Goal: Task Accomplishment & Management: Manage account settings

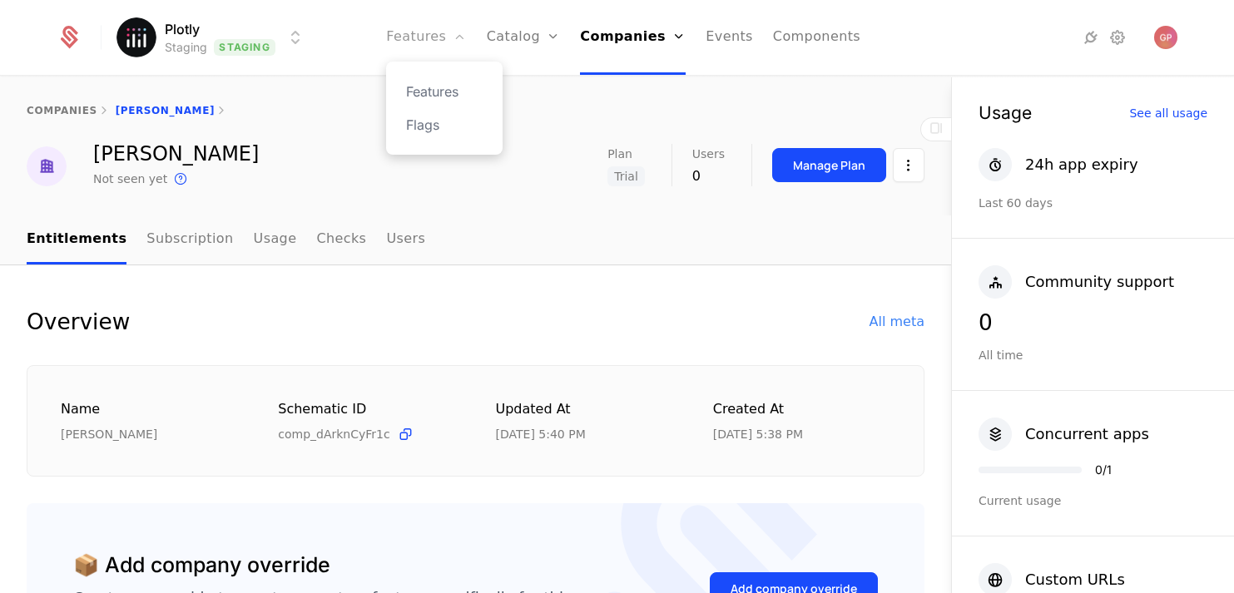
scroll to position [1073, 0]
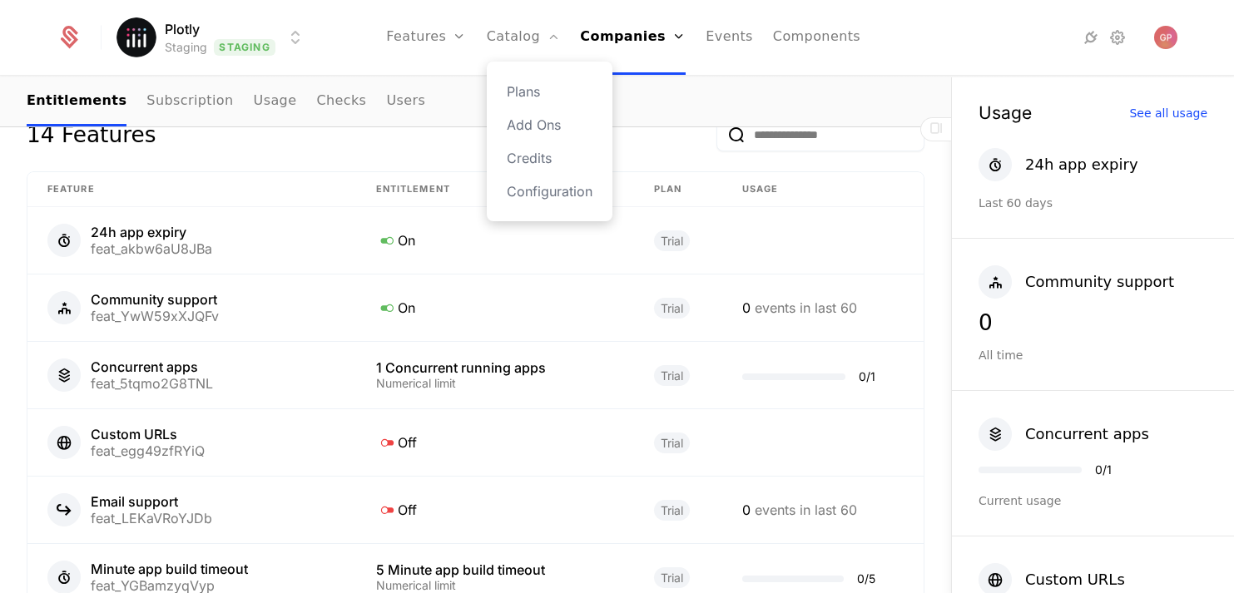
click at [536, 80] on div "Plans Add Ons Credits Configuration" at bounding box center [550, 142] width 126 height 160
click at [536, 82] on link "Plans" at bounding box center [550, 92] width 86 height 20
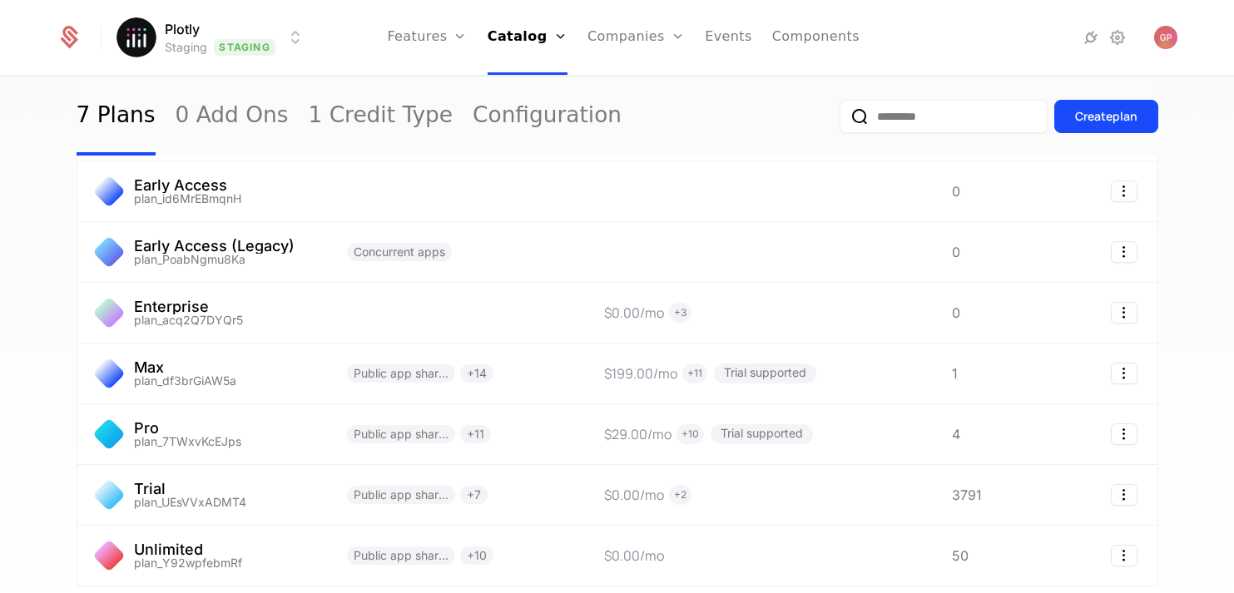
scroll to position [60, 0]
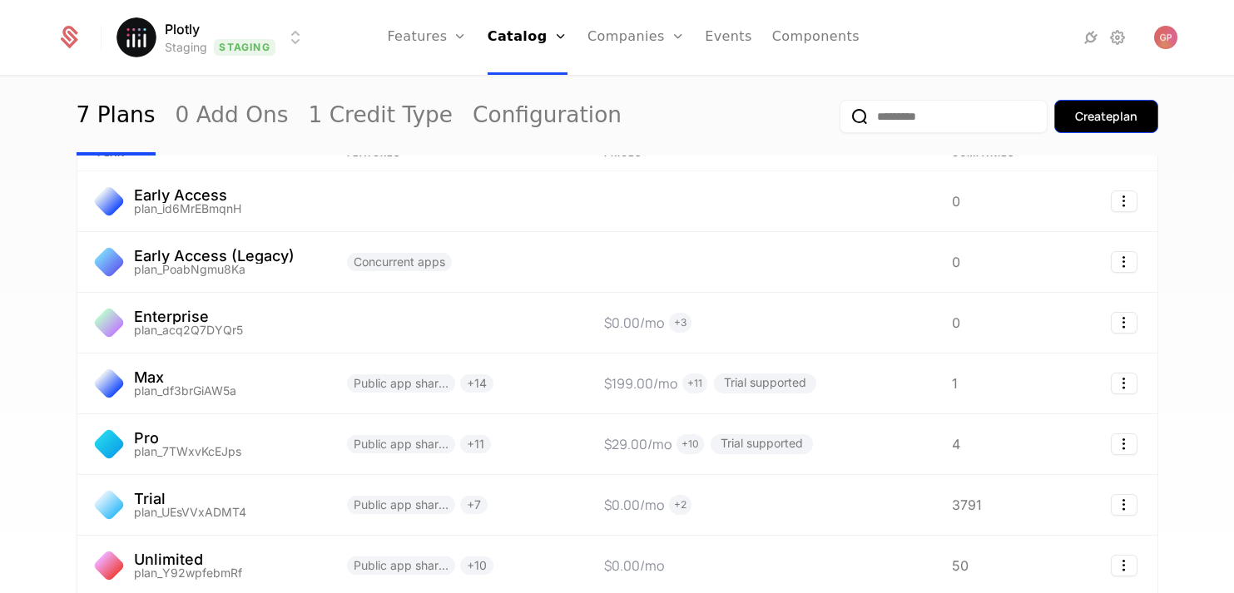
click at [1110, 113] on div "Create plan" at bounding box center [1106, 116] width 62 height 17
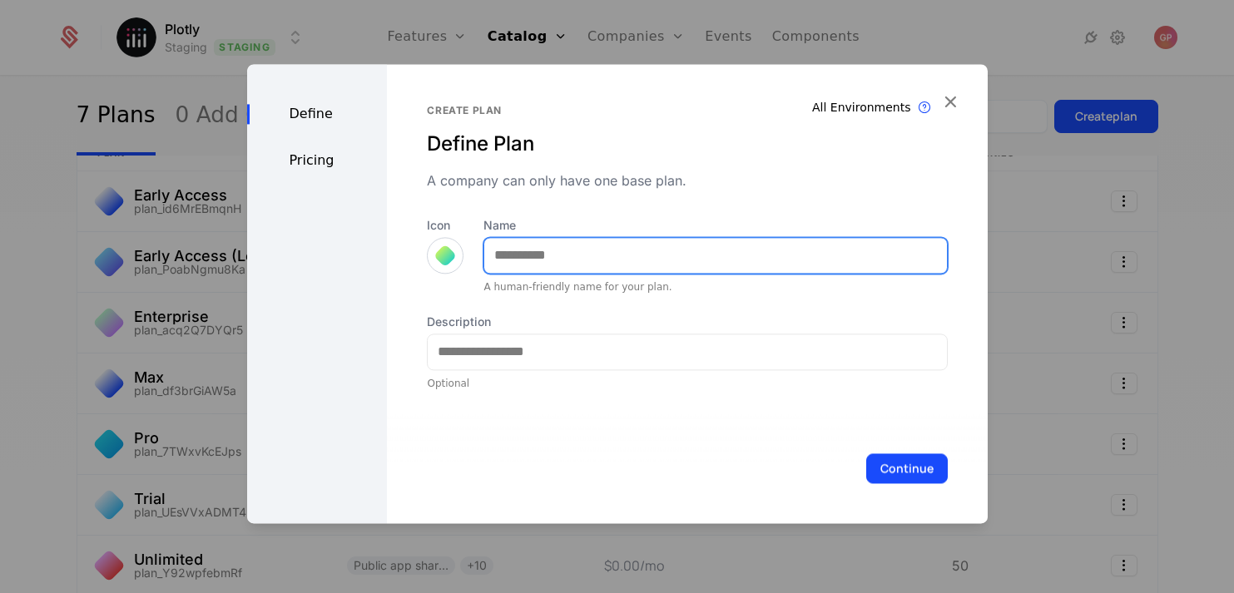
click at [664, 241] on input "Name" at bounding box center [715, 255] width 462 height 35
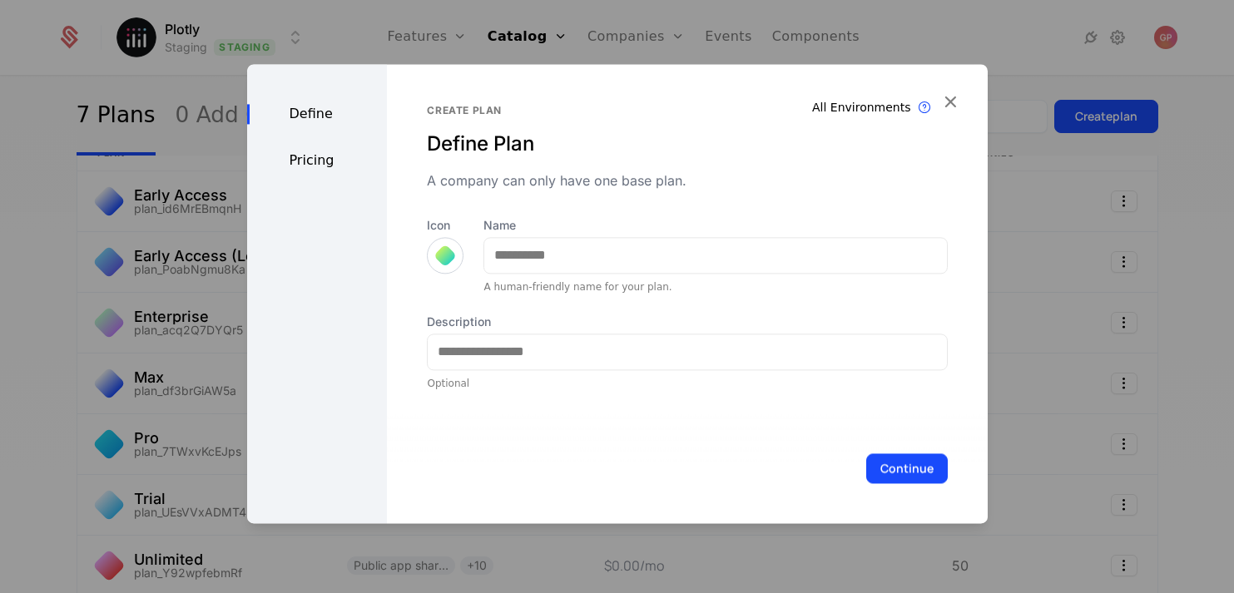
click at [435, 253] on div "Icon" at bounding box center [445, 245] width 37 height 57
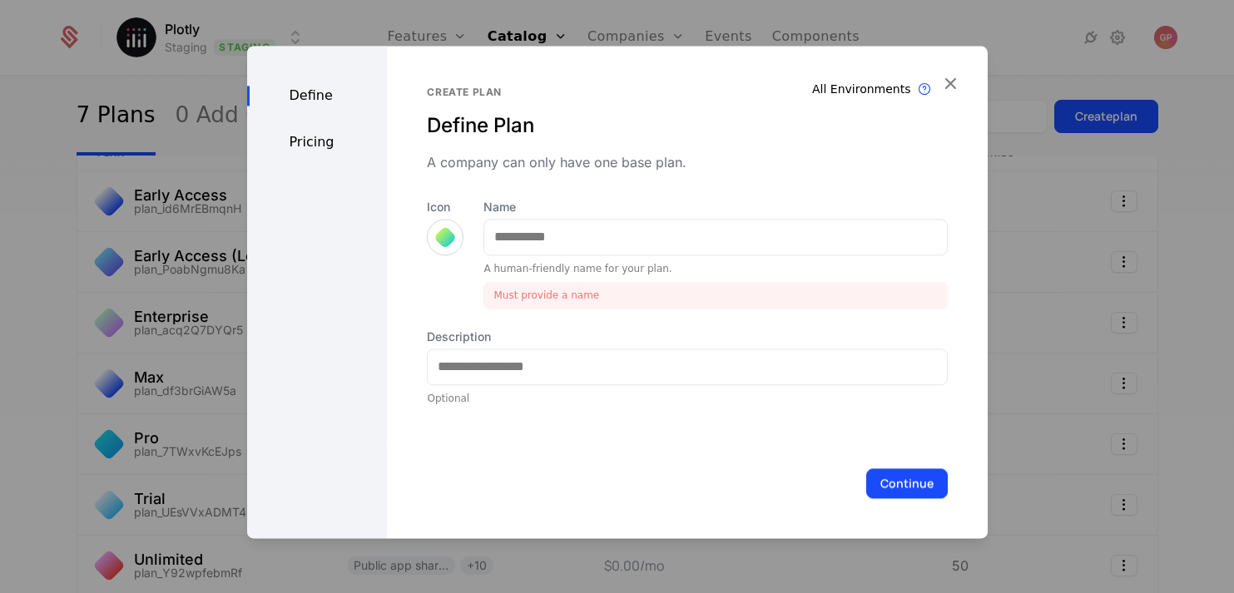
click at [443, 234] on div at bounding box center [445, 236] width 23 height 23
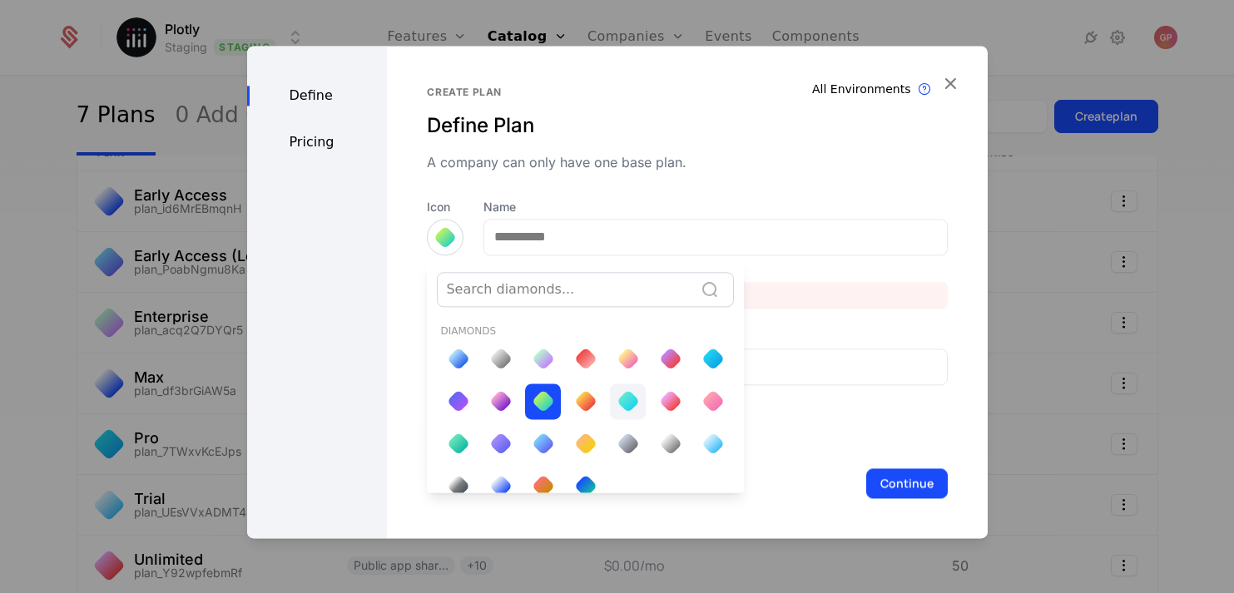
scroll to position [18, 0]
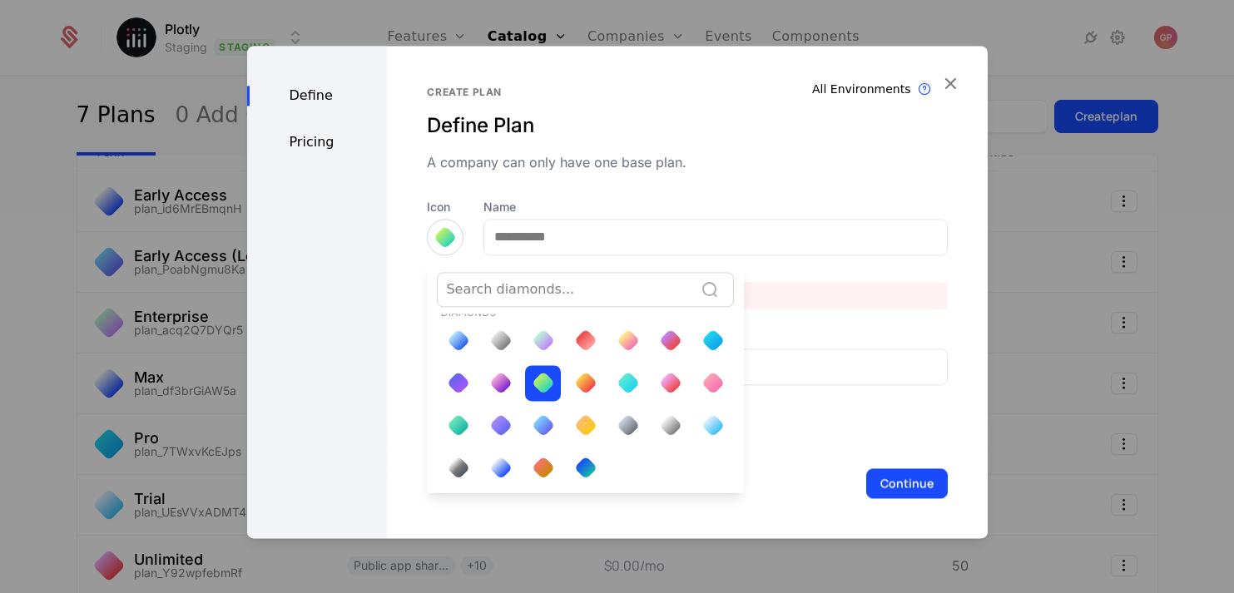
click at [592, 260] on div at bounding box center [617, 292] width 741 height 493
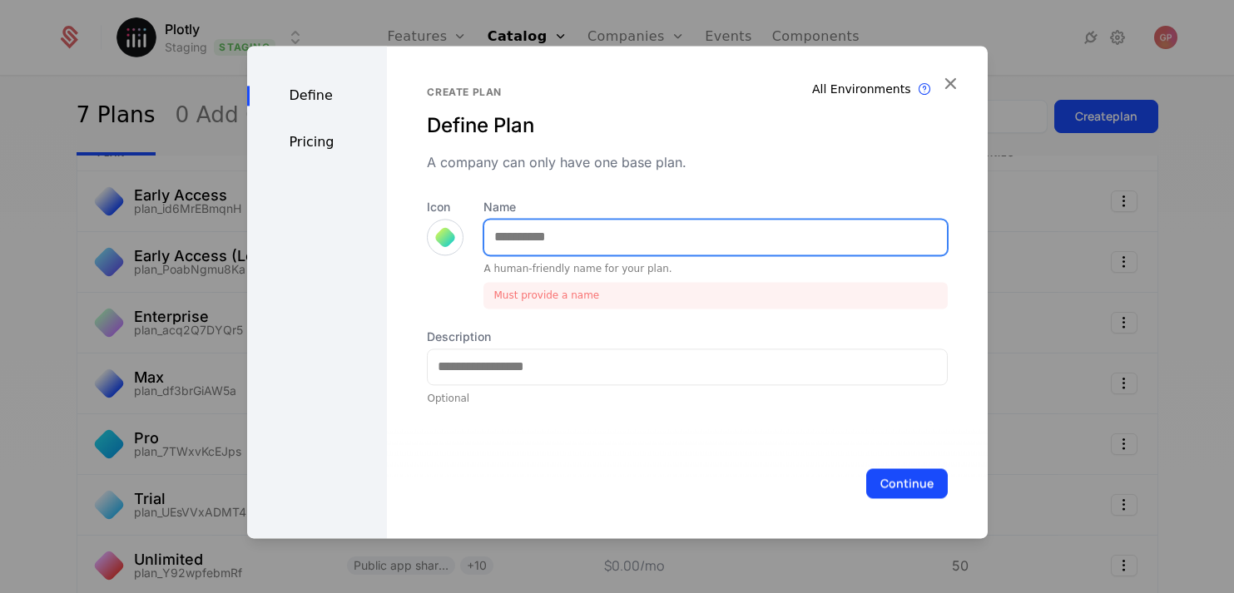
click at [591, 243] on input "Name" at bounding box center [715, 237] width 462 height 35
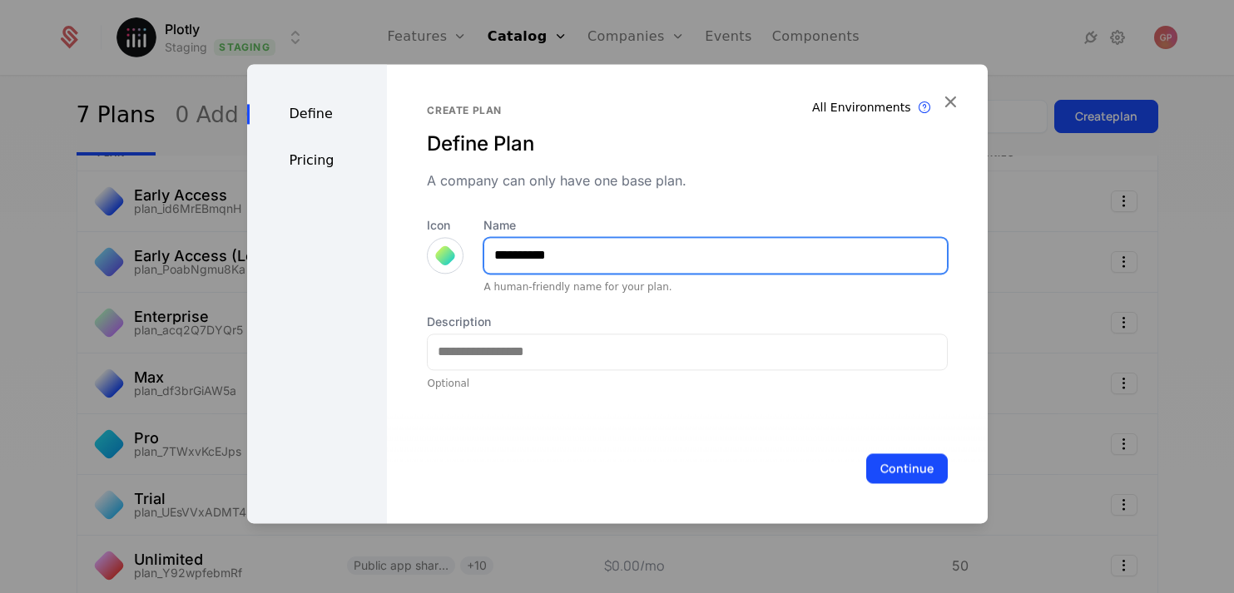
type input "**********"
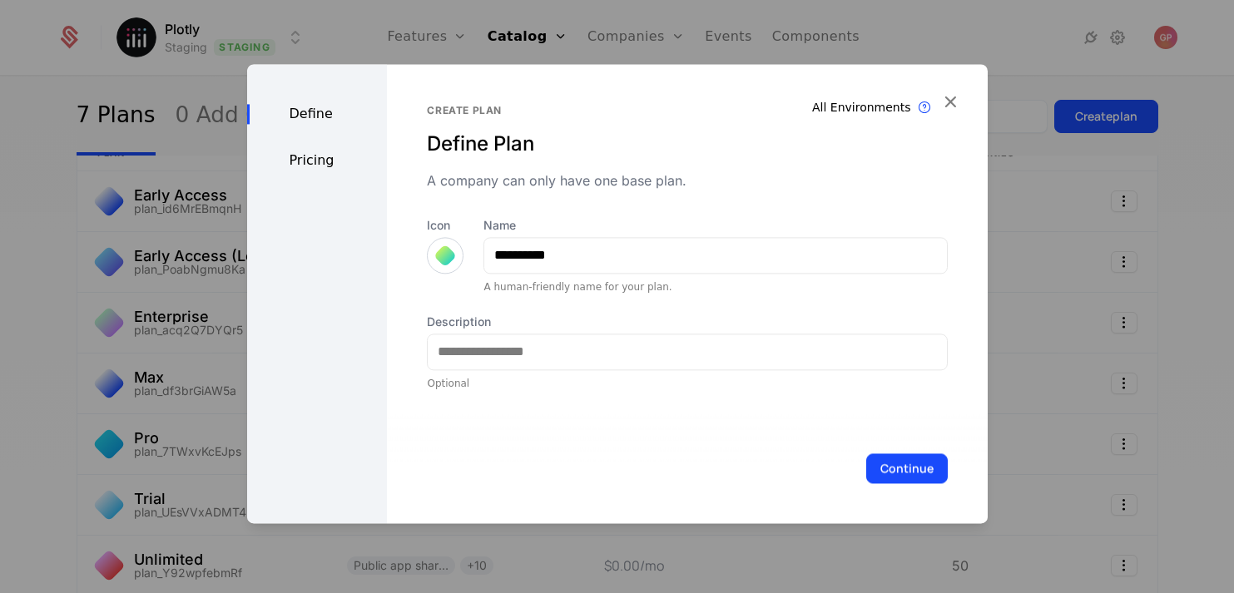
click at [400, 282] on div "**********" at bounding box center [687, 293] width 600 height 459
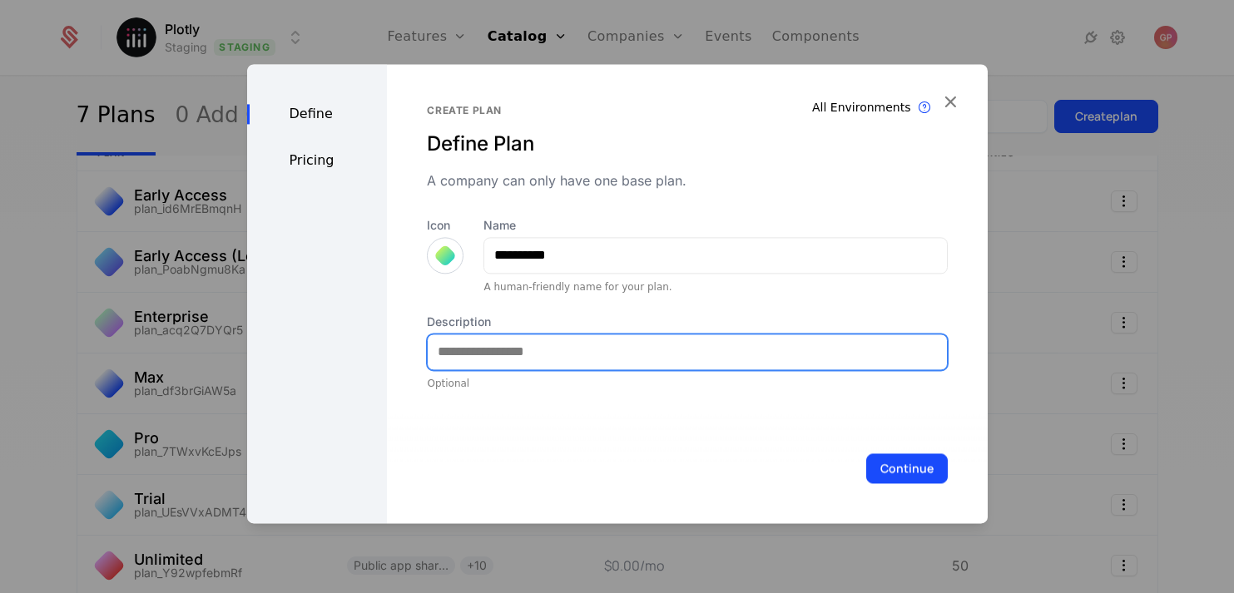
click at [482, 367] on input "Description" at bounding box center [687, 351] width 518 height 35
click at [683, 354] on input "Description" at bounding box center [687, 351] width 518 height 35
click at [662, 343] on input "**********" at bounding box center [687, 351] width 518 height 35
click at [645, 353] on input "**********" at bounding box center [687, 351] width 518 height 35
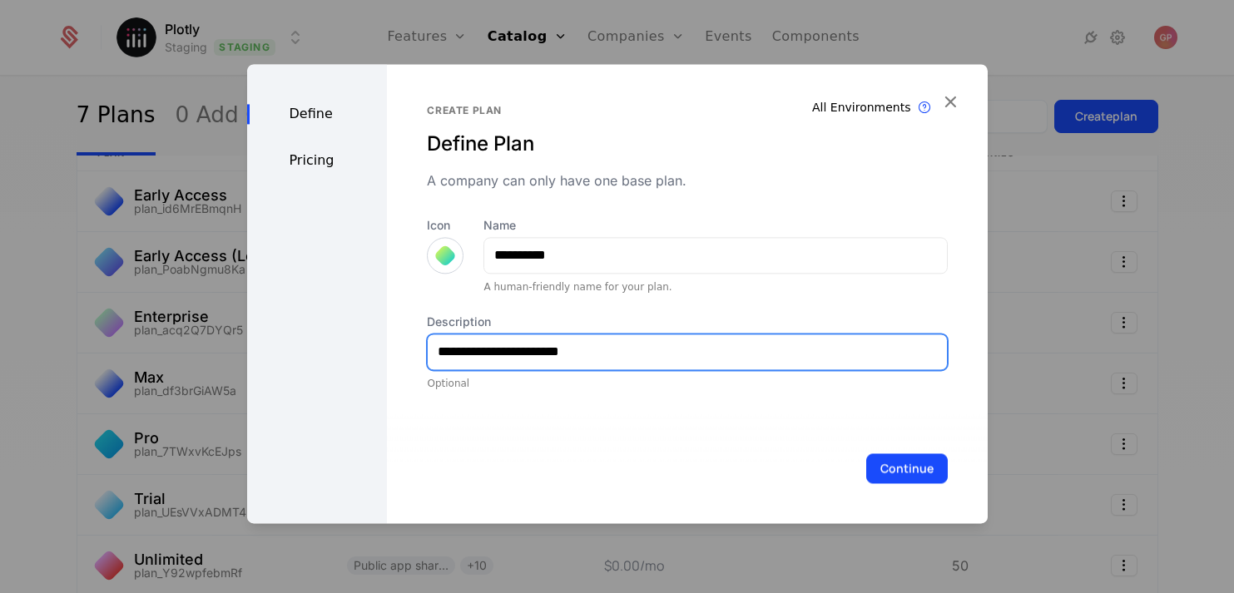
click at [645, 353] on input "**********" at bounding box center [687, 351] width 518 height 35
click at [497, 359] on input "**********" at bounding box center [687, 351] width 518 height 35
click at [498, 359] on input "**********" at bounding box center [687, 351] width 518 height 35
click at [617, 364] on input "**********" at bounding box center [687, 351] width 518 height 35
click at [627, 354] on input "**********" at bounding box center [687, 351] width 518 height 35
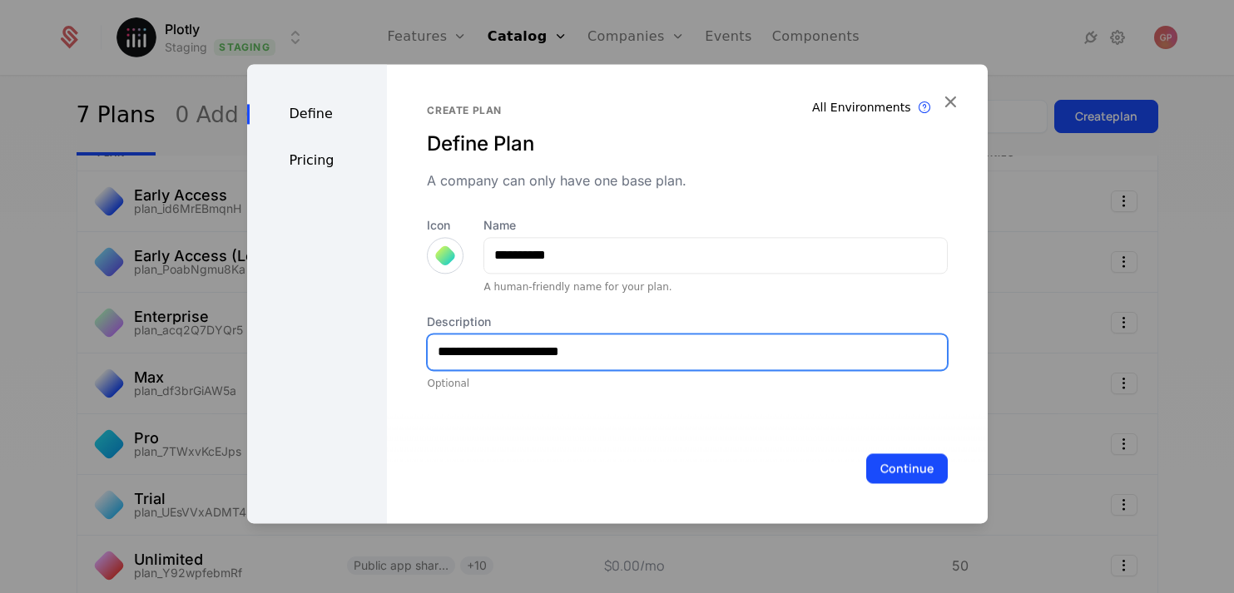
click at [627, 354] on input "**********" at bounding box center [687, 351] width 518 height 35
type input "**********"
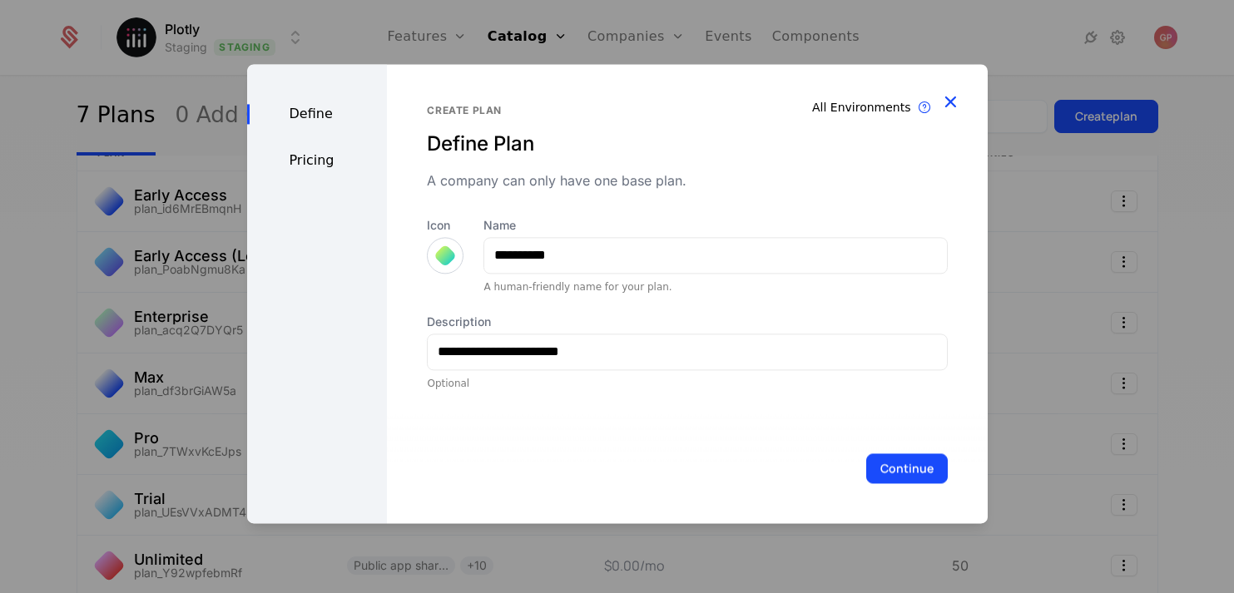
click at [956, 96] on icon "button" at bounding box center [950, 102] width 22 height 22
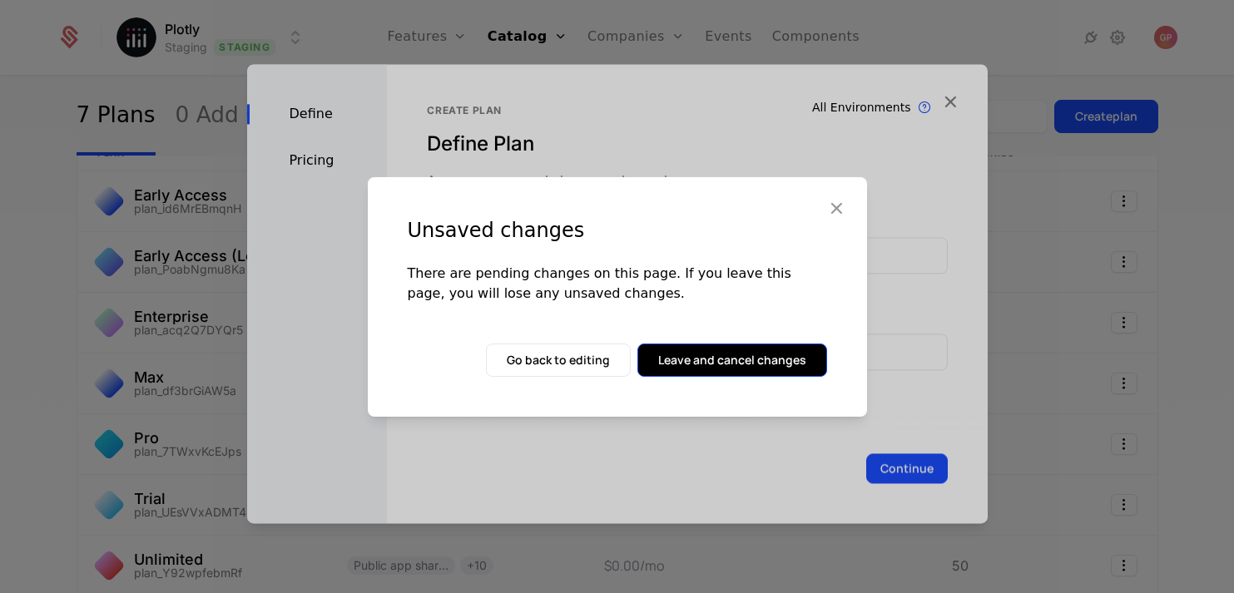
click at [711, 354] on button "Leave and cancel changes" at bounding box center [732, 360] width 190 height 33
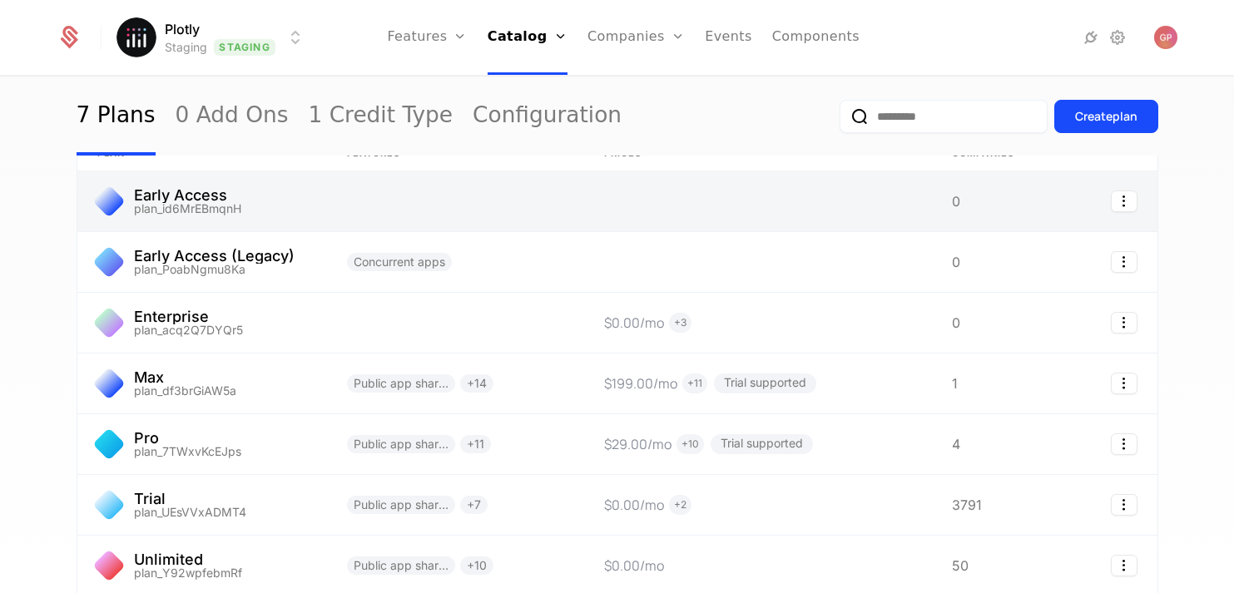
click at [231, 196] on link at bounding box center [202, 201] width 250 height 60
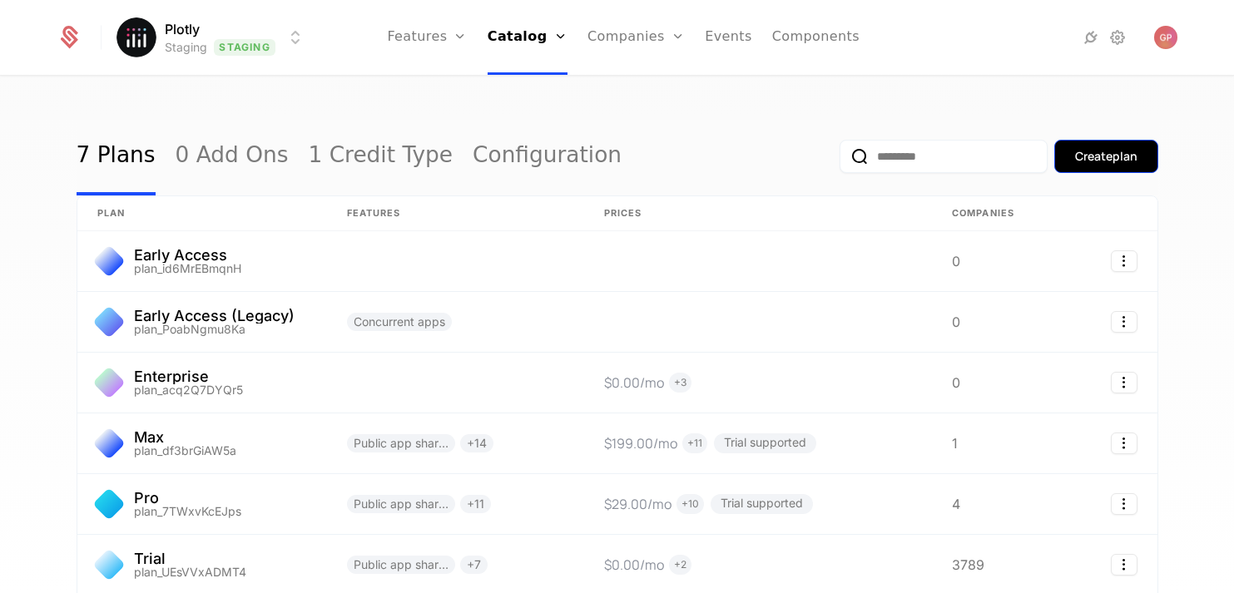
click at [1104, 146] on button "Create plan" at bounding box center [1106, 156] width 104 height 33
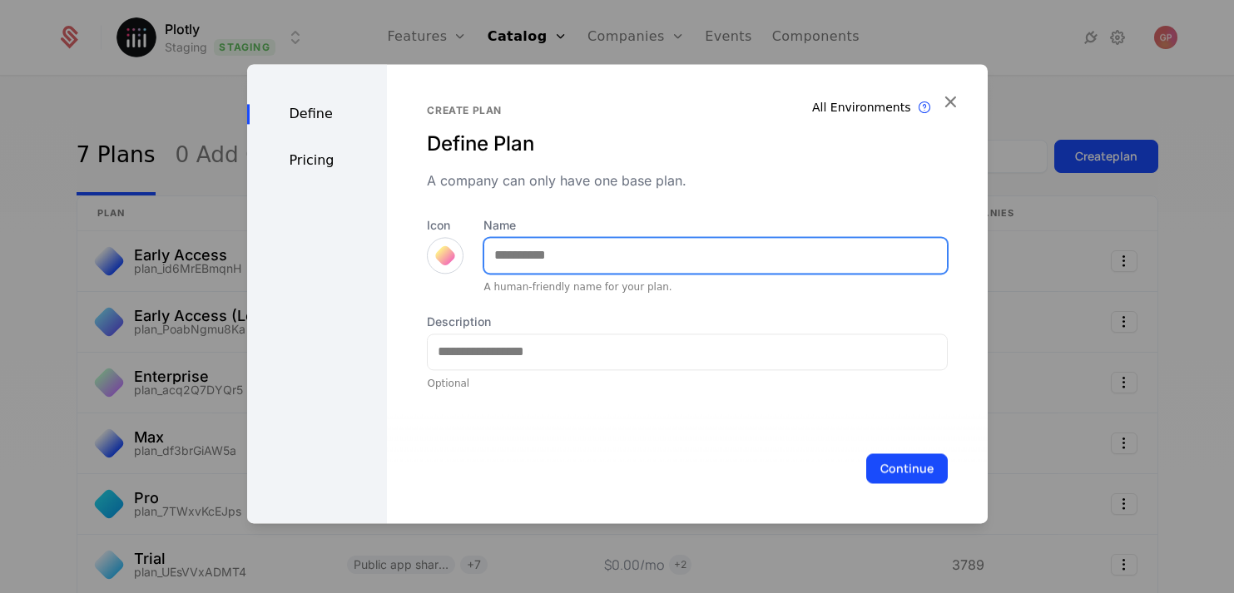
click at [588, 254] on input "Name" at bounding box center [715, 255] width 462 height 35
type input "**********"
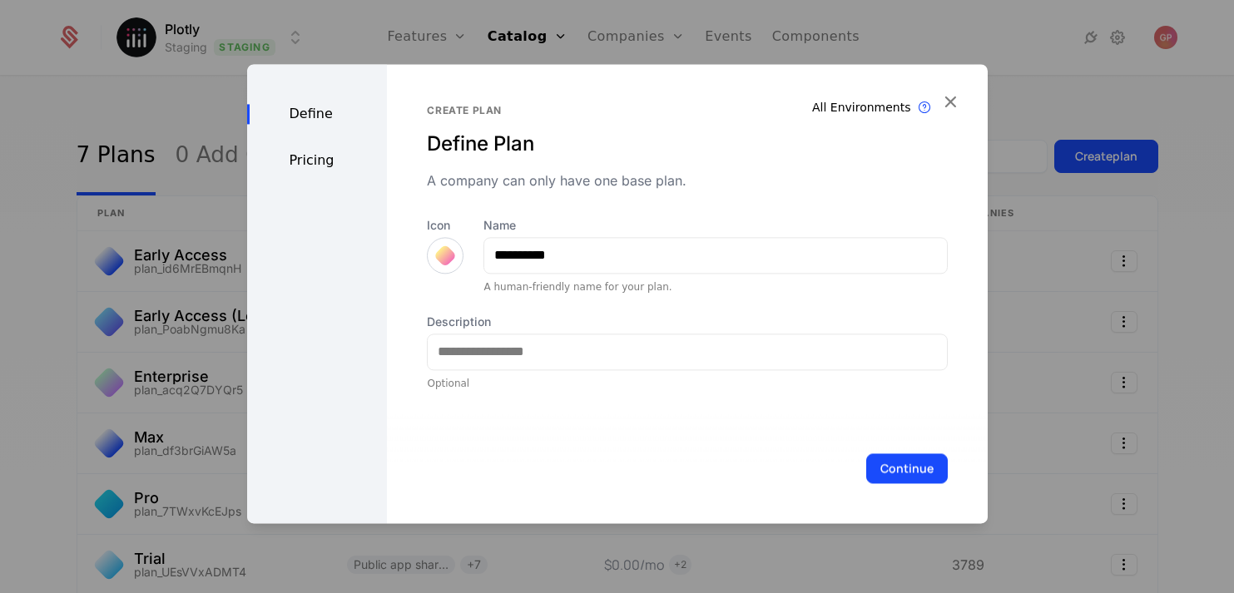
click at [441, 260] on div at bounding box center [445, 255] width 23 height 23
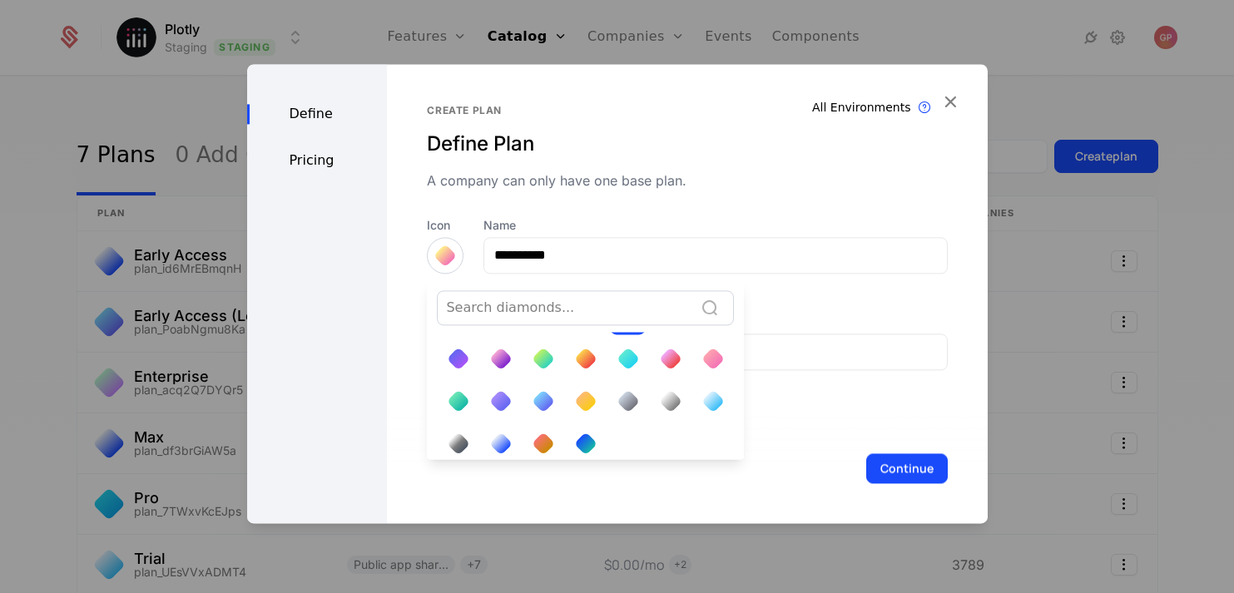
scroll to position [70, 0]
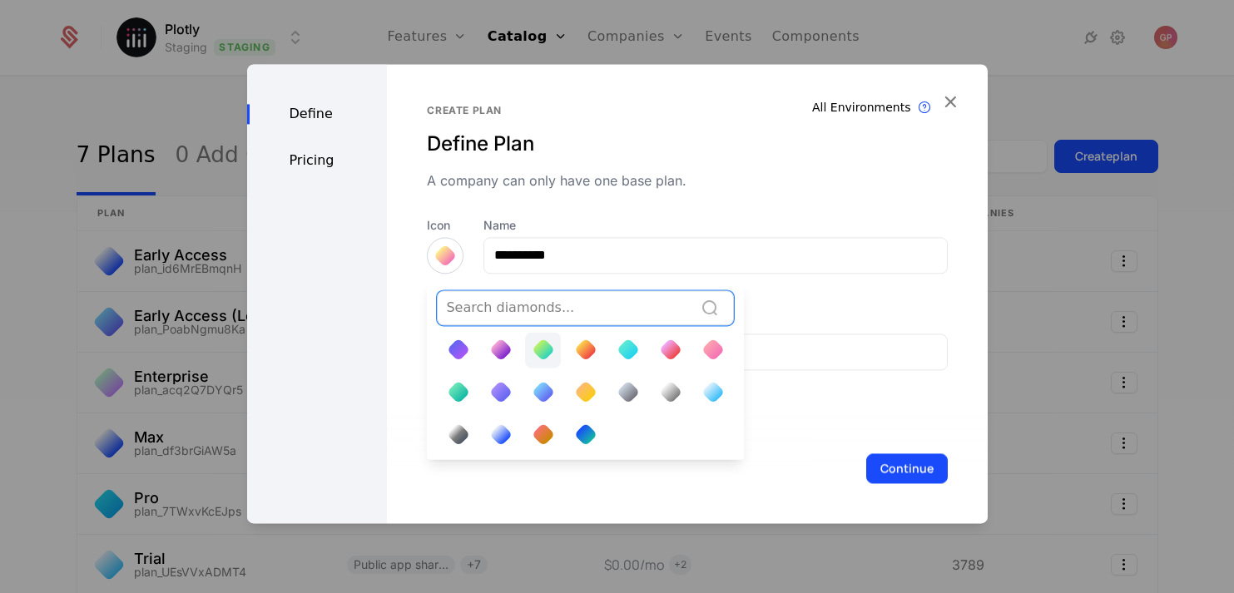
click at [551, 353] on div at bounding box center [543, 350] width 36 height 36
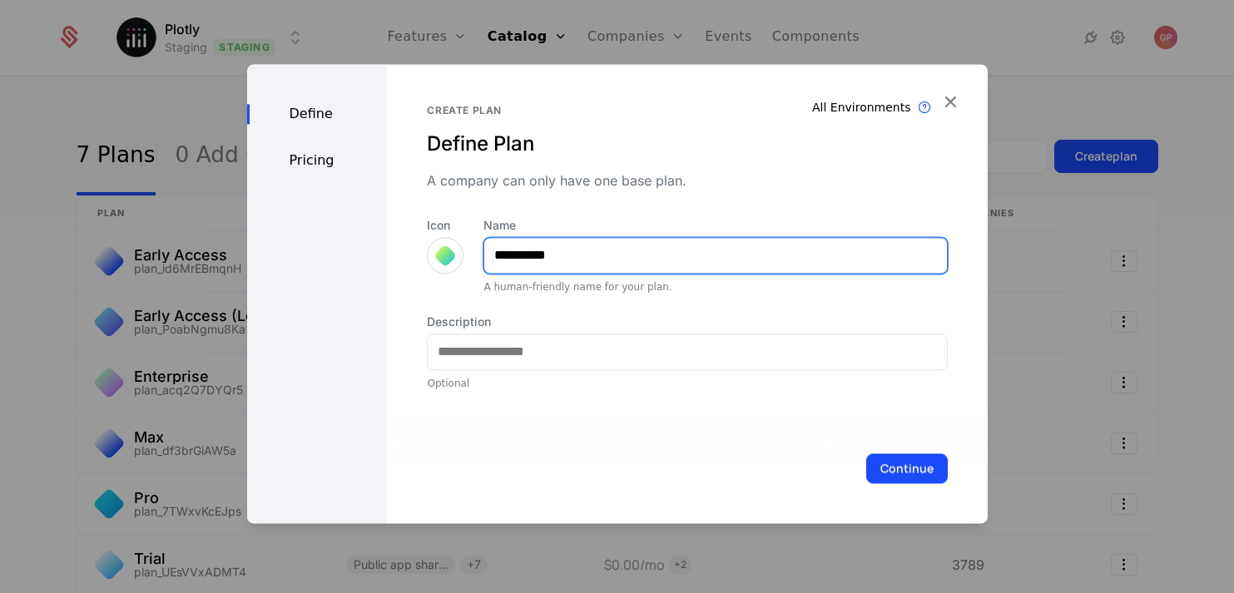
click at [617, 259] on input "**********" at bounding box center [715, 255] width 462 height 35
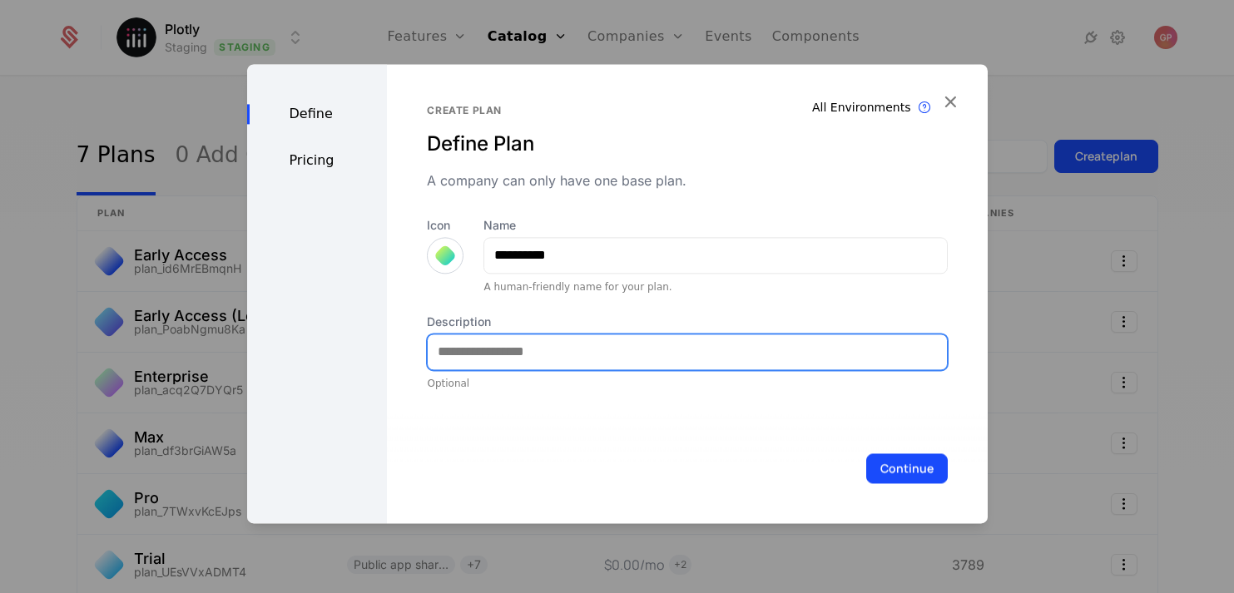
click at [528, 356] on input "Description" at bounding box center [687, 351] width 518 height 35
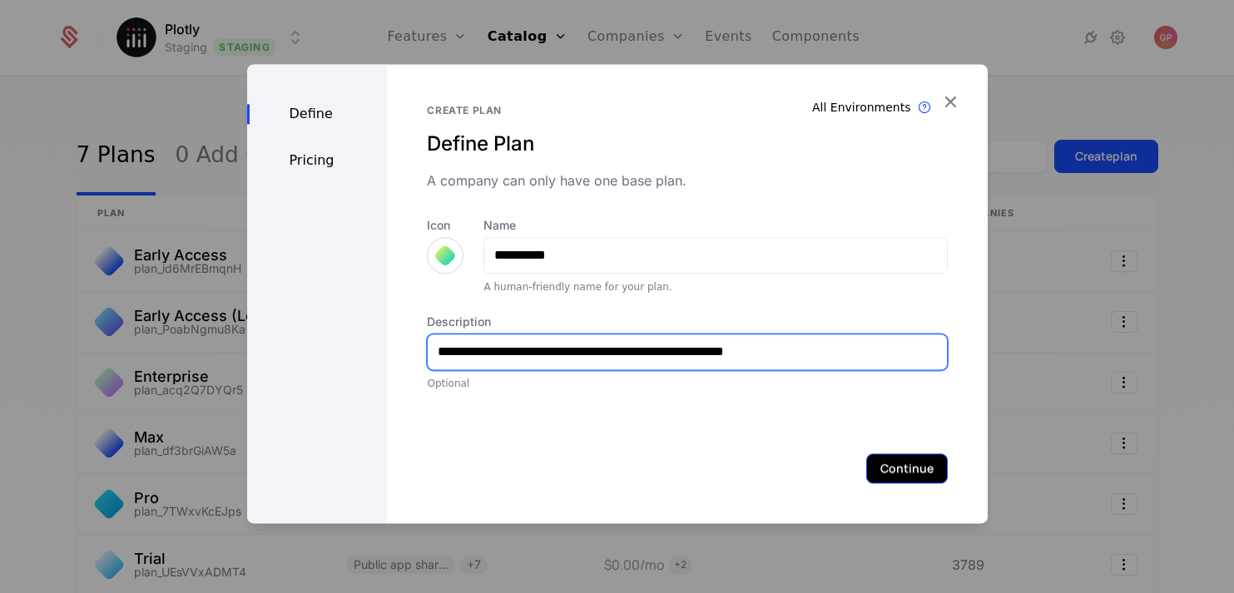
type input "**********"
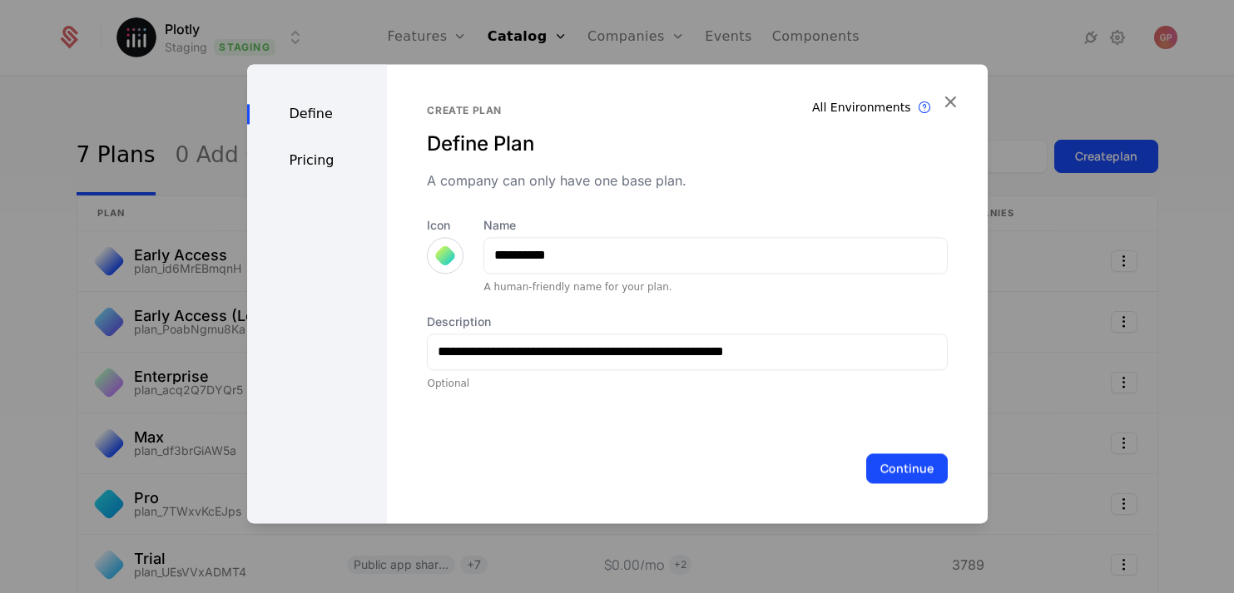
drag, startPoint x: 899, startPoint y: 466, endPoint x: 581, endPoint y: 351, distance: 338.7
click at [581, 353] on div "**********" at bounding box center [687, 293] width 600 height 459
click at [919, 470] on button "Continue" at bounding box center [907, 468] width 82 height 30
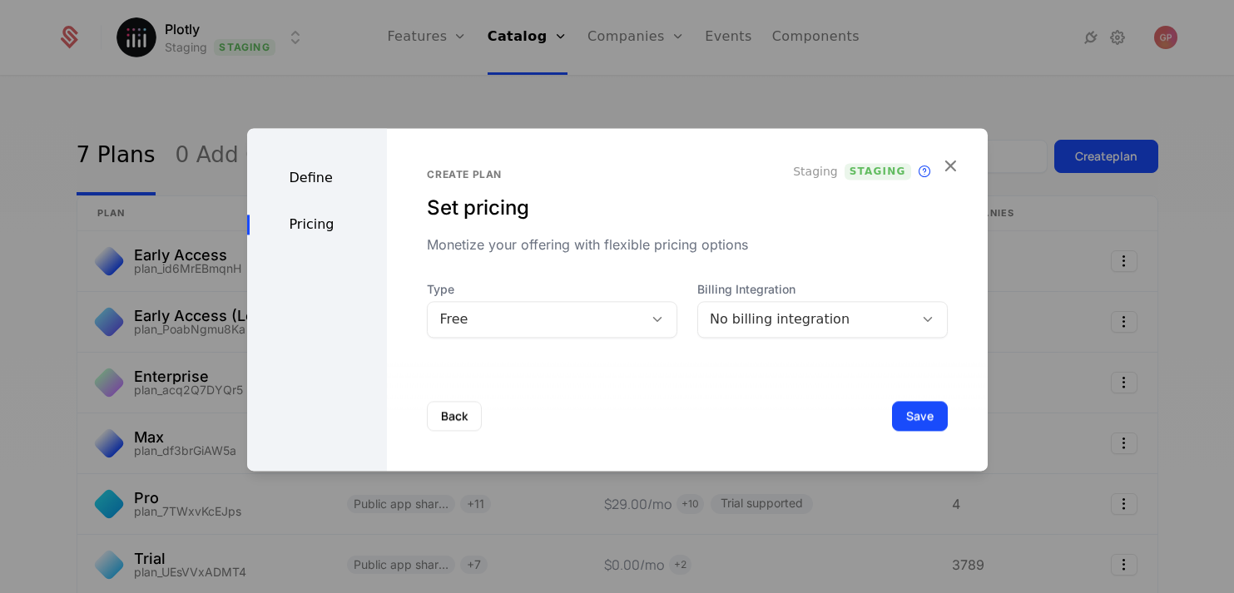
click at [722, 375] on div "Back Save" at bounding box center [687, 416] width 600 height 110
click at [926, 411] on button "Save" at bounding box center [920, 416] width 56 height 30
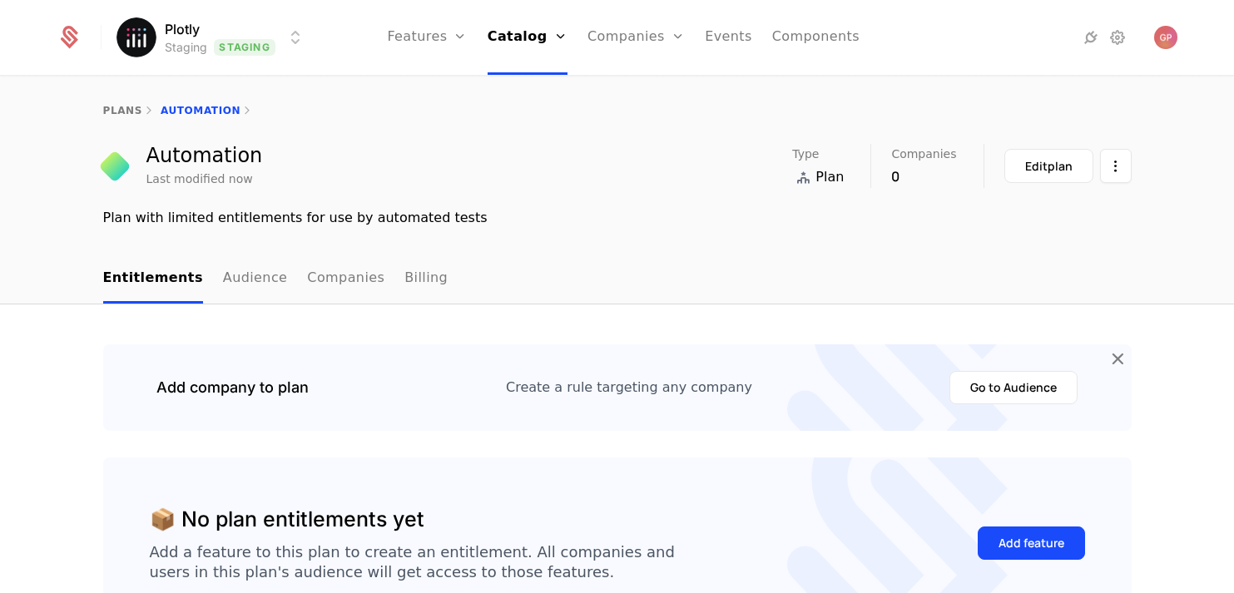
click at [126, 103] on div "plans Automation" at bounding box center [617, 110] width 1234 height 67
click at [116, 116] on div "plans" at bounding box center [122, 110] width 39 height 13
click at [522, 90] on link "Plans" at bounding box center [551, 92] width 86 height 20
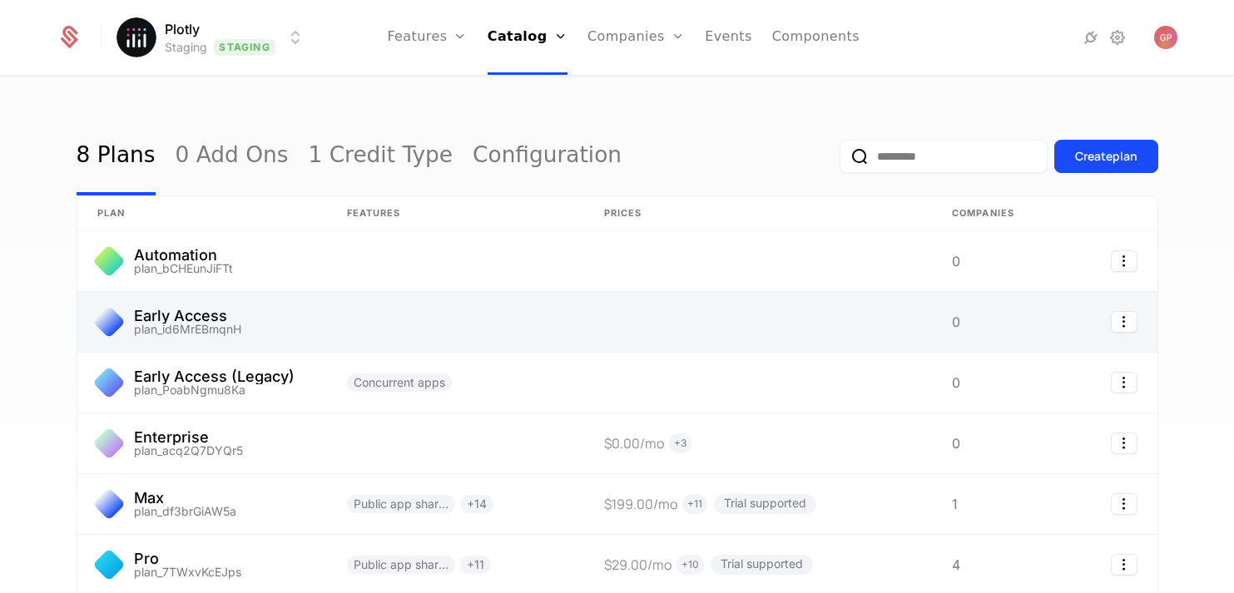
click at [331, 334] on link at bounding box center [455, 322] width 257 height 60
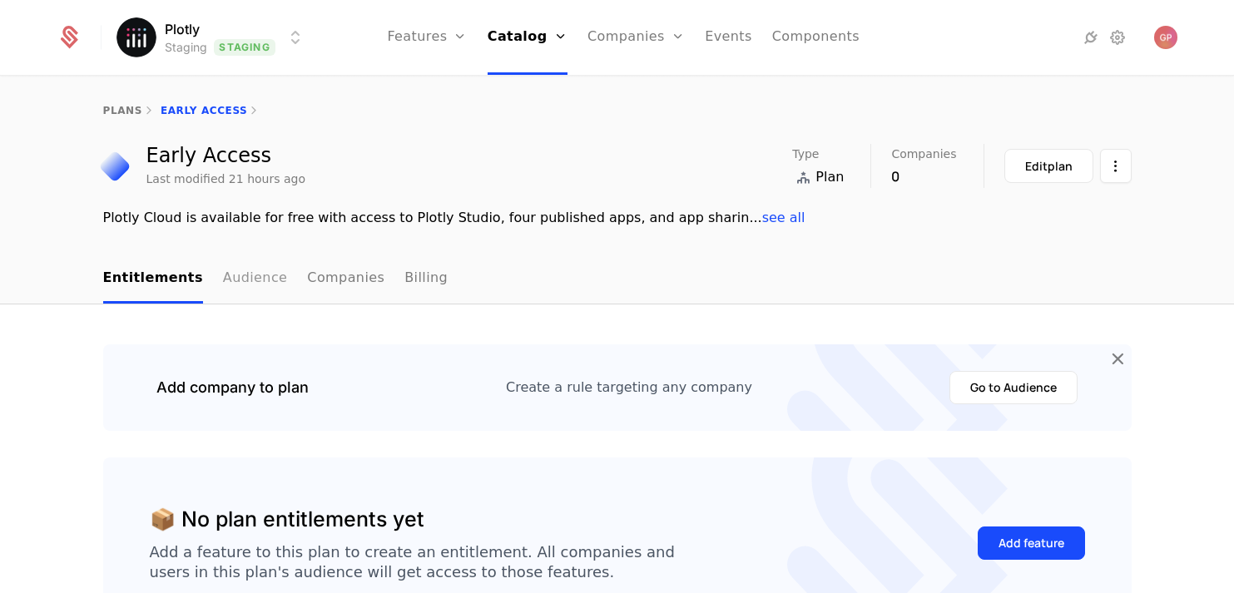
click at [235, 283] on link "Audience" at bounding box center [255, 279] width 65 height 49
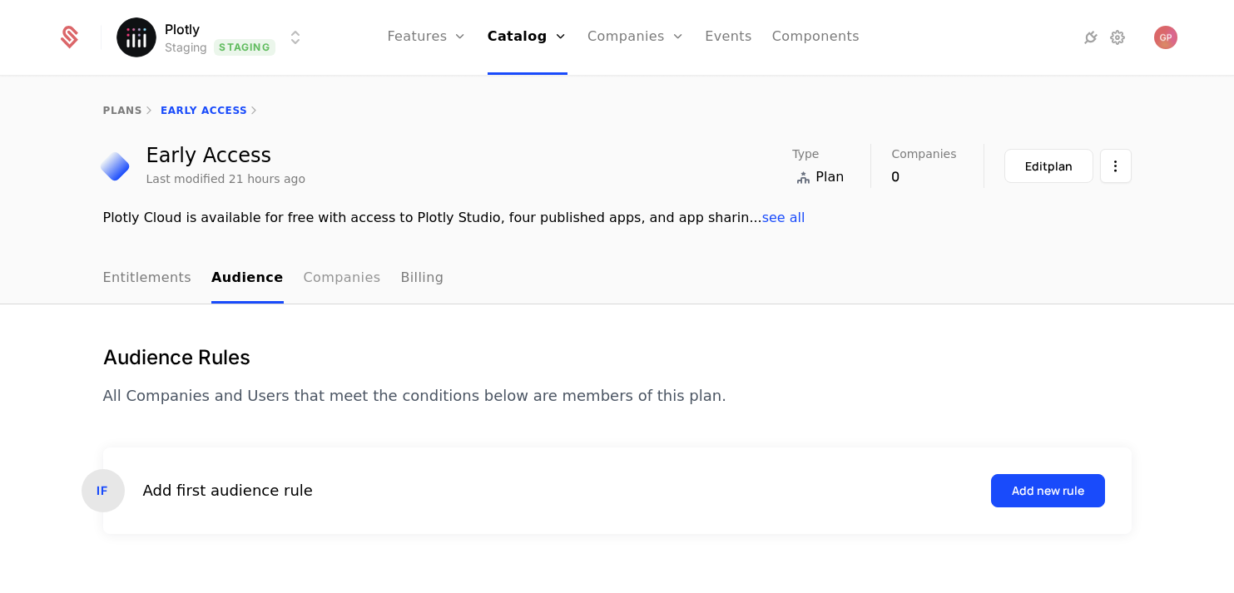
click at [335, 277] on link "Companies" at bounding box center [342, 279] width 77 height 49
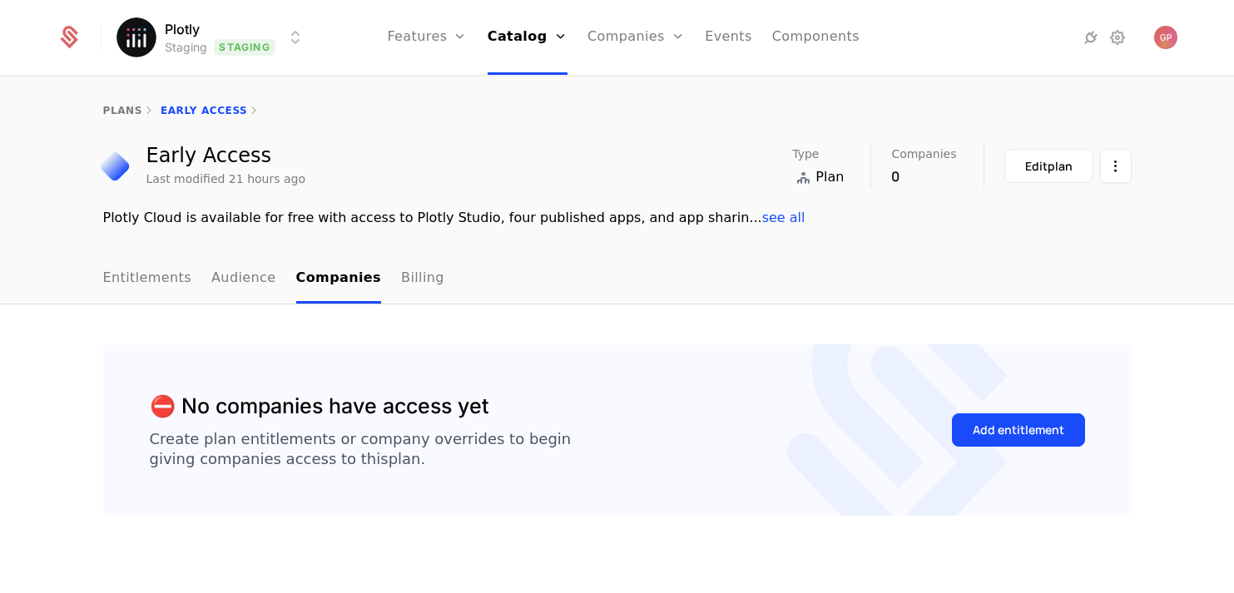
click at [419, 278] on nav "Entitlements Audience Companies Billing" at bounding box center [617, 279] width 1028 height 49
click at [401, 279] on link "Billing" at bounding box center [422, 279] width 43 height 49
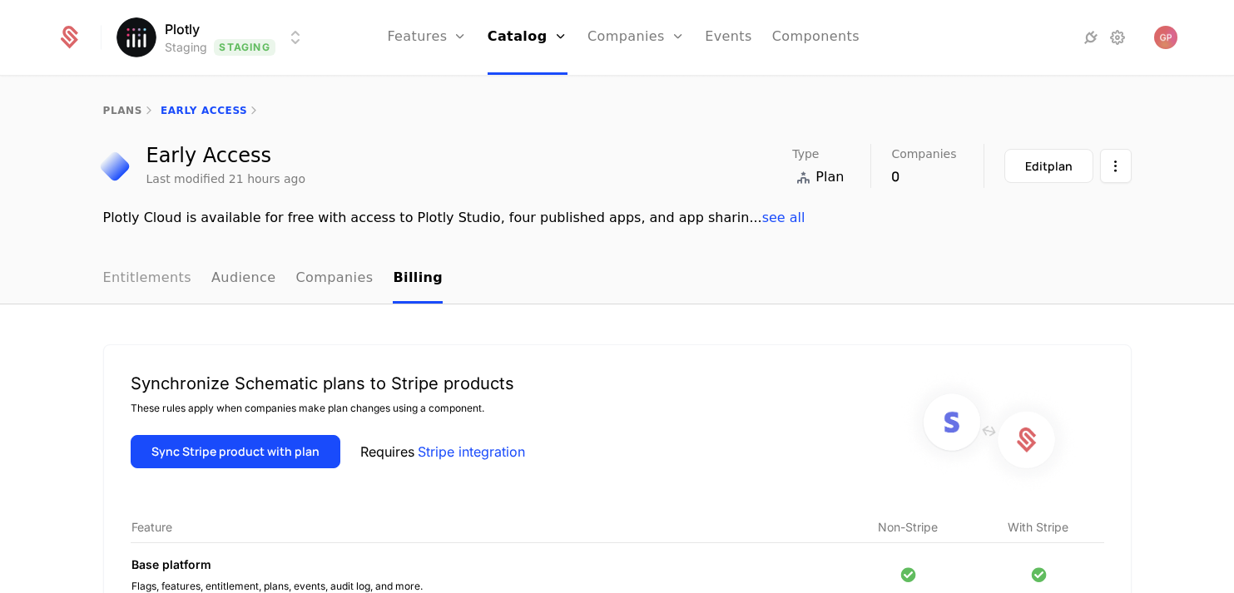
click at [139, 263] on link "Entitlements" at bounding box center [147, 279] width 89 height 49
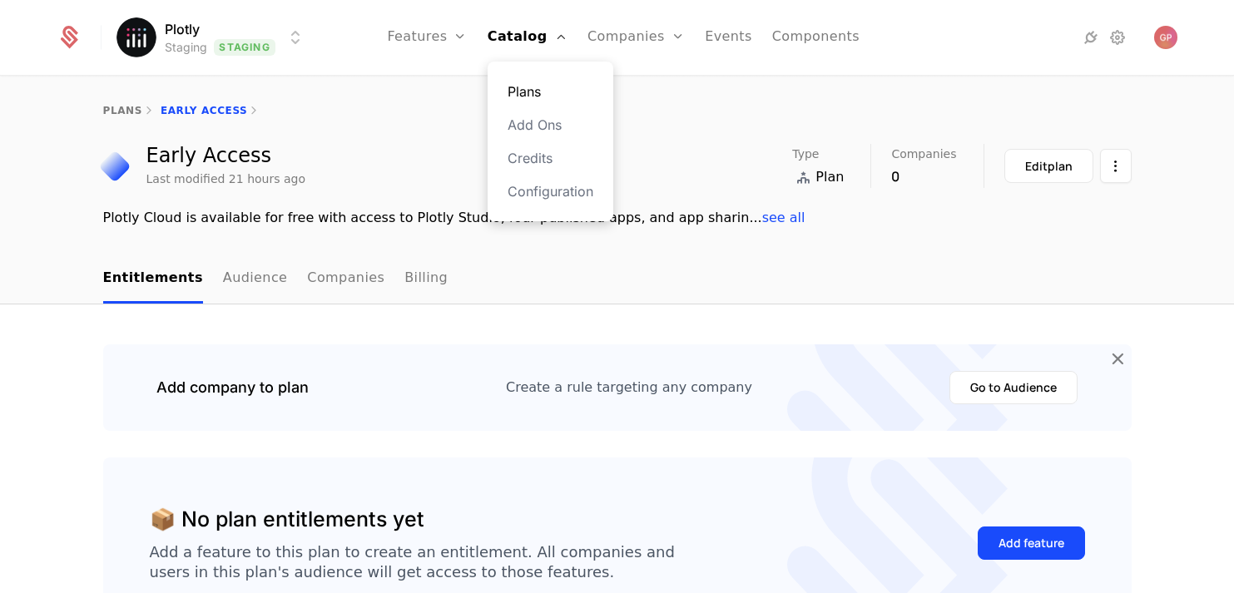
click at [522, 84] on link "Plans" at bounding box center [551, 92] width 86 height 20
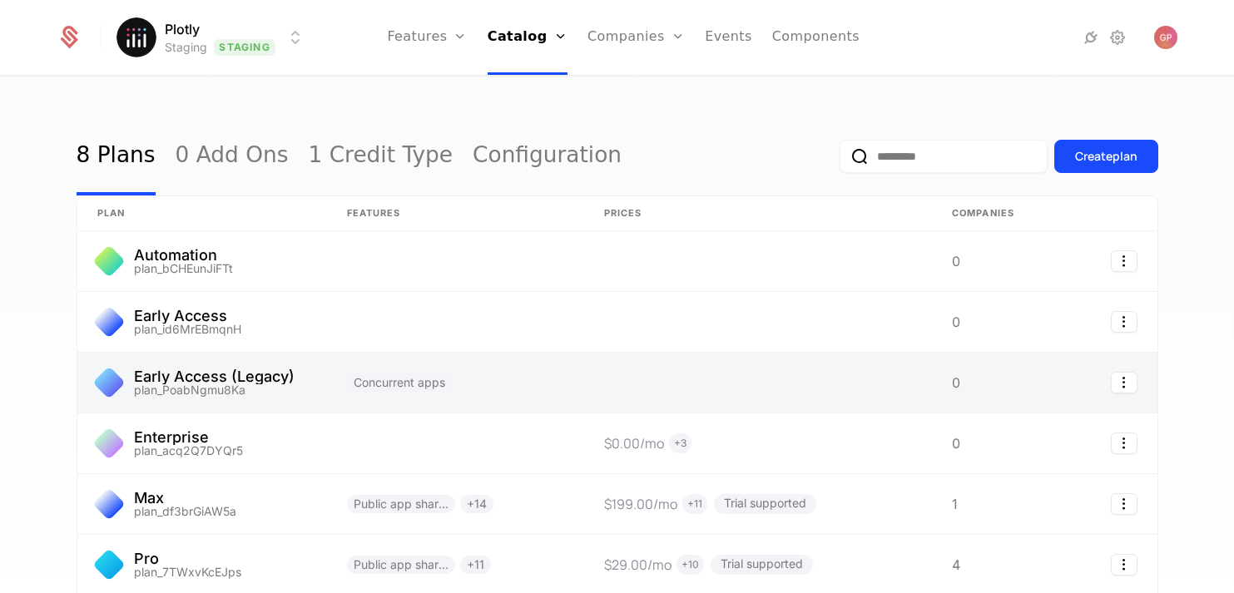
click at [227, 381] on link at bounding box center [202, 383] width 250 height 60
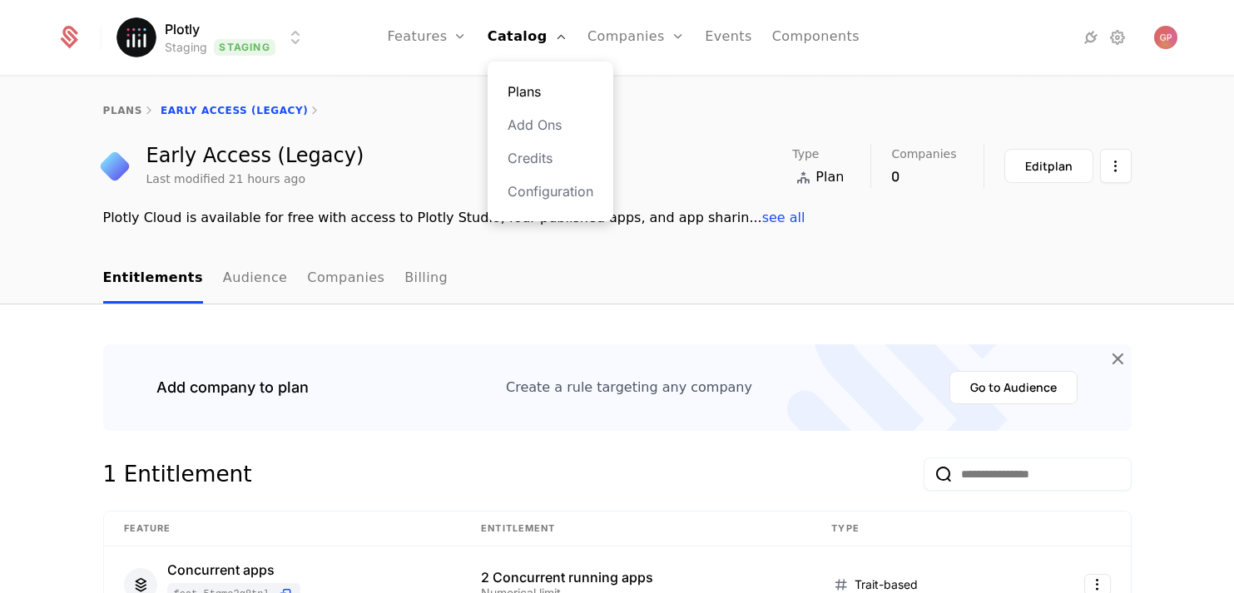
click at [535, 92] on link "Plans" at bounding box center [551, 92] width 86 height 20
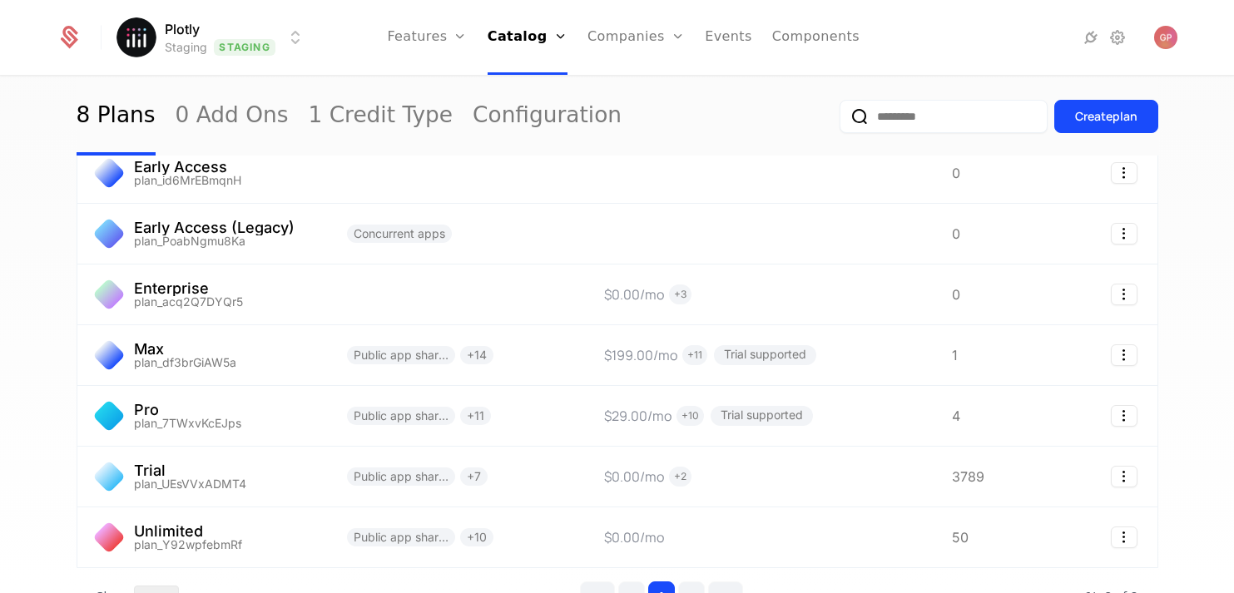
scroll to position [211, 0]
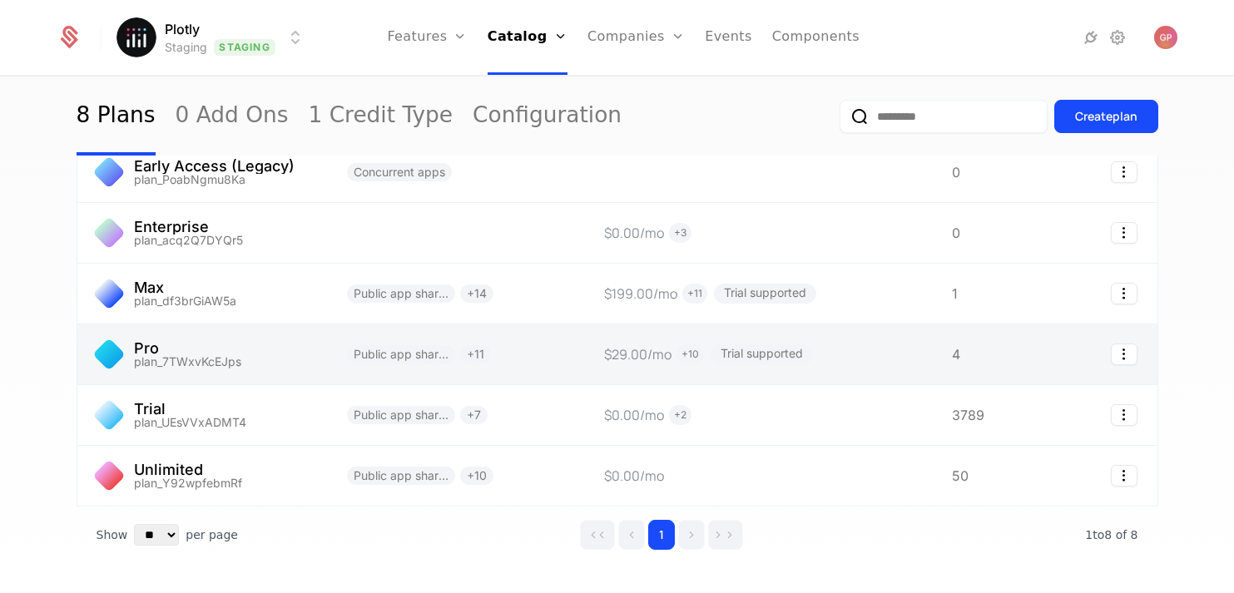
click at [229, 346] on link at bounding box center [202, 355] width 250 height 60
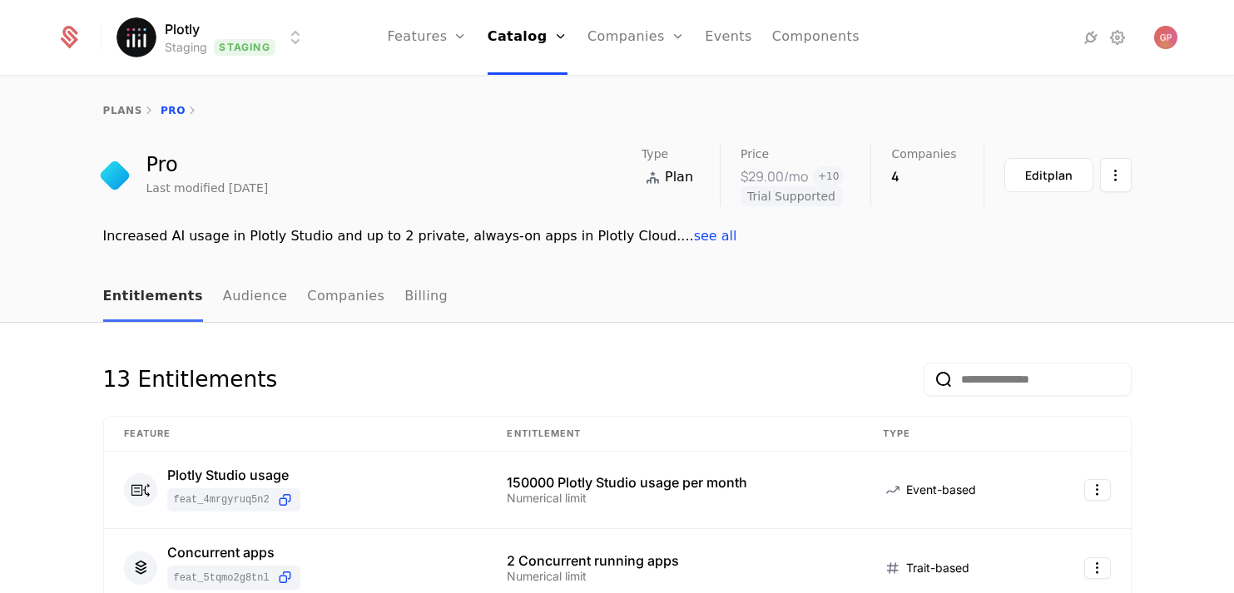
click at [158, 298] on link "Entitlements" at bounding box center [153, 297] width 100 height 49
click at [536, 97] on link "Plans" at bounding box center [551, 92] width 86 height 20
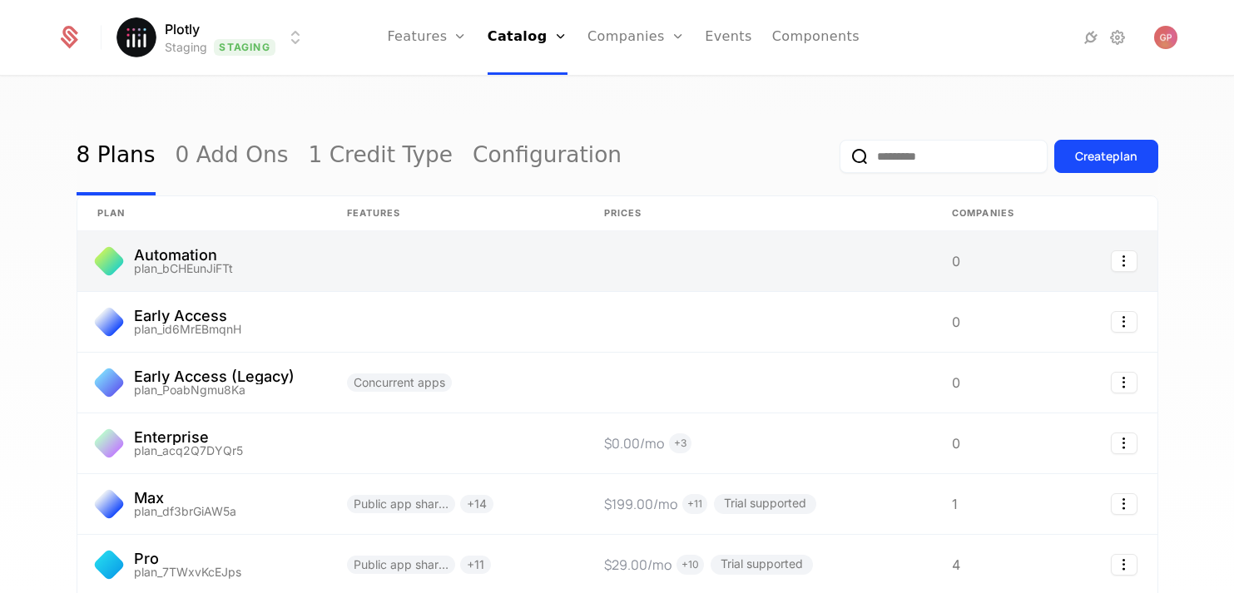
click at [216, 257] on link at bounding box center [202, 261] width 250 height 60
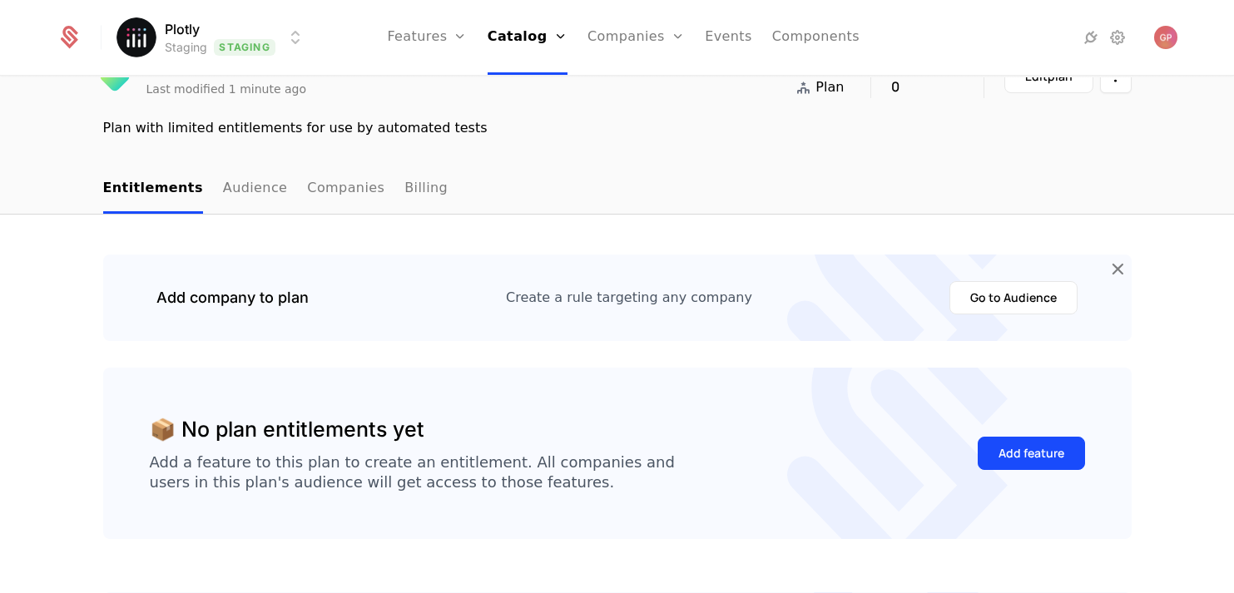
scroll to position [143, 0]
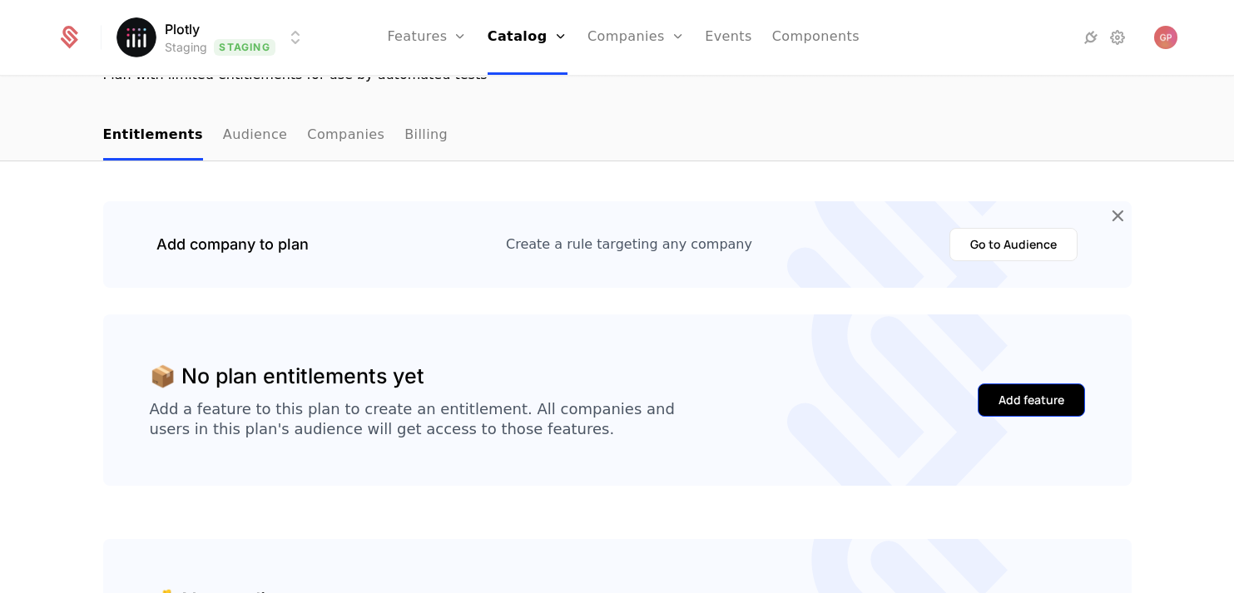
click at [1018, 387] on button "Add feature" at bounding box center [1031, 400] width 107 height 33
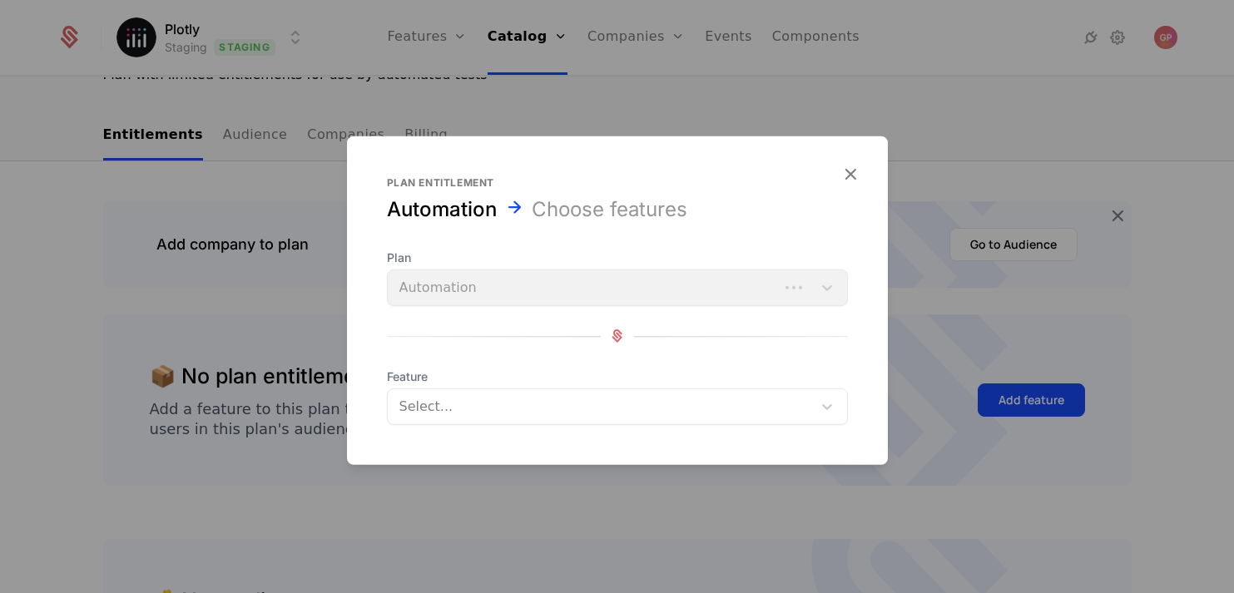
click at [565, 287] on div "Plan Automation" at bounding box center [617, 277] width 461 height 57
click at [548, 404] on div at bounding box center [601, 405] width 401 height 23
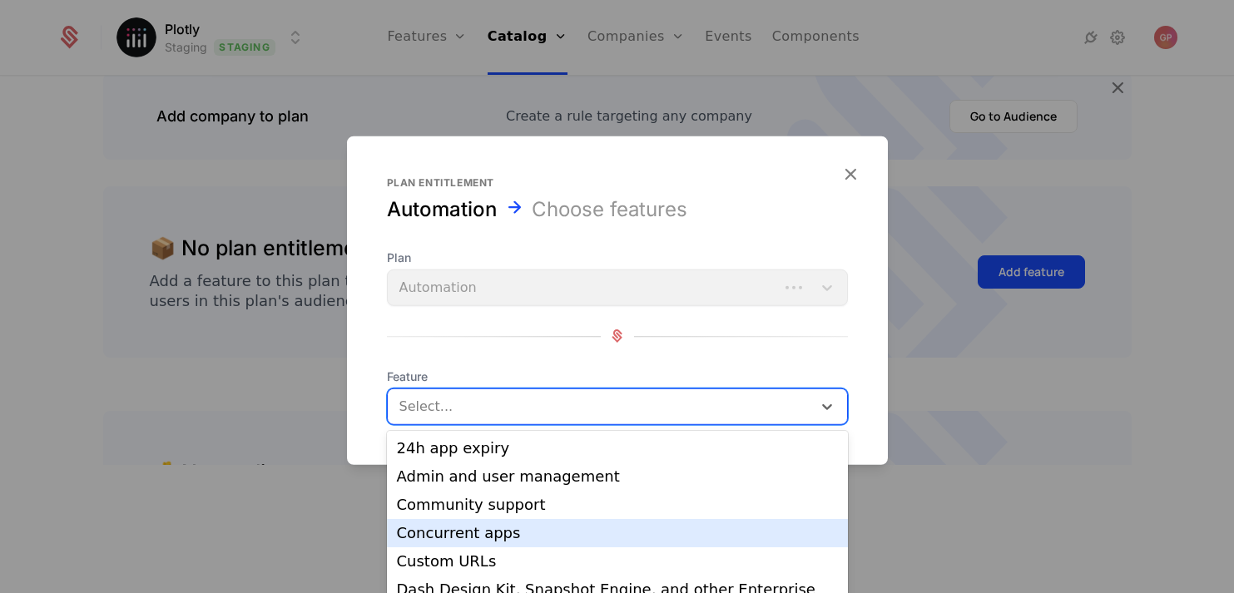
scroll to position [0, 0]
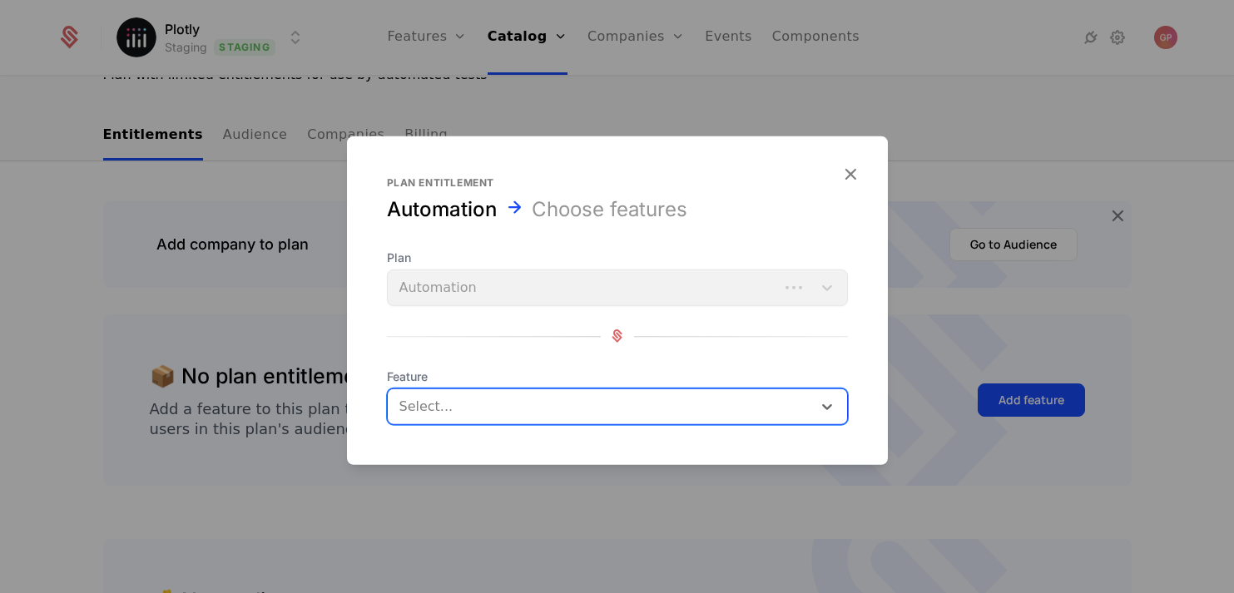
click at [658, 399] on div at bounding box center [601, 405] width 401 height 23
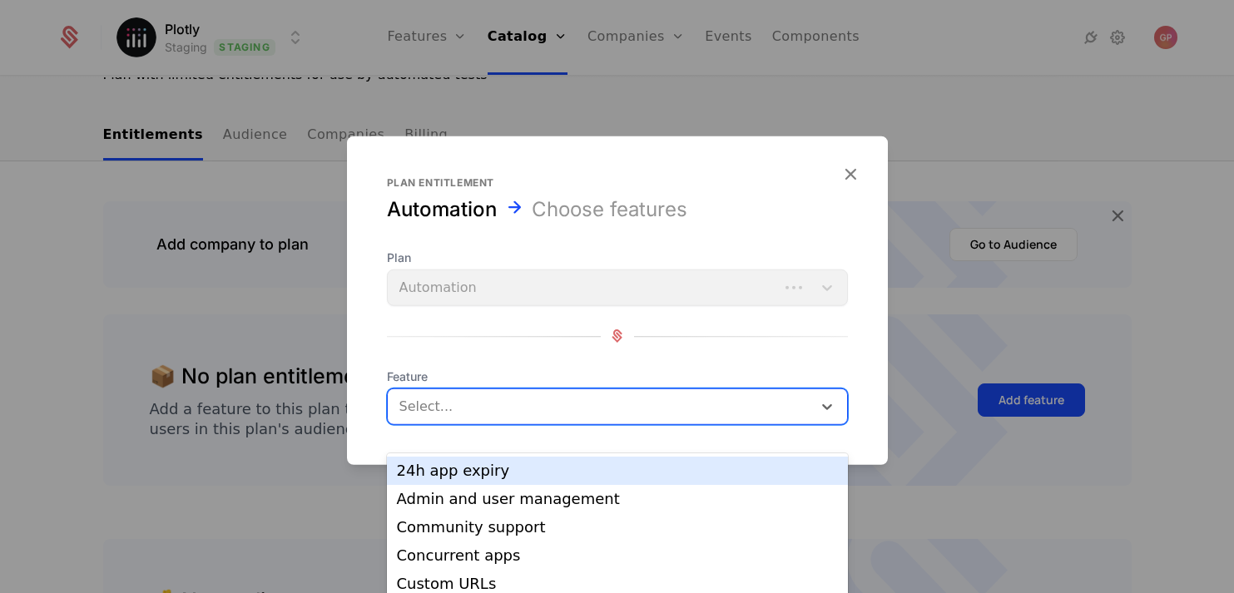
click at [393, 56] on div at bounding box center [617, 296] width 1234 height 593
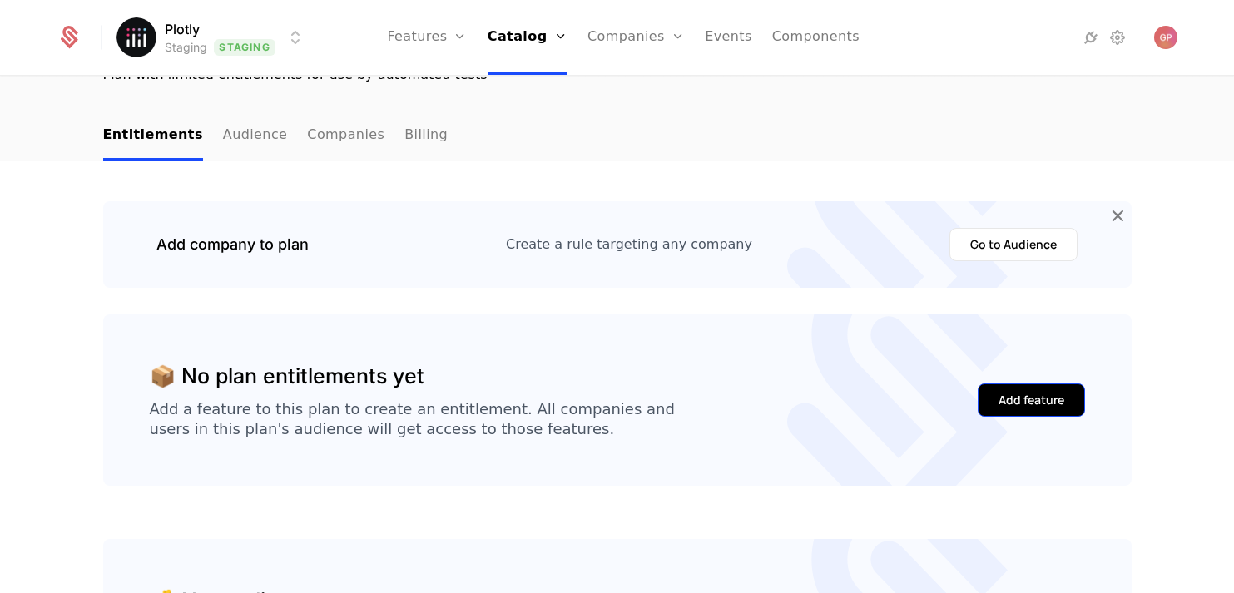
click at [1020, 400] on div "Add feature" at bounding box center [1031, 400] width 66 height 17
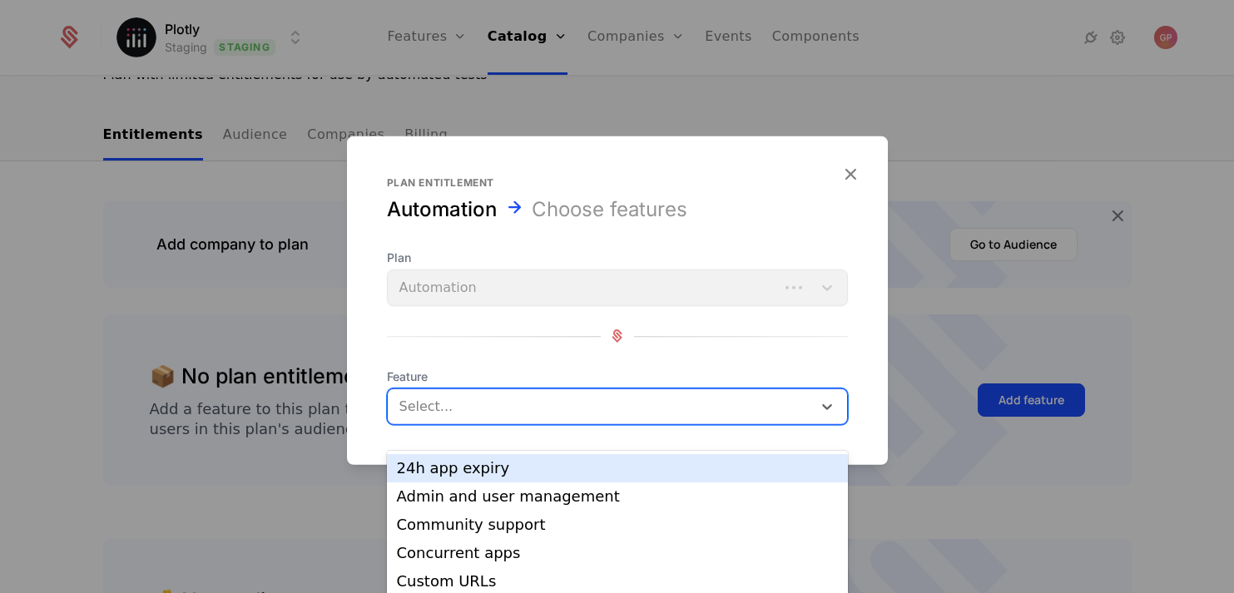
click at [598, 404] on div at bounding box center [601, 405] width 401 height 23
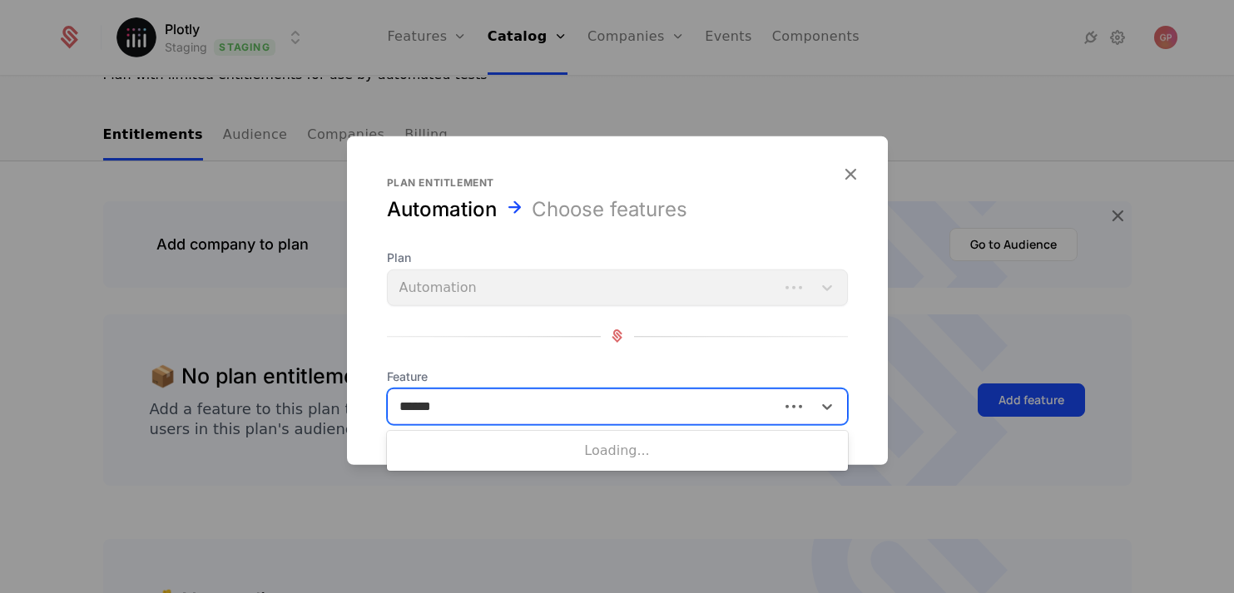
type input "*******"
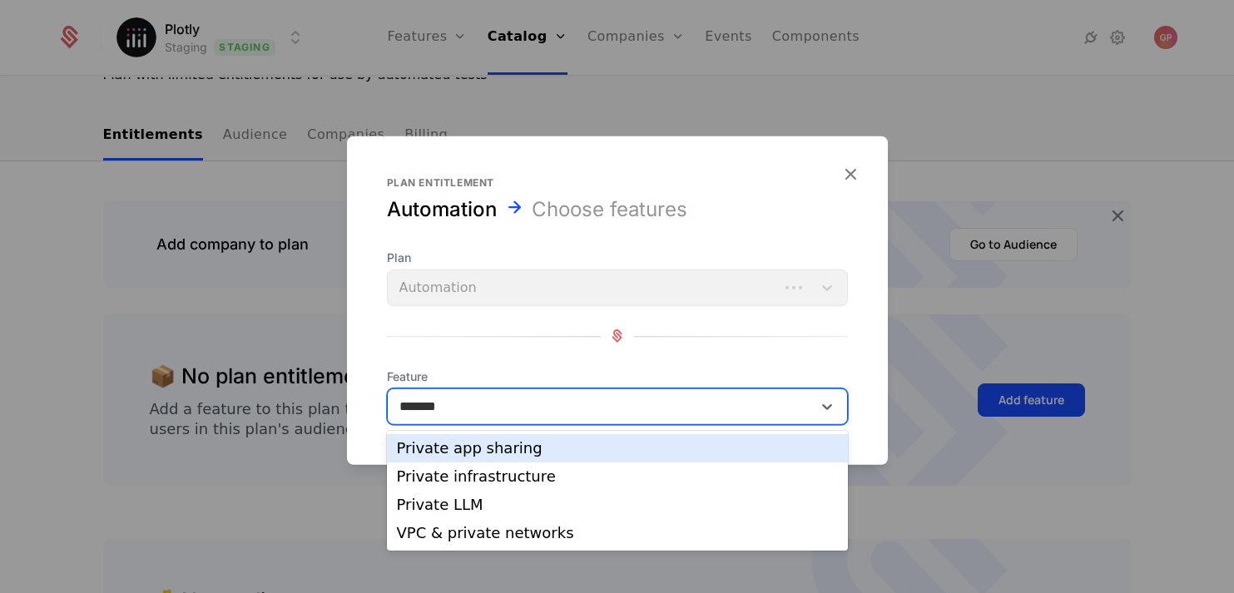
click at [588, 449] on div "Private app sharing" at bounding box center [617, 448] width 441 height 15
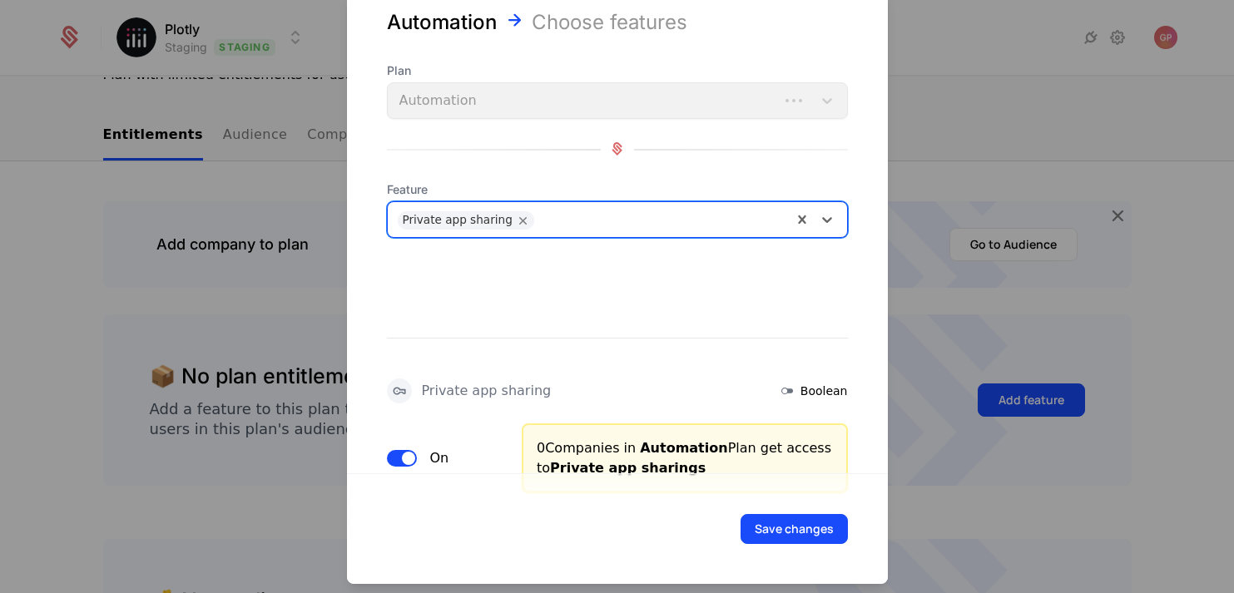
scroll to position [81, 0]
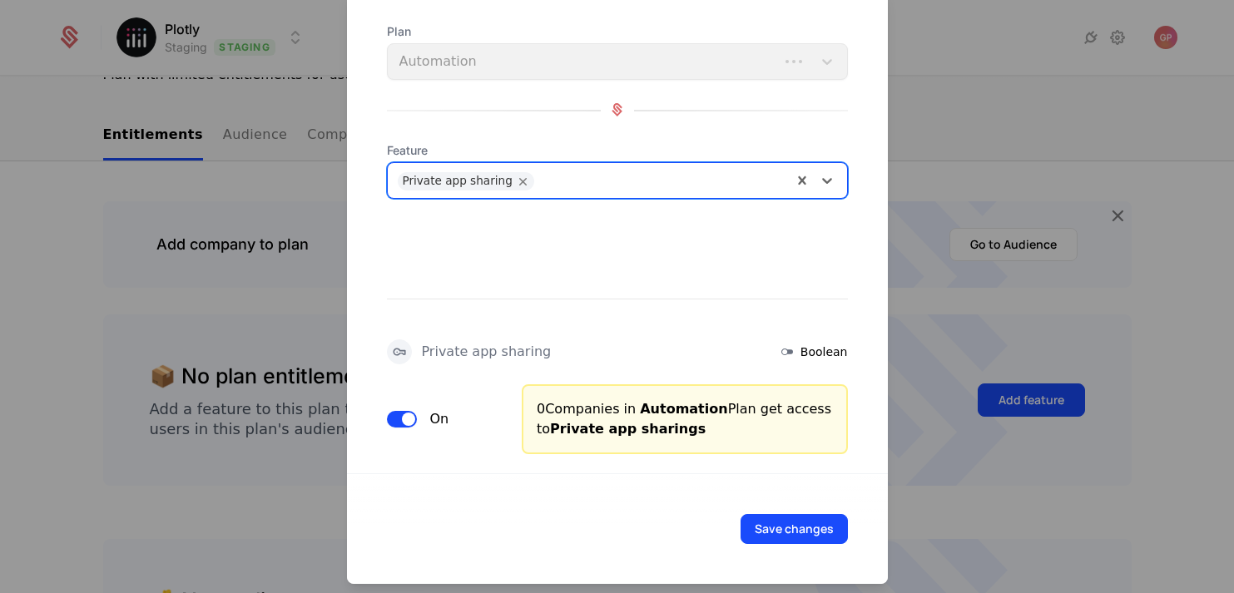
click at [405, 417] on span "button" at bounding box center [408, 418] width 13 height 13
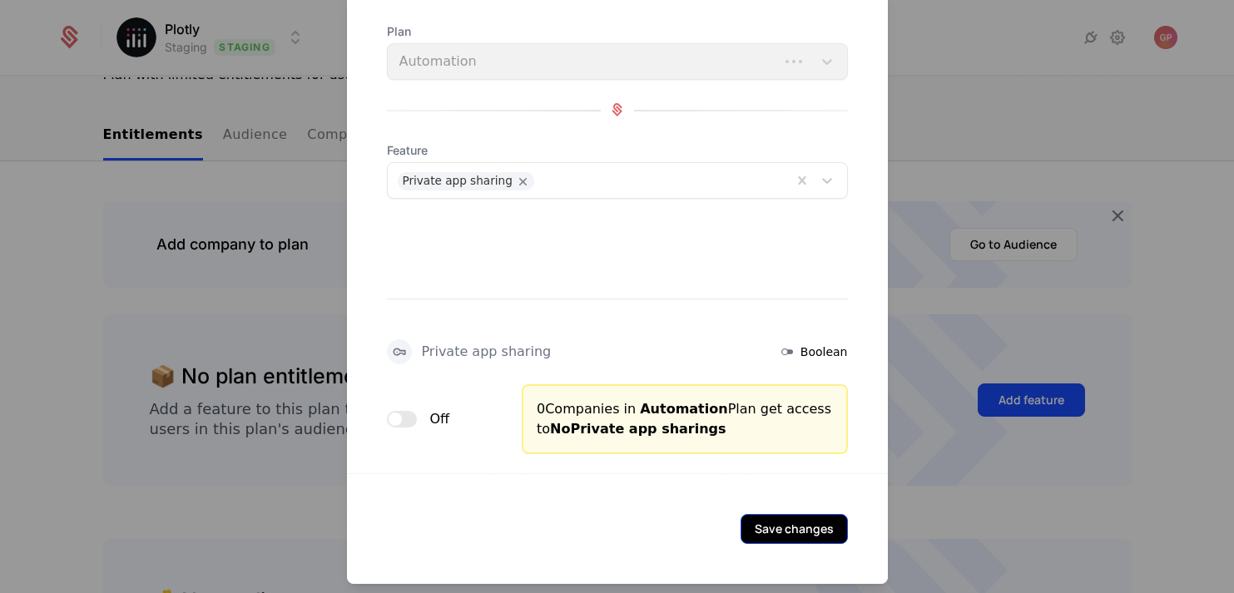
click at [801, 526] on button "Save changes" at bounding box center [794, 528] width 107 height 30
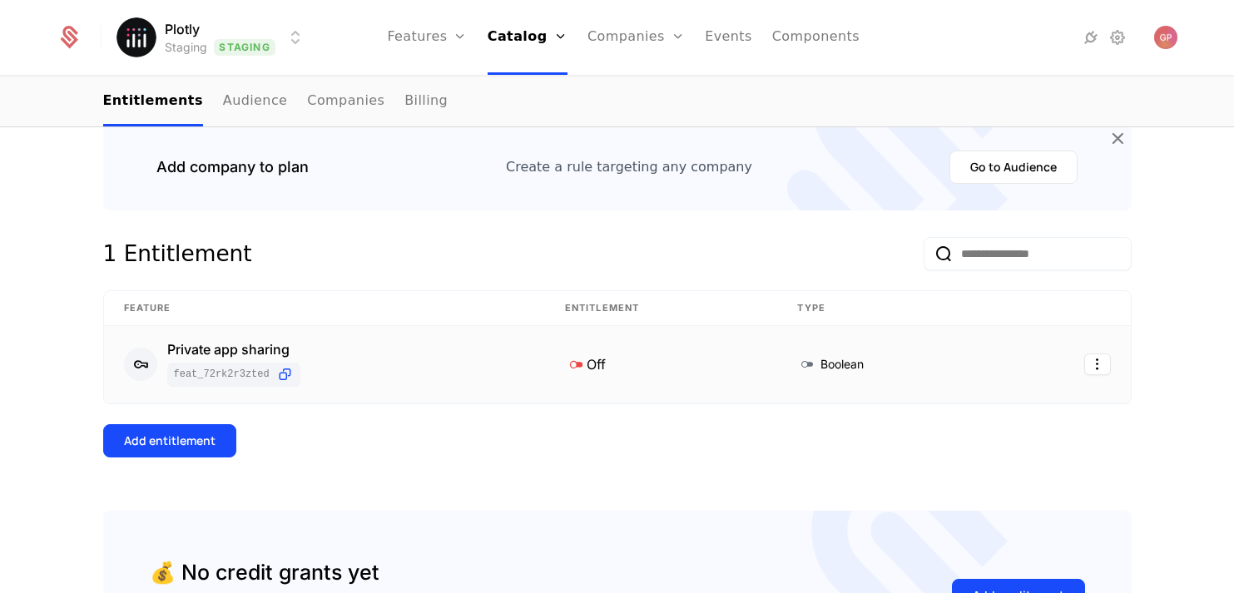
scroll to position [225, 0]
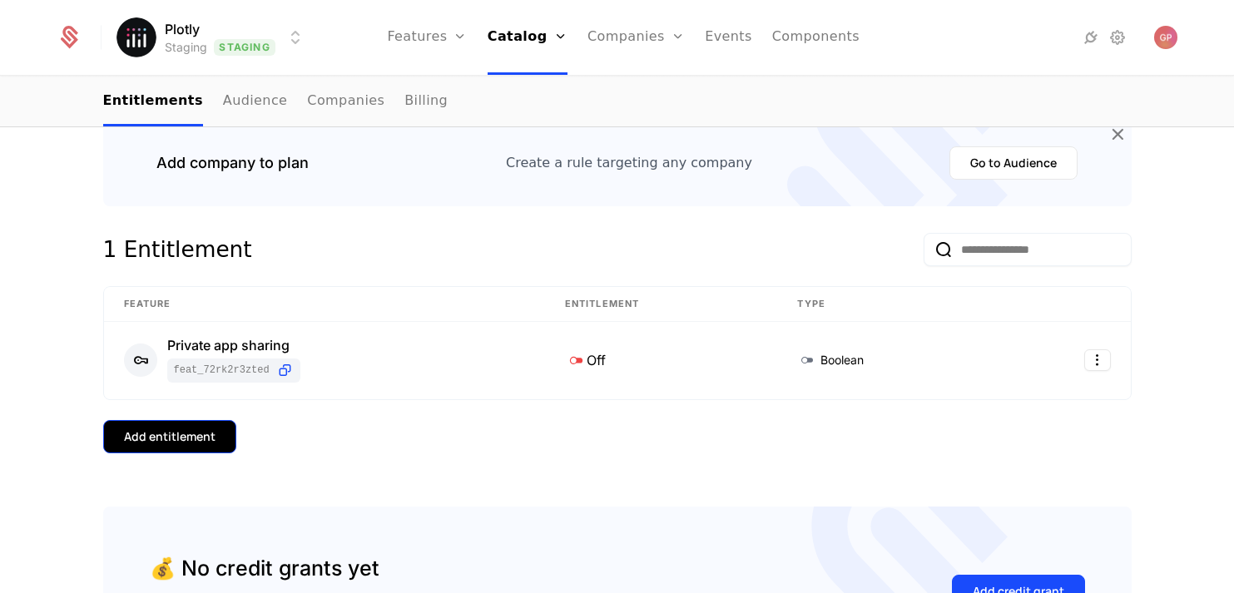
click at [199, 439] on div "Add entitlement" at bounding box center [170, 437] width 92 height 17
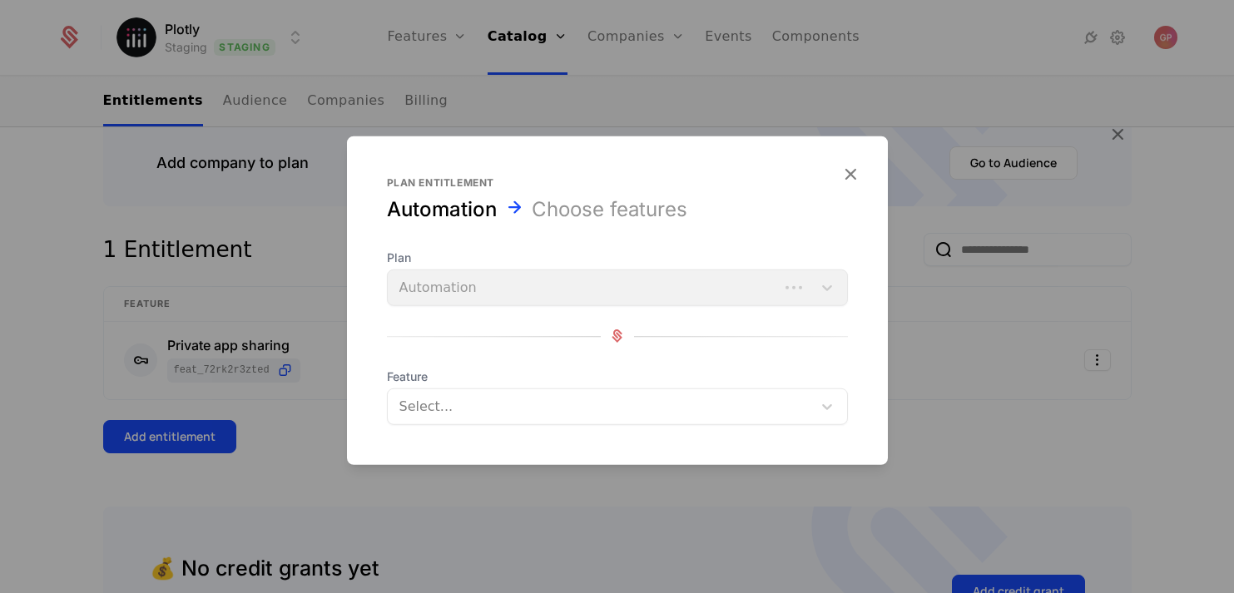
click at [481, 399] on div at bounding box center [601, 405] width 401 height 23
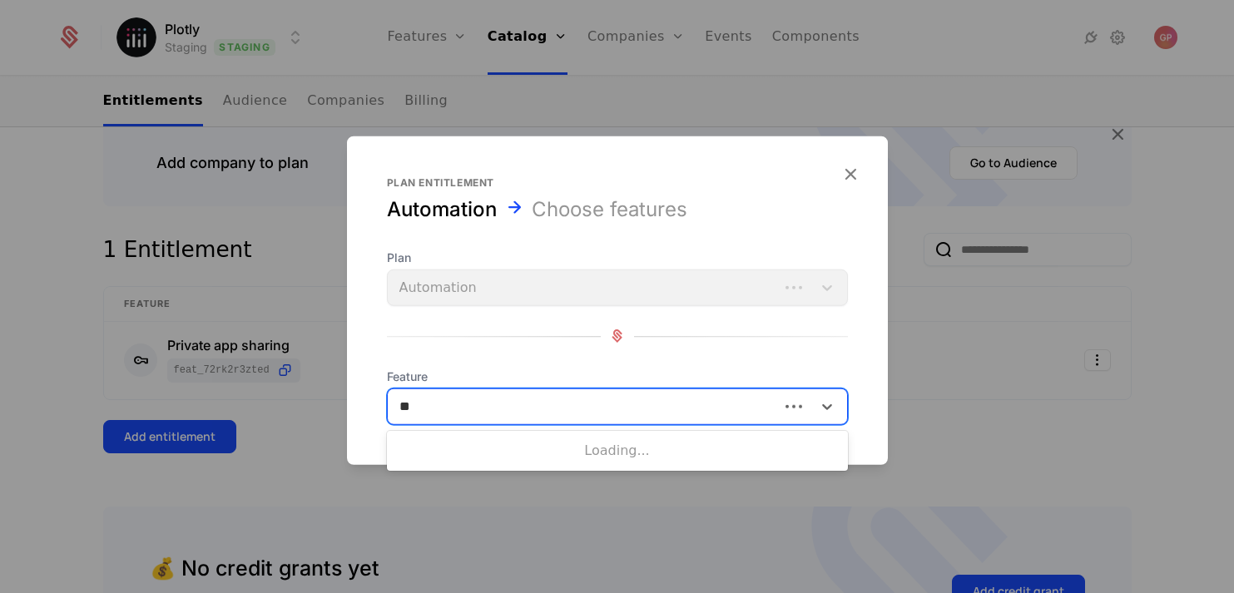
scroll to position [0, 0]
type input "******"
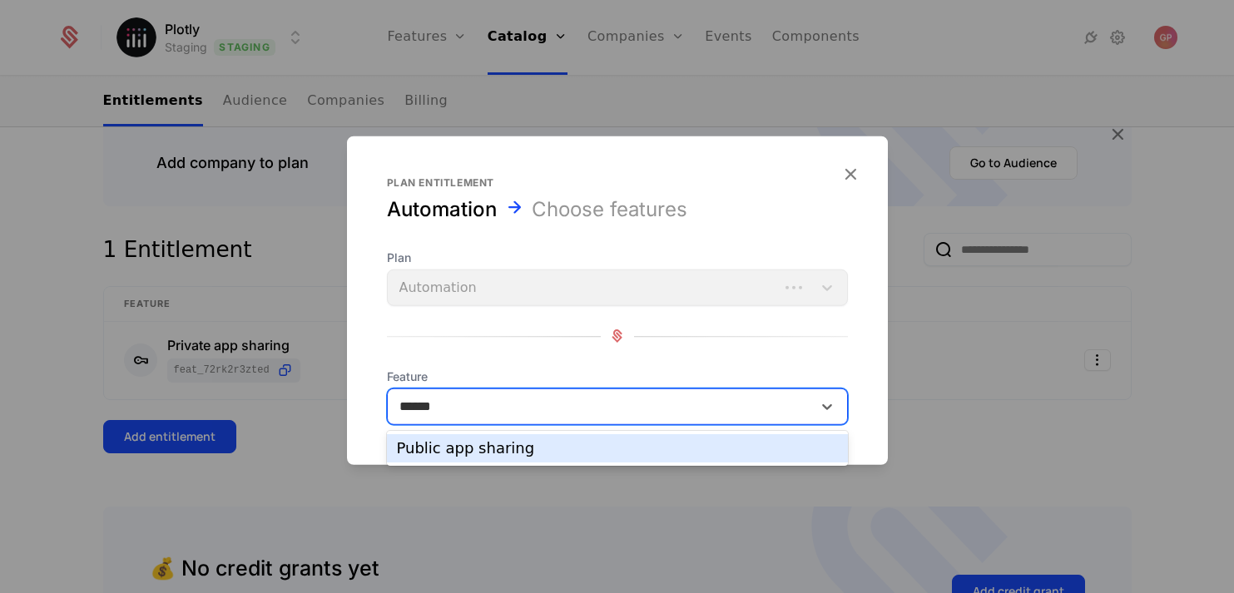
click at [488, 441] on div "Public app sharing" at bounding box center [617, 448] width 441 height 15
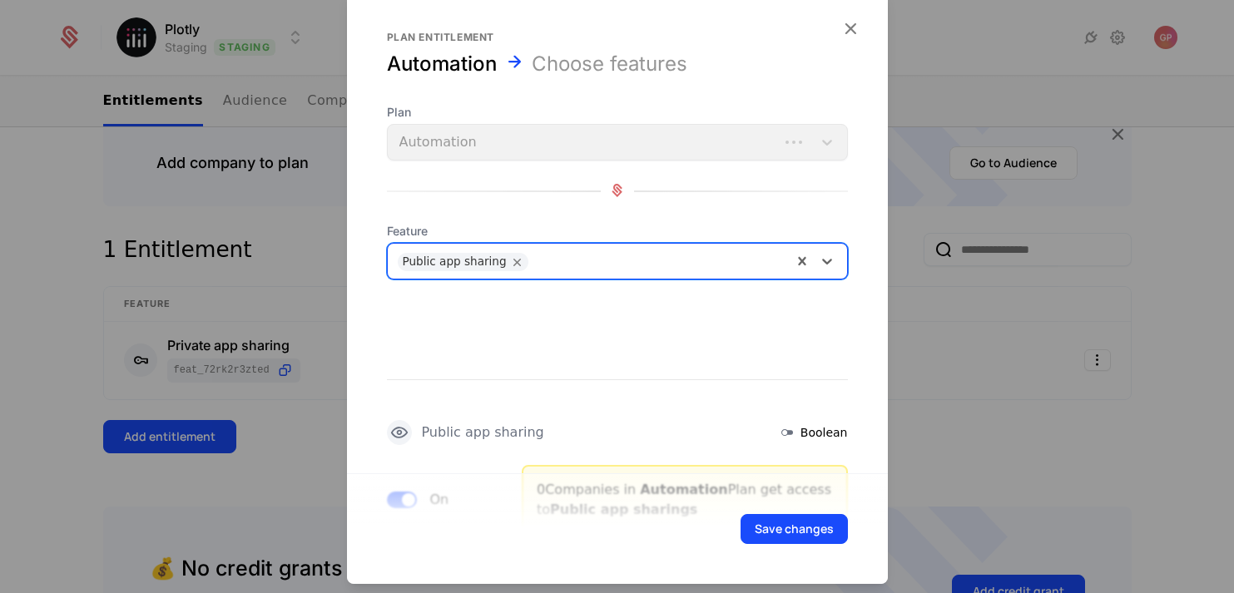
scroll to position [52, 0]
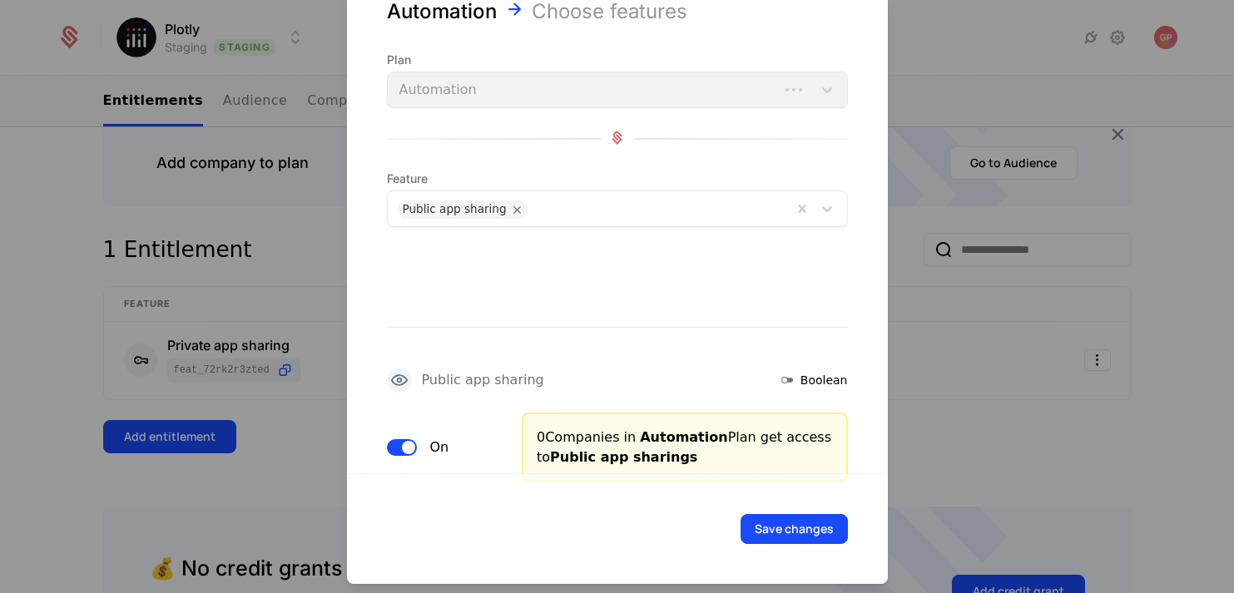
click at [403, 443] on span "button" at bounding box center [408, 446] width 13 height 13
click at [811, 529] on button "Save changes" at bounding box center [794, 528] width 107 height 30
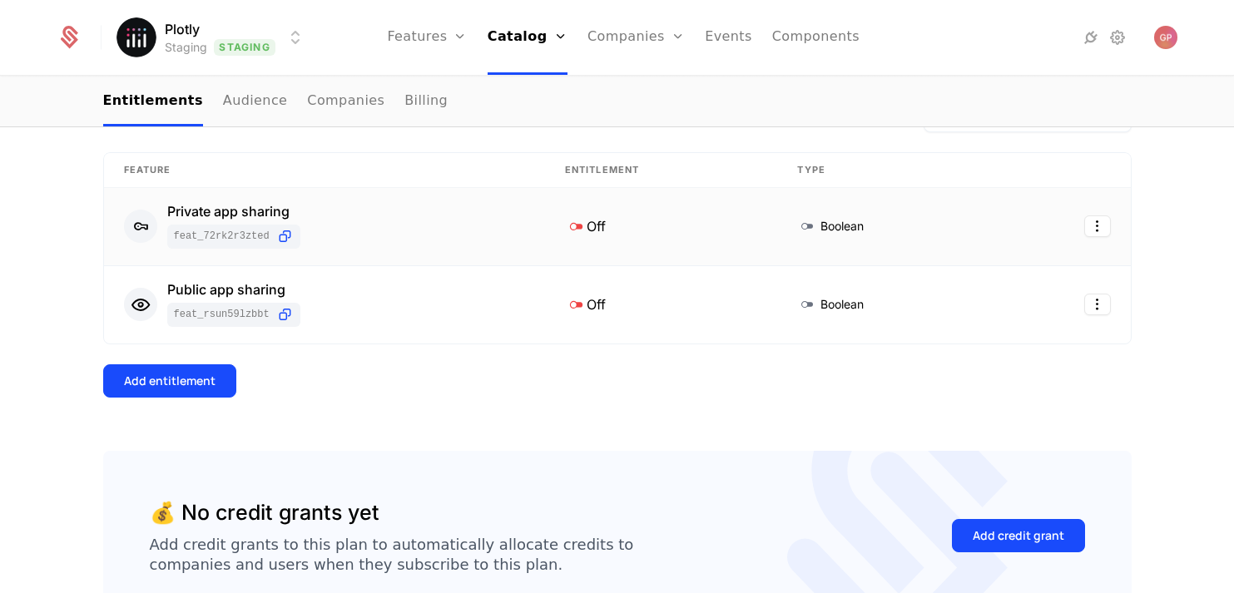
scroll to position [360, 0]
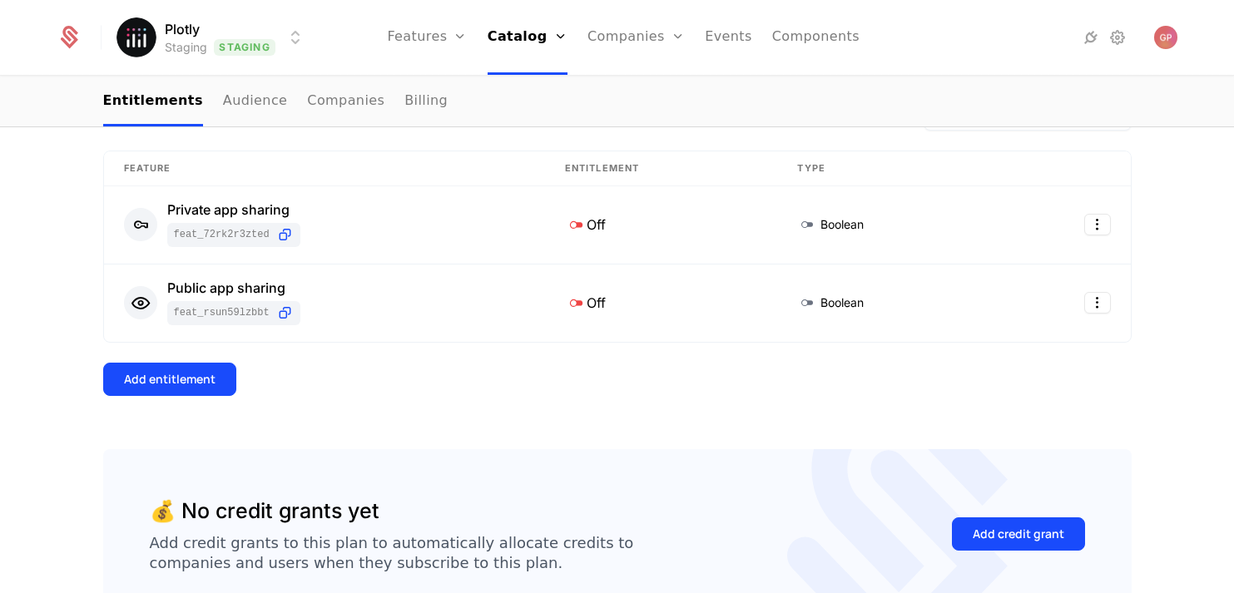
click at [198, 398] on div "2 Entitlements Feature Entitlement Type Private app sharing feat_72rk2R3Zted Of…" at bounding box center [617, 272] width 1028 height 351
click at [199, 371] on div "Add entitlement" at bounding box center [170, 379] width 92 height 17
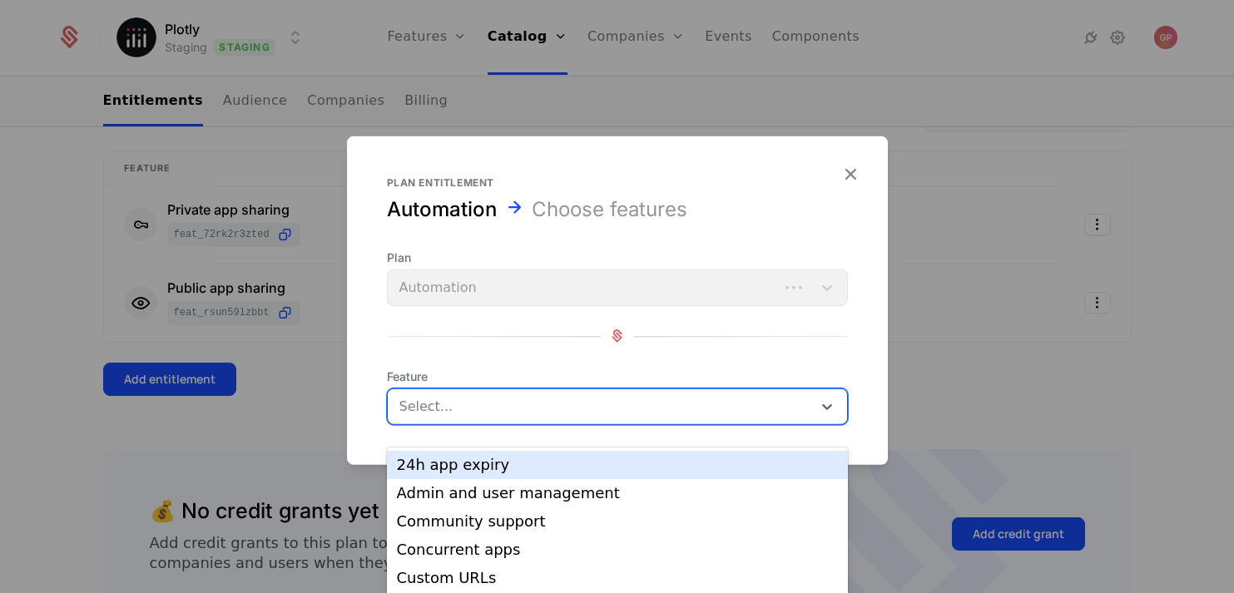
scroll to position [22, 0]
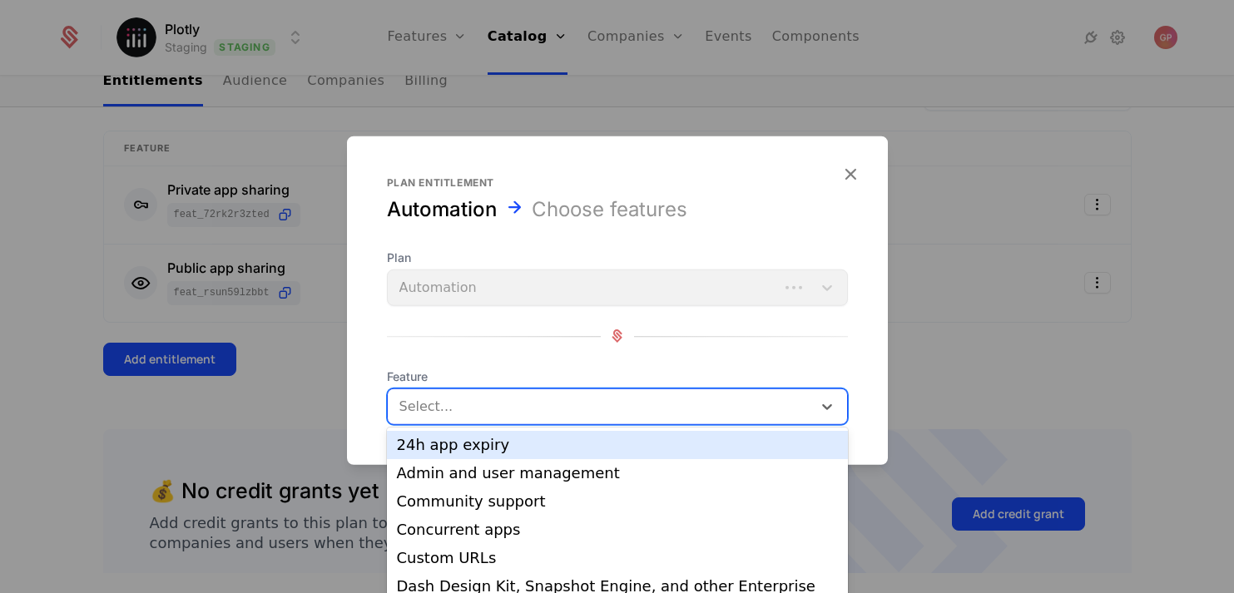
click at [483, 411] on div at bounding box center [601, 405] width 401 height 23
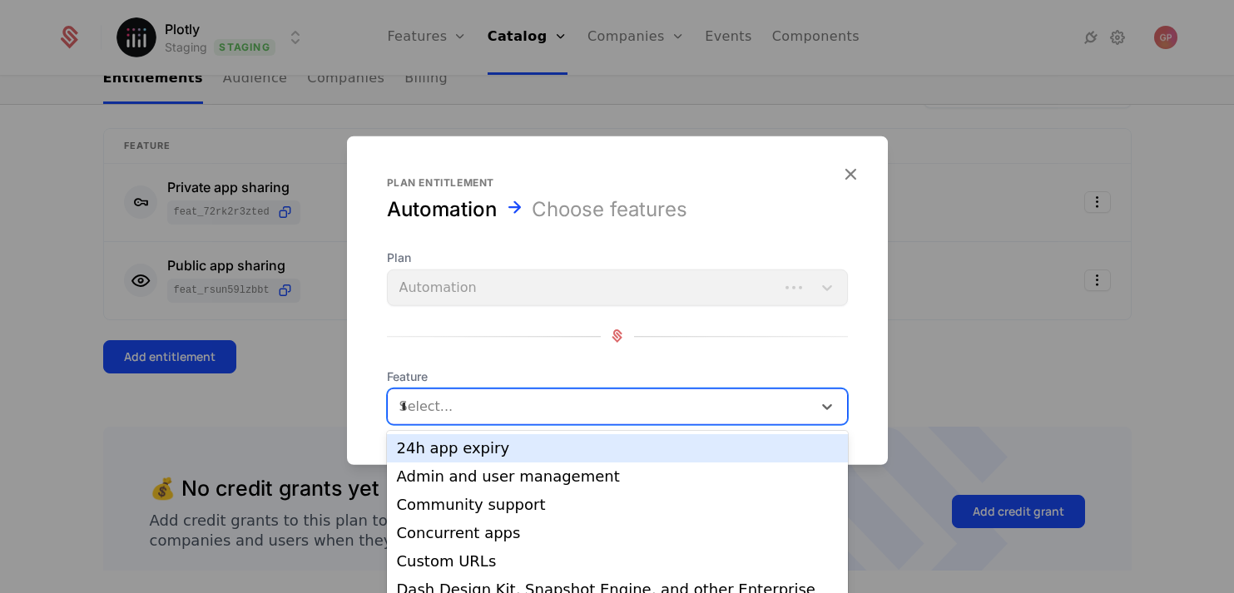
scroll to position [0, 0]
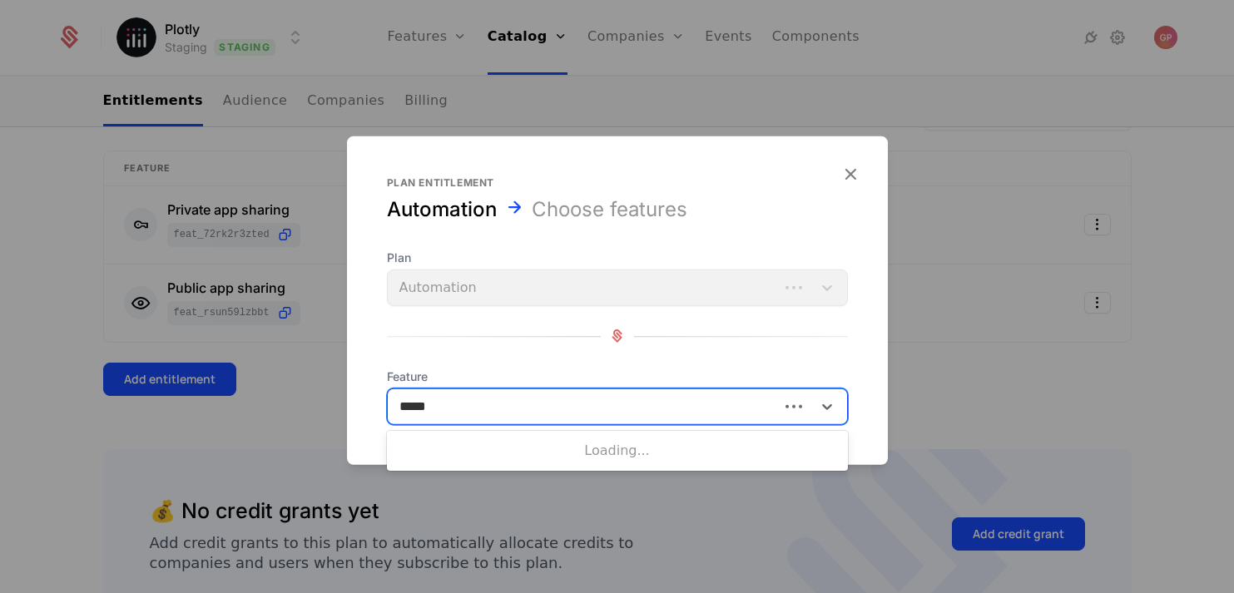
type input "******"
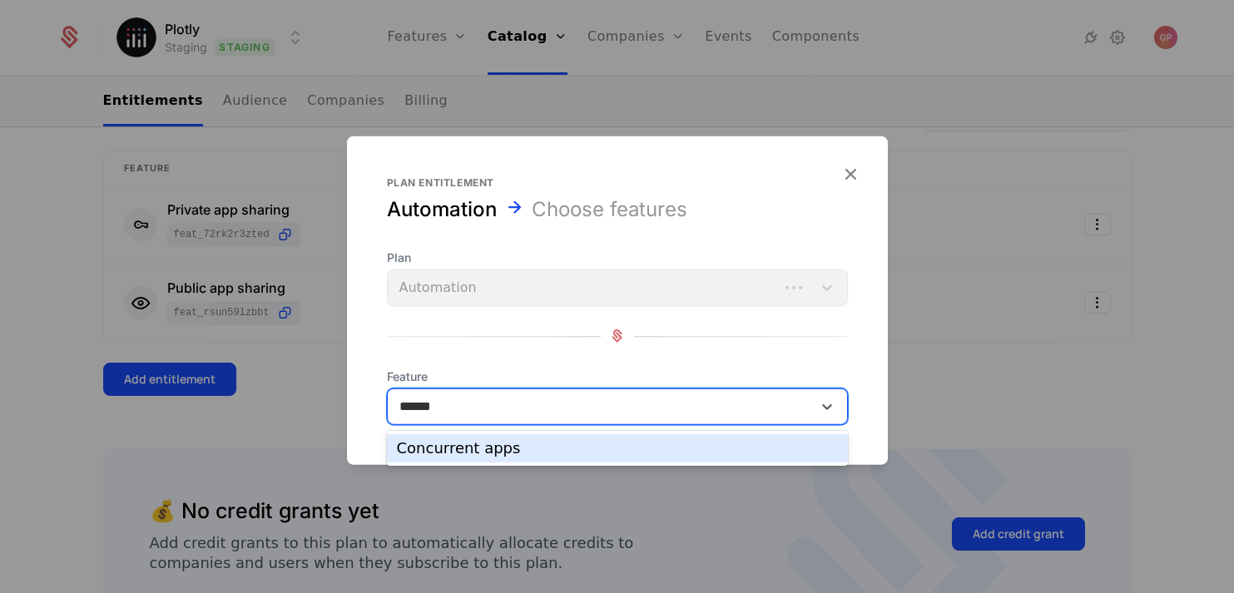
click at [486, 450] on div "Concurrent apps" at bounding box center [617, 448] width 441 height 15
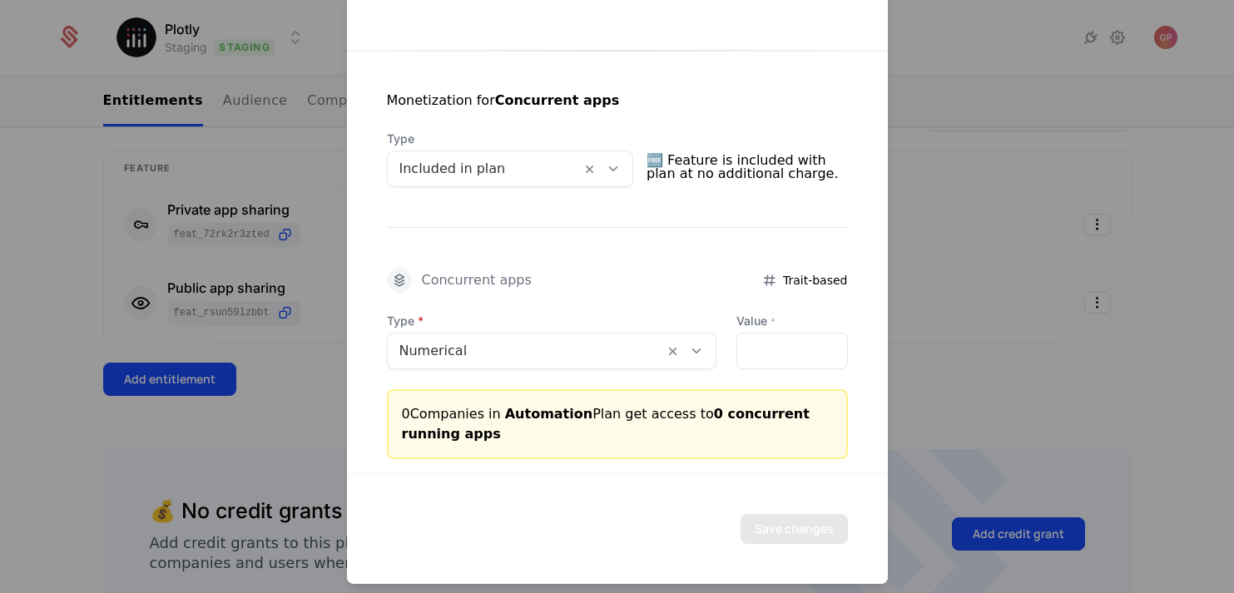
scroll to position [294, 0]
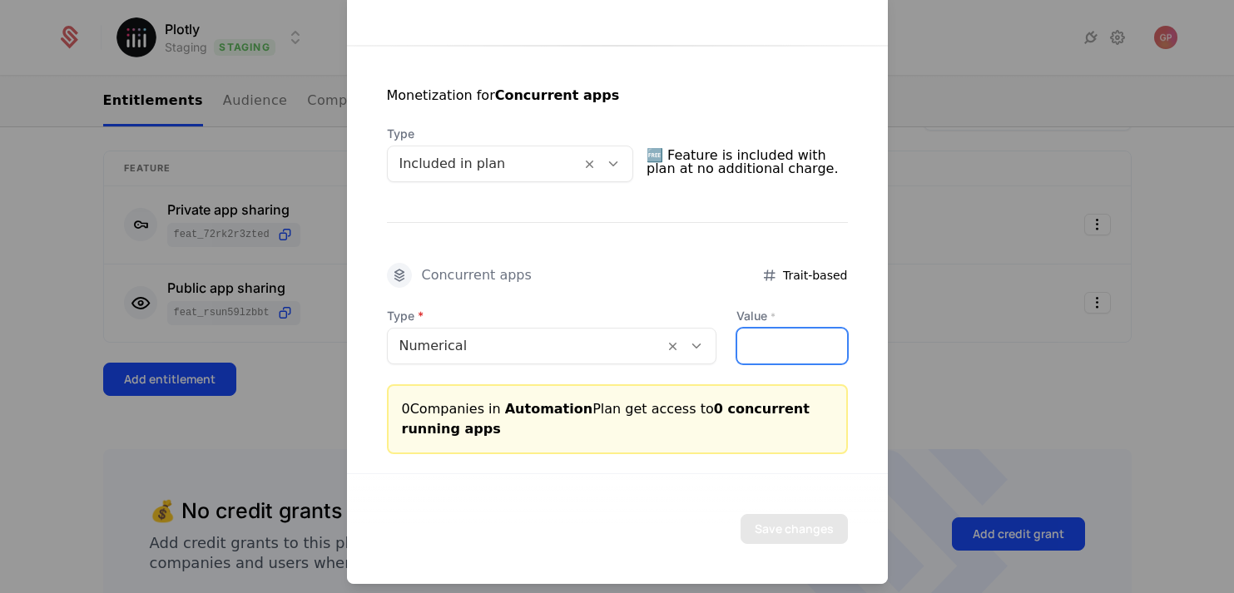
click at [745, 344] on input "*" at bounding box center [791, 345] width 109 height 35
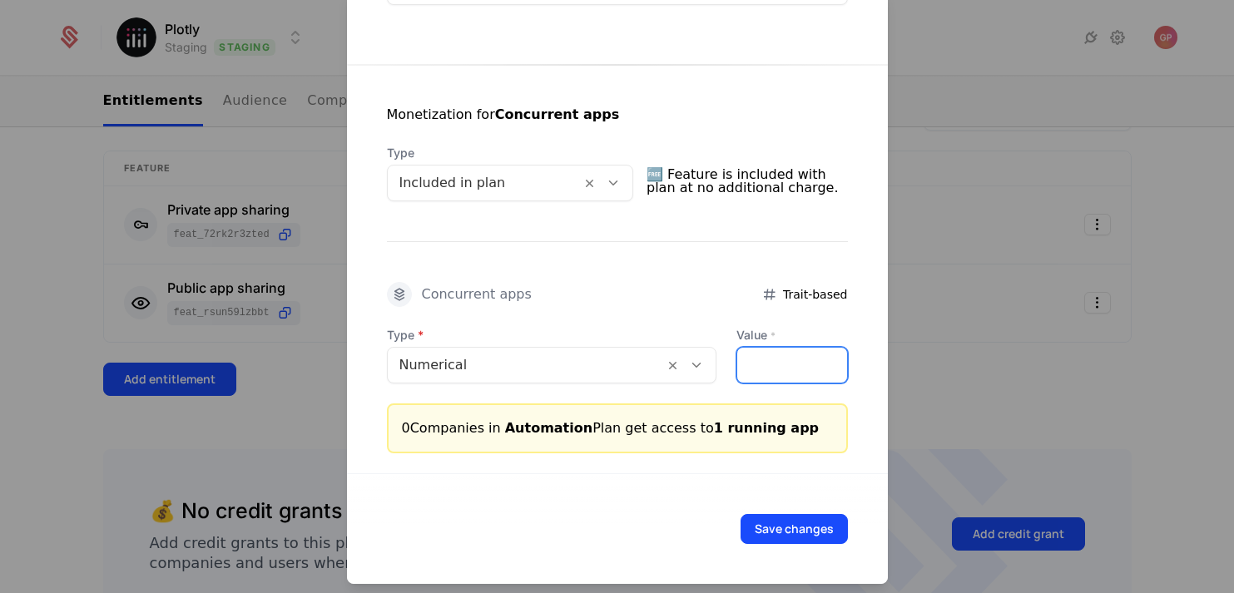
scroll to position [274, 0]
type input "*"
click at [783, 523] on button "Save changes" at bounding box center [794, 528] width 107 height 30
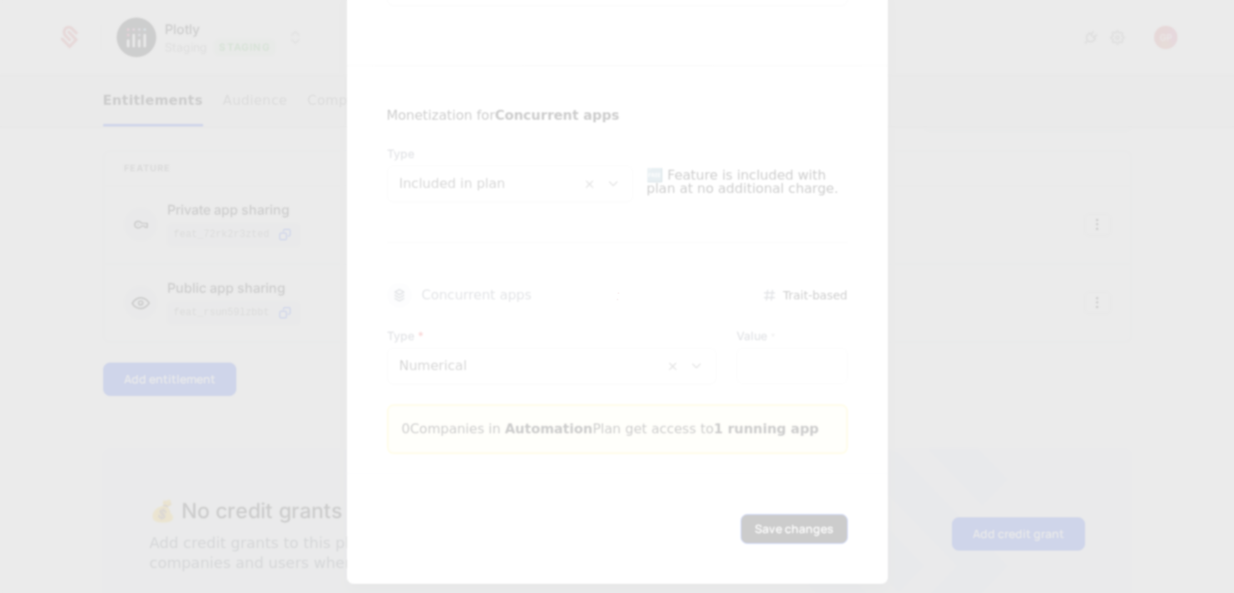
scroll to position [0, 0]
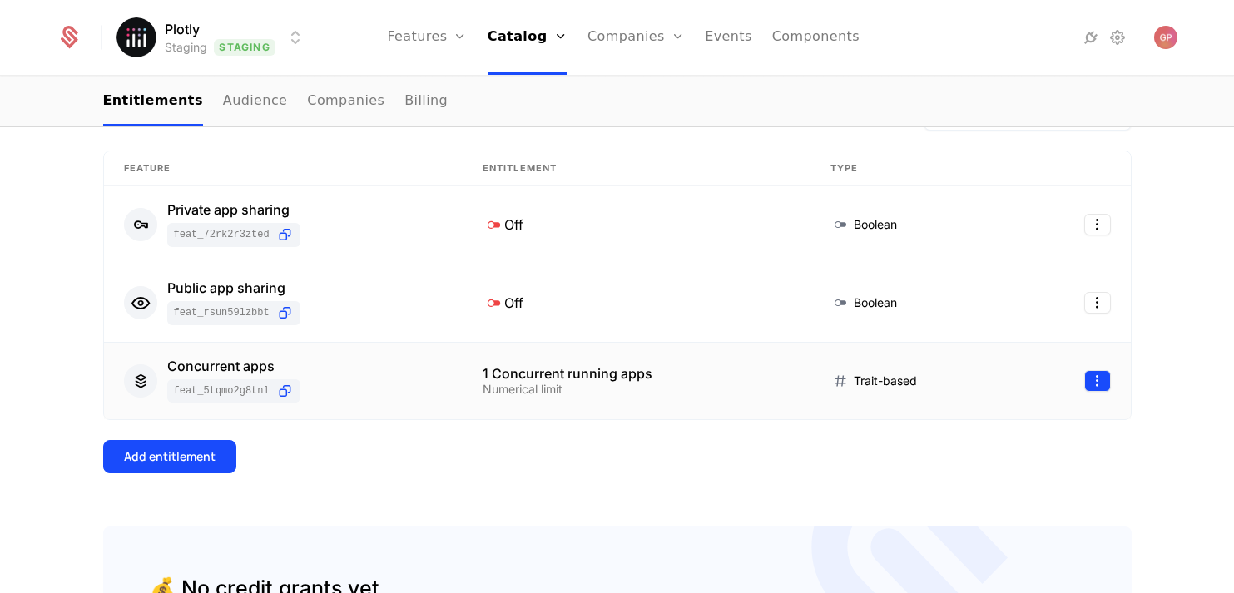
click at [1093, 381] on html "Plotly Staging Staging Features Features Flags Catalog Plans Add Ons Credits Co…" at bounding box center [617, 296] width 1234 height 593
click at [1032, 463] on div "Edit" at bounding box center [1027, 460] width 126 height 23
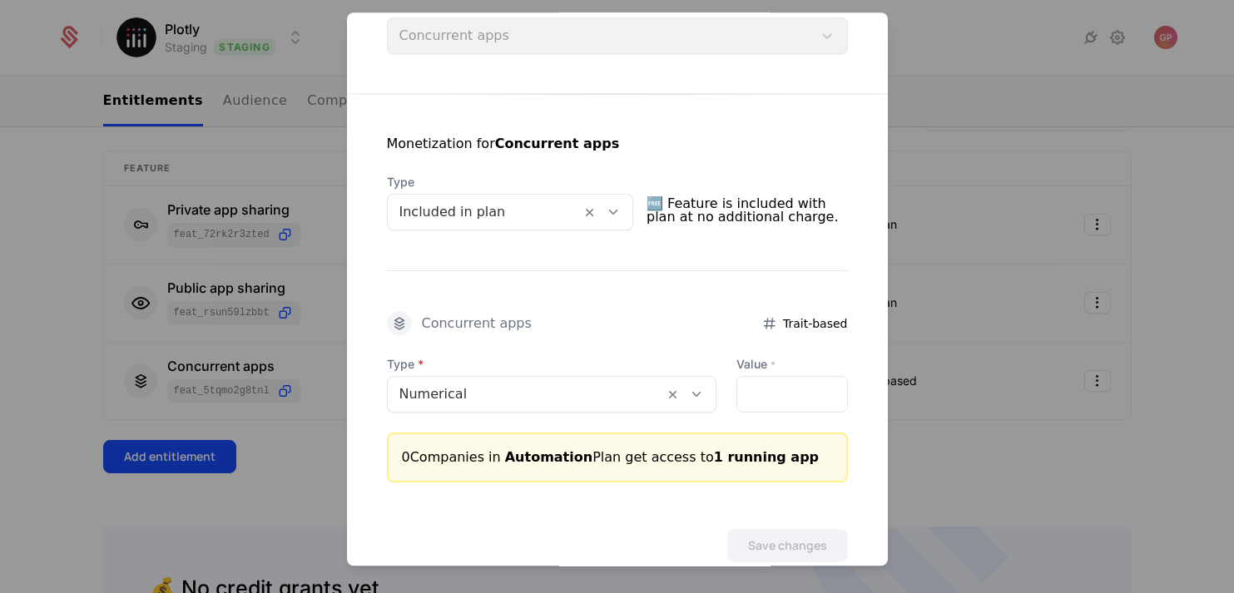
scroll to position [276, 0]
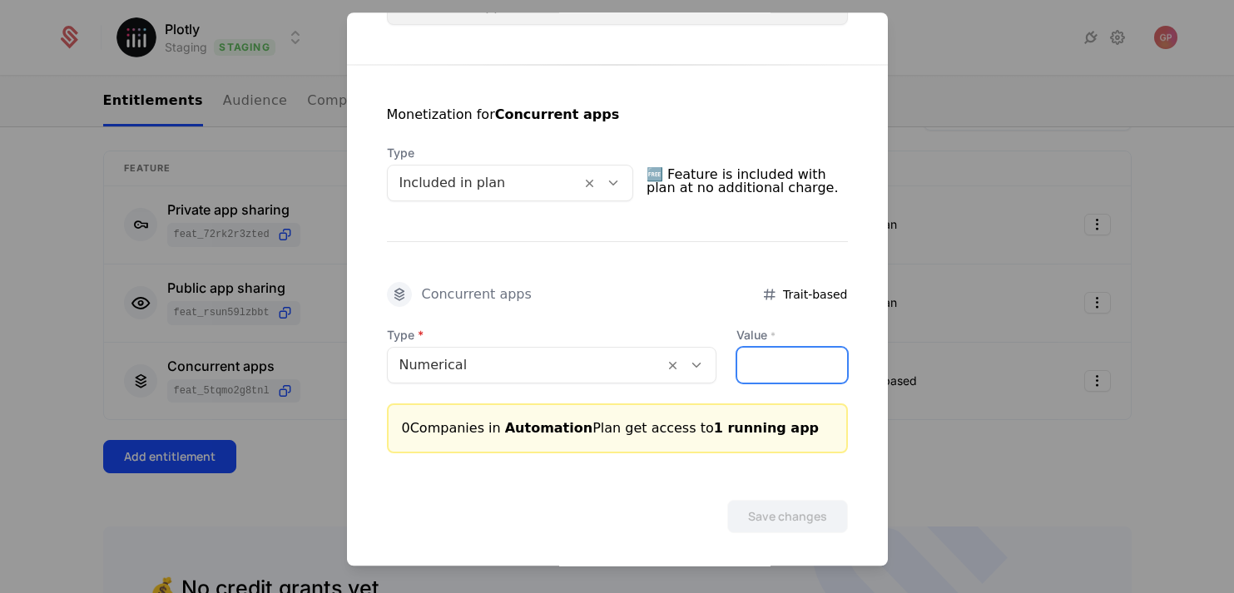
click at [766, 363] on input "*" at bounding box center [791, 365] width 109 height 35
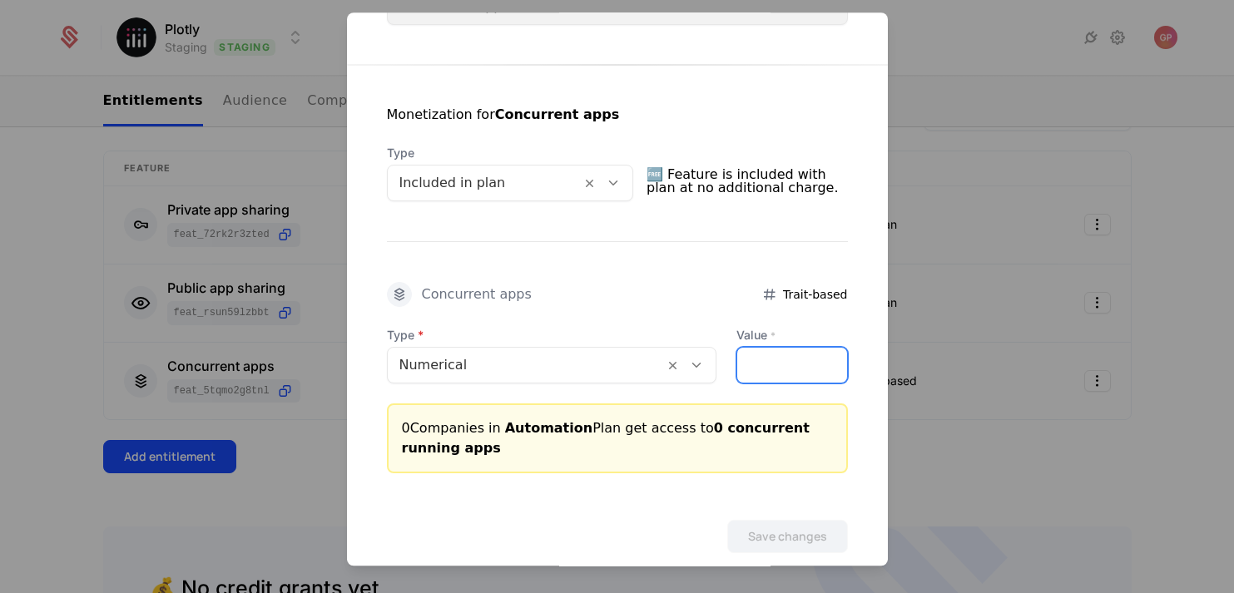
scroll to position [303, 0]
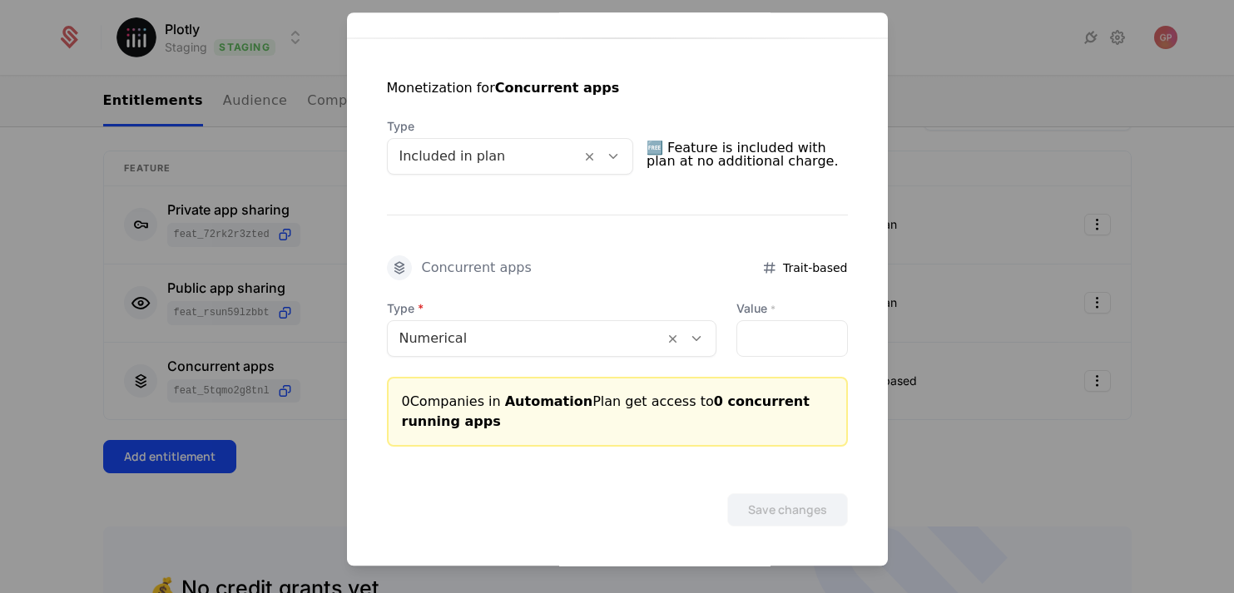
click at [767, 499] on div "Save changes" at bounding box center [617, 487] width 541 height 80
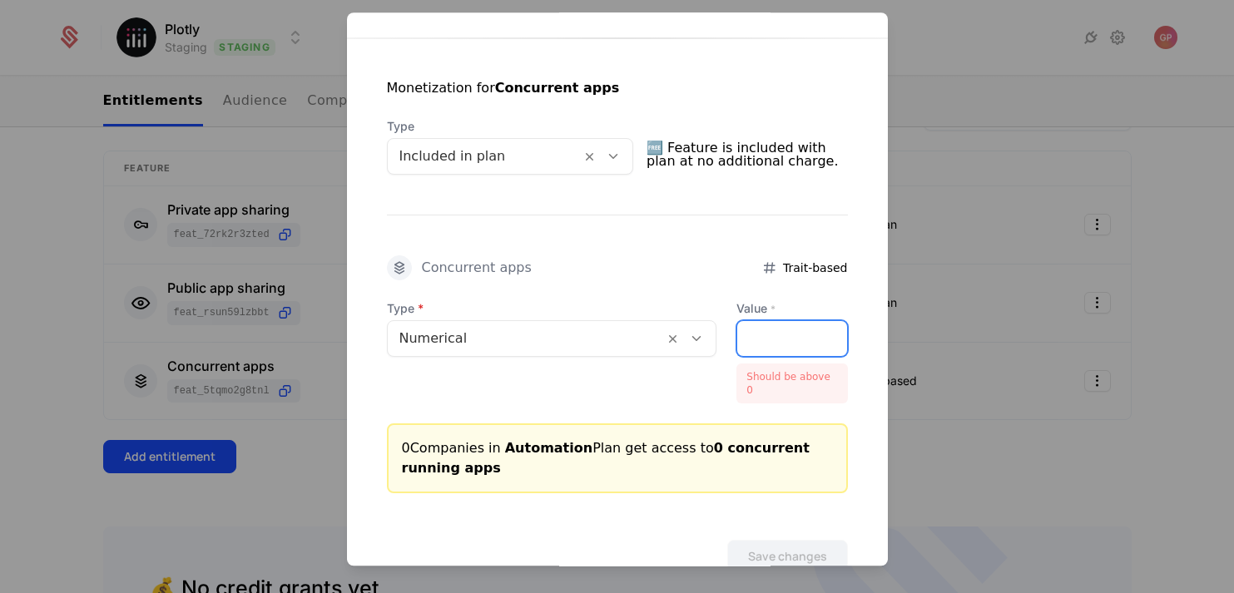
click at [763, 329] on input "*" at bounding box center [791, 338] width 109 height 35
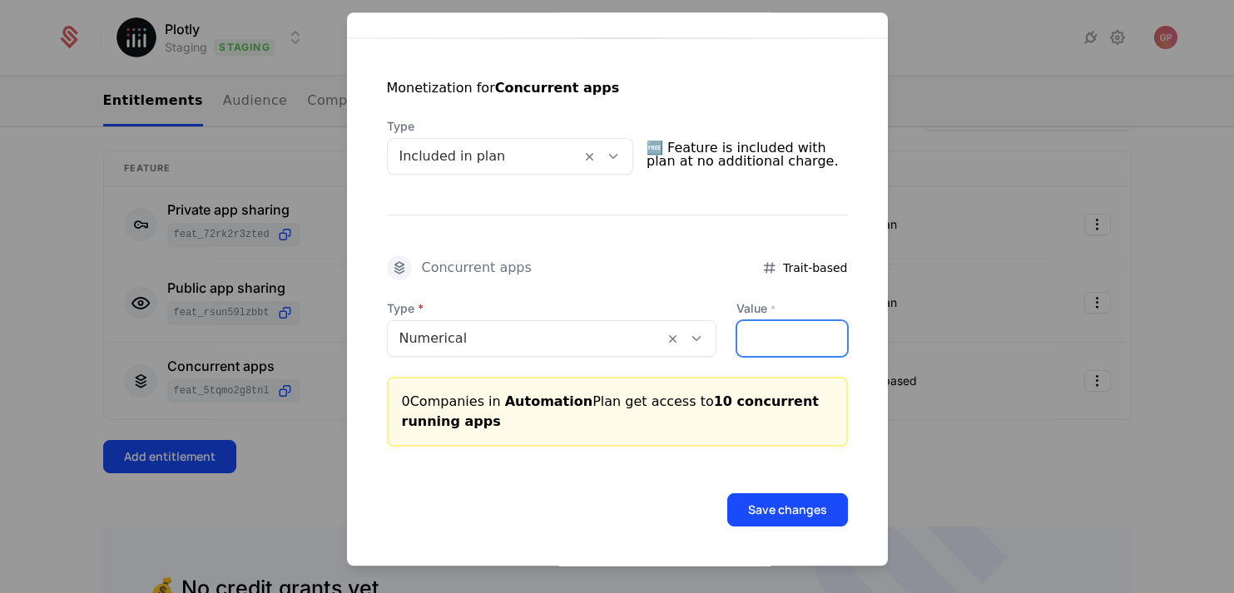
click at [776, 336] on input "**" at bounding box center [791, 338] width 109 height 35
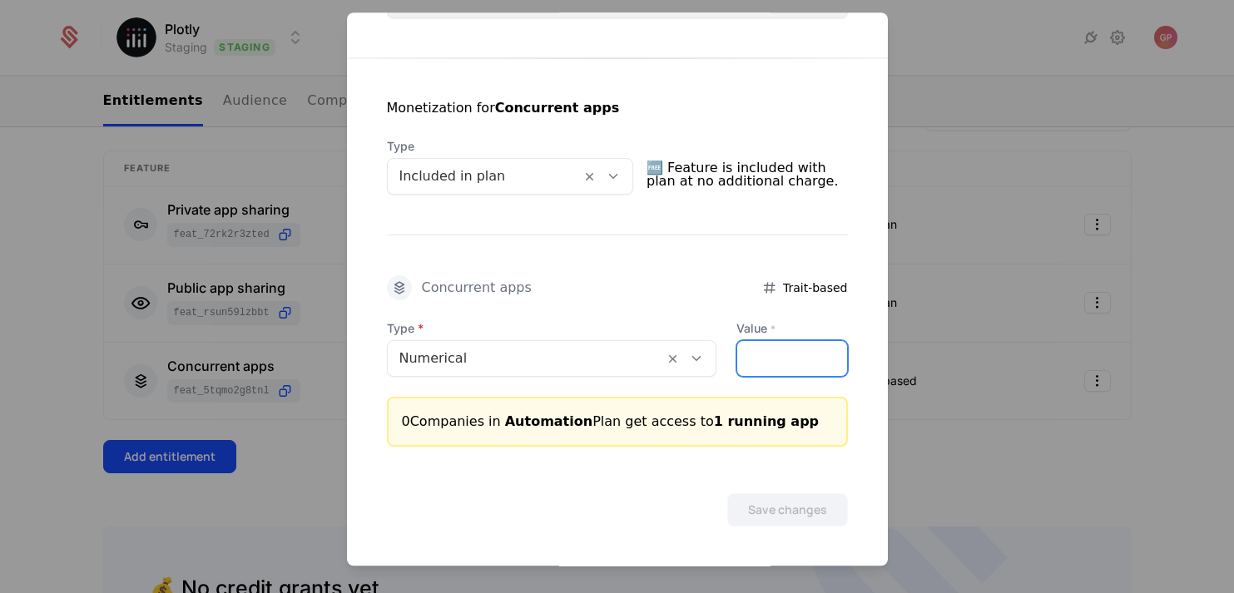
scroll to position [0, 0]
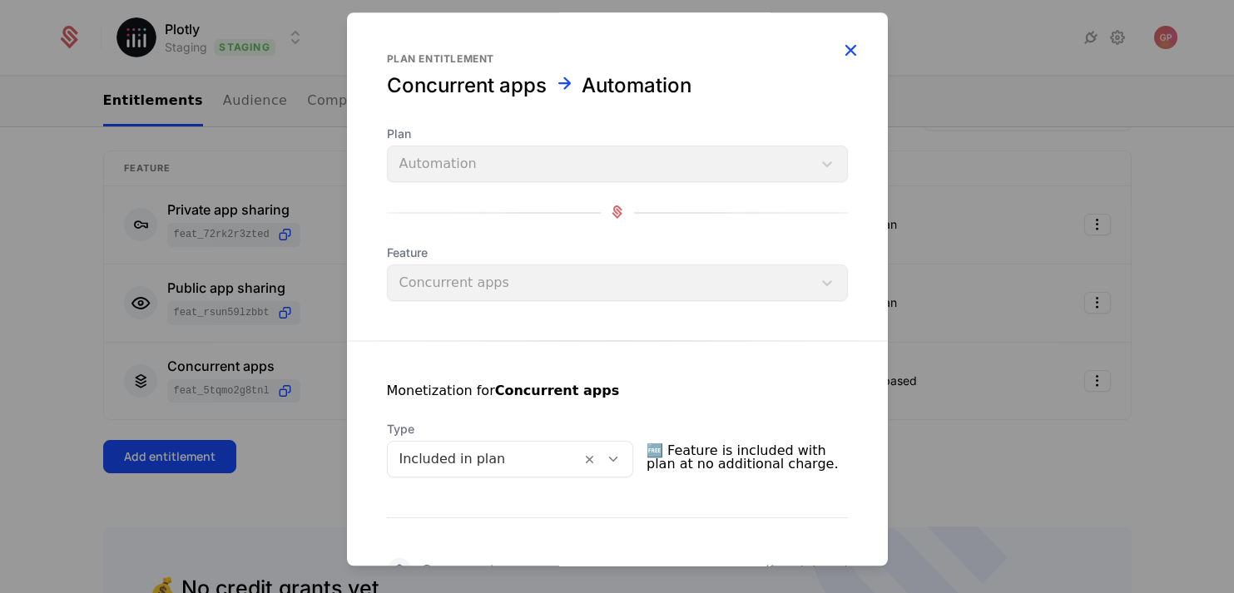
type input "*"
click at [854, 42] on icon "button" at bounding box center [851, 50] width 22 height 22
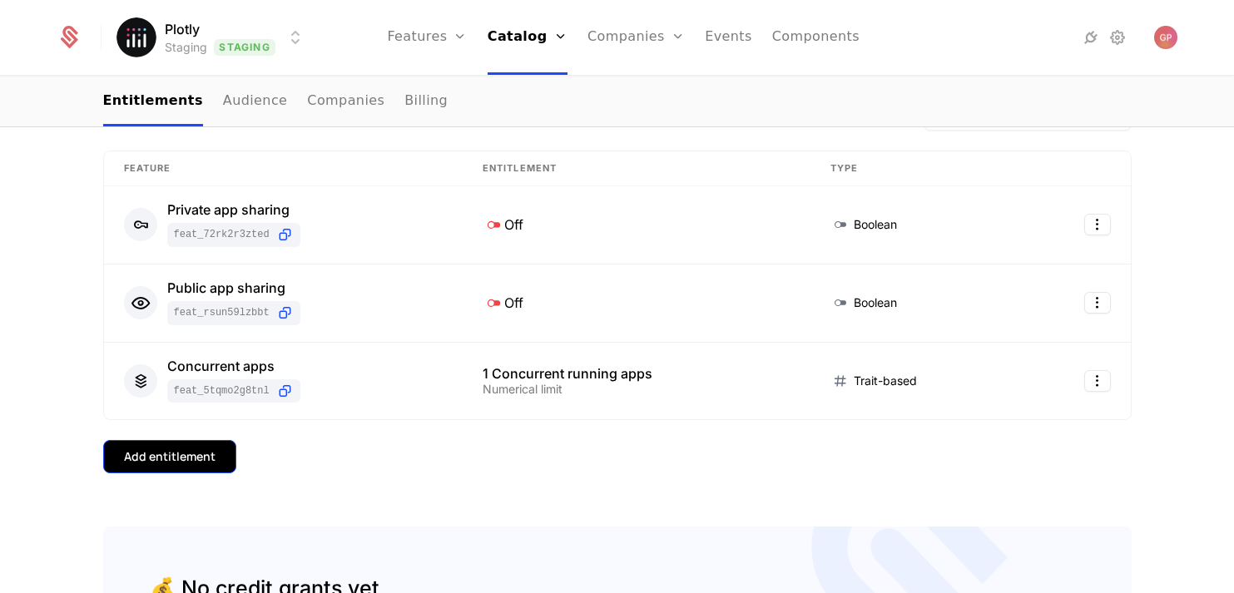
click at [214, 465] on button "Add entitlement" at bounding box center [169, 456] width 133 height 33
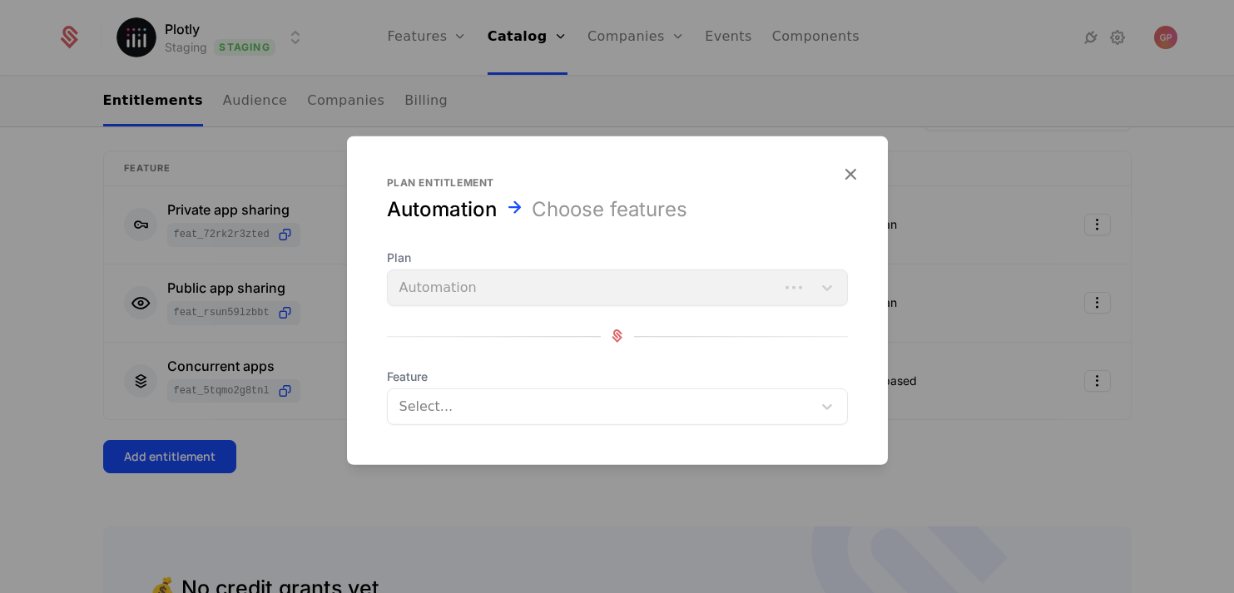
scroll to position [22, 0]
click at [492, 404] on div at bounding box center [601, 405] width 401 height 23
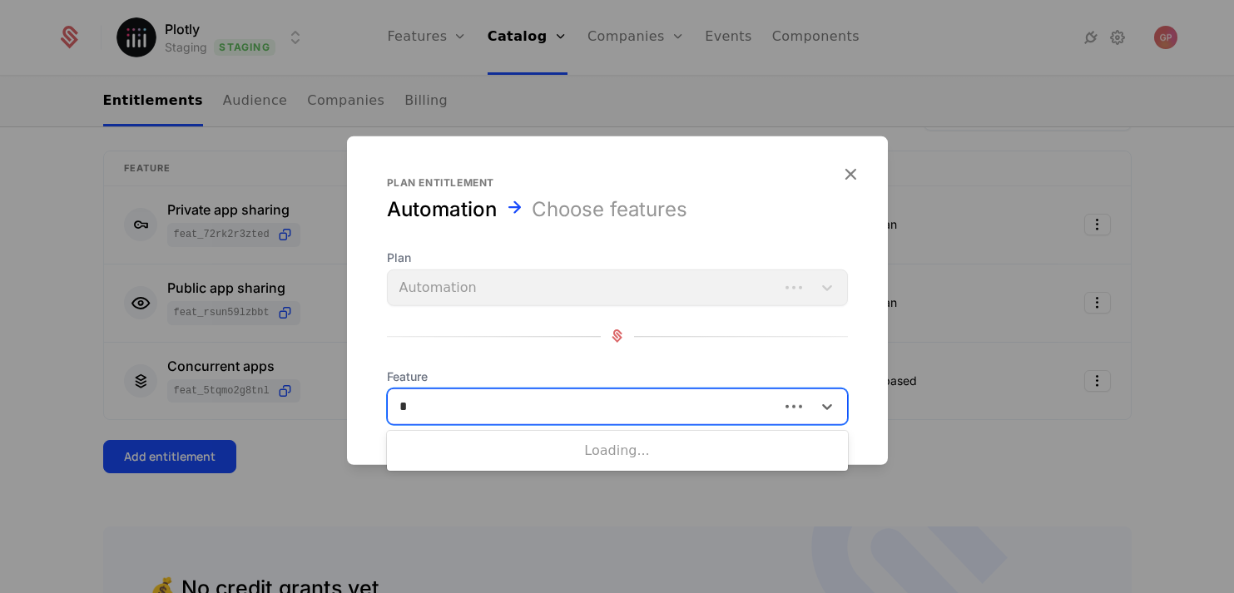
scroll to position [0, 0]
type input "******"
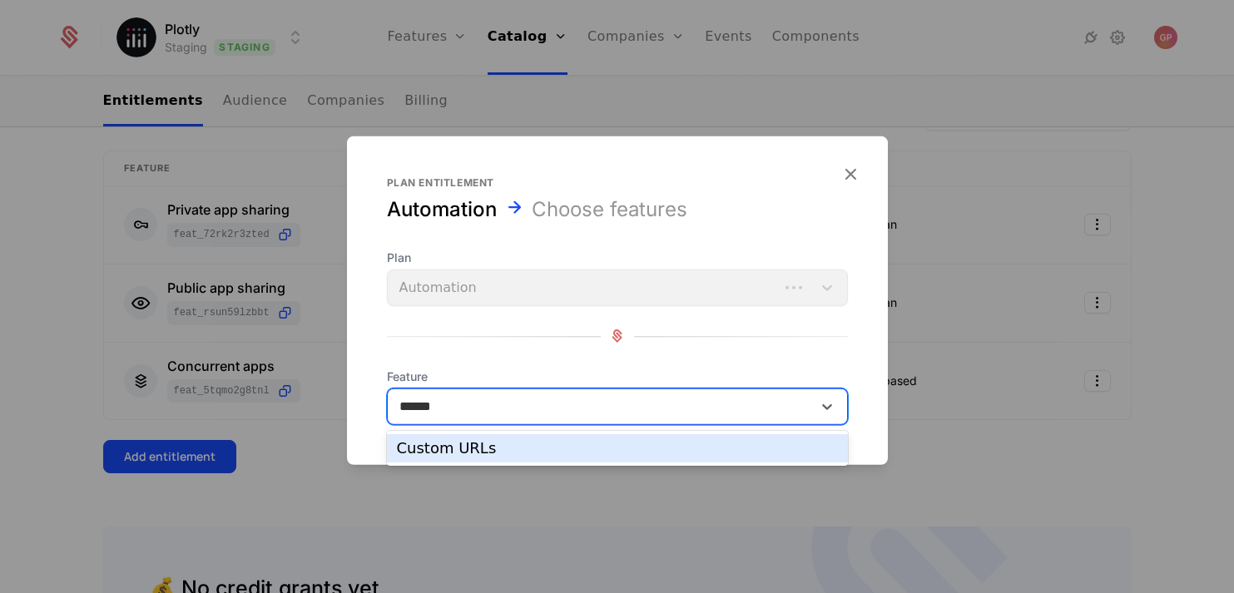
click at [486, 447] on div "Custom URLs" at bounding box center [617, 448] width 441 height 15
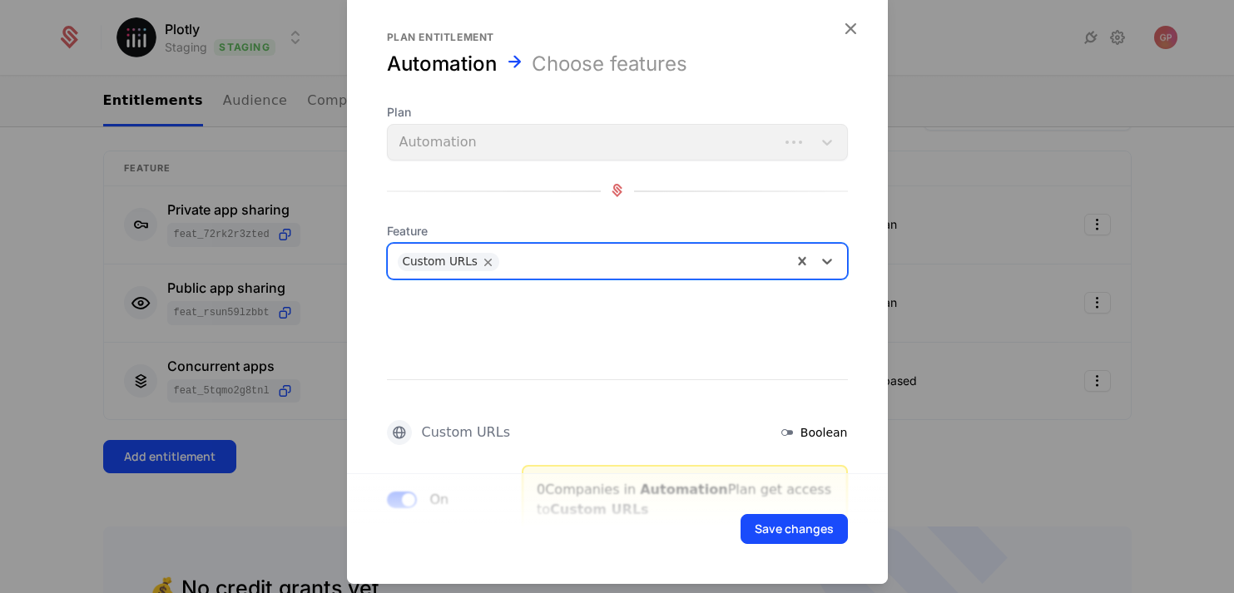
scroll to position [81, 0]
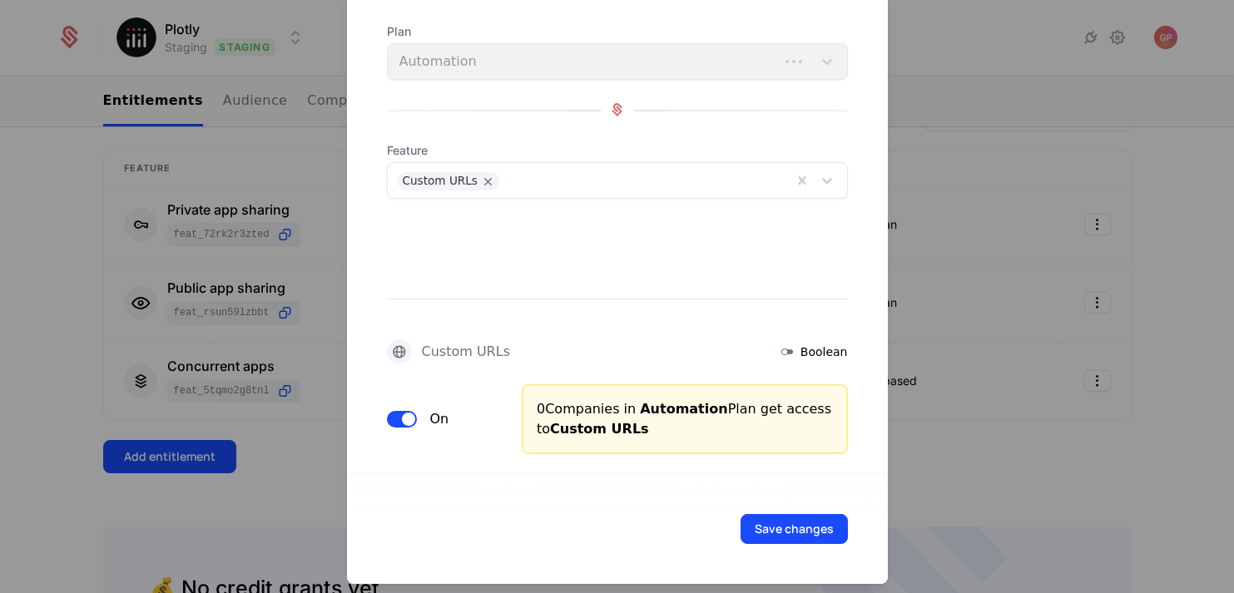
click at [405, 420] on span "button" at bounding box center [408, 418] width 13 height 13
click at [788, 526] on button "Save changes" at bounding box center [794, 528] width 107 height 30
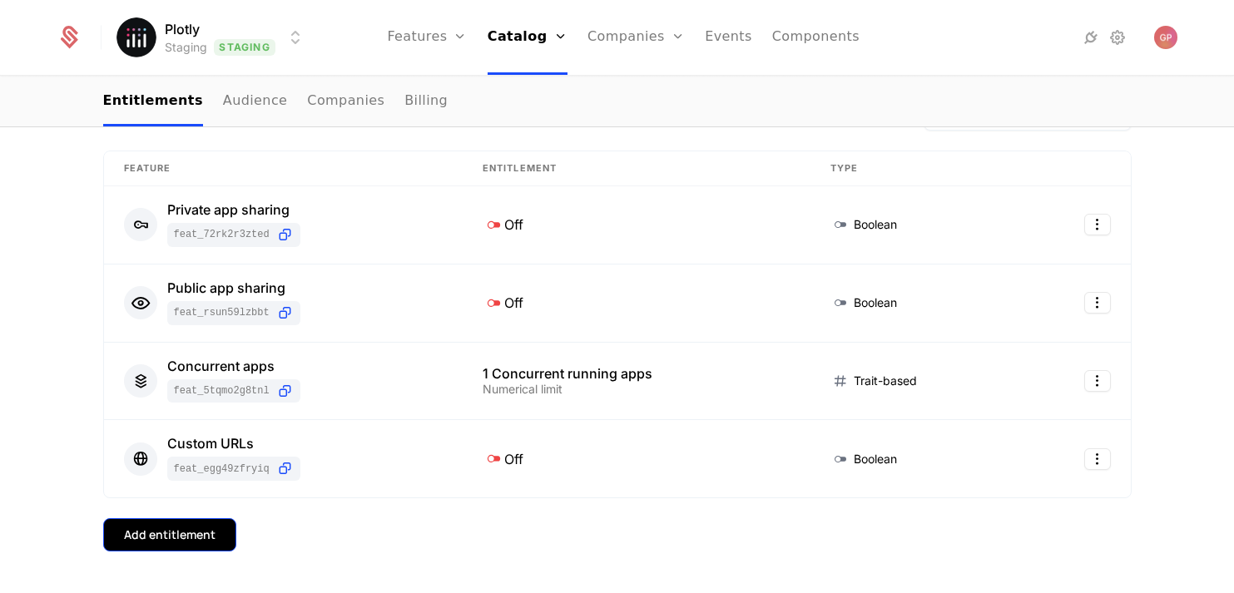
click at [209, 526] on button "Add entitlement" at bounding box center [169, 534] width 133 height 33
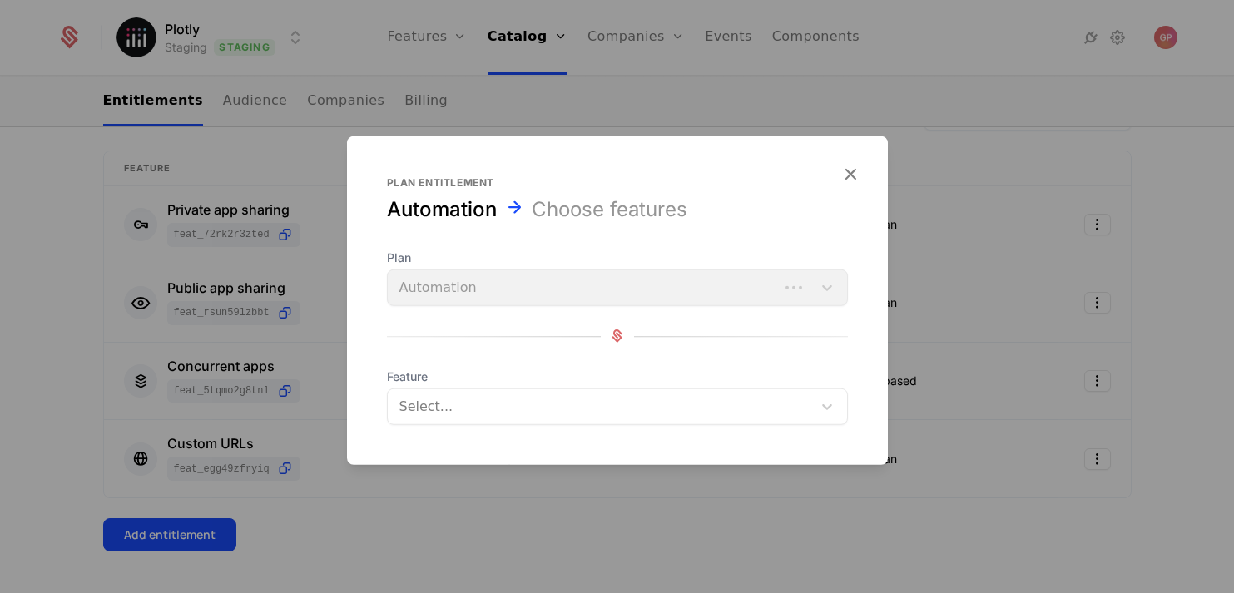
click at [477, 404] on div at bounding box center [601, 405] width 401 height 23
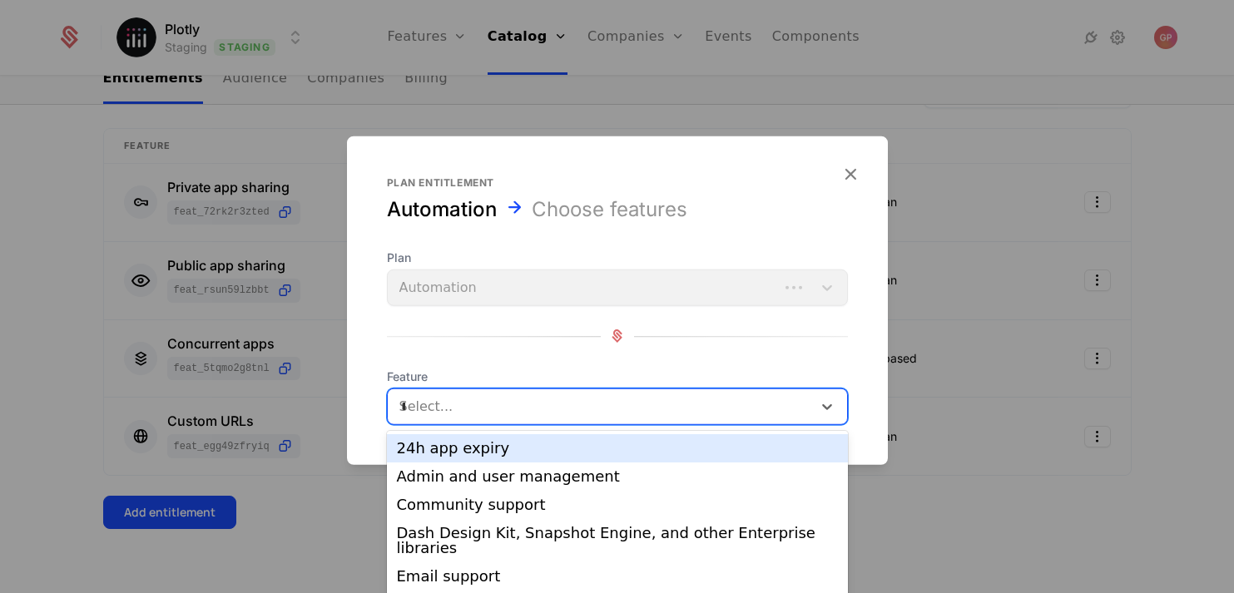
scroll to position [0, 0]
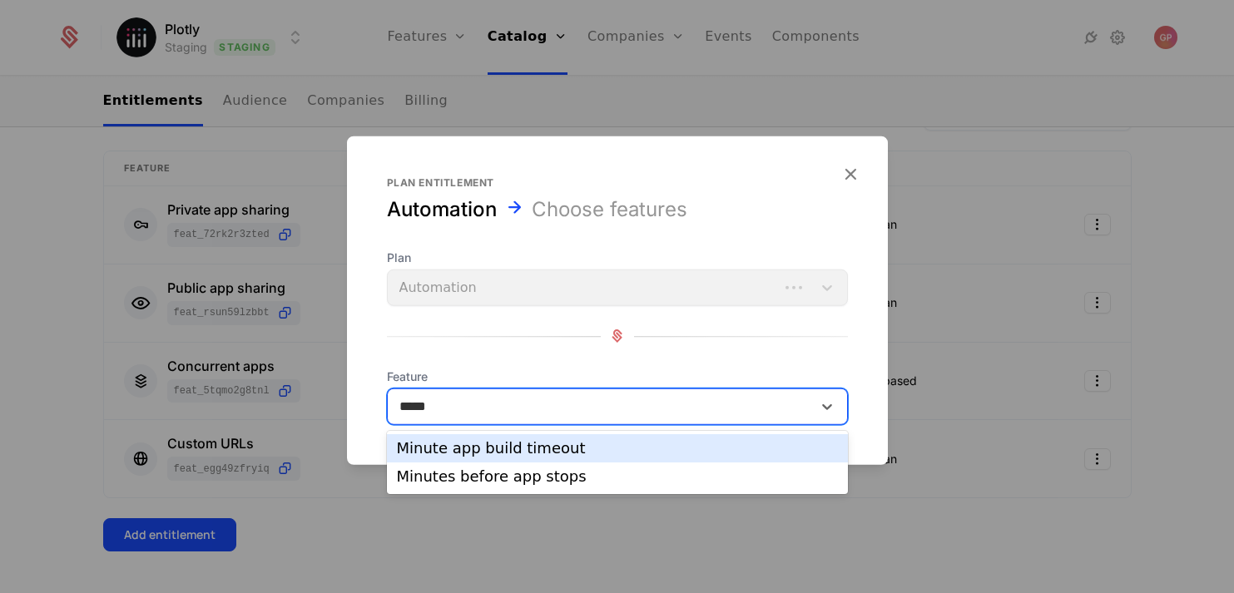
type input "******"
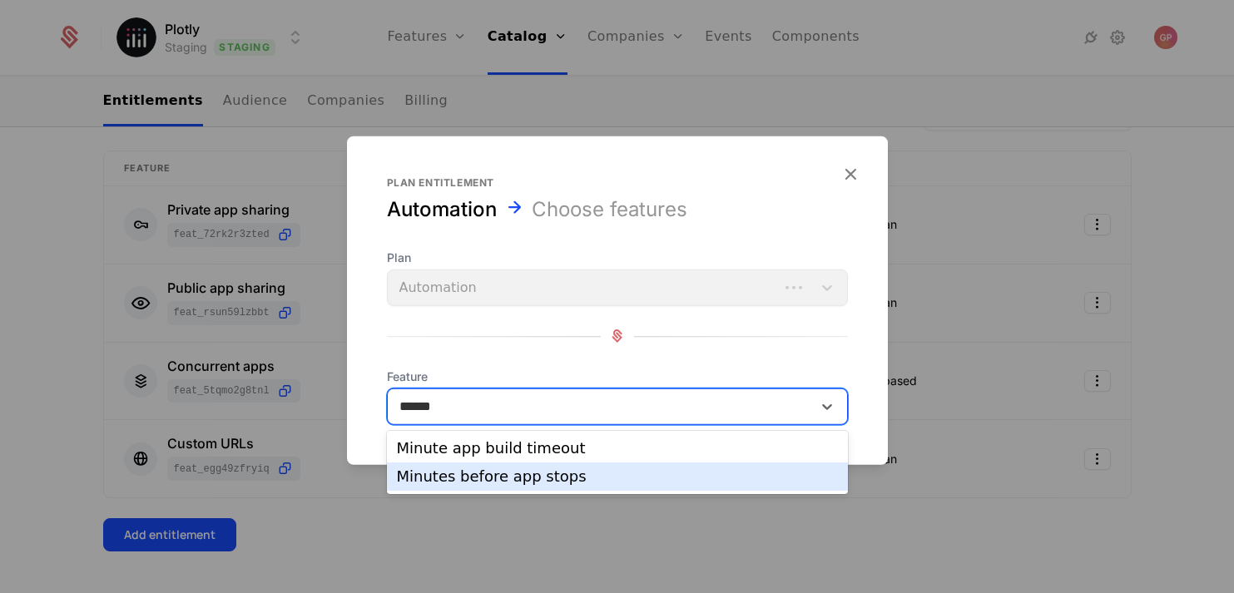
click at [488, 473] on div "Minutes before app stops" at bounding box center [617, 476] width 441 height 15
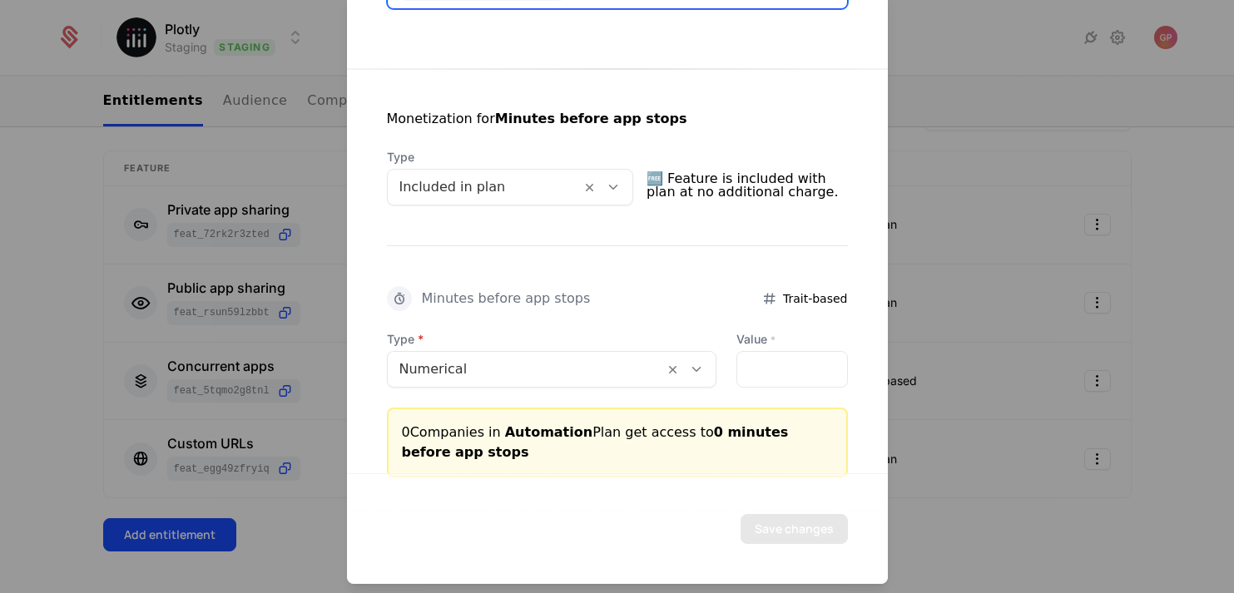
scroll to position [294, 0]
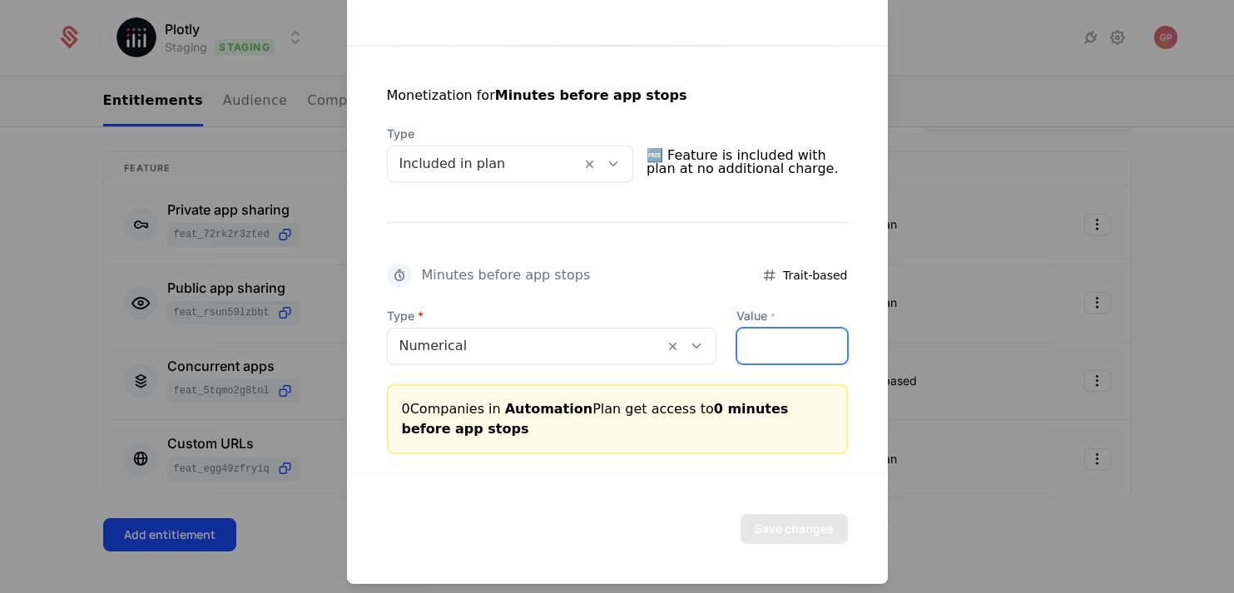
click at [767, 341] on input "*" at bounding box center [791, 345] width 109 height 35
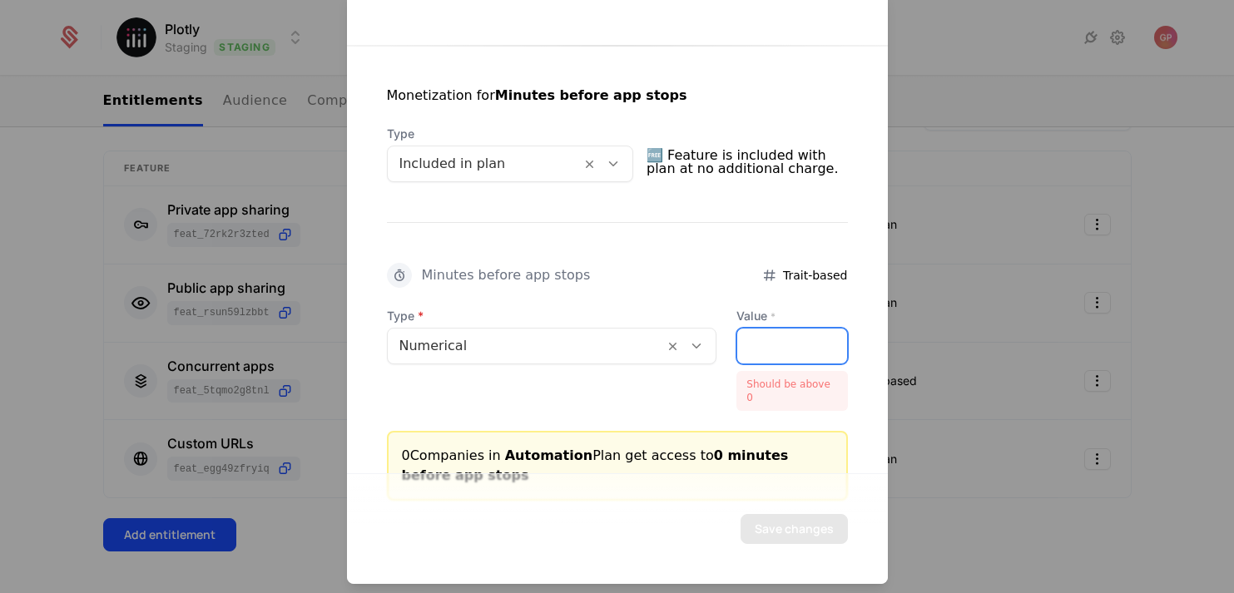
click at [771, 348] on input "*" at bounding box center [791, 345] width 109 height 35
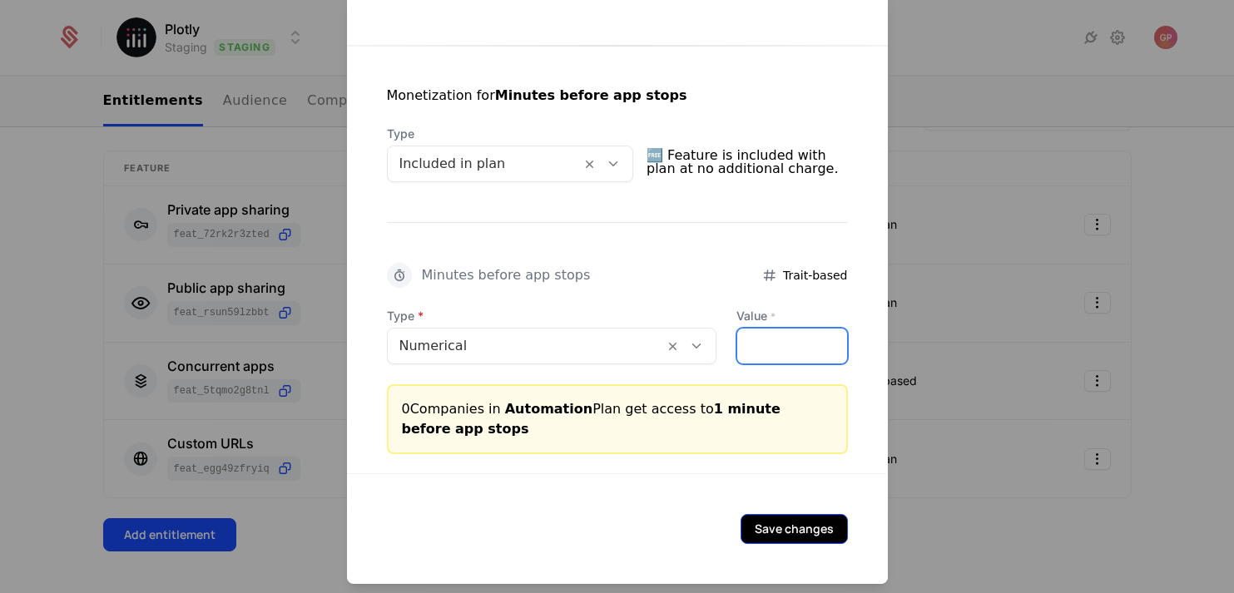
type input "*"
click at [789, 528] on button "Save changes" at bounding box center [794, 528] width 107 height 30
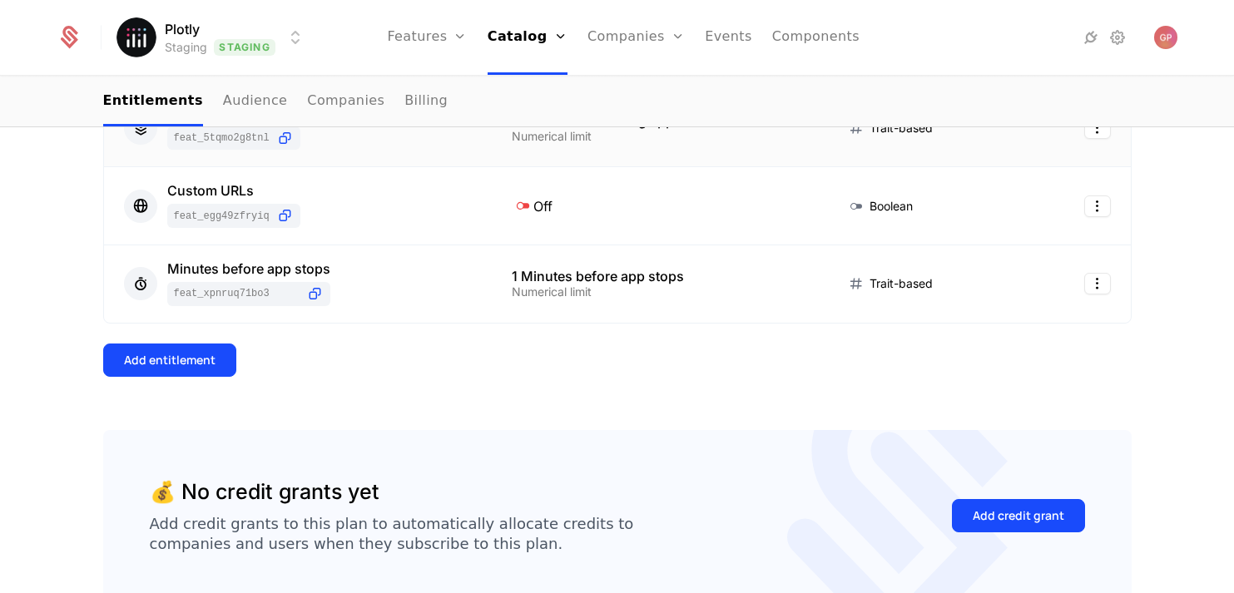
scroll to position [626, 0]
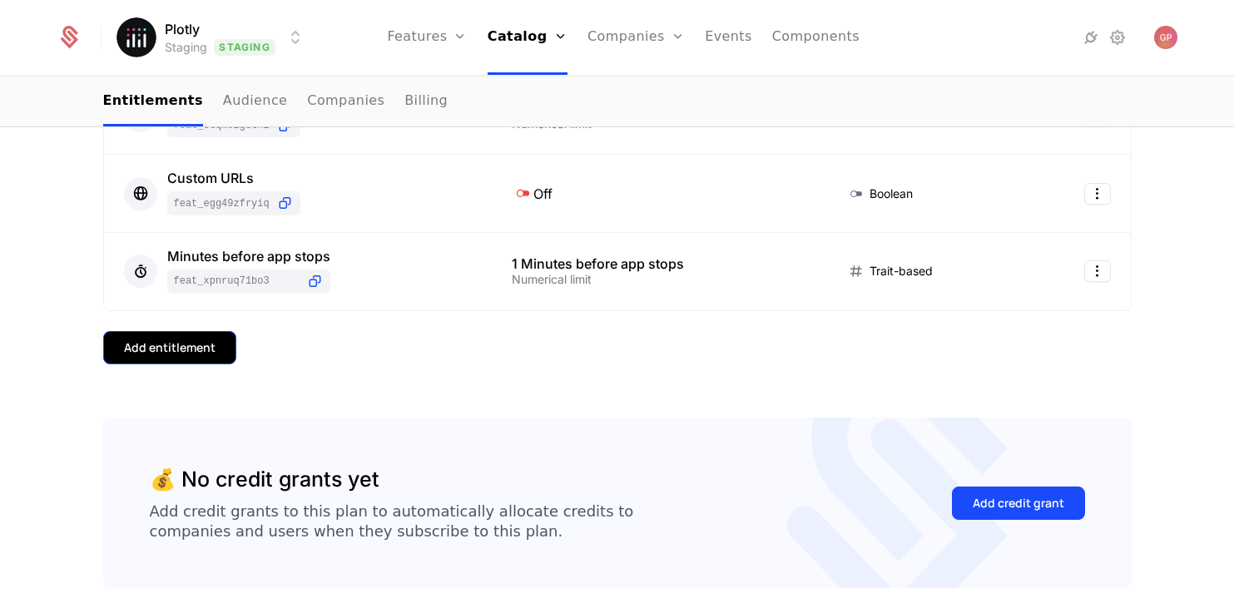
click at [213, 354] on div "Add entitlement" at bounding box center [170, 347] width 92 height 17
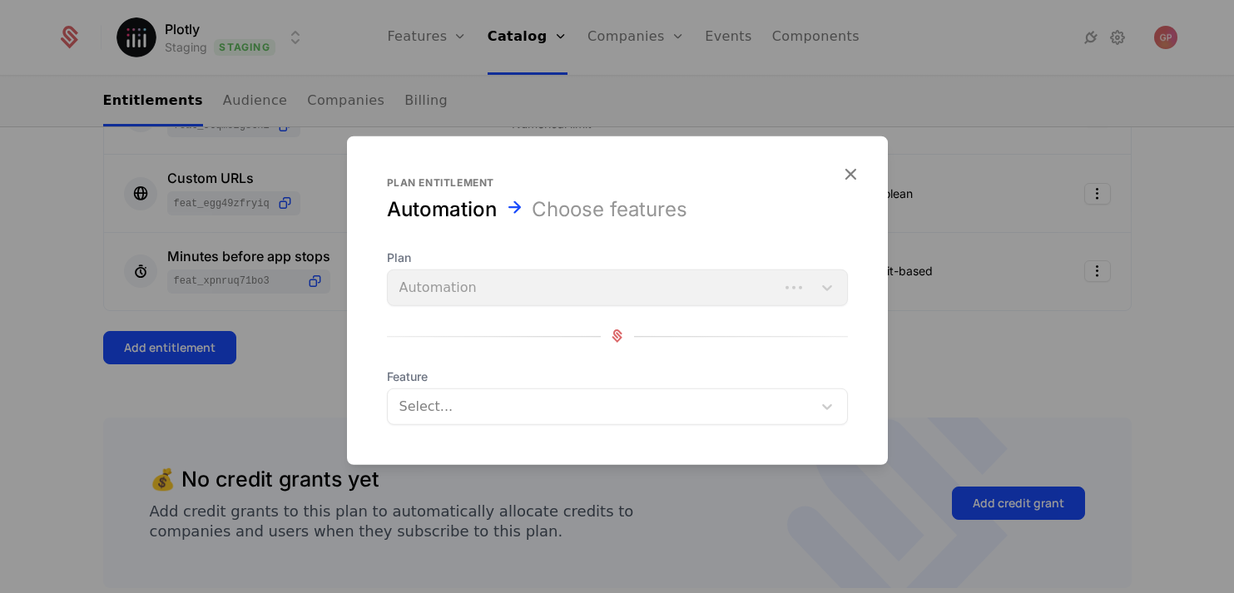
scroll to position [22, 0]
click at [457, 393] on div "Select..." at bounding box center [600, 406] width 424 height 30
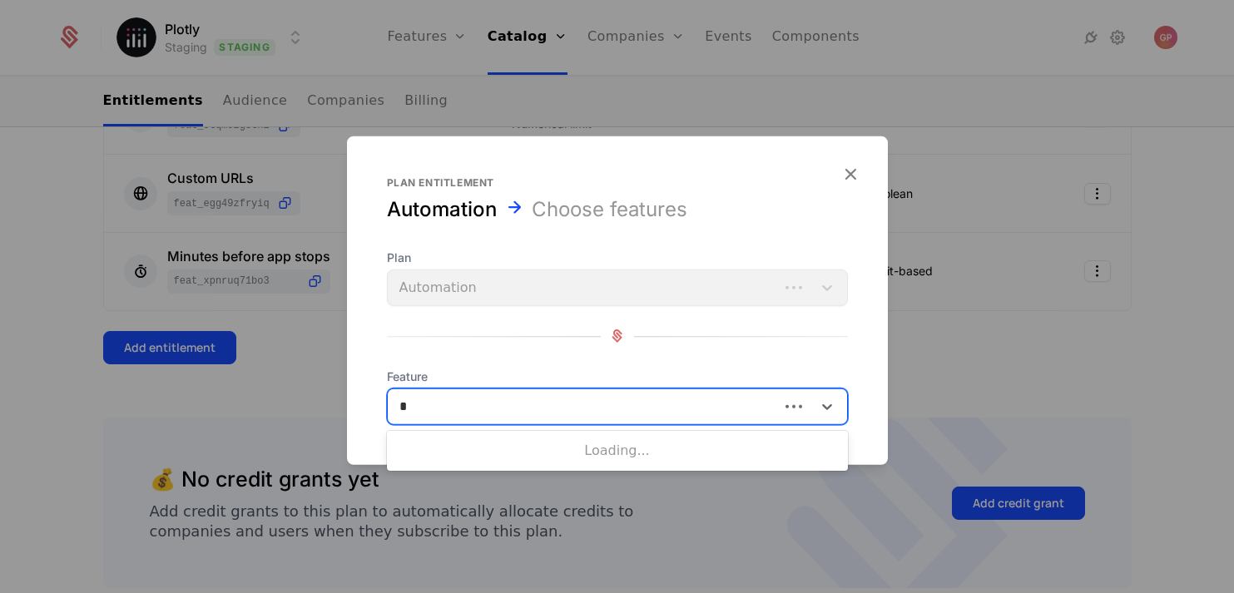
scroll to position [0, 0]
type input "******"
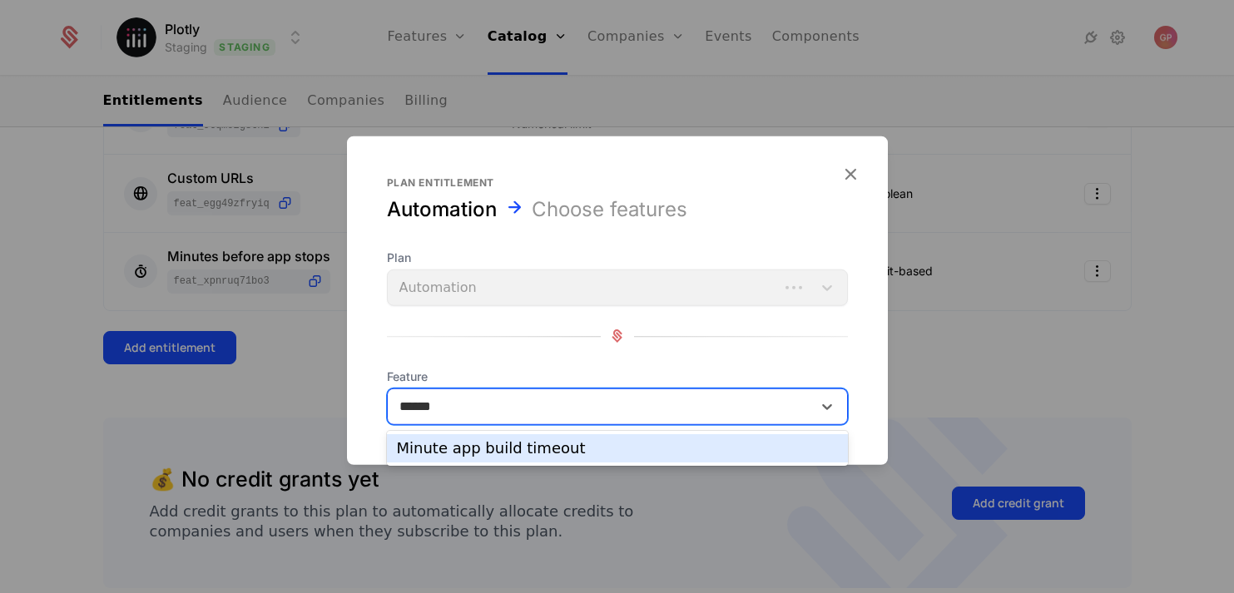
click at [496, 442] on div "Minute app build timeout" at bounding box center [617, 448] width 441 height 15
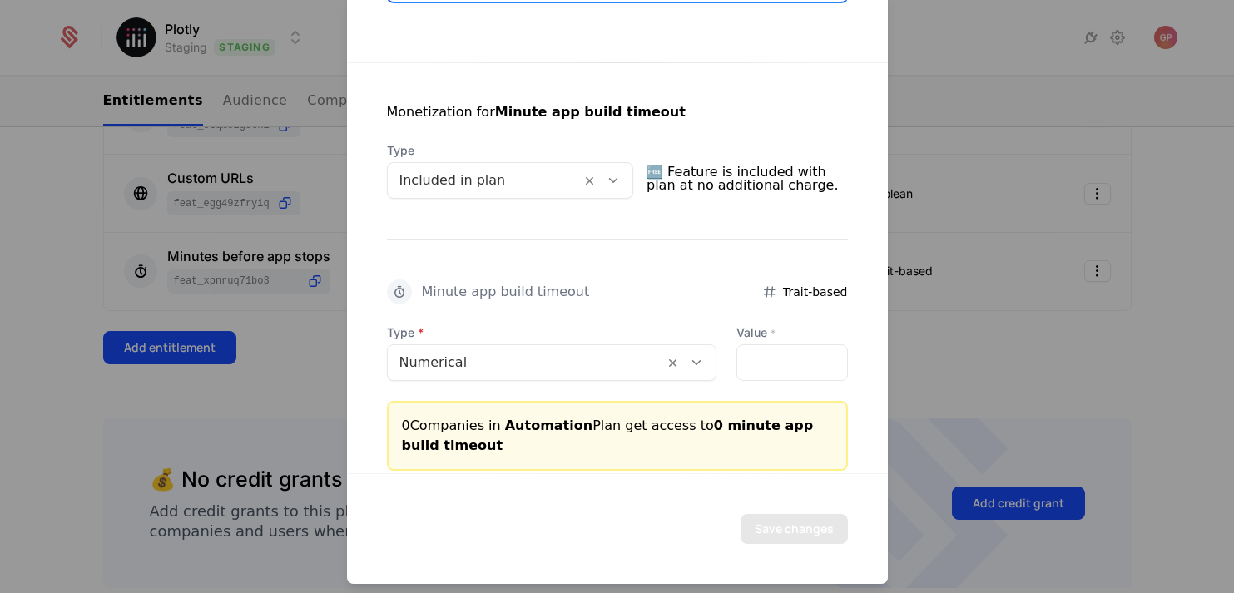
scroll to position [294, 0]
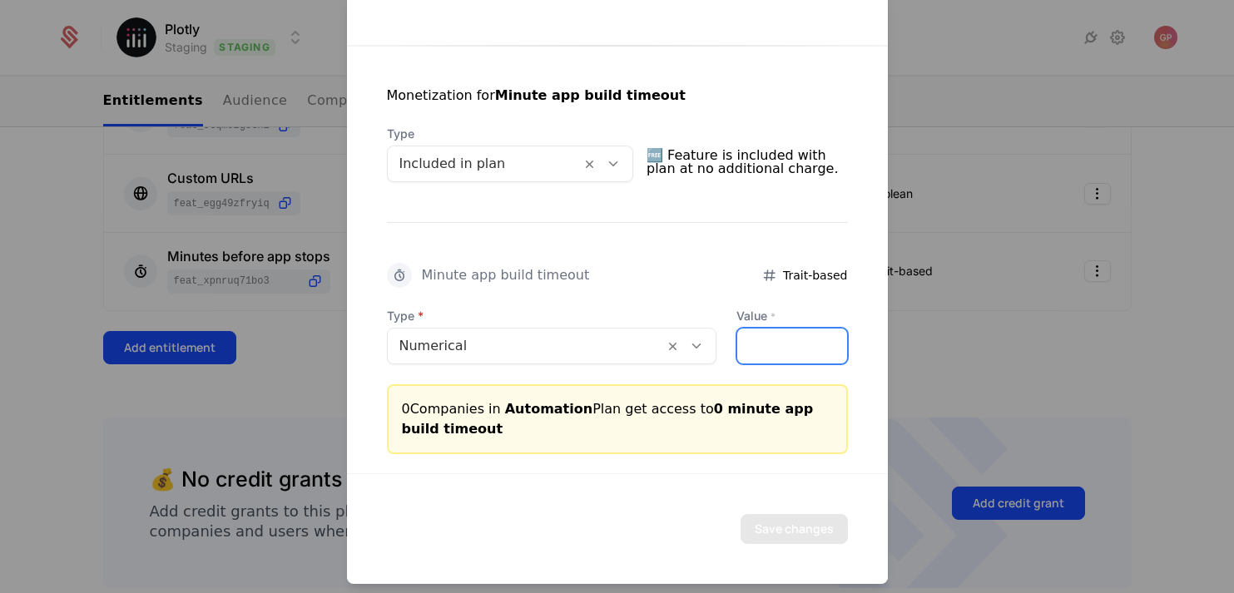
click at [775, 328] on input "*" at bounding box center [791, 345] width 109 height 35
click at [774, 346] on input "*" at bounding box center [791, 345] width 109 height 35
type input "*"
click at [787, 540] on button "Save changes" at bounding box center [794, 528] width 107 height 30
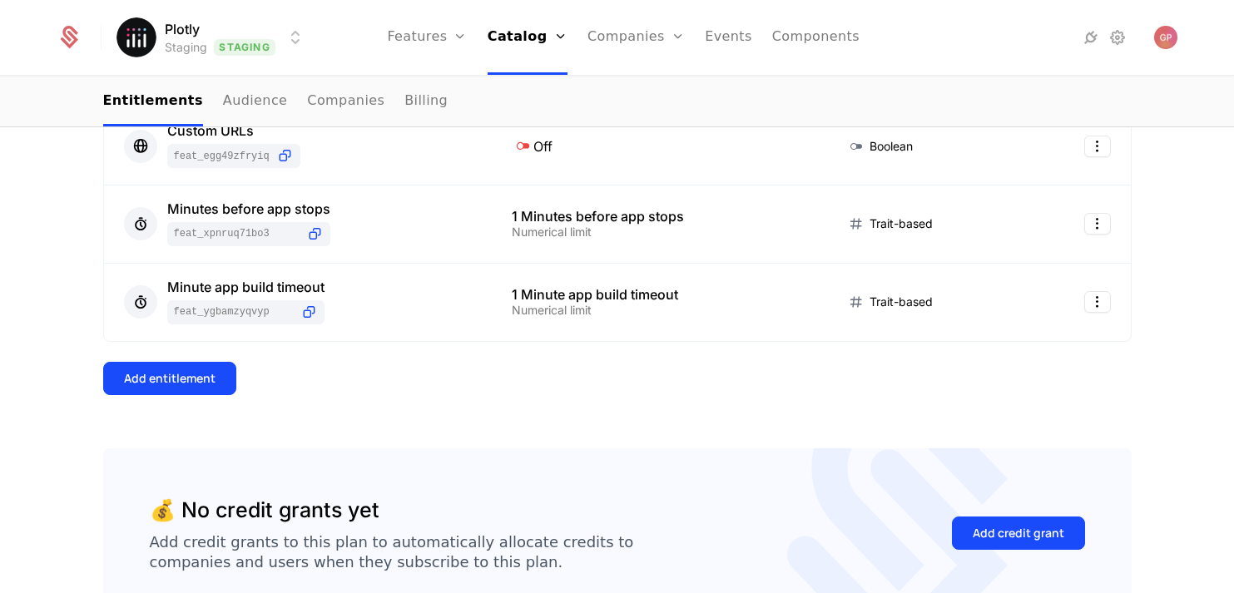
scroll to position [677, 0]
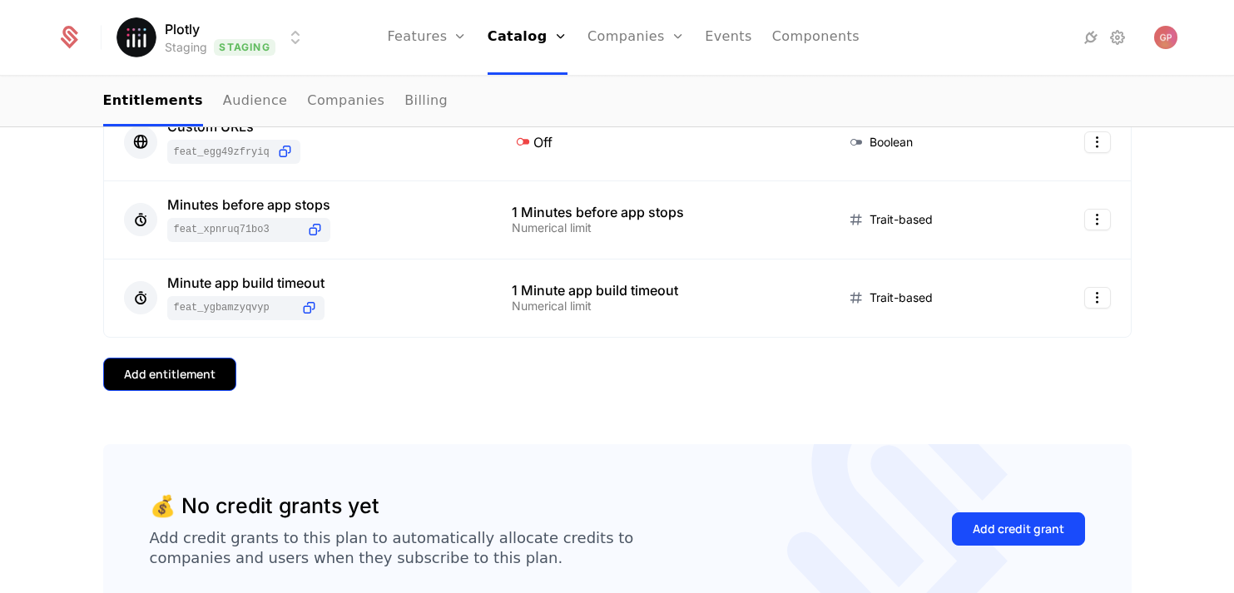
click at [185, 366] on div "Add entitlement" at bounding box center [170, 374] width 92 height 17
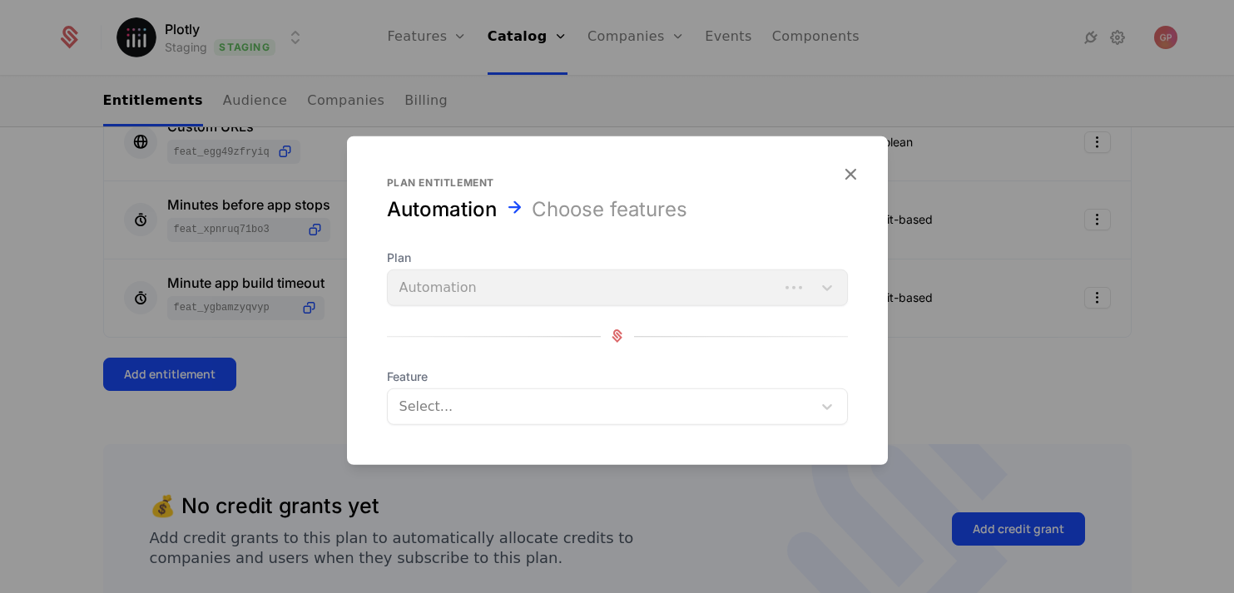
click at [500, 400] on div at bounding box center [601, 405] width 401 height 23
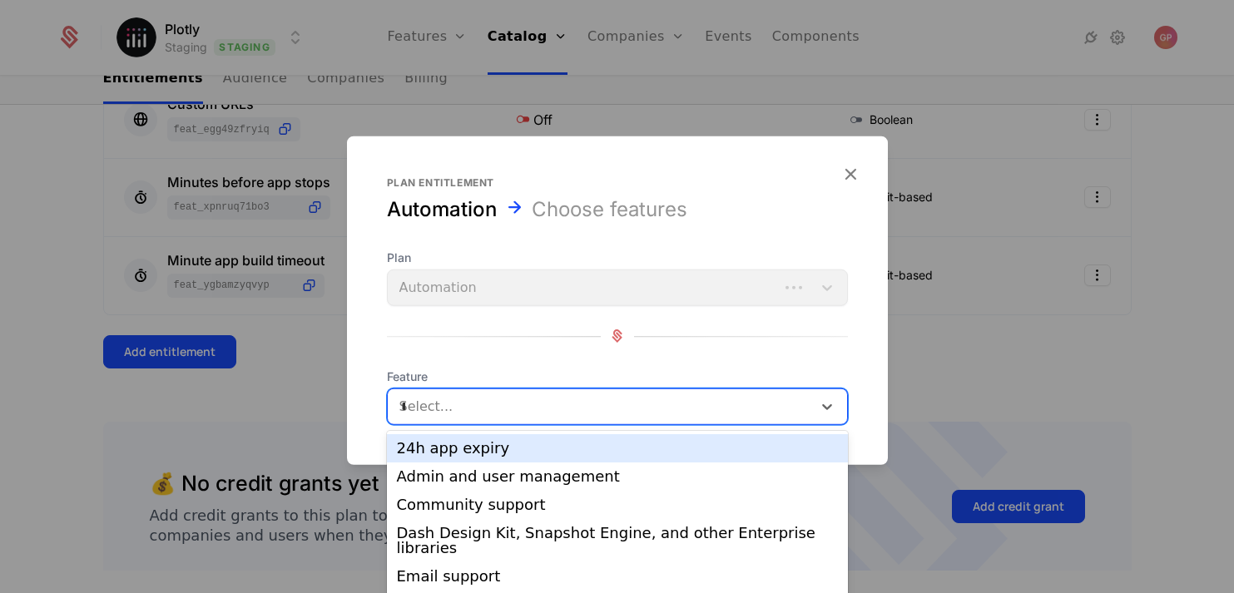
scroll to position [0, 0]
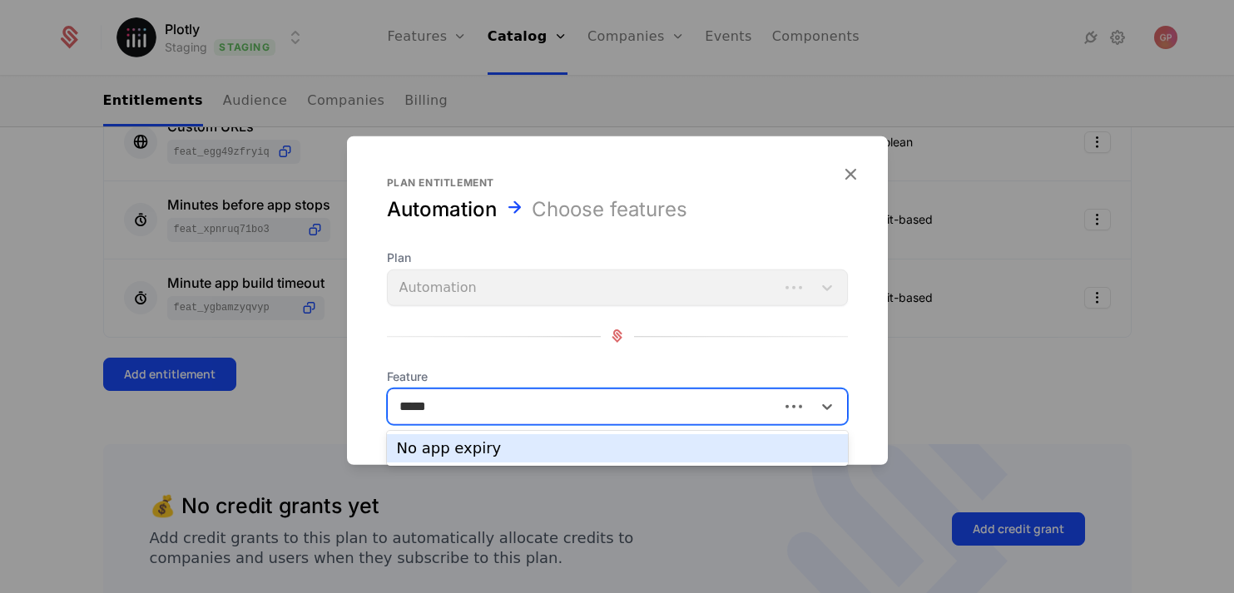
type input "******"
click at [491, 449] on div "No app expiry" at bounding box center [617, 448] width 441 height 15
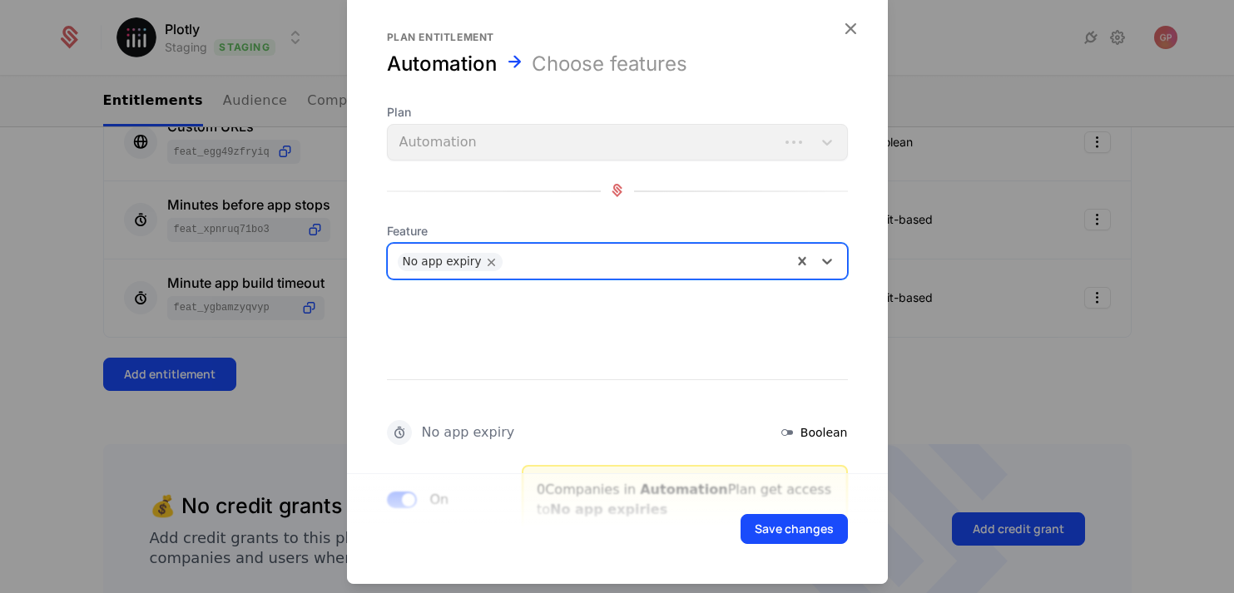
scroll to position [81, 0]
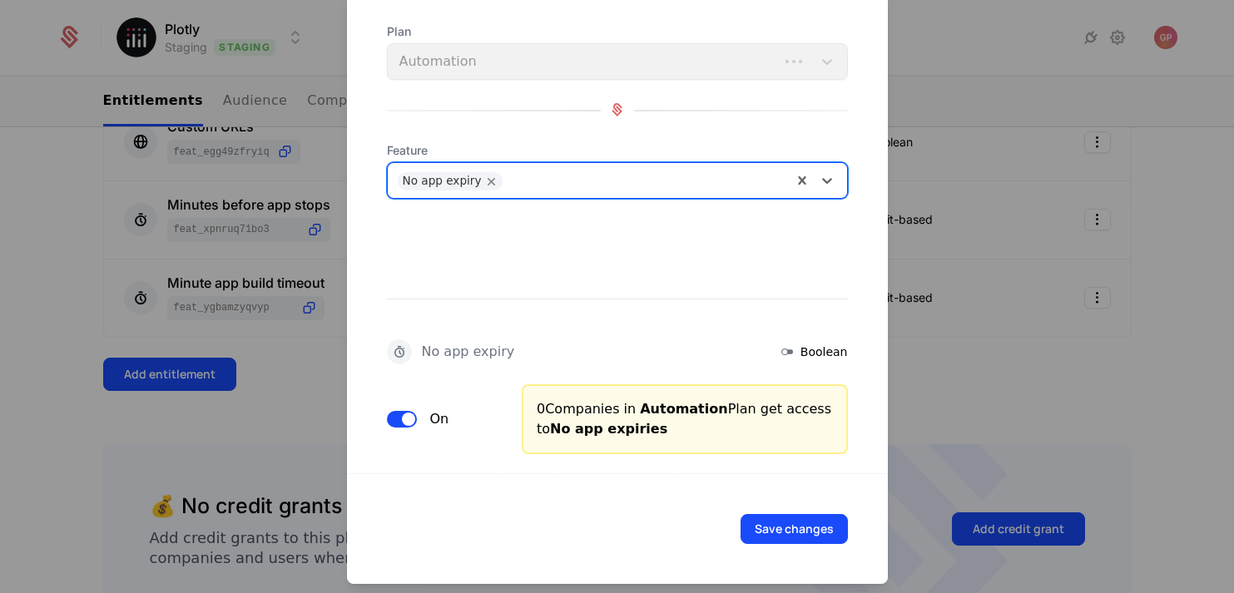
click at [403, 422] on span "button" at bounding box center [408, 418] width 13 height 13
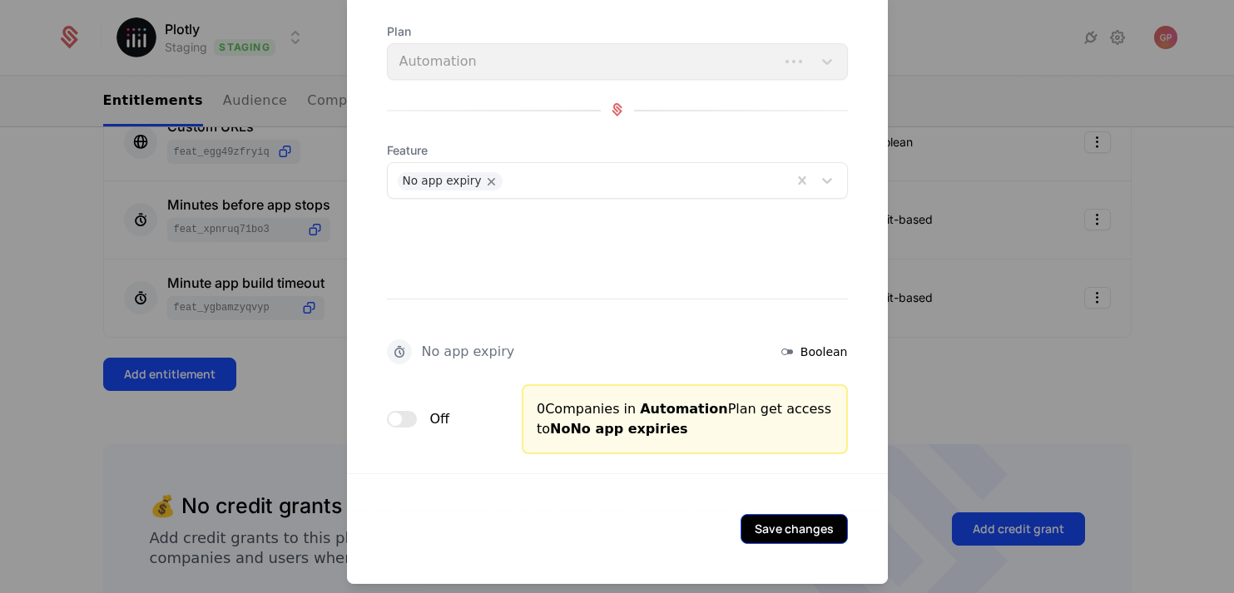
click at [800, 523] on button "Save changes" at bounding box center [794, 528] width 107 height 30
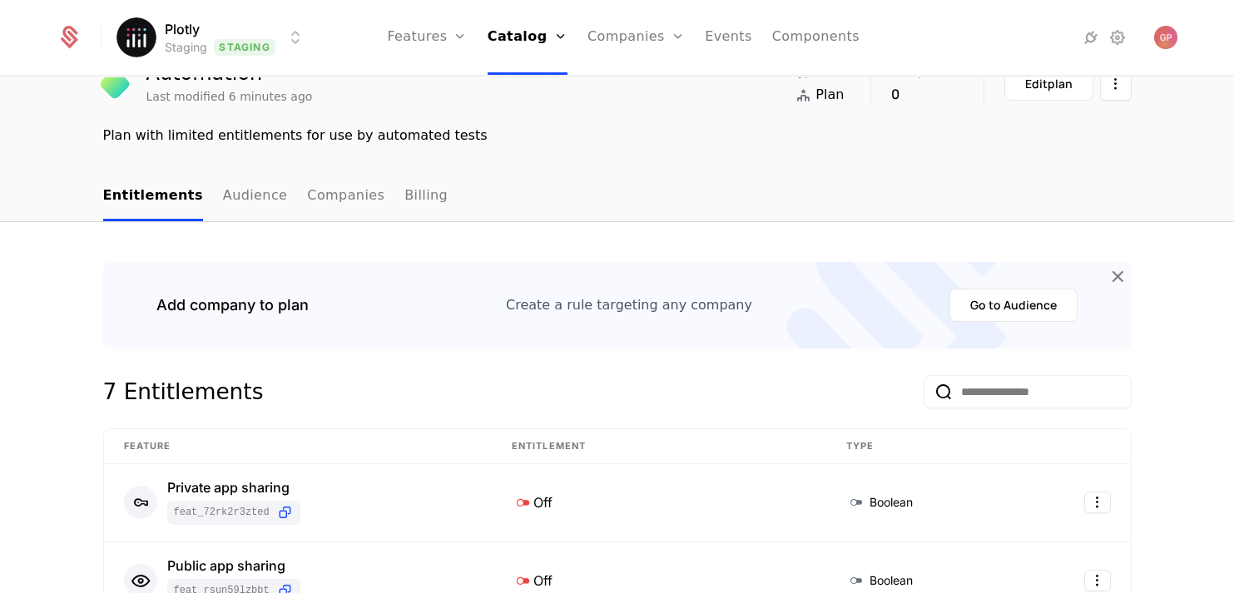
scroll to position [0, 0]
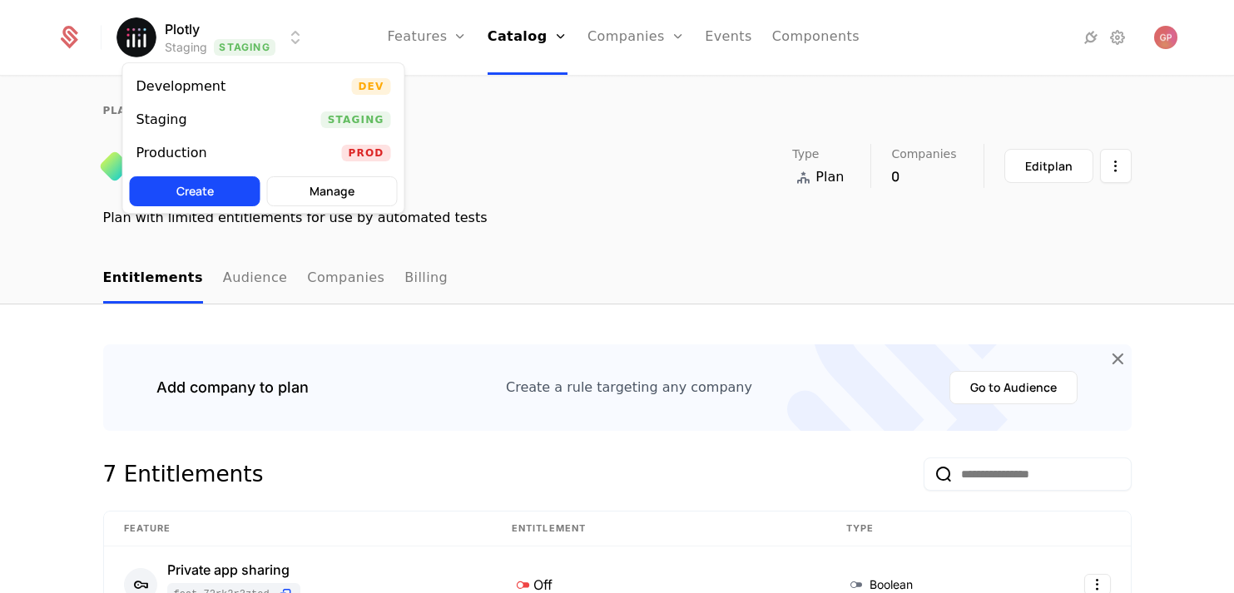
click at [285, 54] on html "Plotly Staging Staging Features Features Flags Catalog Plans Add Ons Credits Co…" at bounding box center [617, 296] width 1234 height 593
click at [281, 92] on div "Development Dev" at bounding box center [263, 86] width 281 height 33
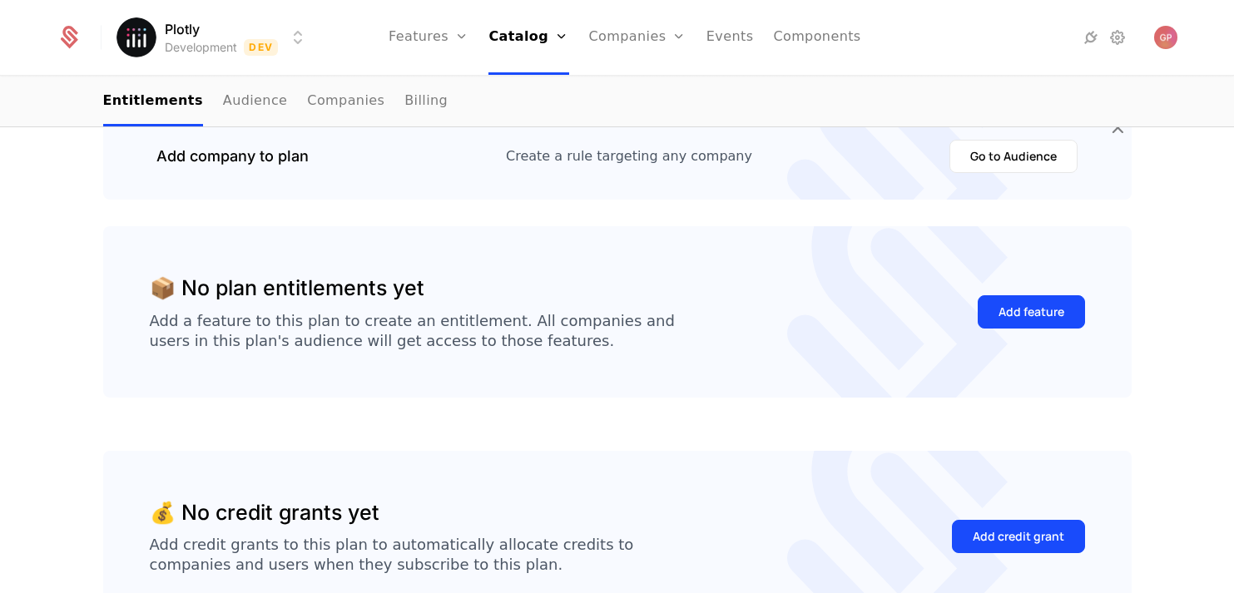
scroll to position [245, 0]
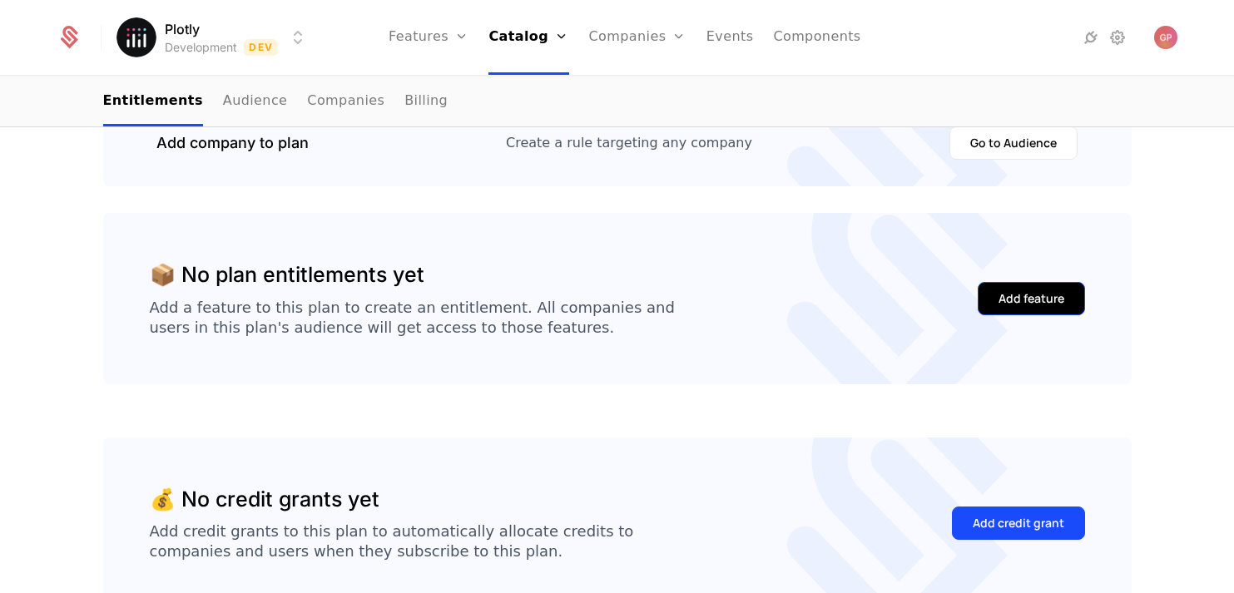
click at [1032, 297] on div "Add feature" at bounding box center [1031, 298] width 66 height 17
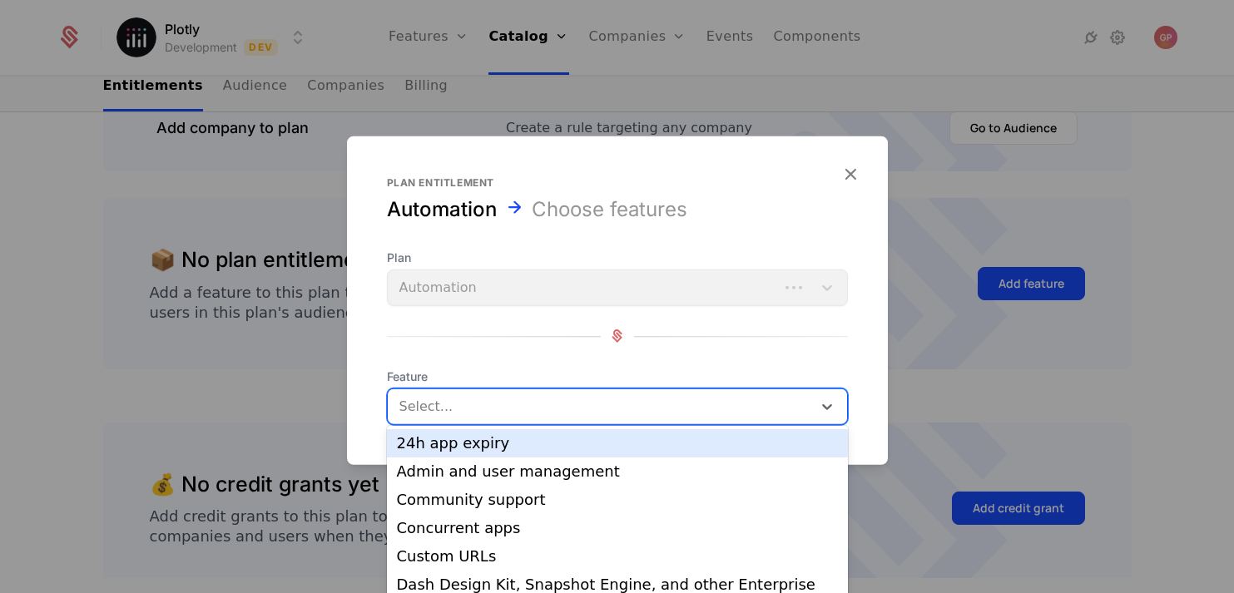
scroll to position [22, 0]
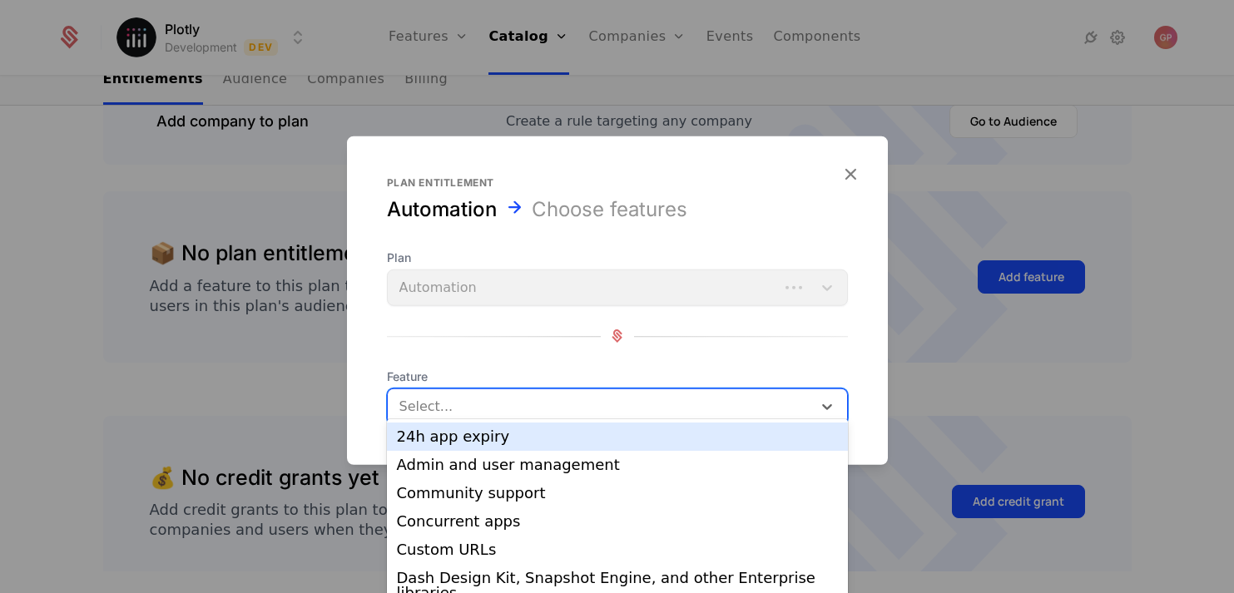
click at [512, 411] on div at bounding box center [601, 405] width 401 height 23
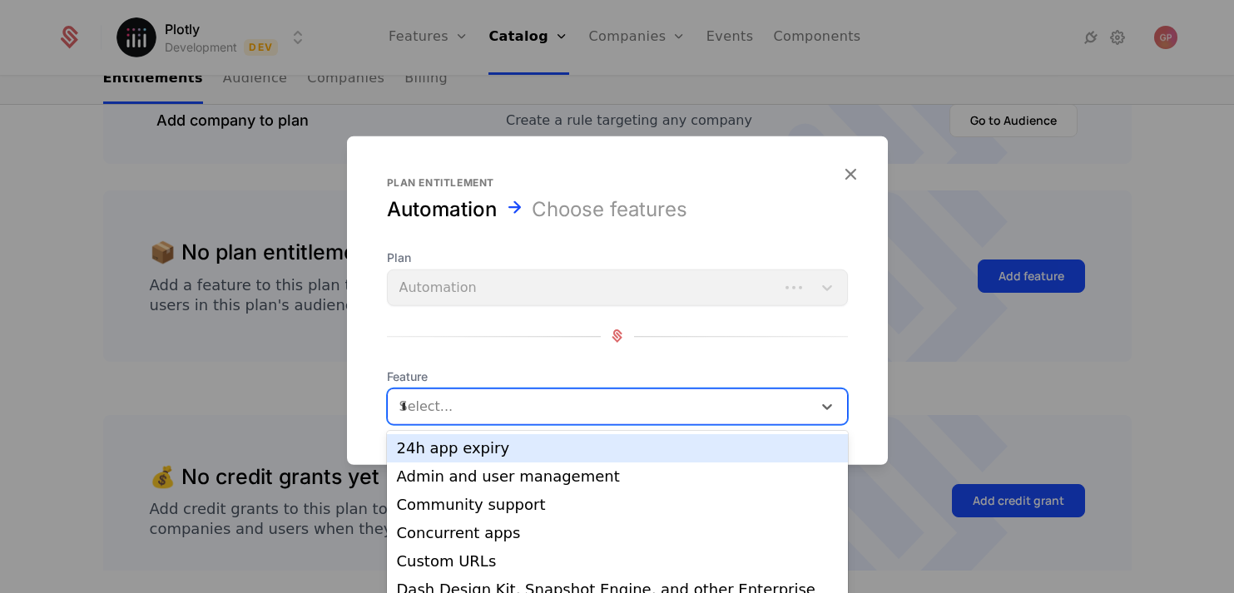
scroll to position [0, 0]
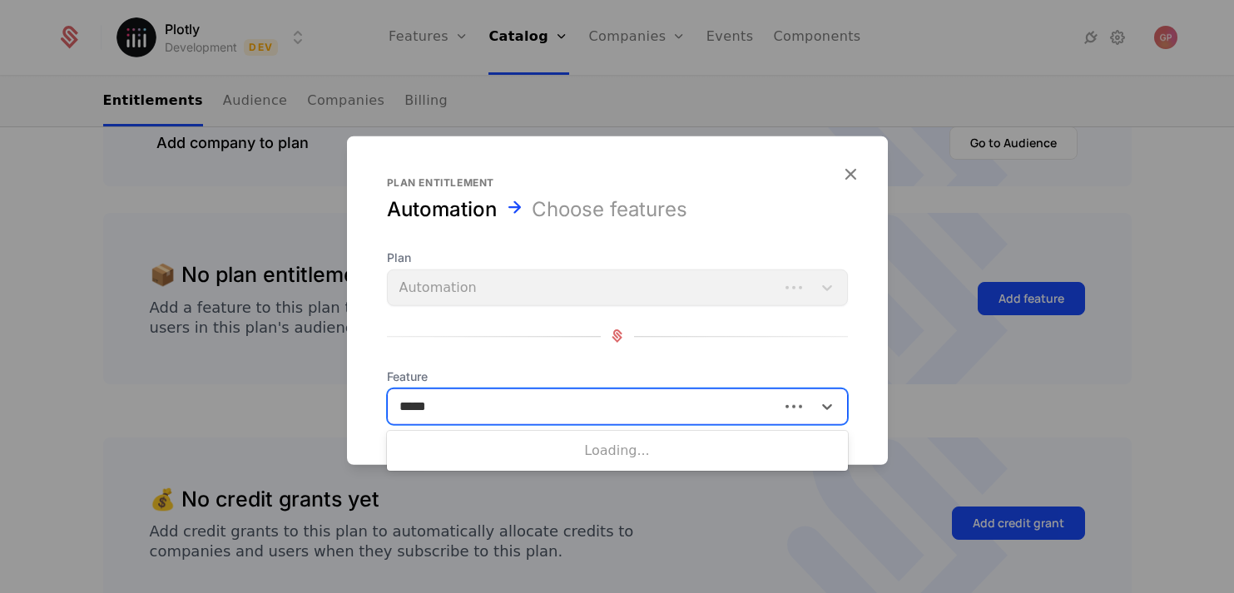
type input "******"
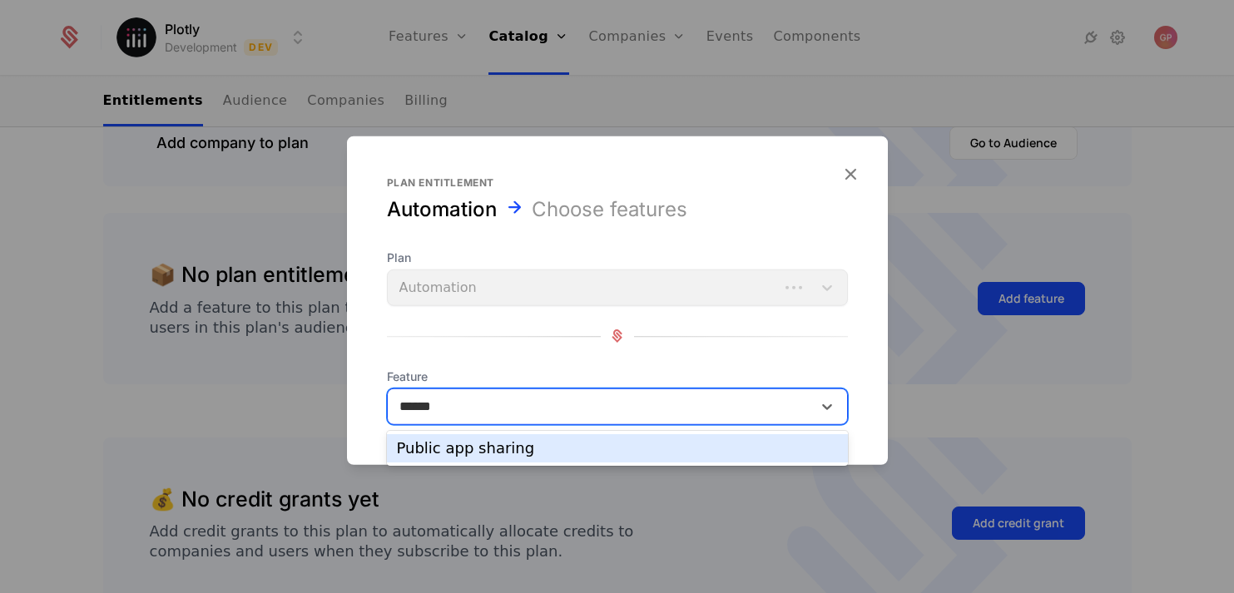
click at [528, 443] on div "Public app sharing" at bounding box center [617, 448] width 441 height 15
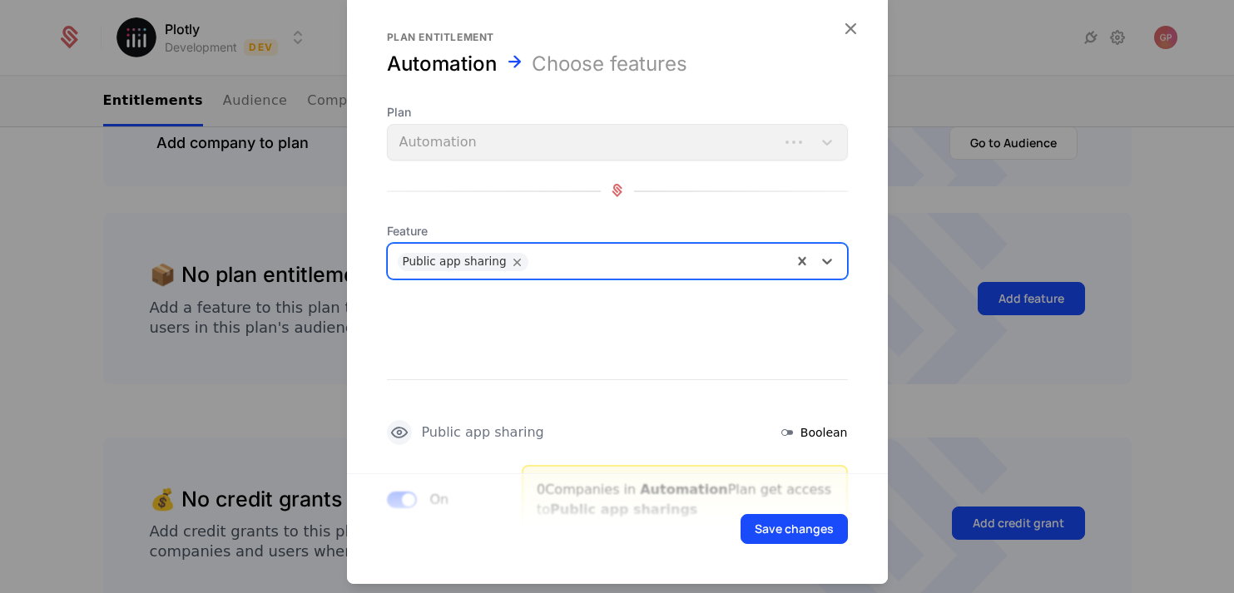
scroll to position [81, 0]
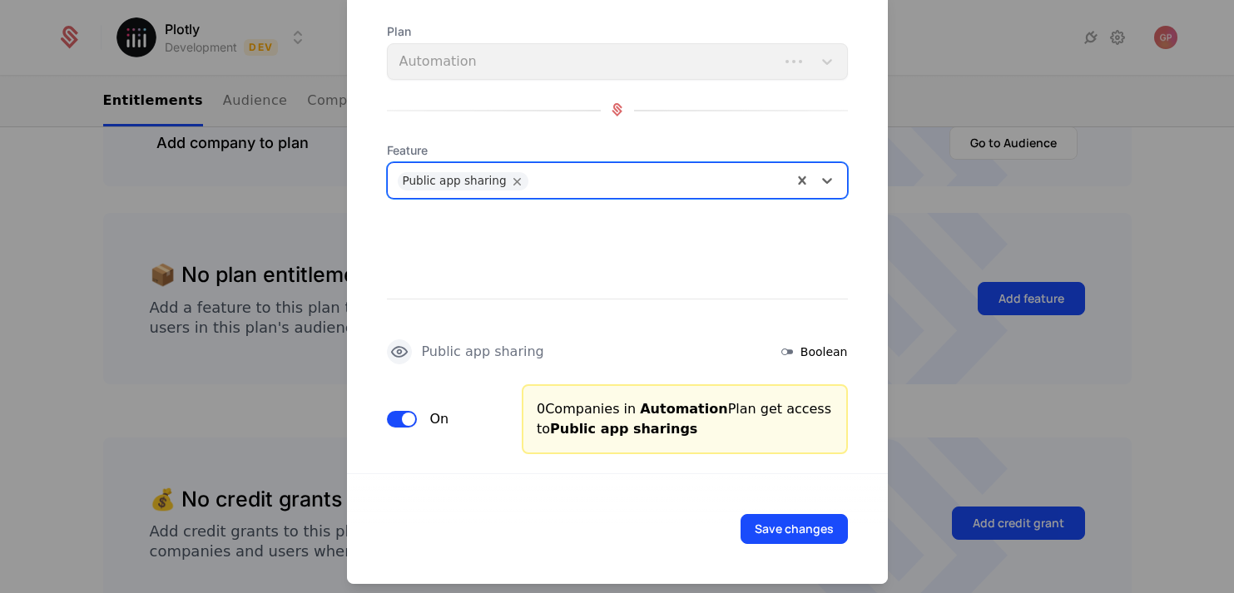
click at [399, 425] on button "On" at bounding box center [402, 418] width 30 height 17
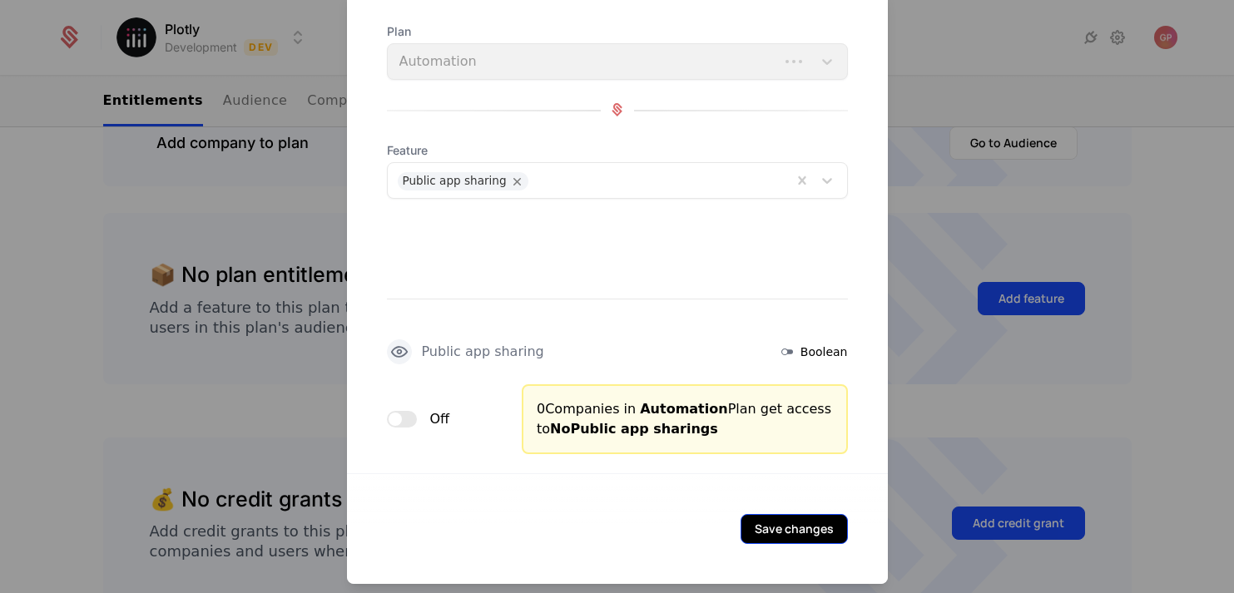
click at [775, 533] on button "Save changes" at bounding box center [794, 528] width 107 height 30
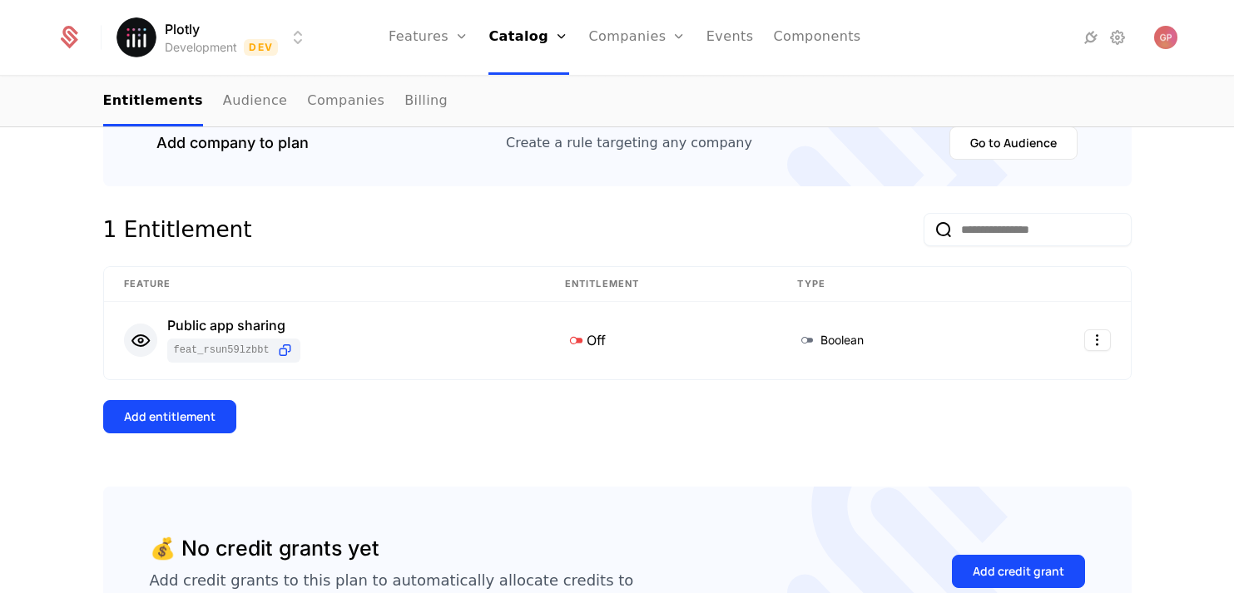
click at [129, 434] on div "1 Entitlement Feature Entitlement Type Public app sharing feat_RSuN59LZBBt Off …" at bounding box center [617, 349] width 1028 height 273
click at [152, 420] on div "Add entitlement" at bounding box center [170, 417] width 92 height 17
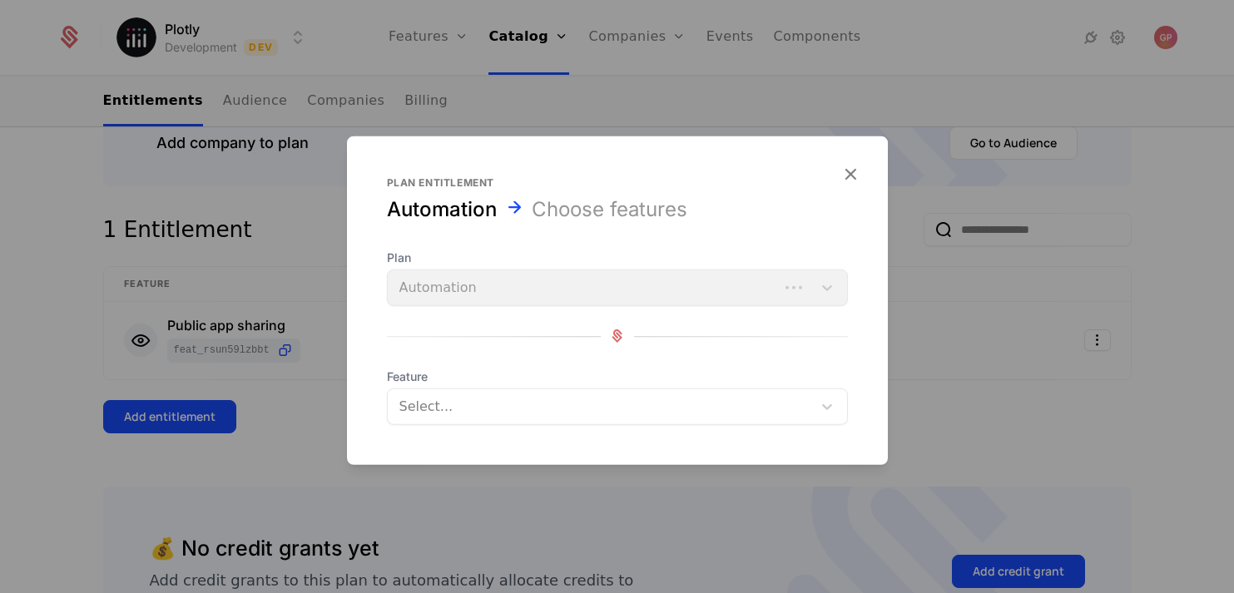
click at [483, 399] on div at bounding box center [601, 405] width 401 height 23
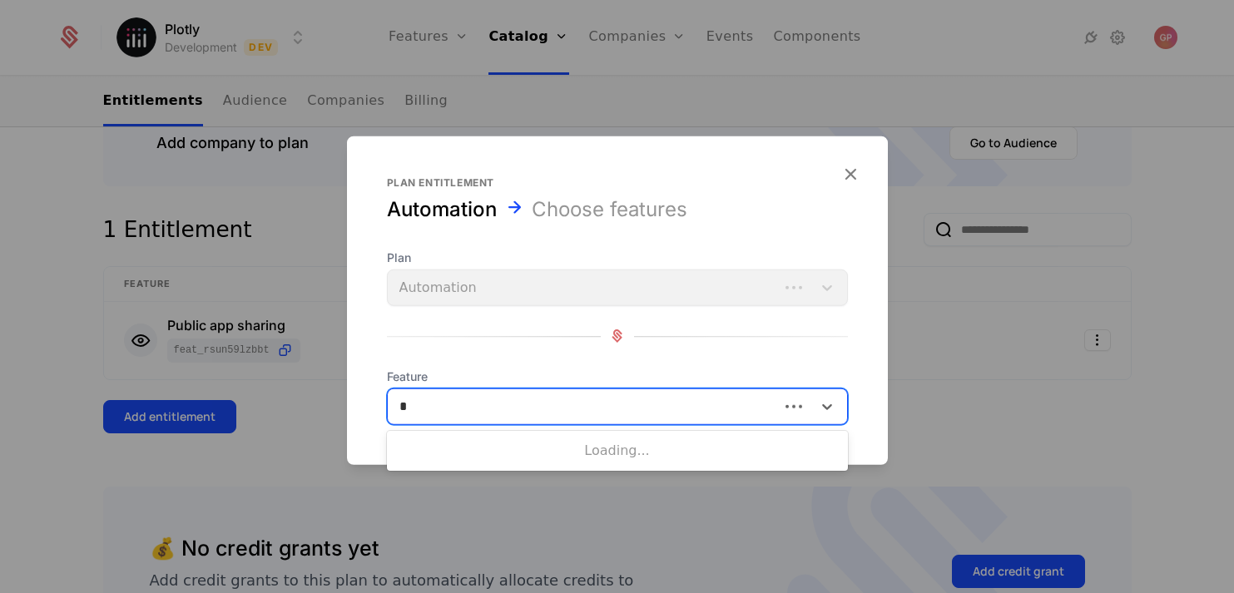
scroll to position [0, 0]
type input "*******"
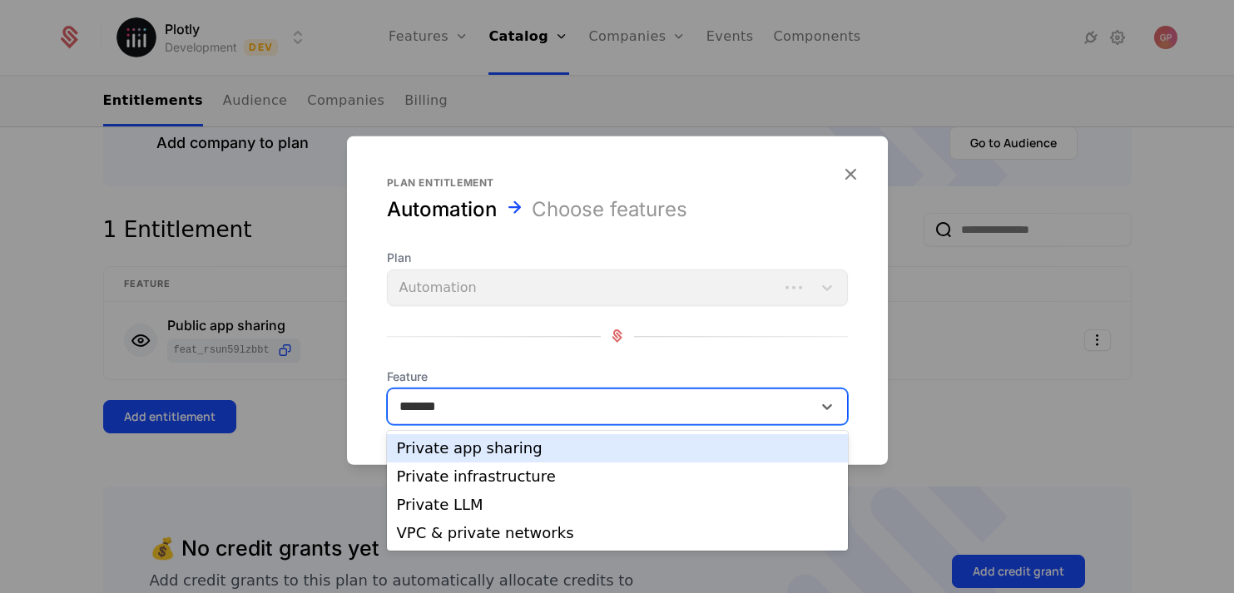
click at [511, 445] on div "Private app sharing" at bounding box center [617, 448] width 441 height 15
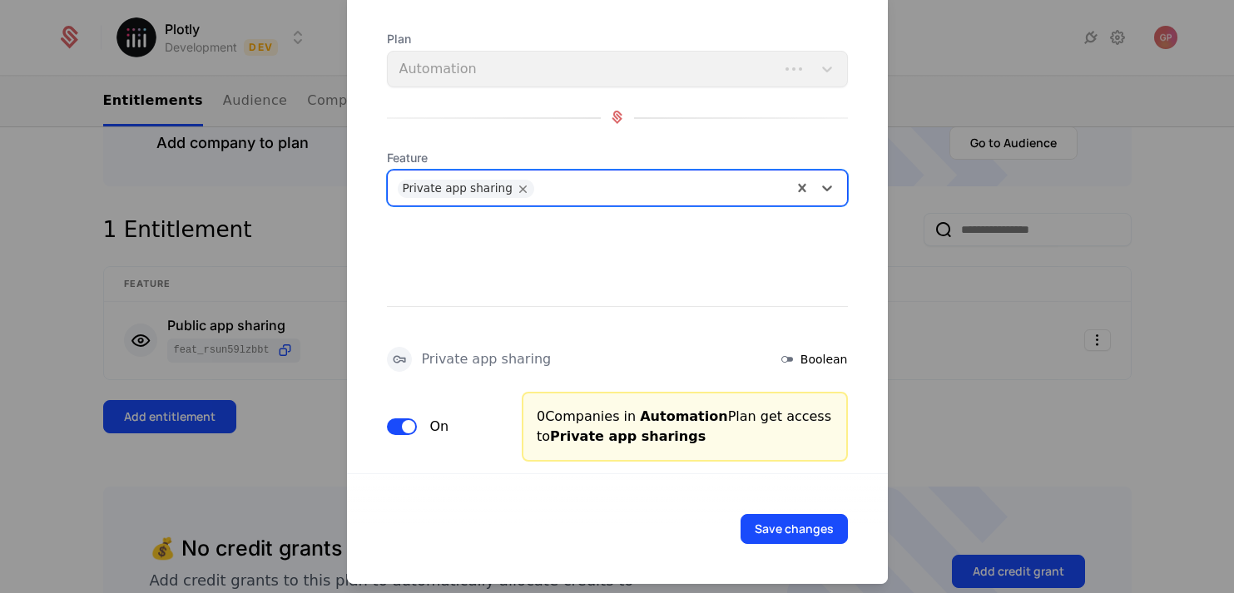
scroll to position [81, 0]
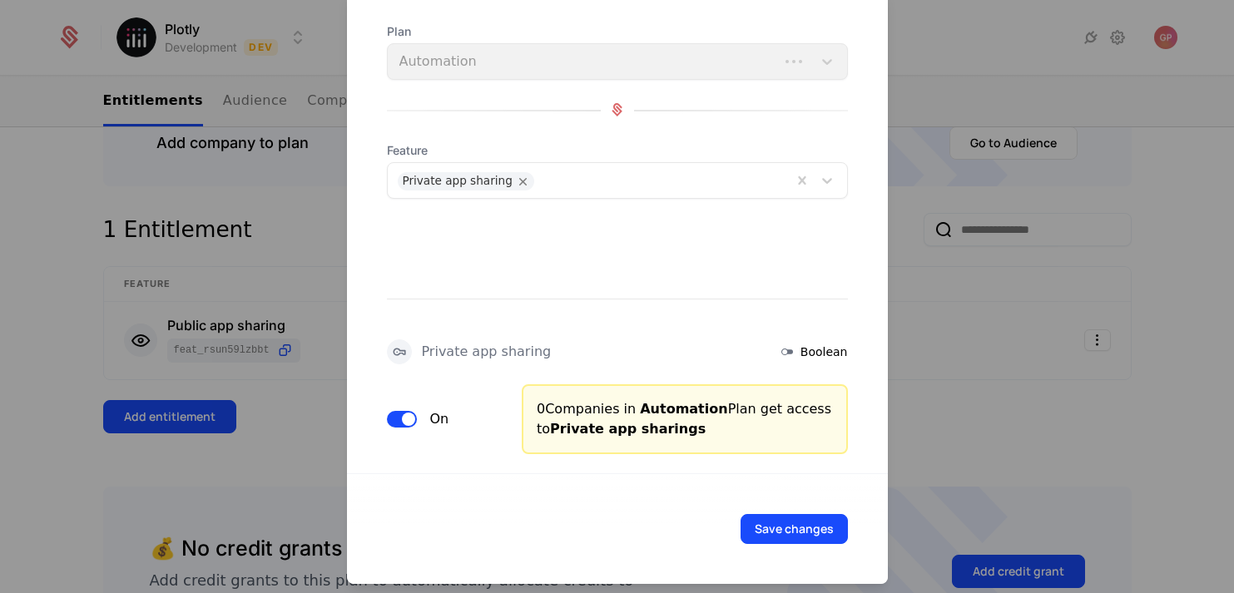
click at [413, 416] on span "button" at bounding box center [408, 418] width 13 height 13
click at [761, 525] on button "Save changes" at bounding box center [794, 528] width 107 height 30
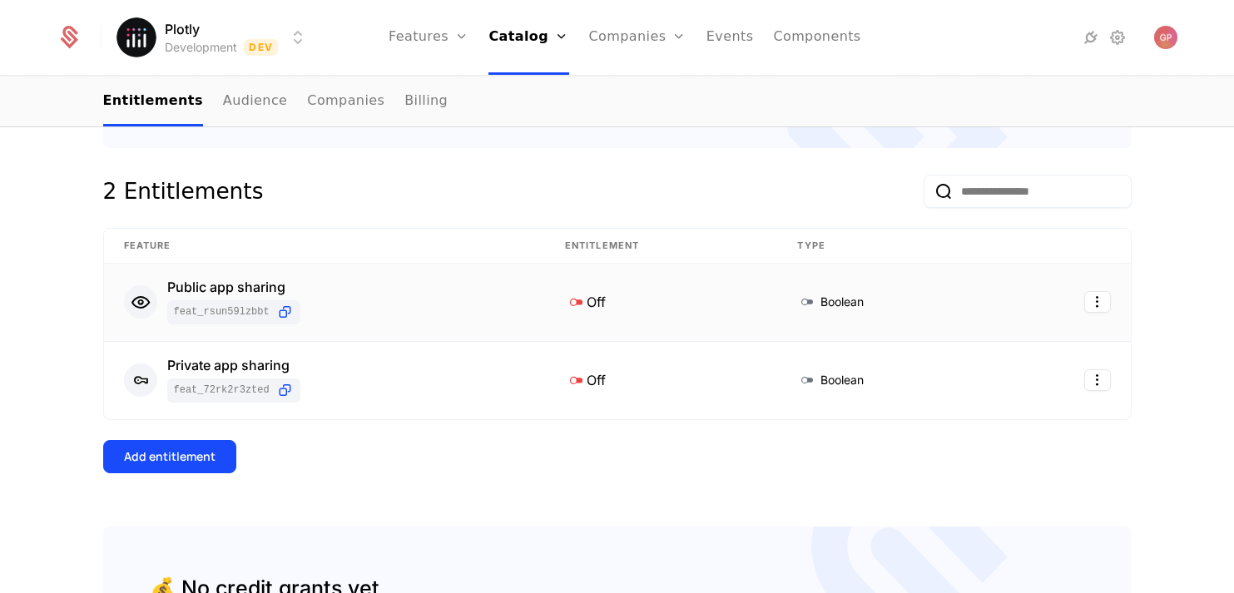
scroll to position [305, 0]
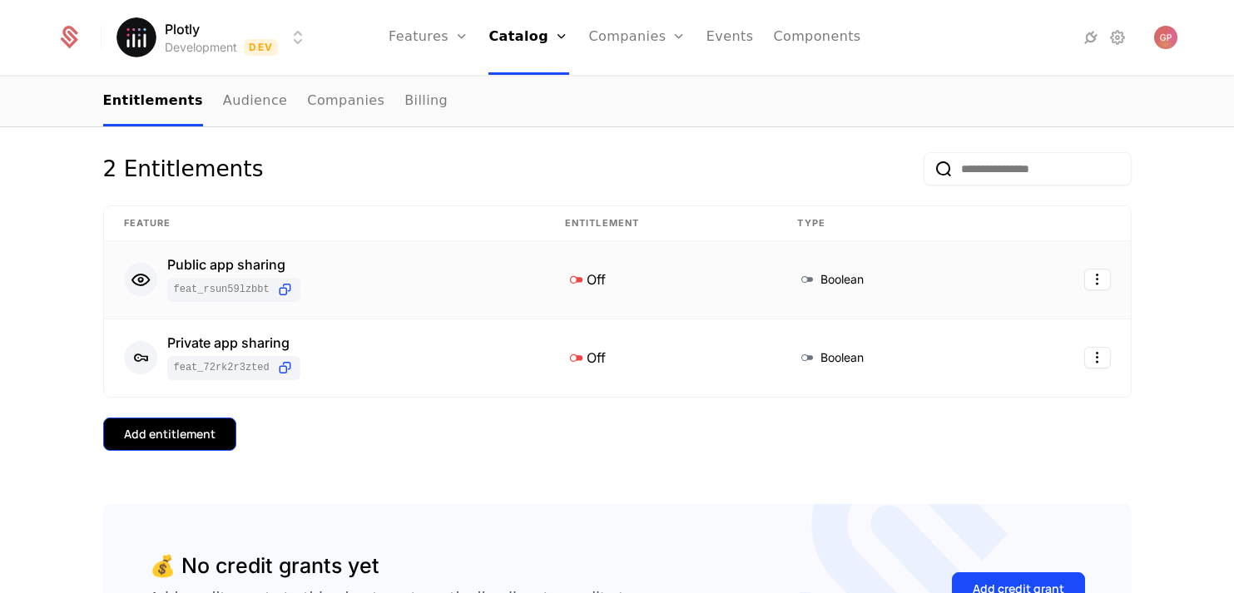
click at [199, 427] on div "Add entitlement" at bounding box center [170, 434] width 92 height 17
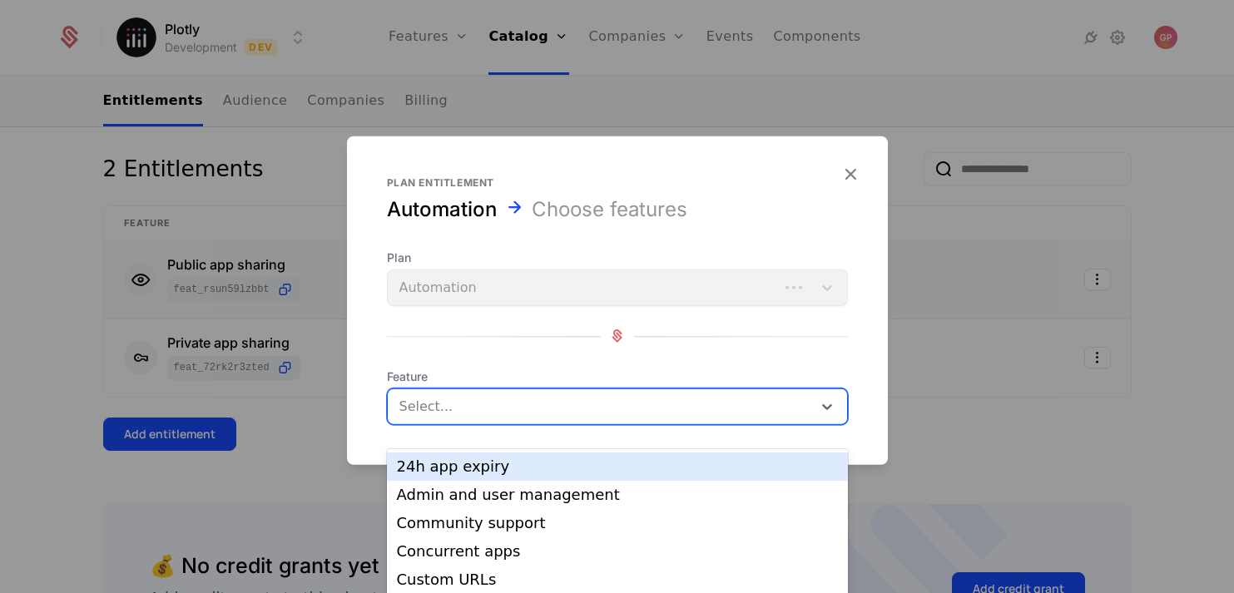
click at [543, 400] on div at bounding box center [601, 405] width 401 height 23
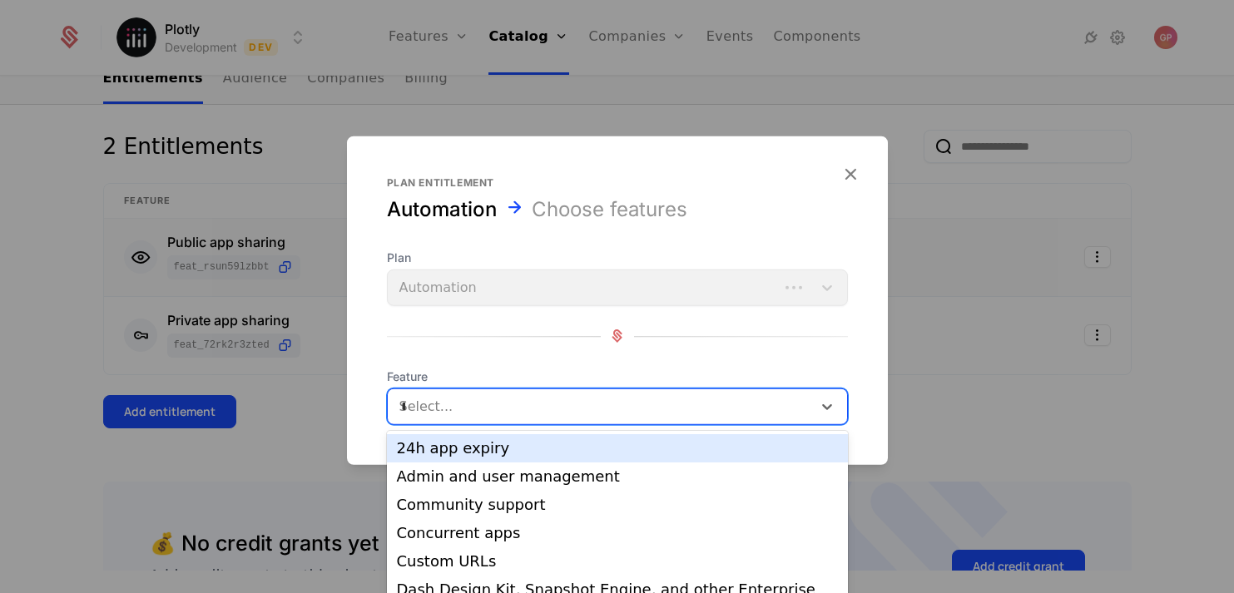
scroll to position [0, 0]
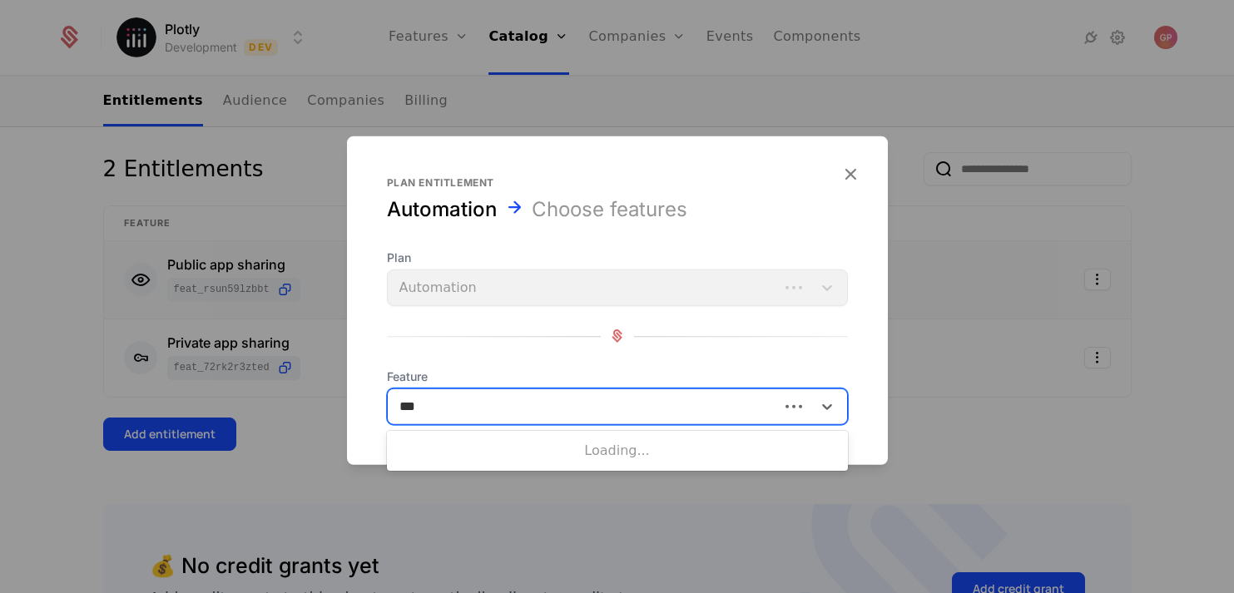
type input "****"
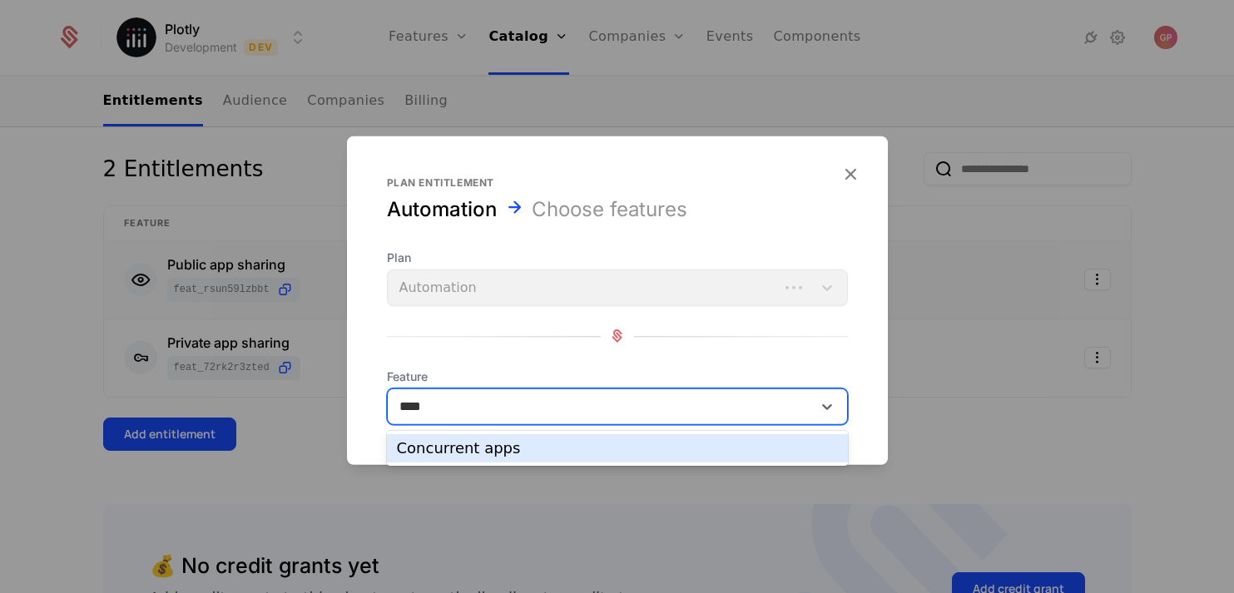
click at [545, 443] on div "Concurrent apps" at bounding box center [617, 448] width 441 height 15
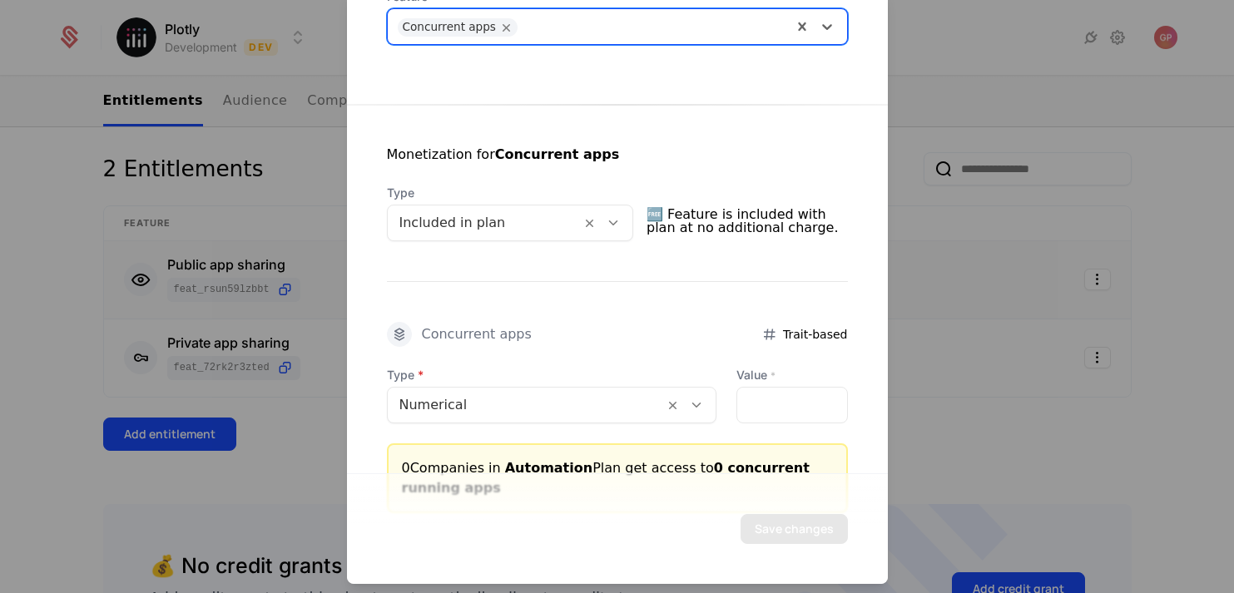
scroll to position [260, 0]
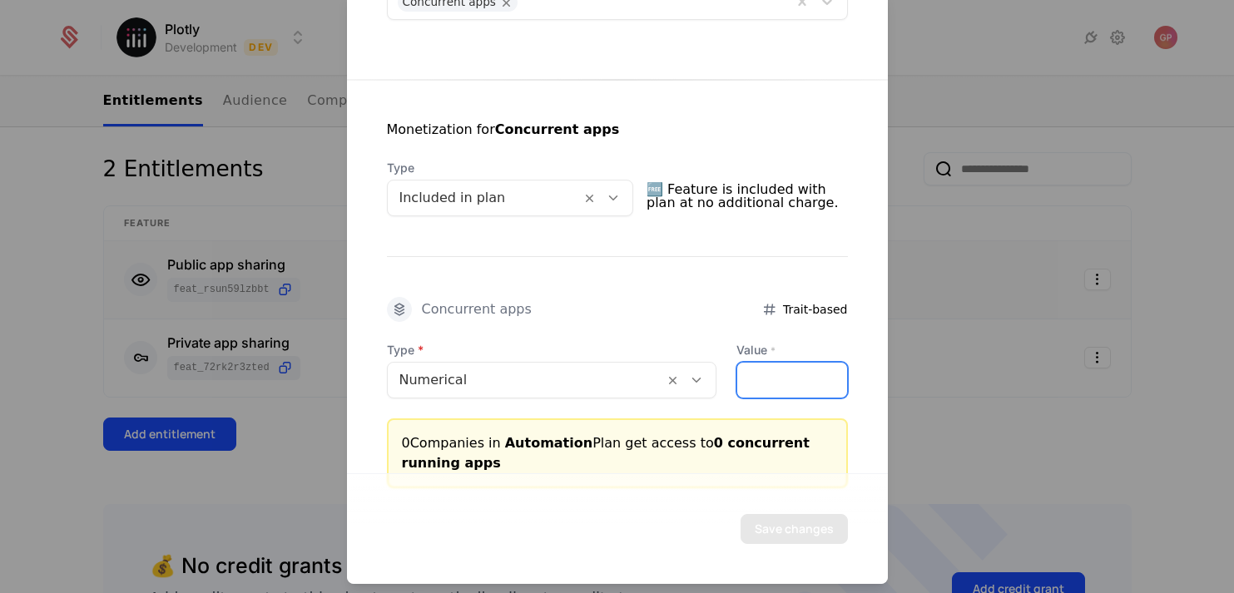
click at [768, 369] on input "*" at bounding box center [791, 379] width 109 height 35
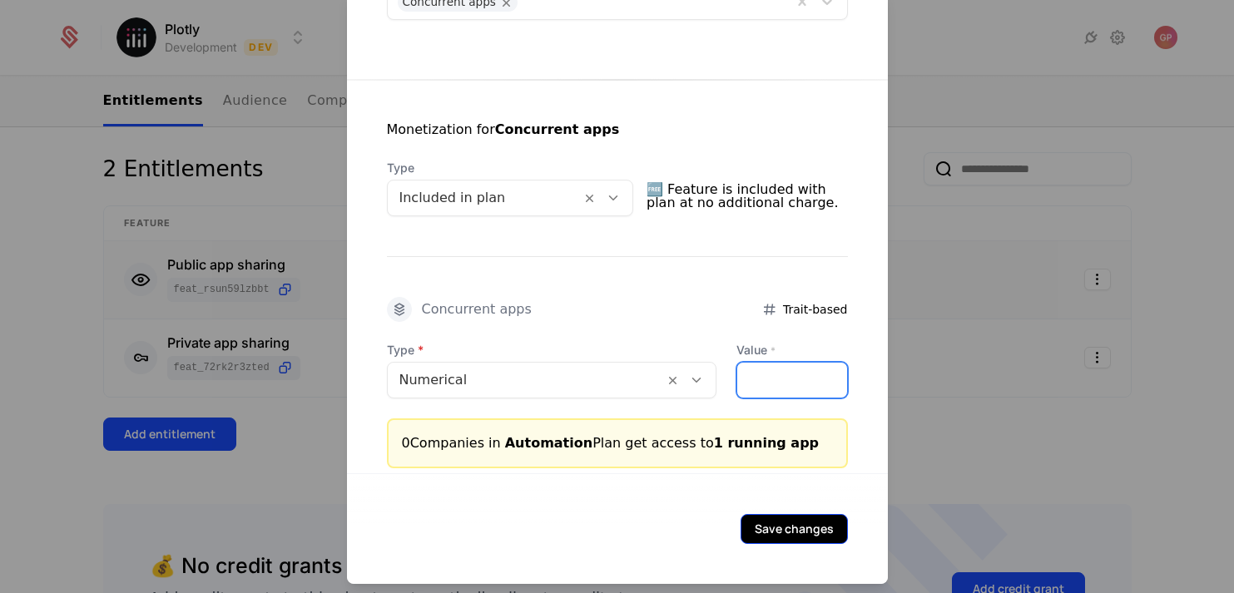
type input "*"
click at [795, 528] on button "Save changes" at bounding box center [794, 528] width 107 height 30
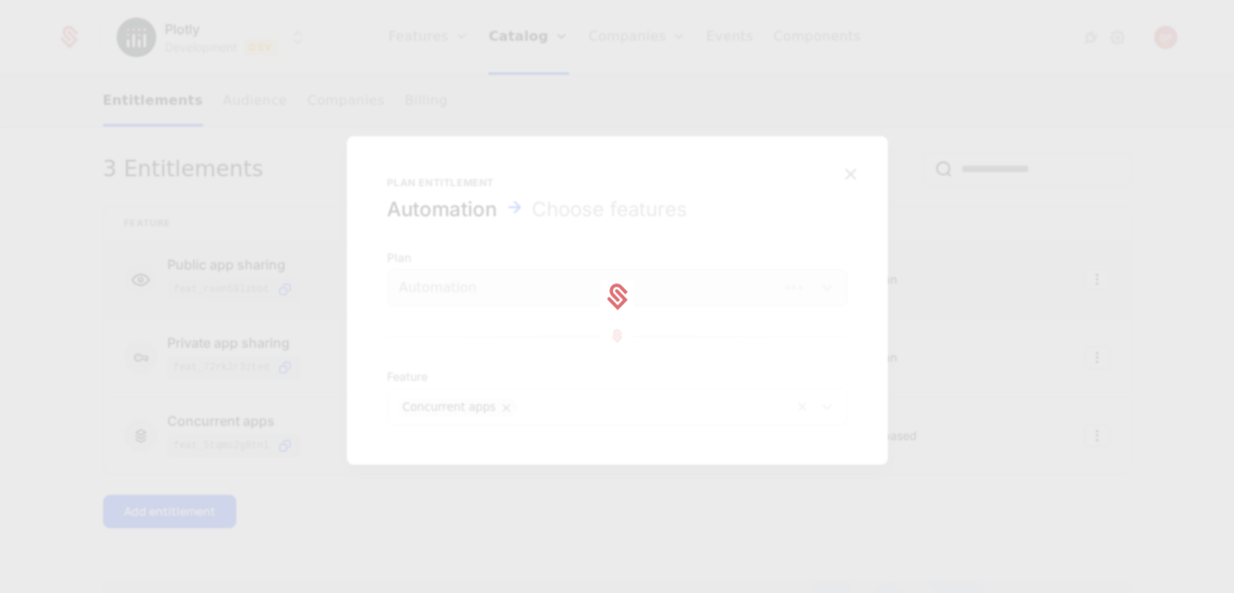
scroll to position [0, 0]
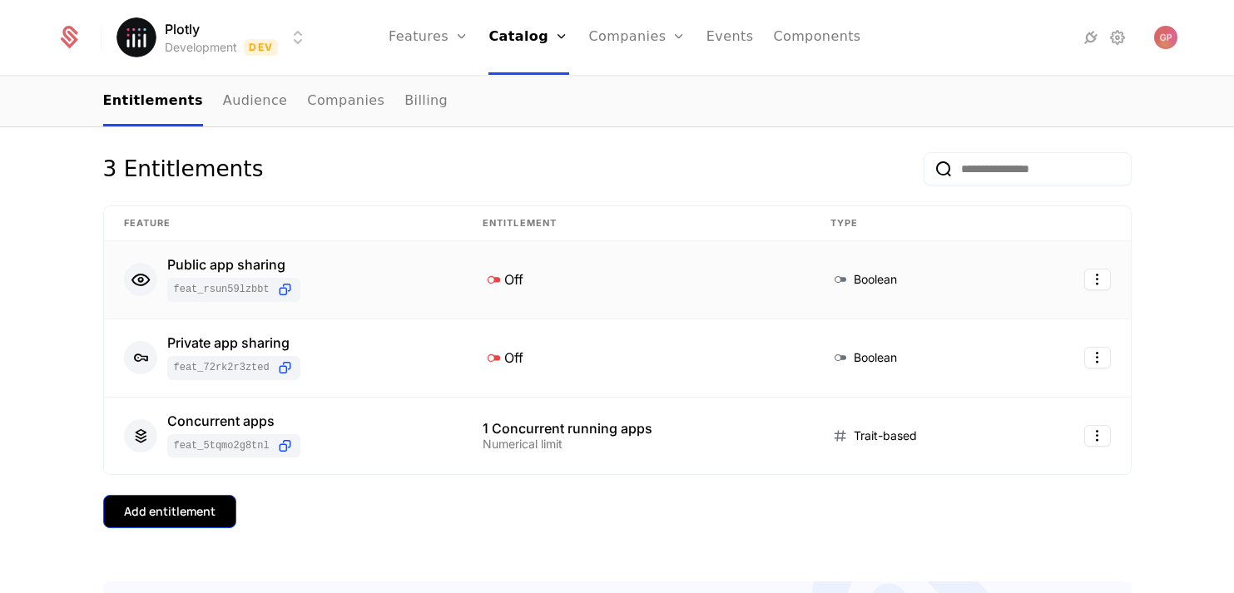
click at [191, 502] on button "Add entitlement" at bounding box center [169, 511] width 133 height 33
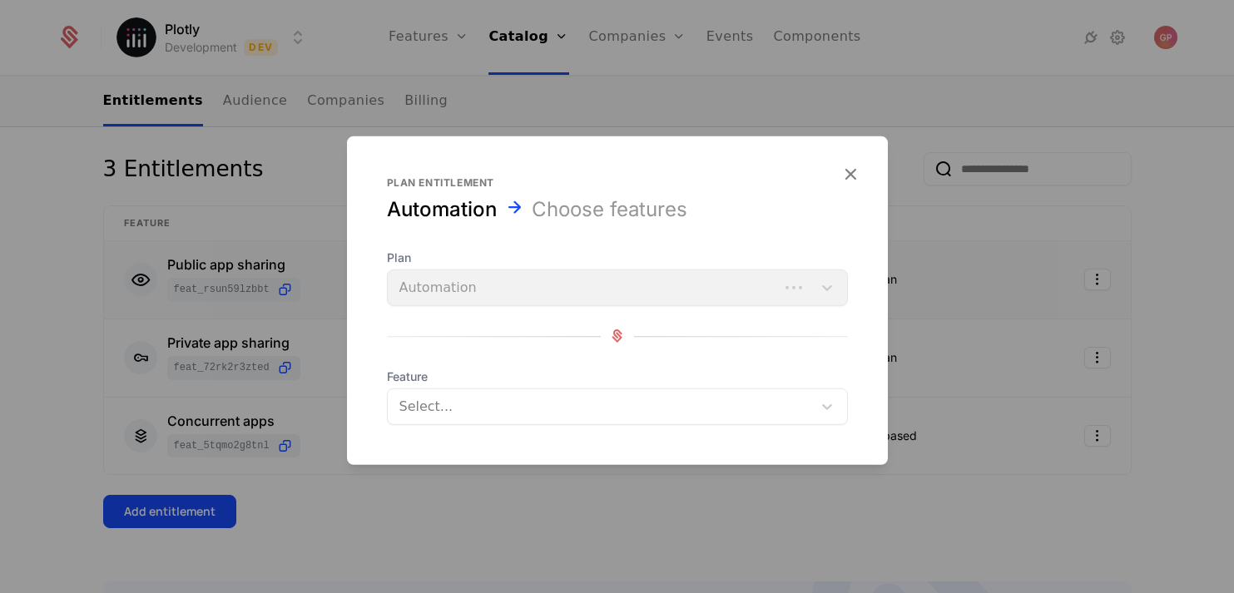
click at [500, 409] on div at bounding box center [601, 405] width 401 height 23
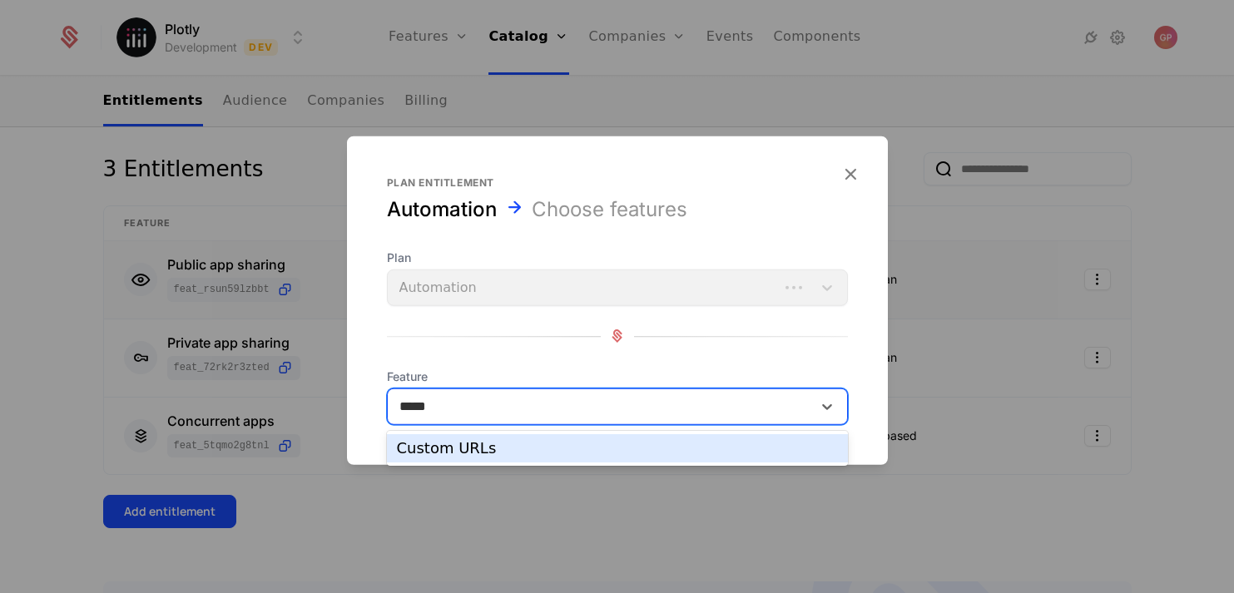
type input "******"
click at [497, 445] on div "Custom URLs" at bounding box center [617, 448] width 441 height 15
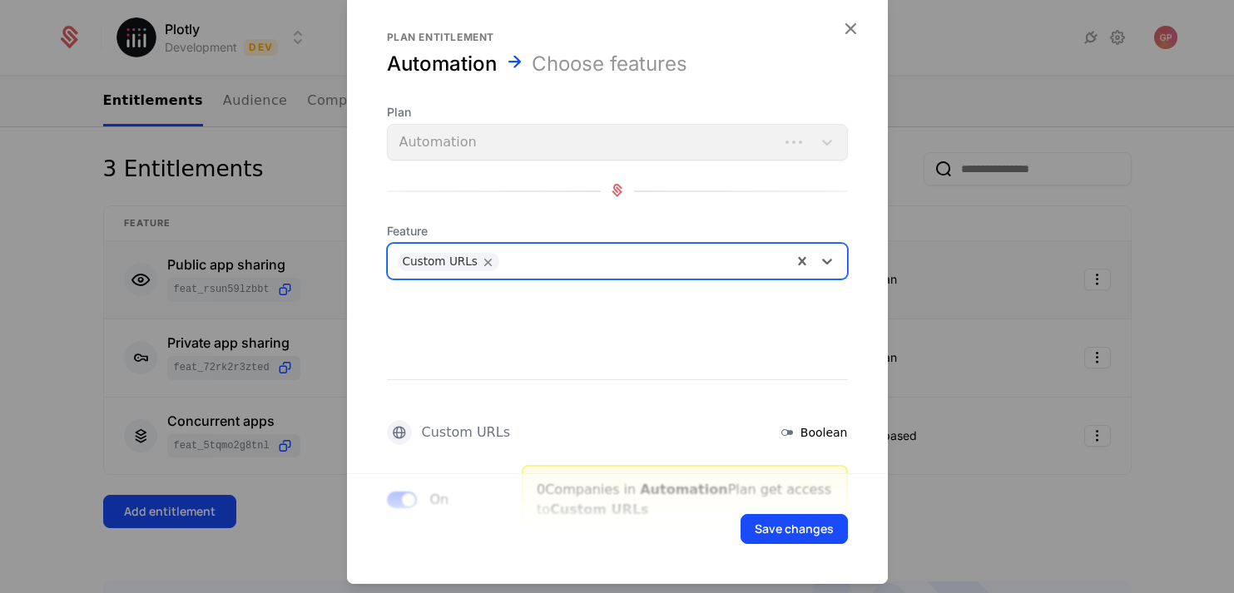
scroll to position [81, 0]
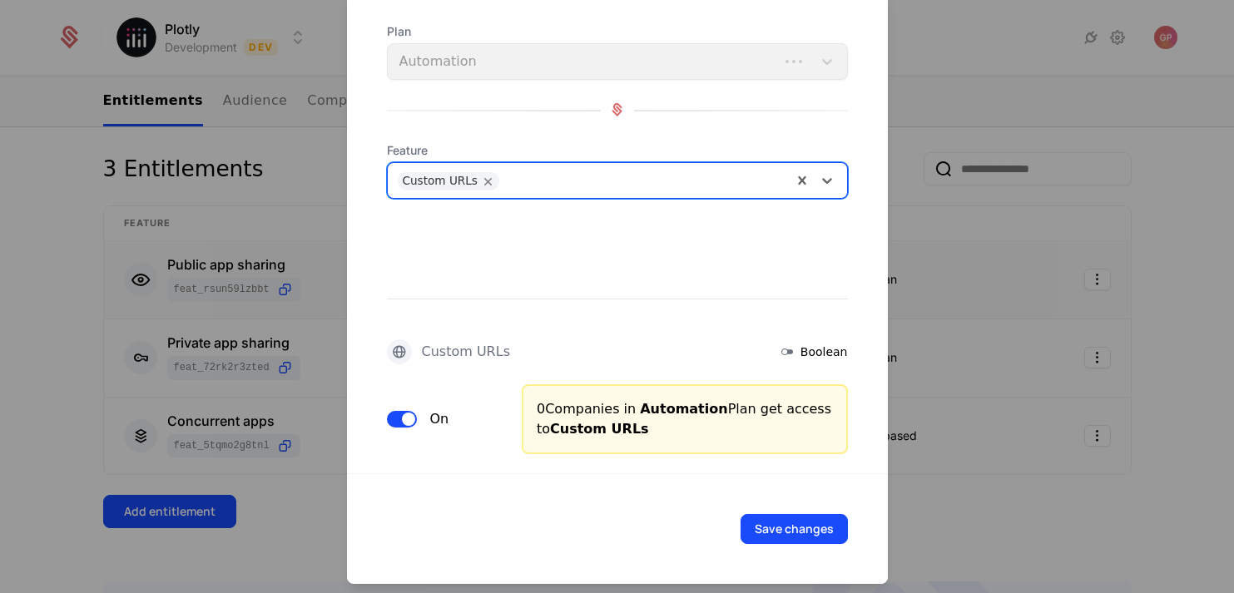
click at [389, 424] on button "On" at bounding box center [402, 418] width 30 height 17
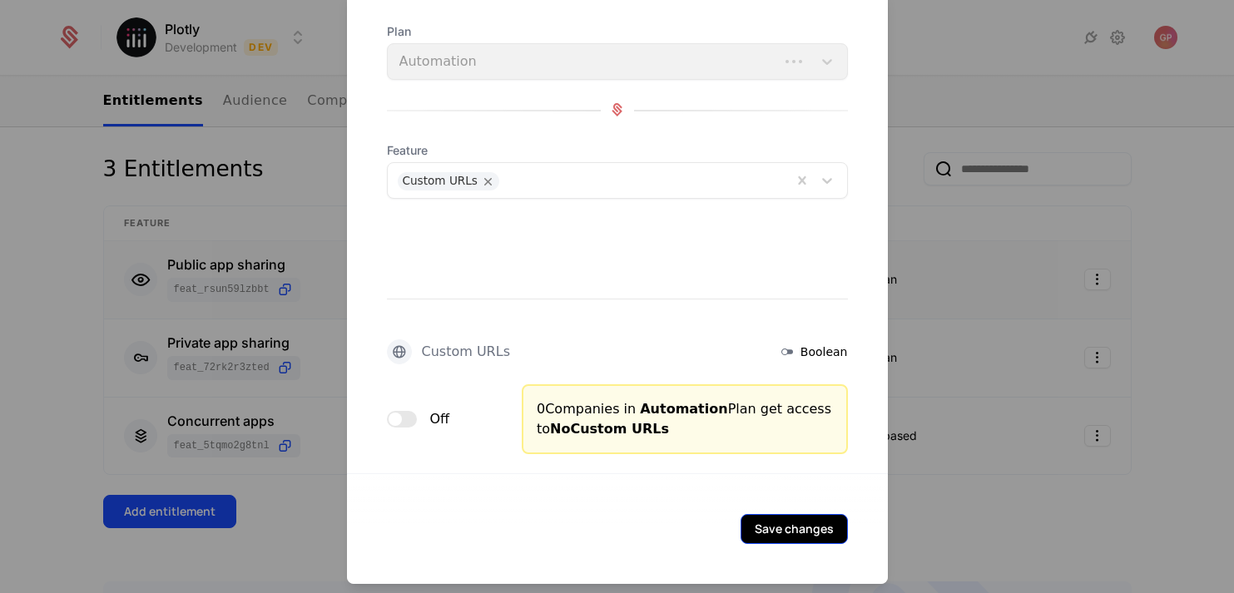
click at [770, 526] on button "Save changes" at bounding box center [794, 528] width 107 height 30
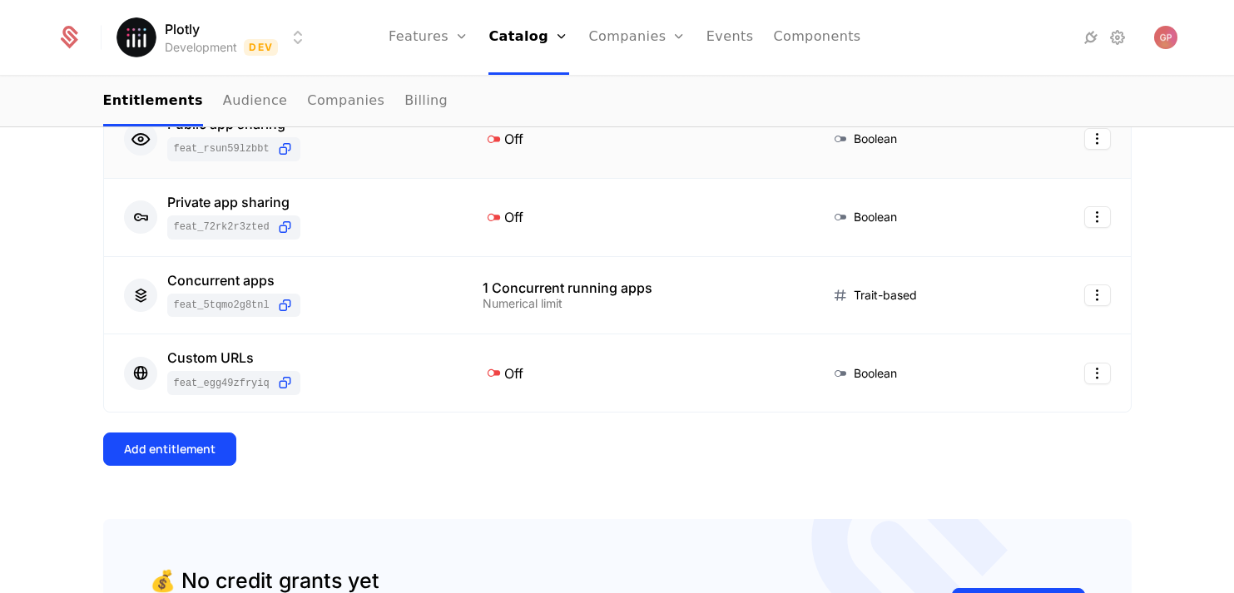
scroll to position [462, 0]
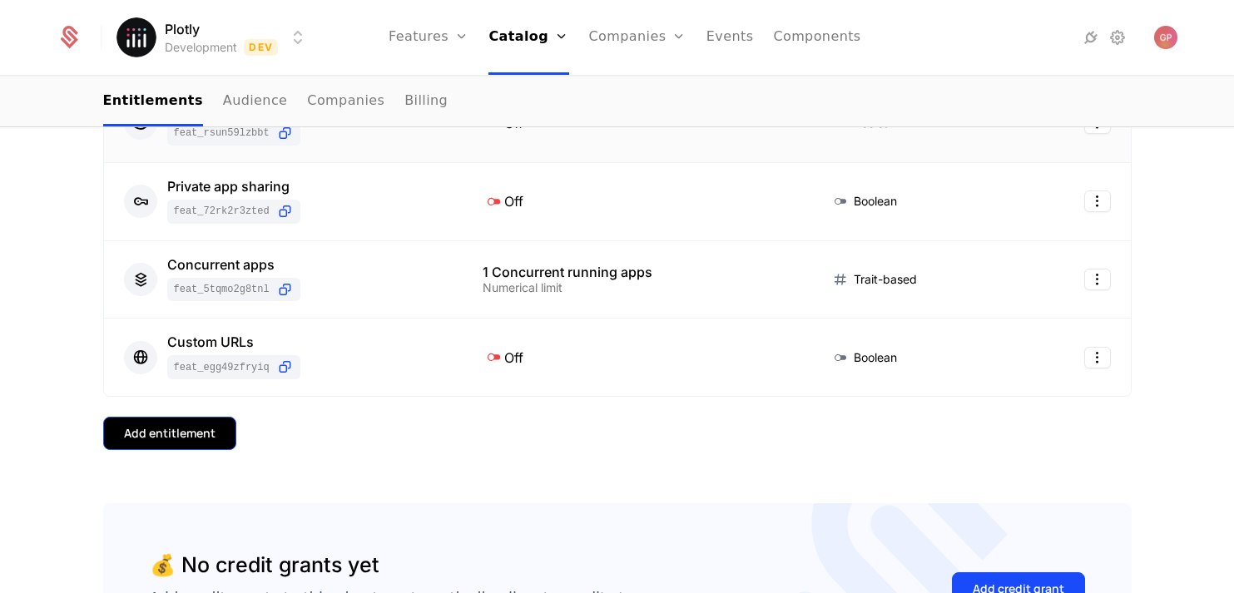
click at [195, 429] on div "Add entitlement" at bounding box center [170, 433] width 92 height 17
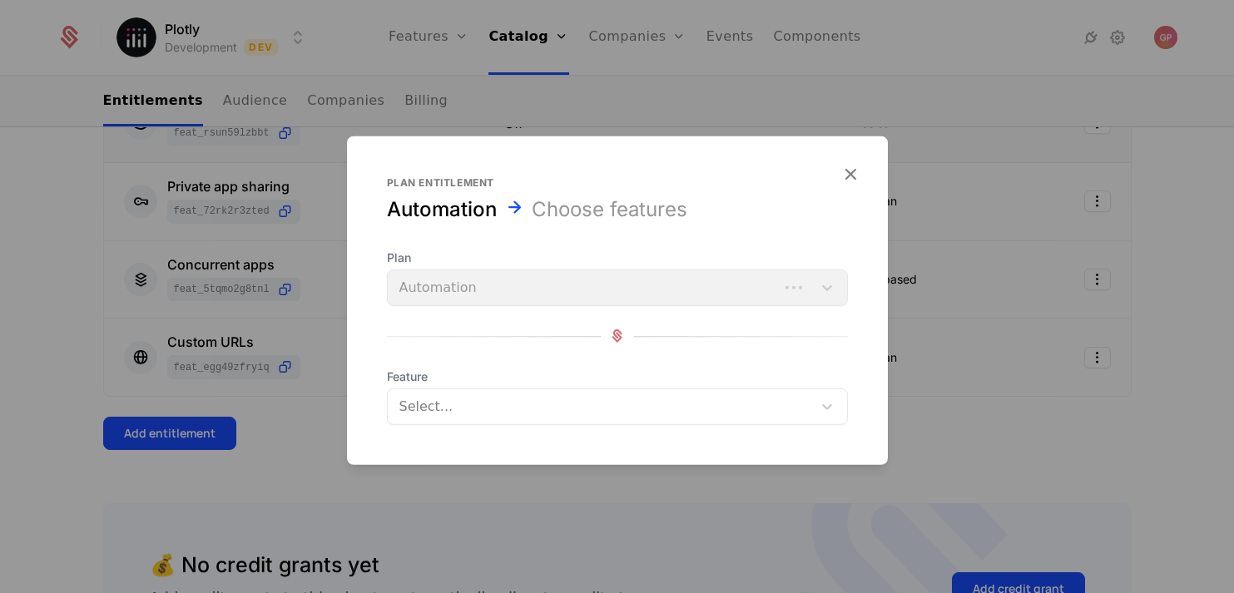
click at [536, 416] on div at bounding box center [601, 405] width 401 height 23
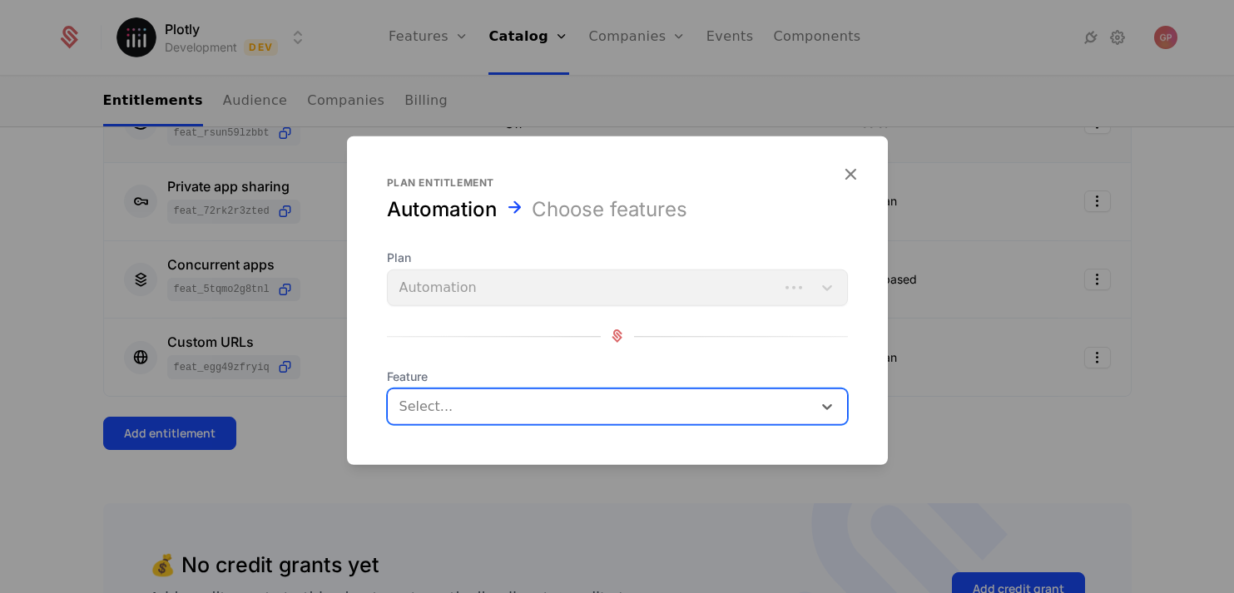
scroll to position [0, 0]
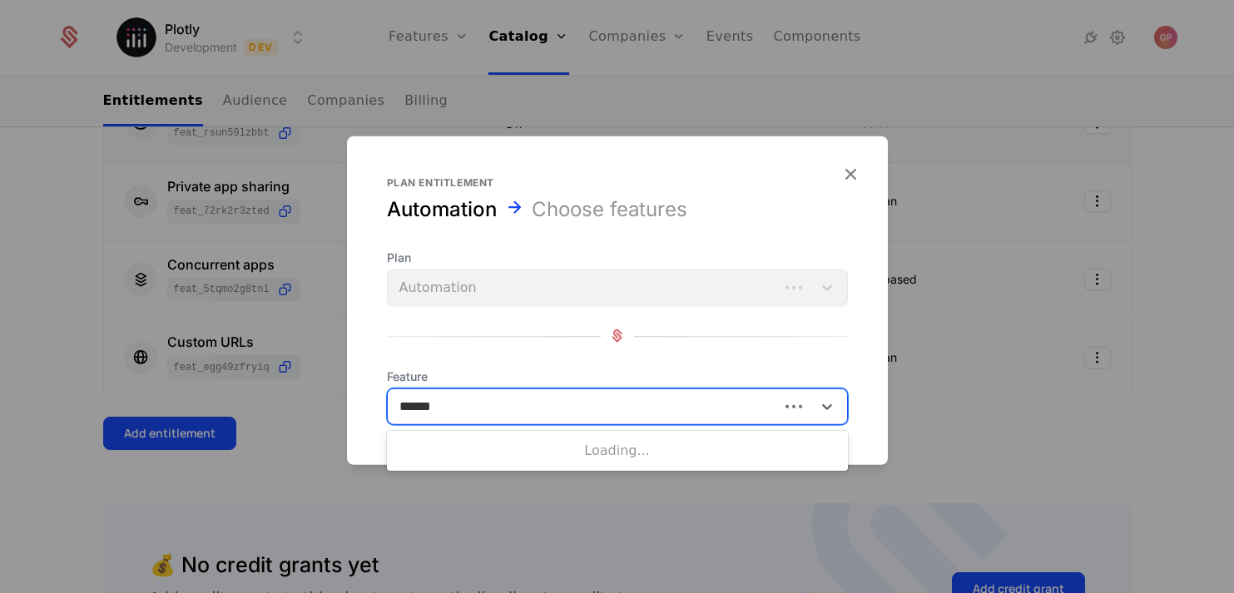
type input "*******"
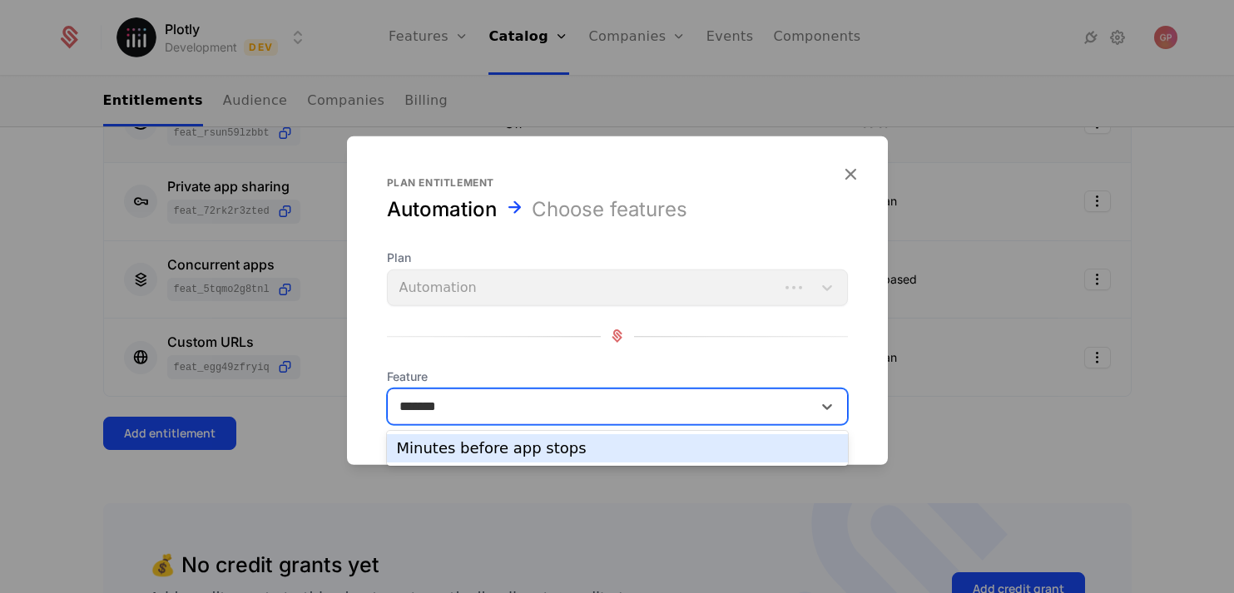
click at [542, 446] on div "Minutes before app stops" at bounding box center [617, 448] width 441 height 15
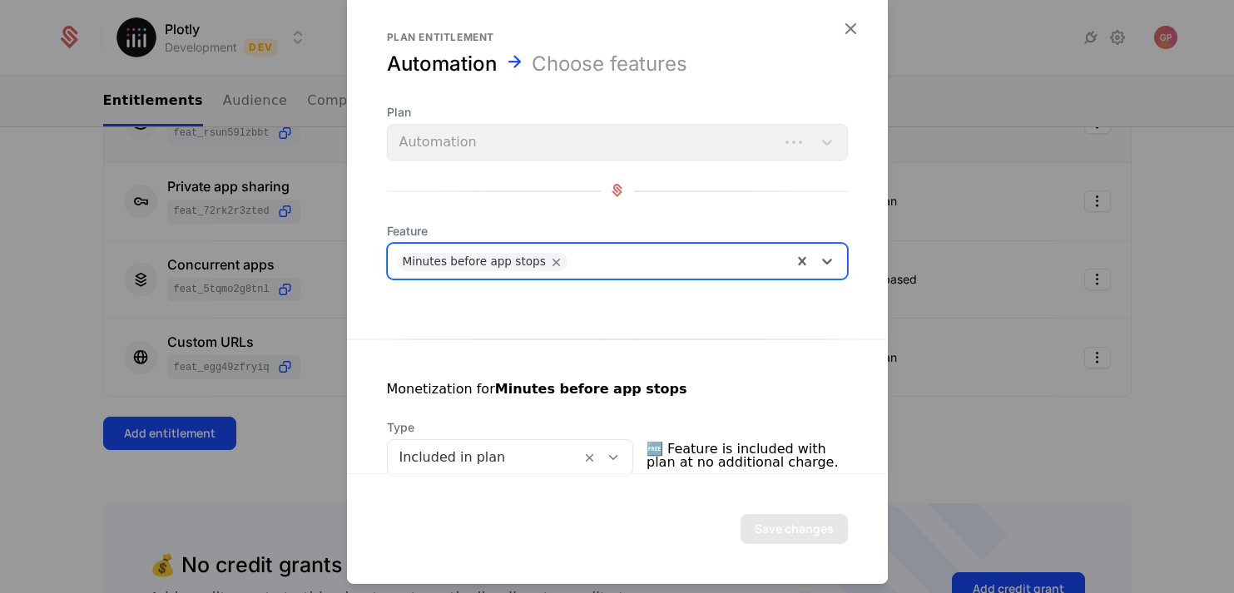
scroll to position [294, 0]
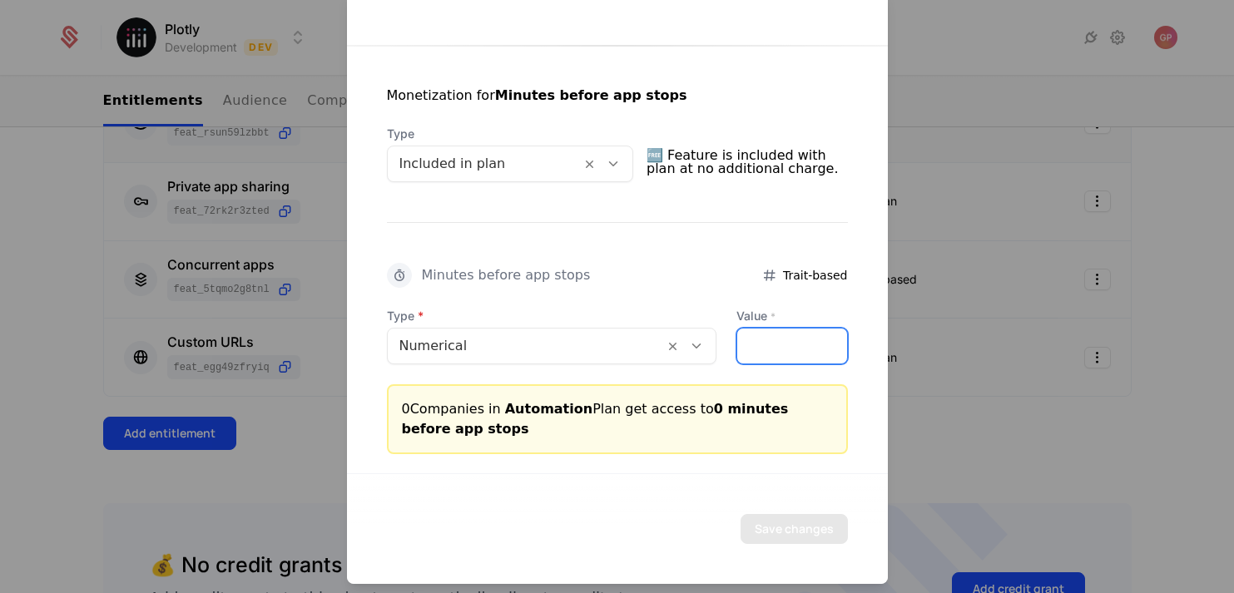
click at [746, 345] on input "*" at bounding box center [791, 345] width 109 height 35
type input "*"
click at [783, 528] on button "Save changes" at bounding box center [794, 528] width 107 height 30
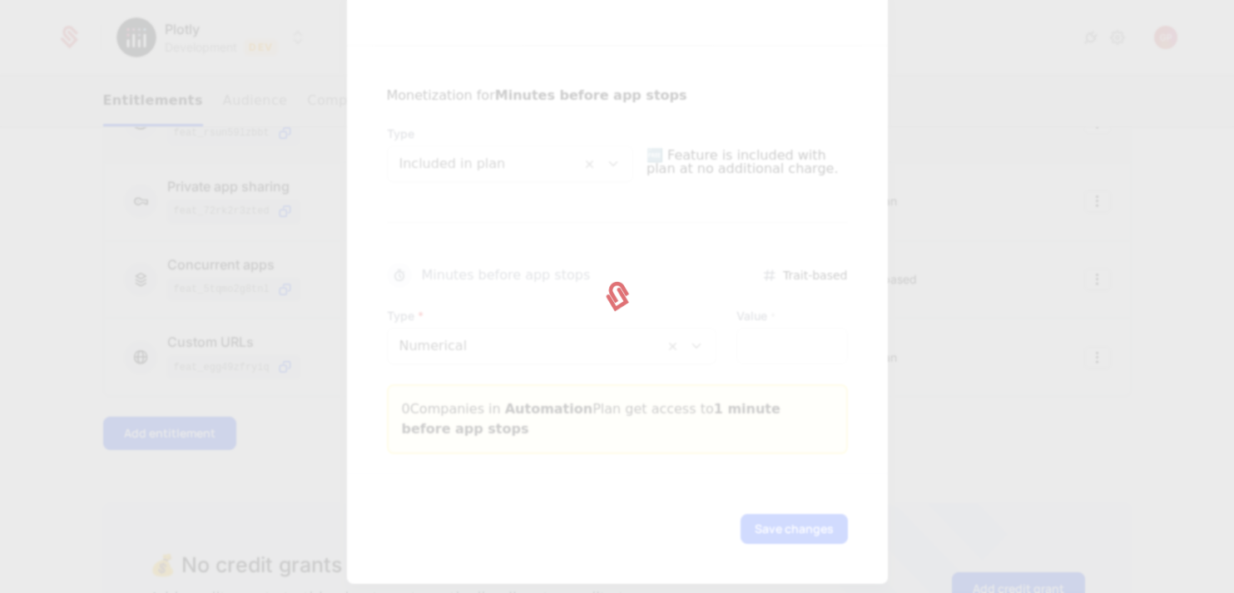
scroll to position [0, 0]
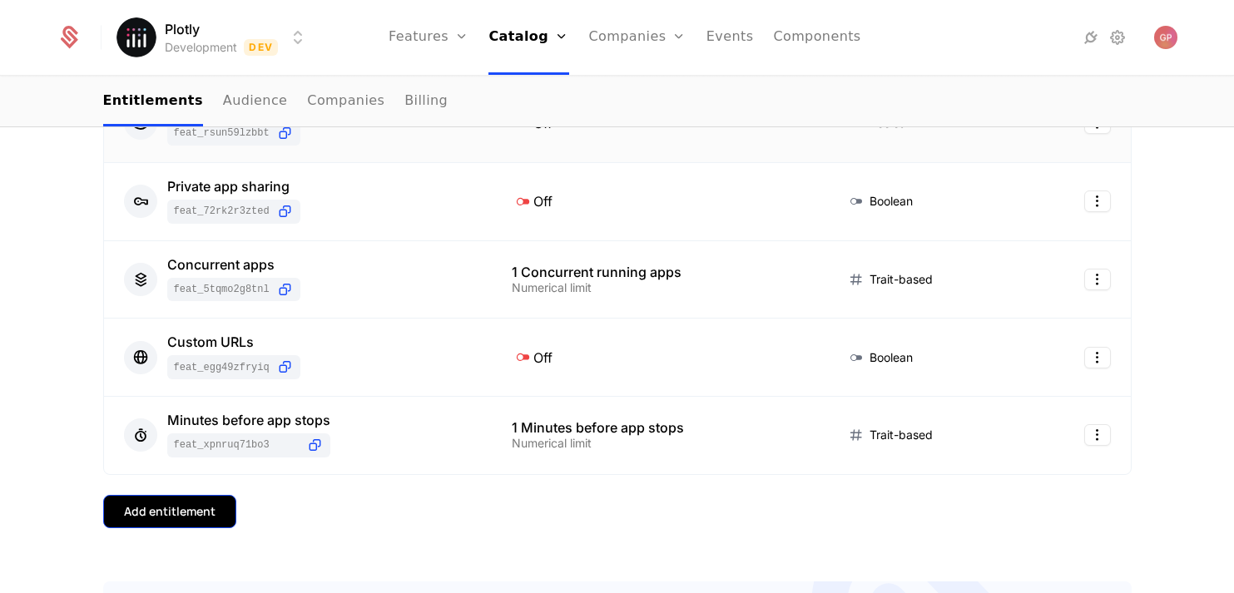
click at [193, 518] on div "Add entitlement" at bounding box center [170, 511] width 92 height 17
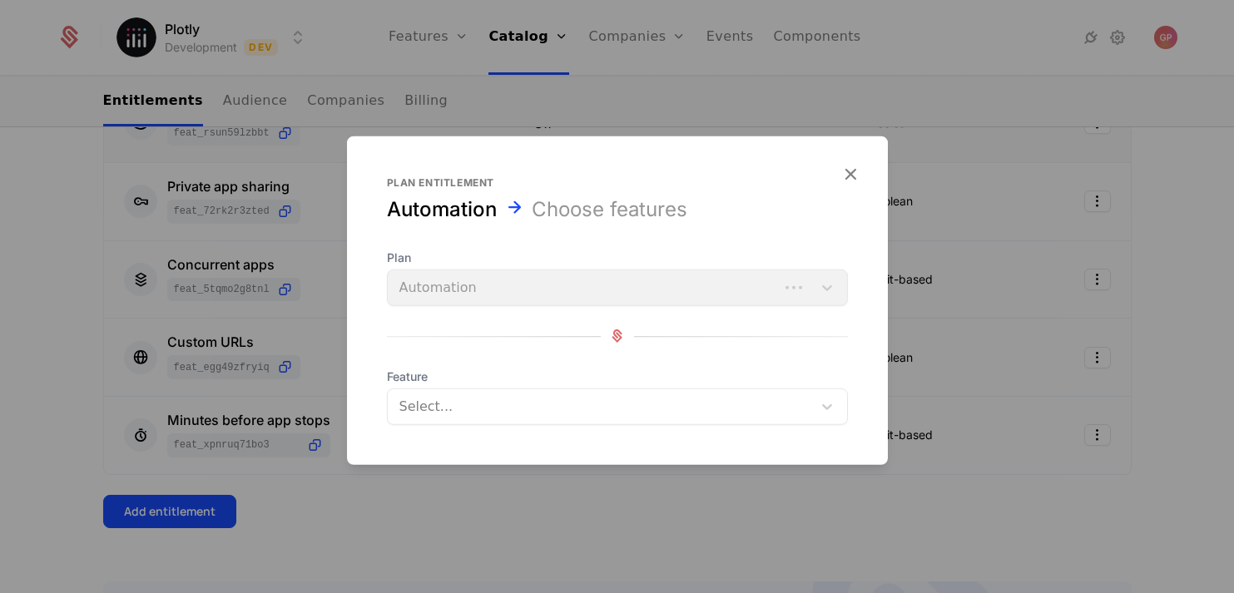
click at [493, 393] on div "Select..." at bounding box center [600, 406] width 424 height 30
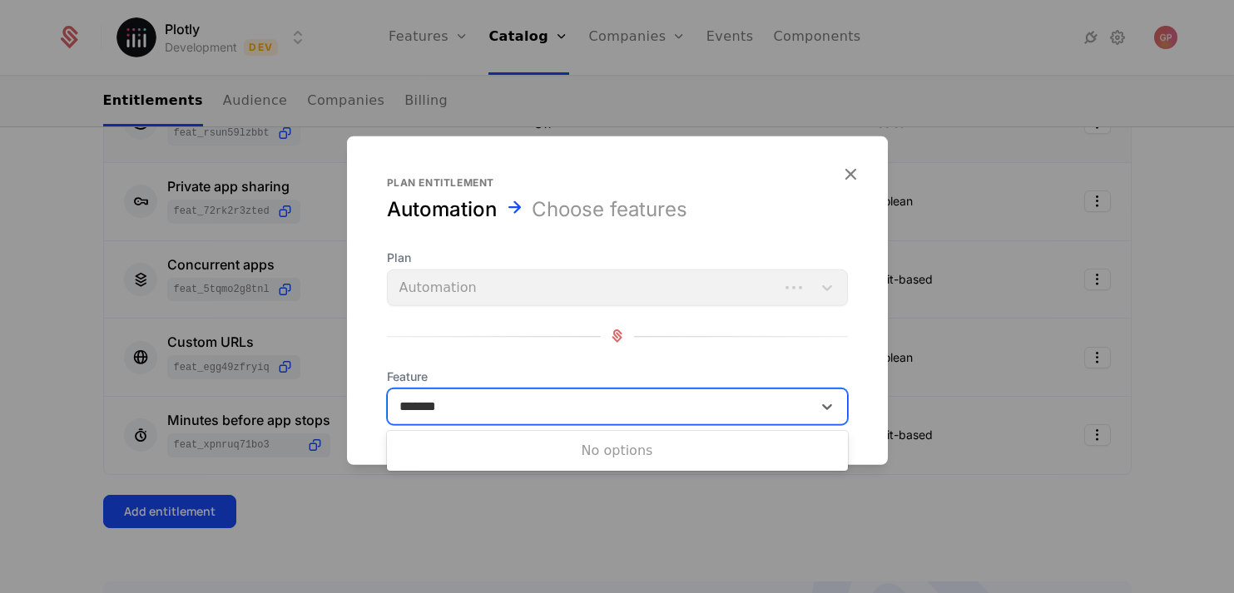
type input "******"
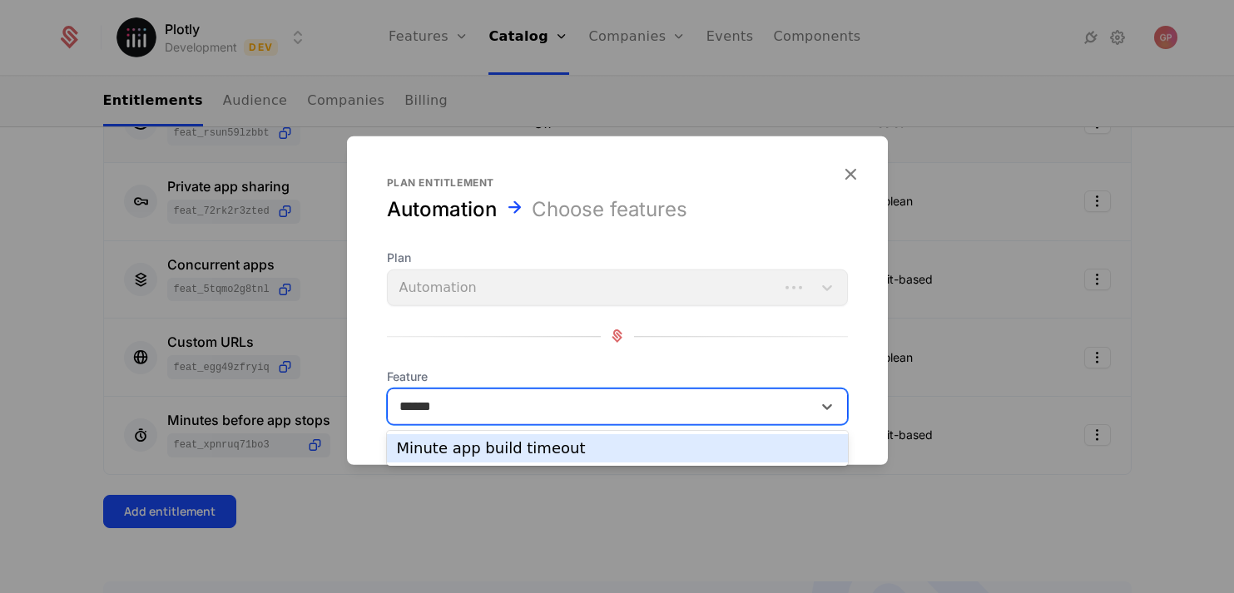
click at [541, 437] on div "Minute app build timeout" at bounding box center [617, 448] width 461 height 28
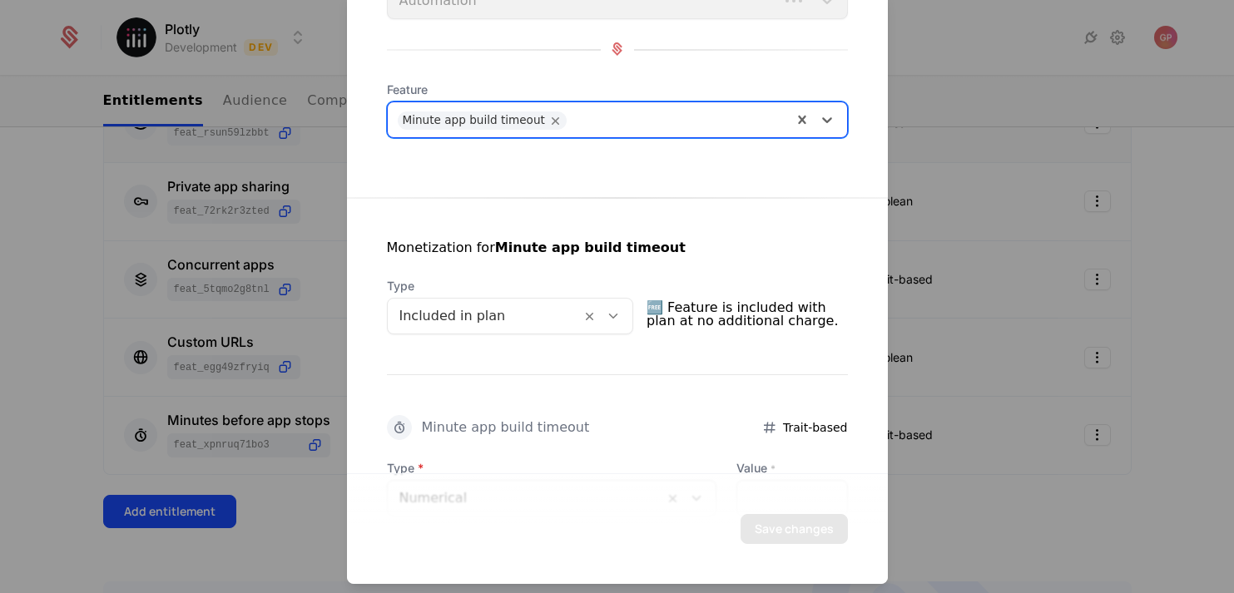
scroll to position [204, 0]
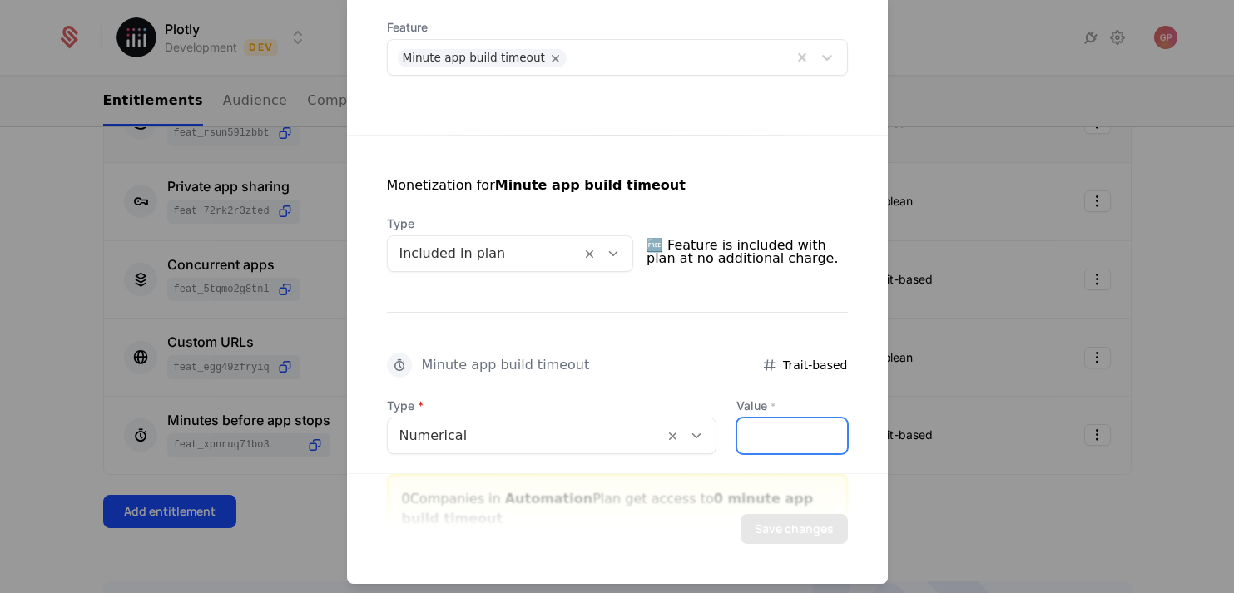
click at [766, 439] on input "*" at bounding box center [791, 435] width 109 height 35
type input "*"
click at [793, 527] on button "Save changes" at bounding box center [794, 528] width 107 height 30
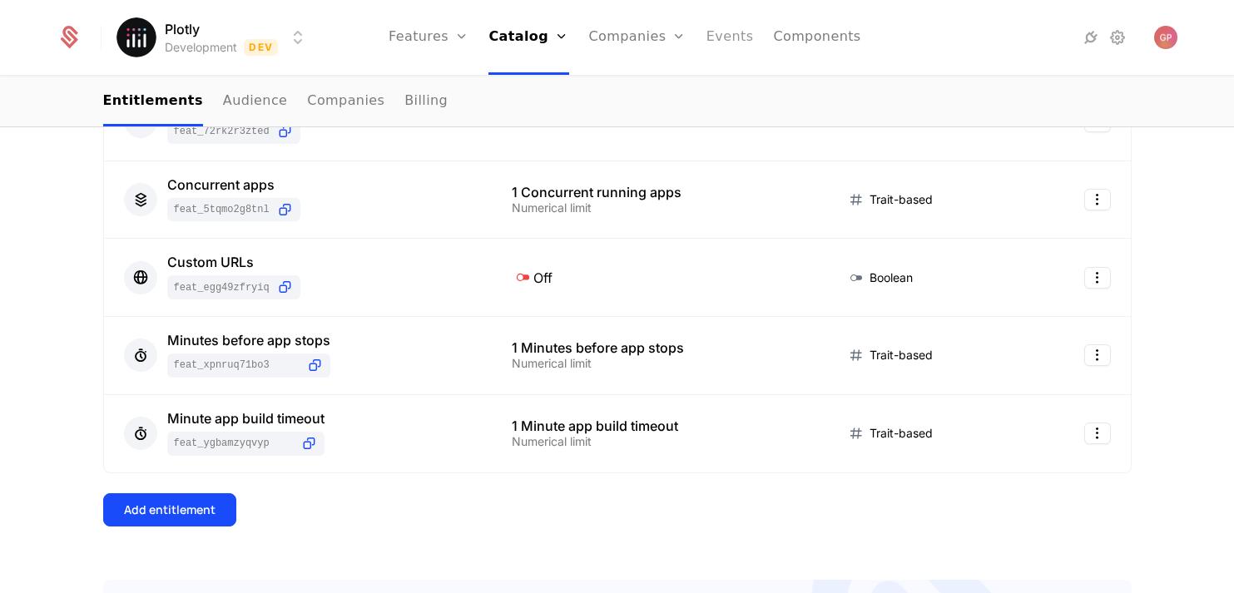
scroll to position [549, 0]
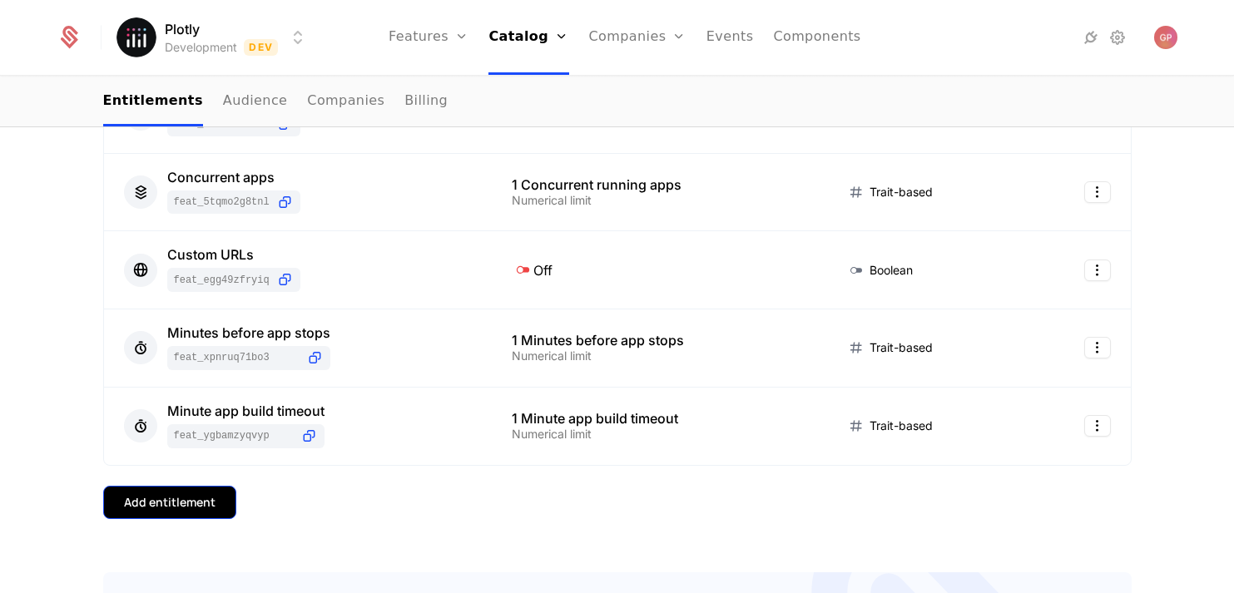
click at [183, 493] on button "Add entitlement" at bounding box center [169, 502] width 133 height 33
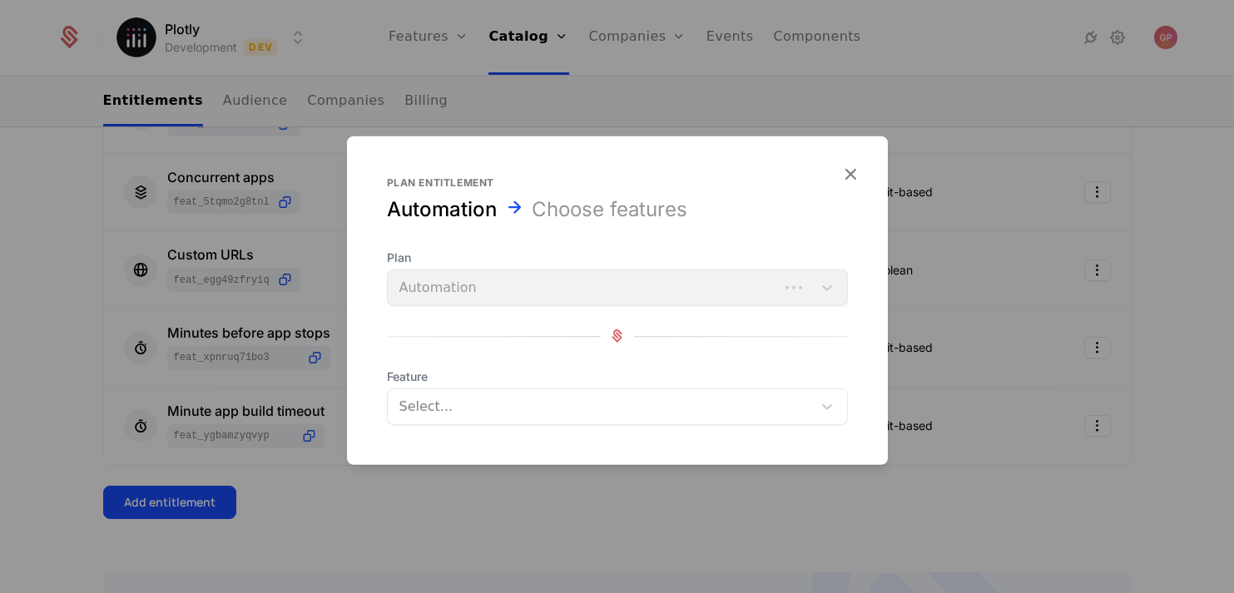
click at [482, 413] on div at bounding box center [601, 405] width 401 height 23
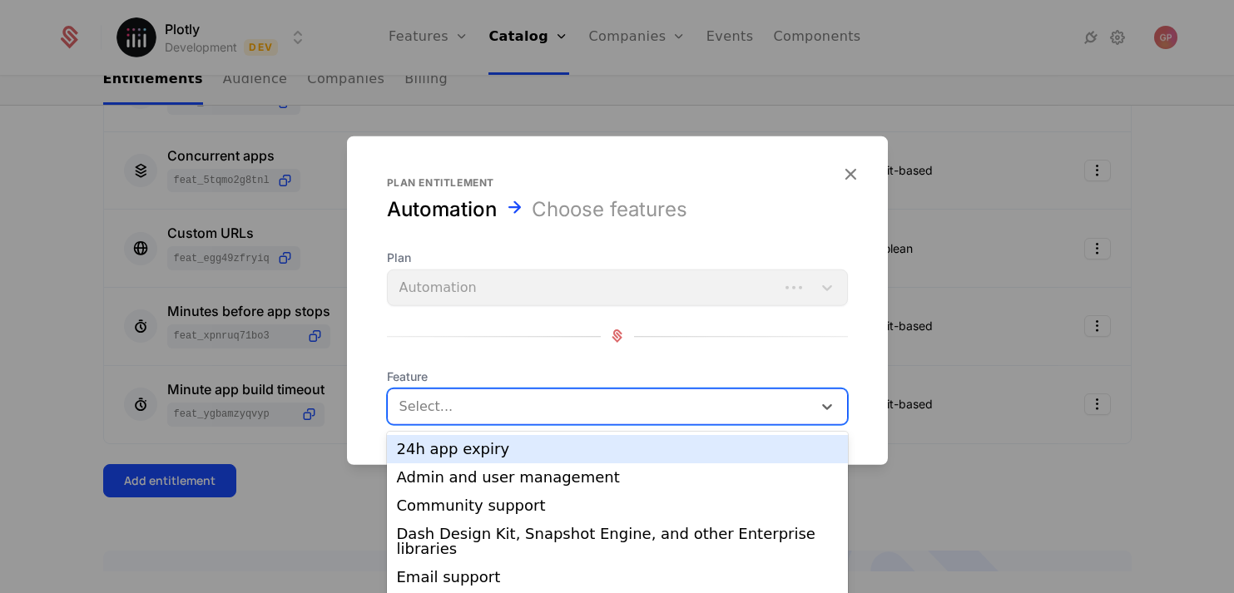
scroll to position [22, 0]
type input "**"
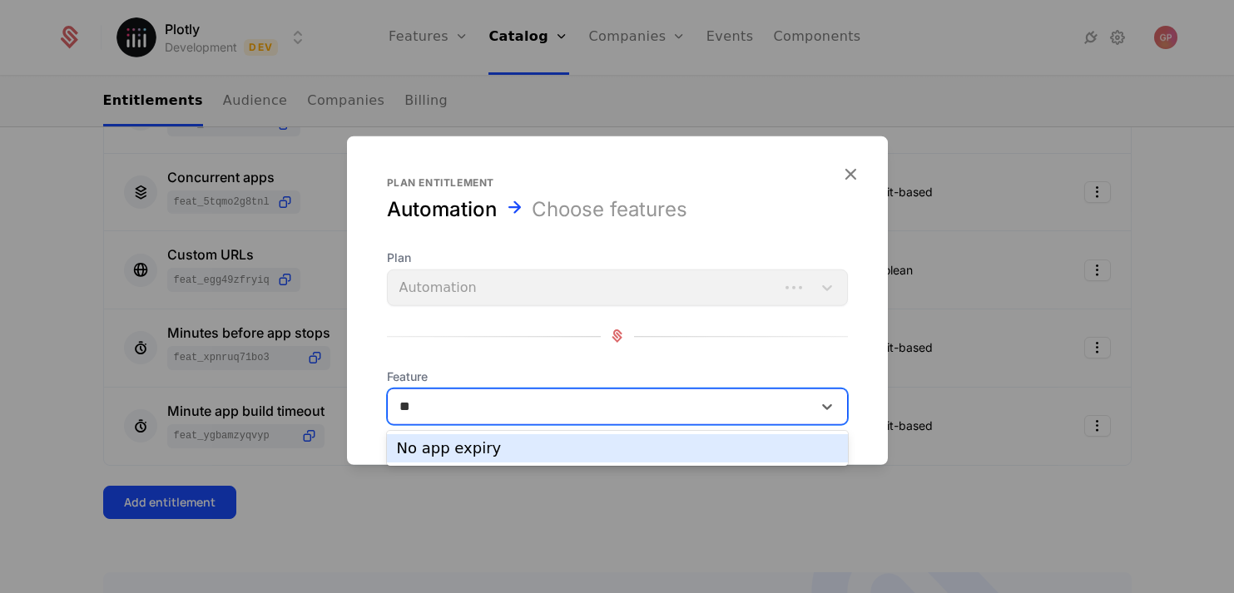
click at [535, 448] on div "No app expiry" at bounding box center [617, 448] width 441 height 15
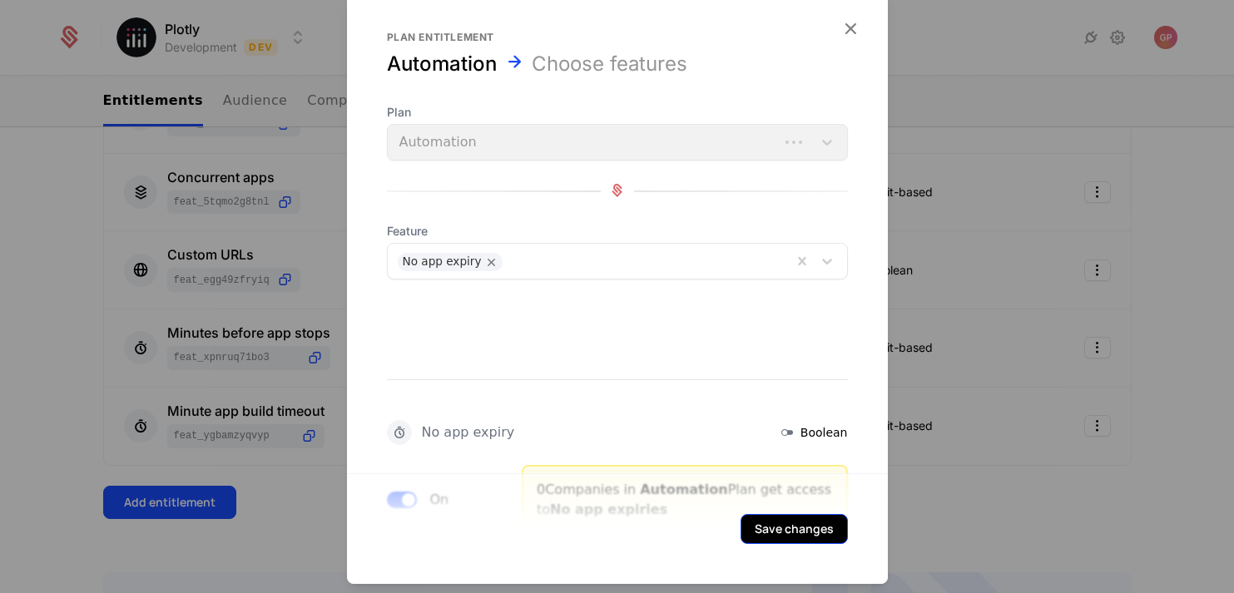
click at [777, 522] on button "Save changes" at bounding box center [794, 528] width 107 height 30
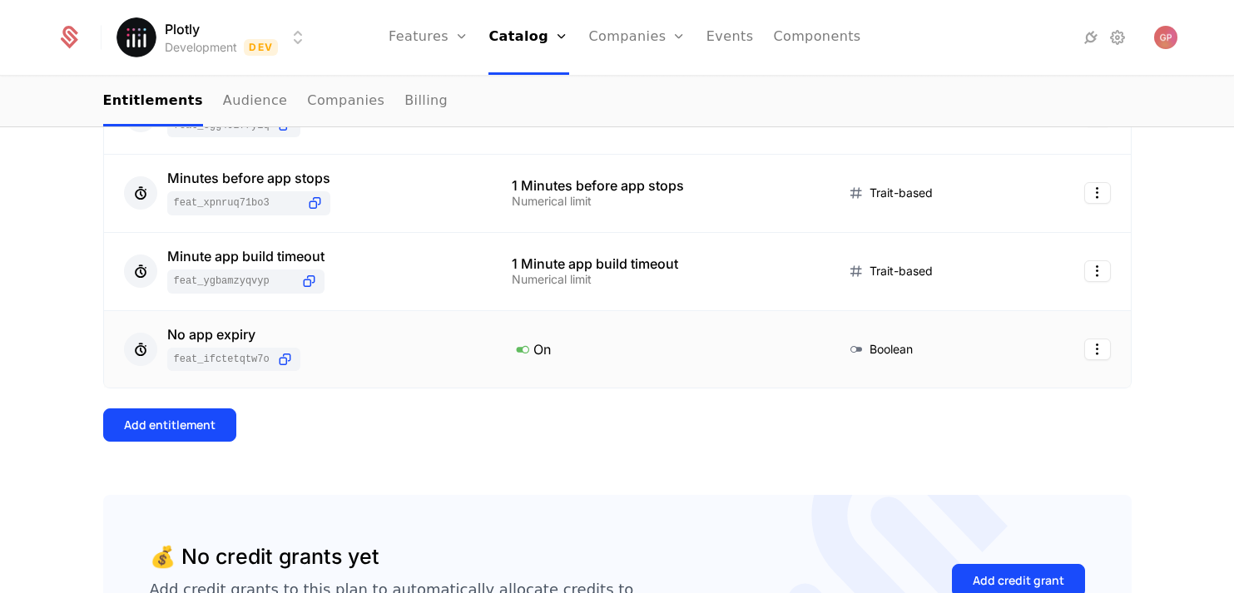
scroll to position [768, 0]
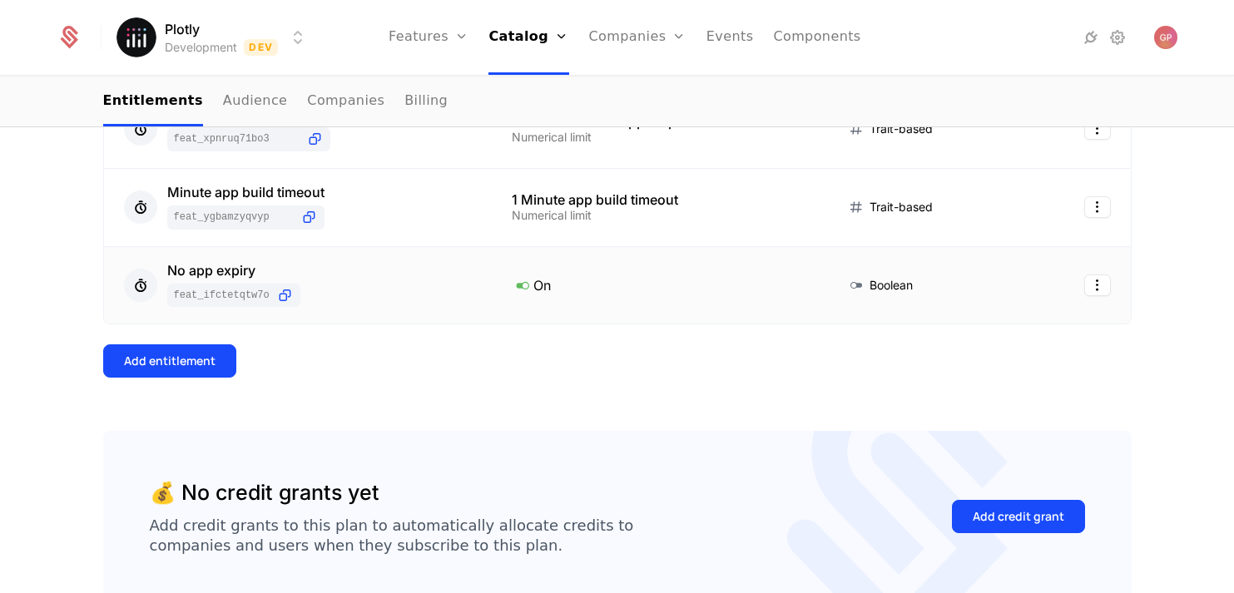
click at [1014, 296] on td "Boolean" at bounding box center [926, 285] width 200 height 77
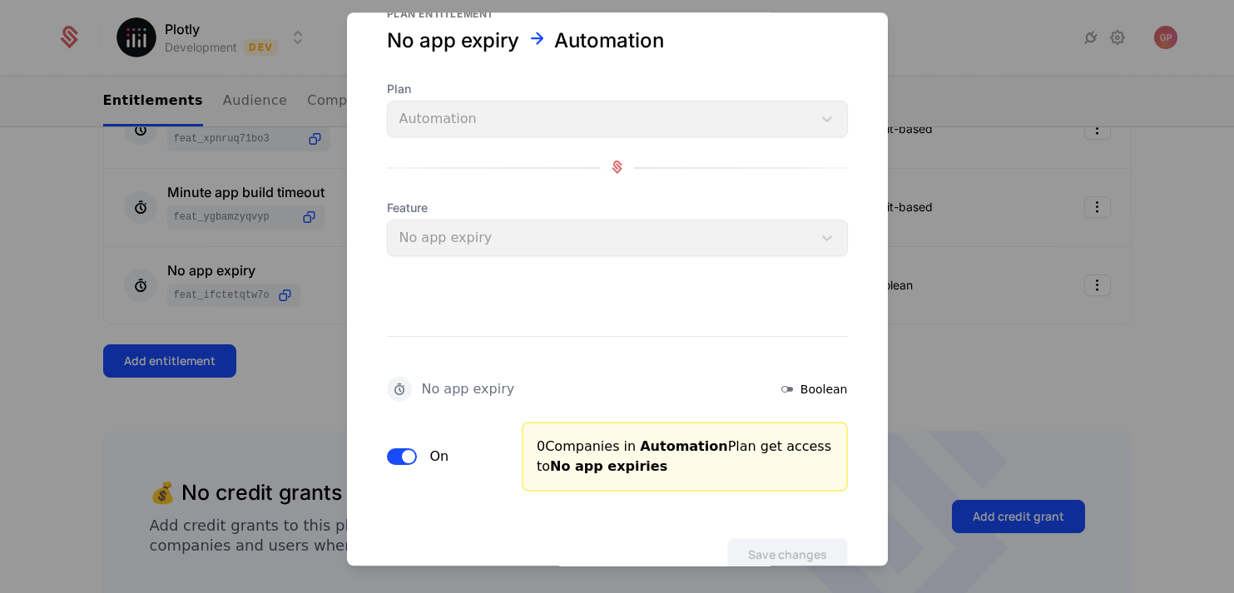
scroll to position [90, 0]
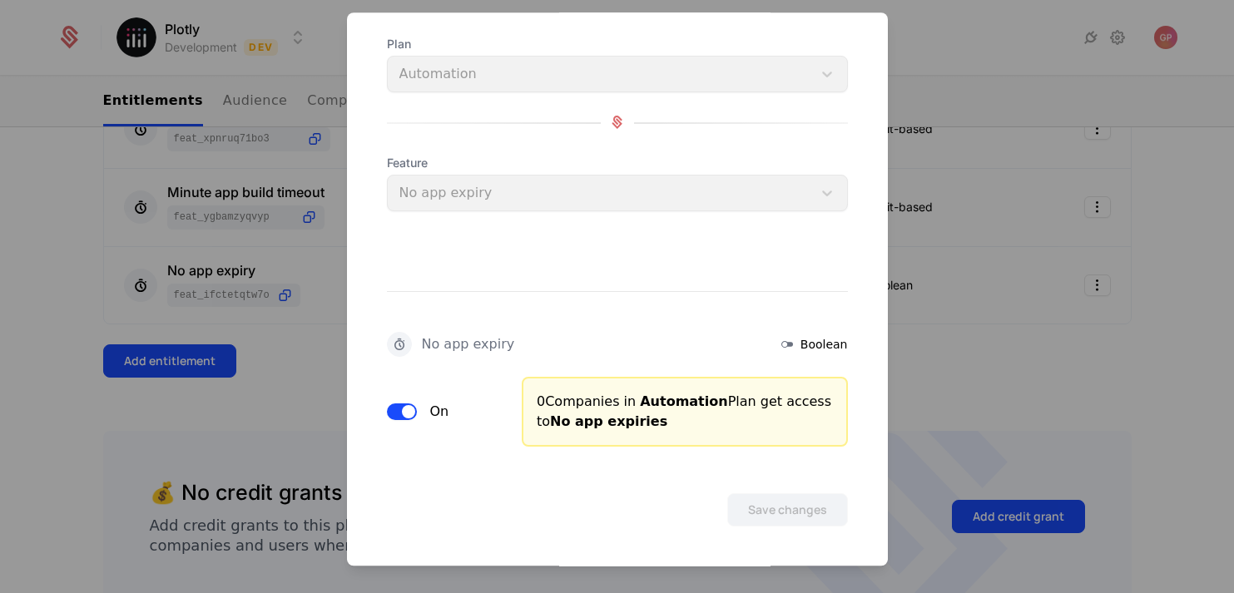
click at [400, 407] on button "On" at bounding box center [402, 412] width 30 height 17
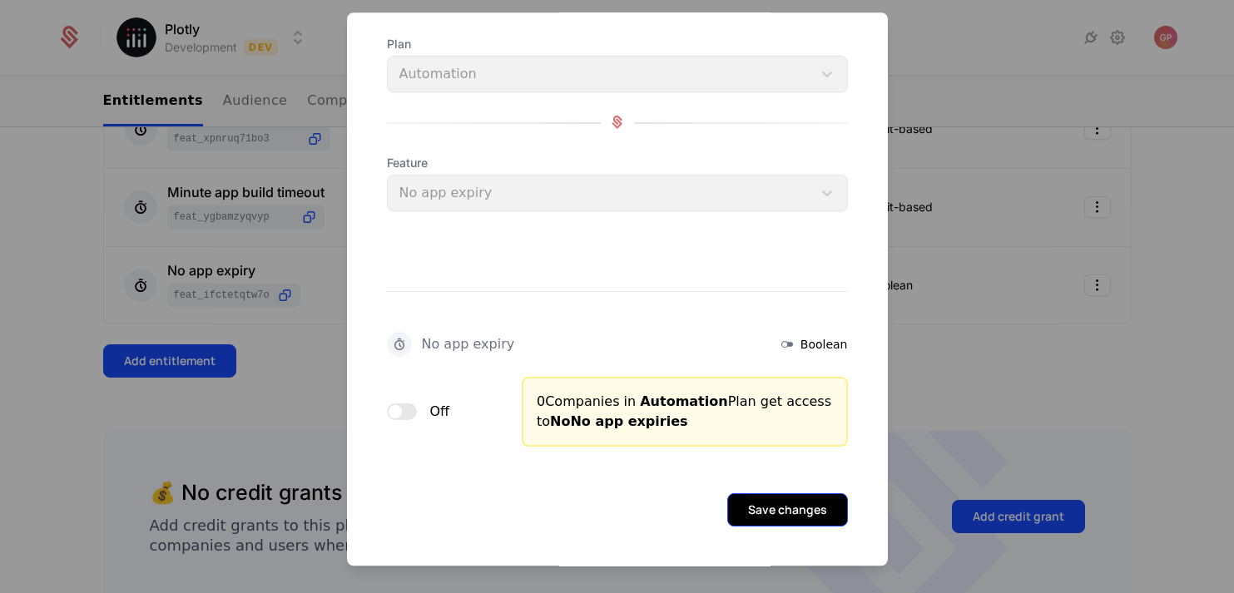
click at [757, 504] on button "Save changes" at bounding box center [787, 509] width 121 height 33
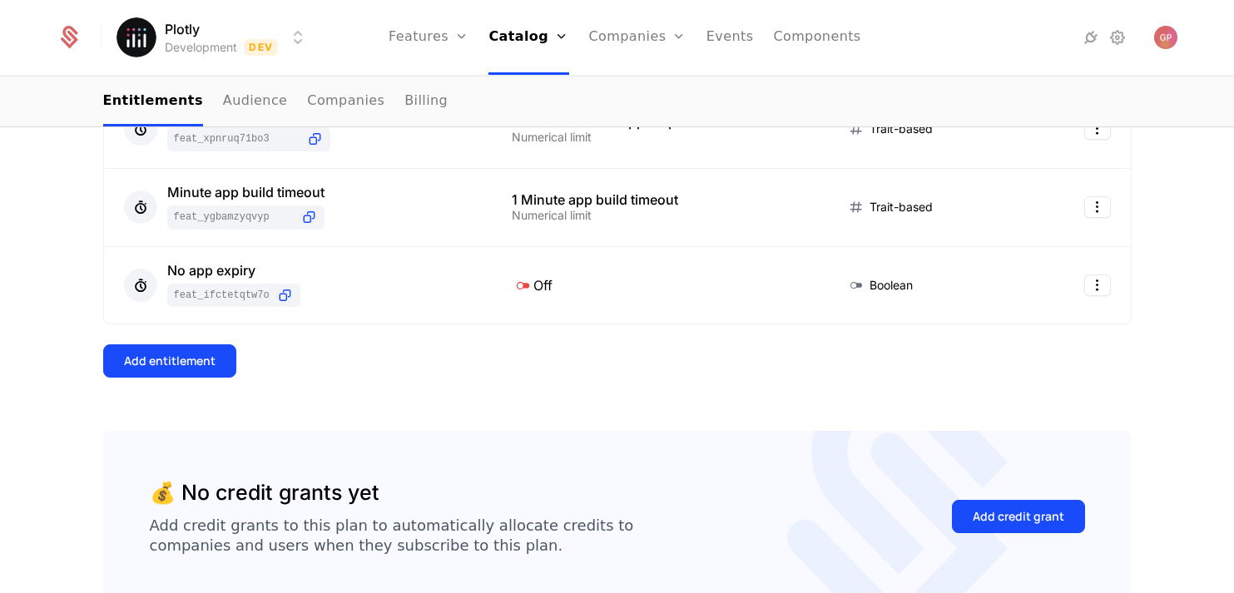
click at [628, 402] on div "7 Entitlements Feature Entitlement Type Public app sharing feat_RSuN59LZBBt Off…" at bounding box center [617, 60] width 1028 height 741
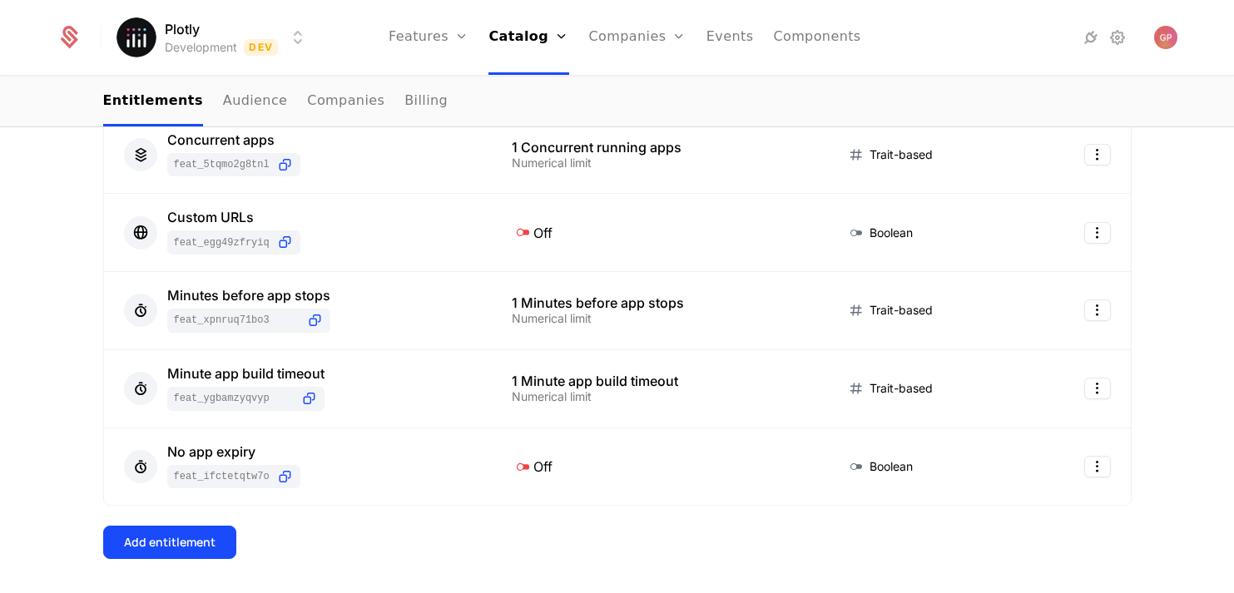
scroll to position [626, 0]
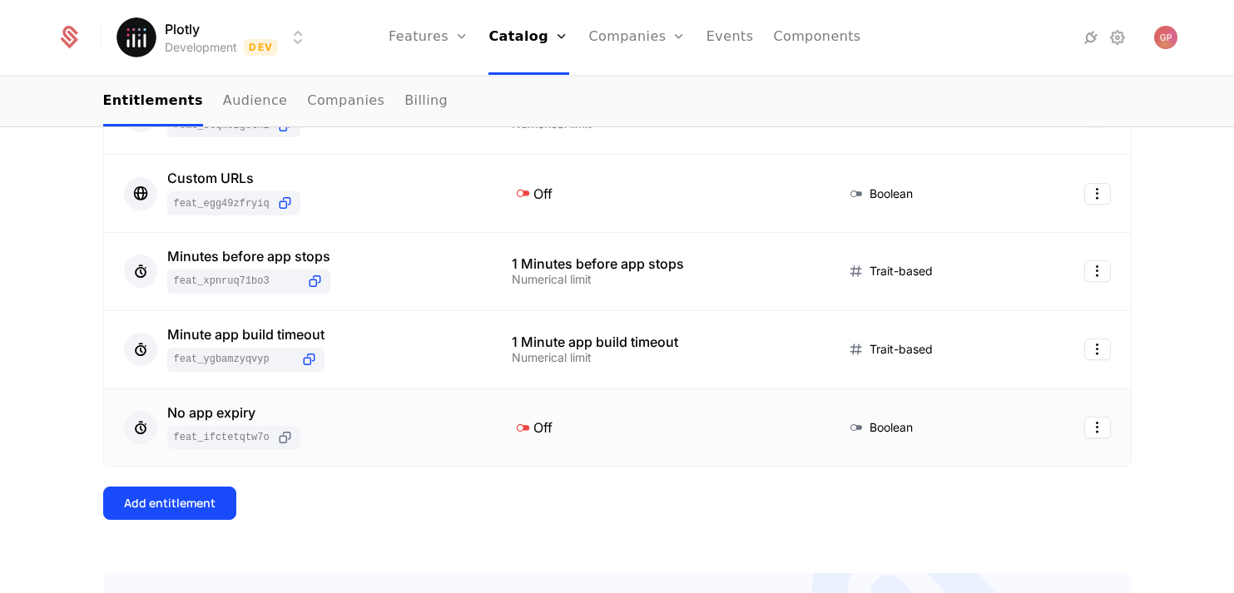
click at [289, 439] on icon at bounding box center [284, 437] width 17 height 17
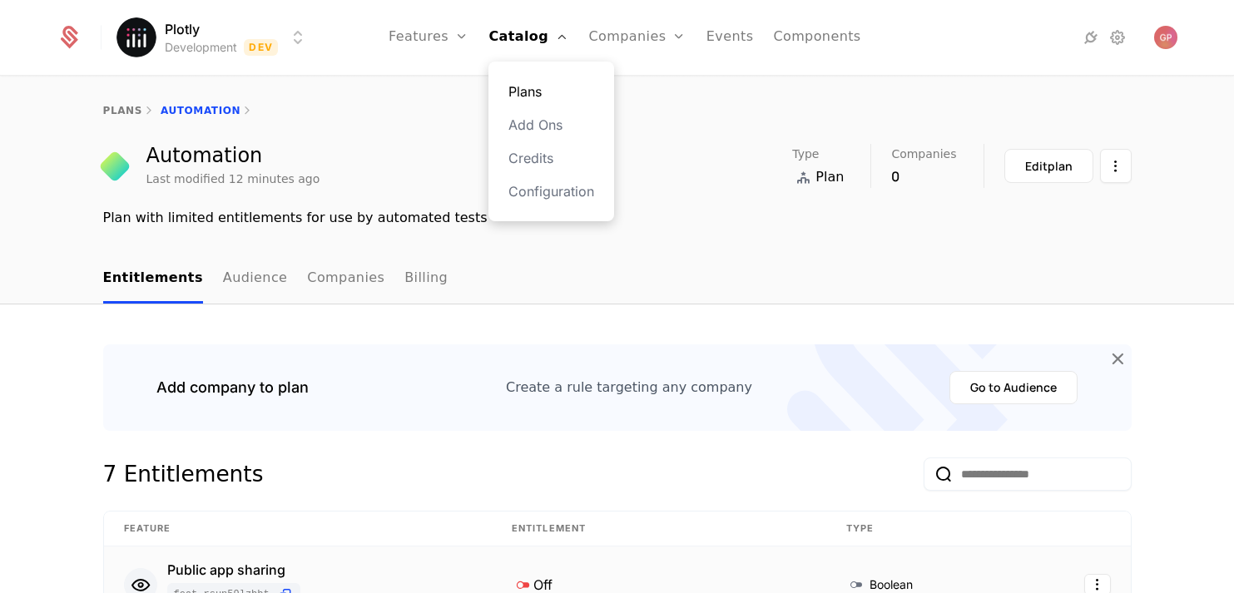
click at [540, 92] on link "Plans" at bounding box center [551, 92] width 86 height 20
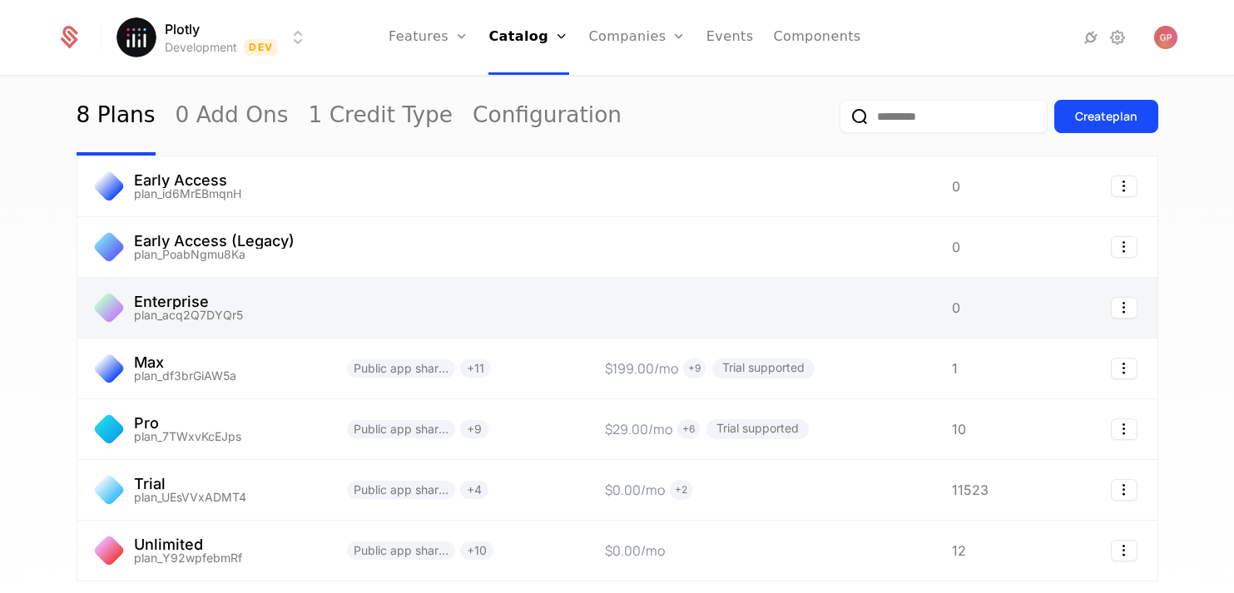
scroll to position [151, 0]
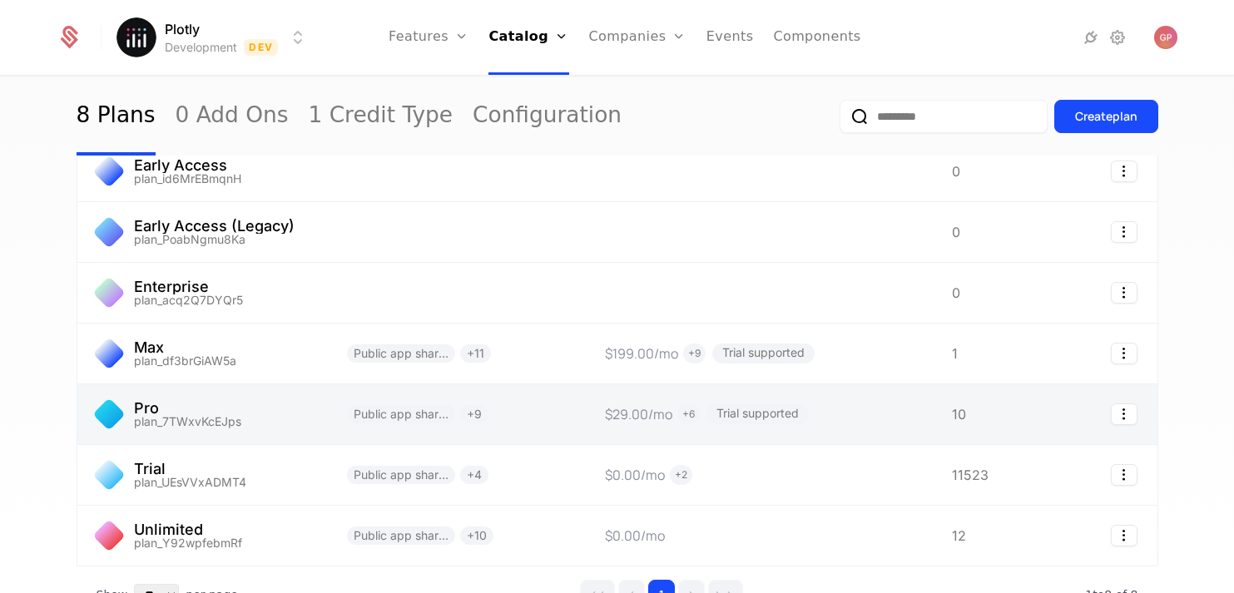
click at [286, 413] on link at bounding box center [202, 414] width 250 height 60
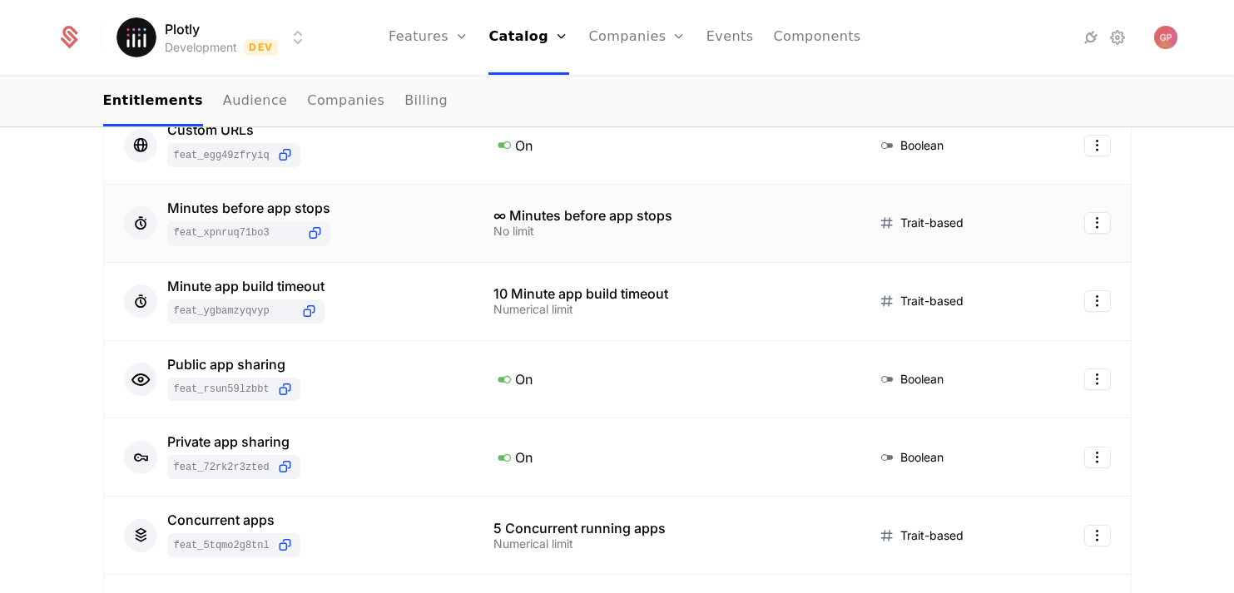
scroll to position [422, 0]
click at [552, 236] on div "No limit" at bounding box center [665, 232] width 344 height 12
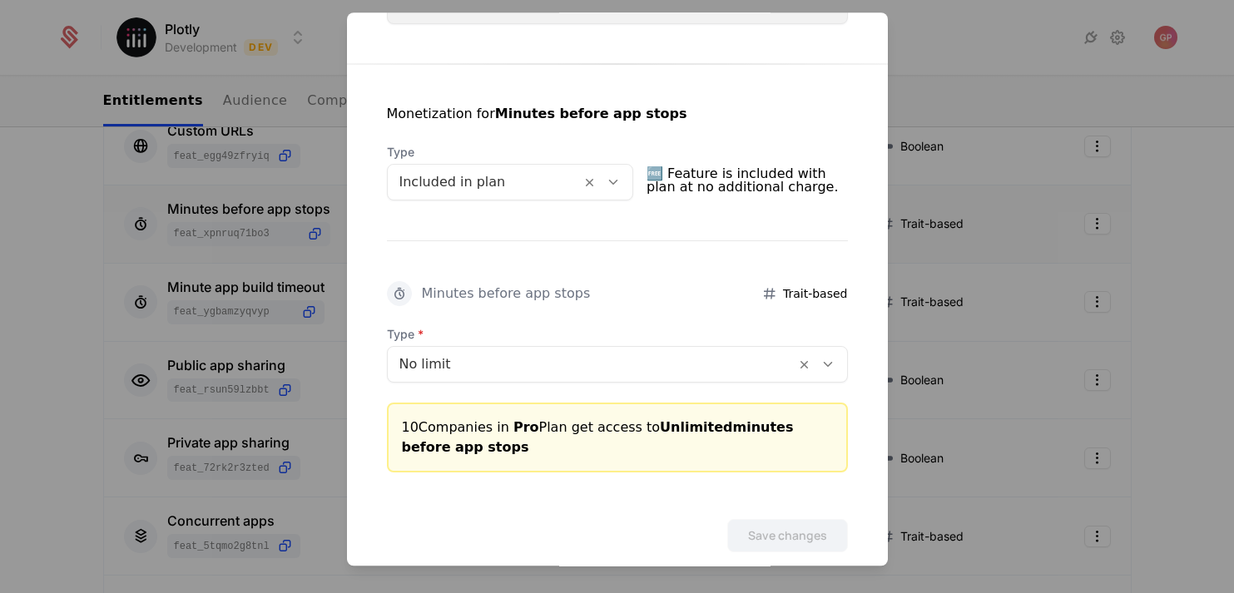
scroll to position [278, 0]
click at [952, 67] on div at bounding box center [617, 296] width 1234 height 593
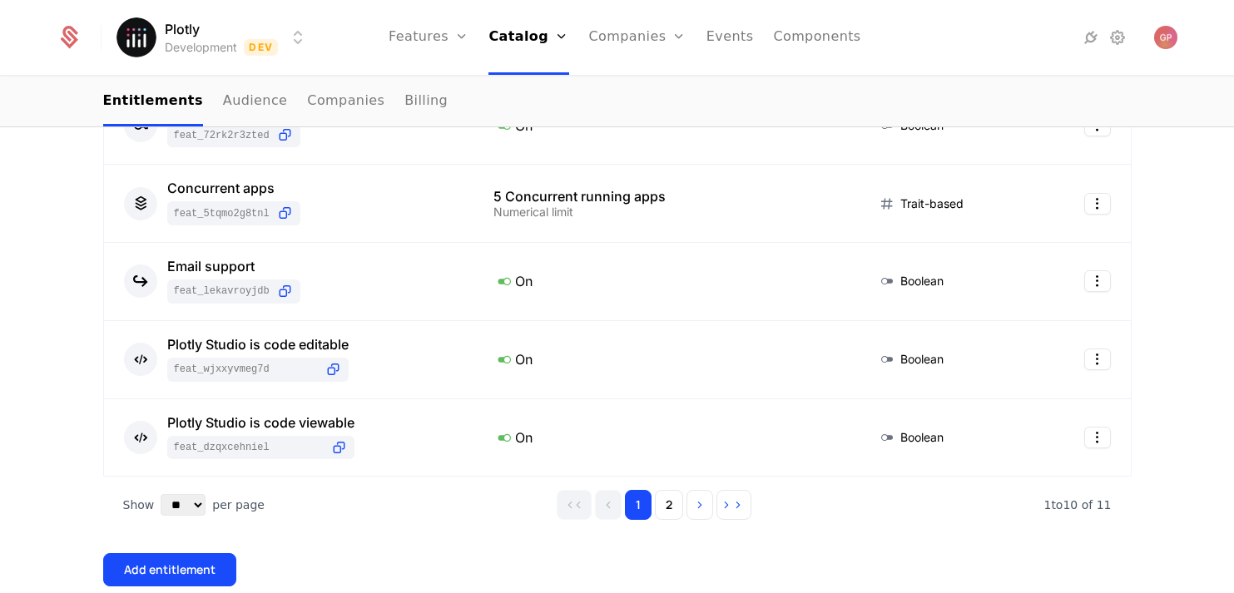
scroll to position [764, 0]
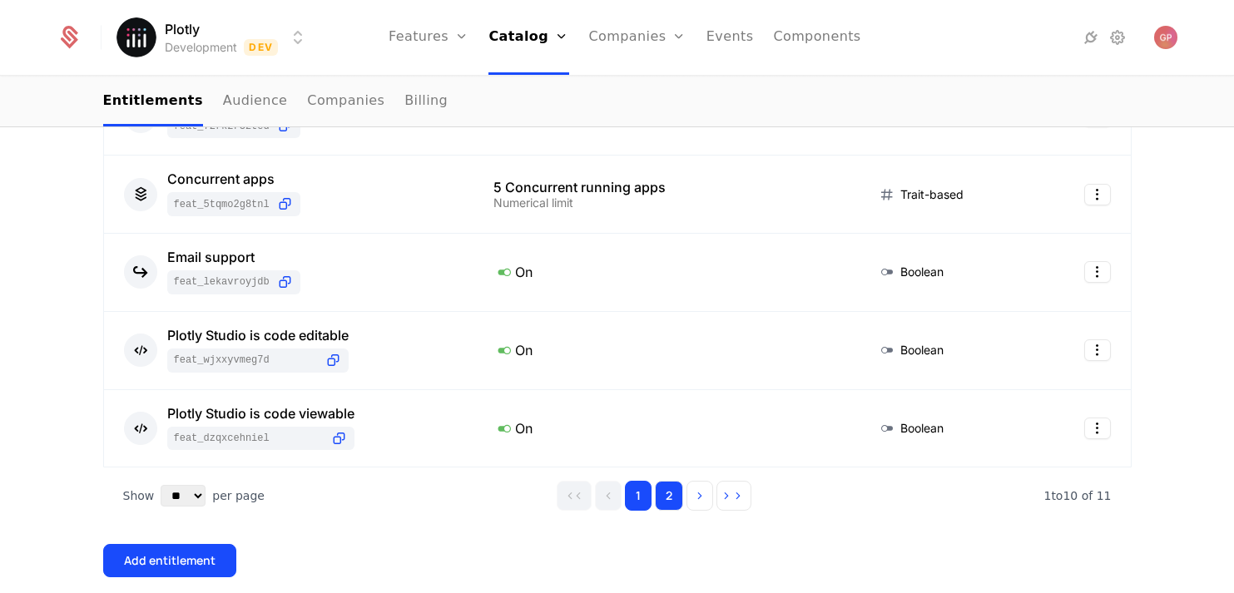
click at [677, 502] on button "2" at bounding box center [669, 496] width 28 height 30
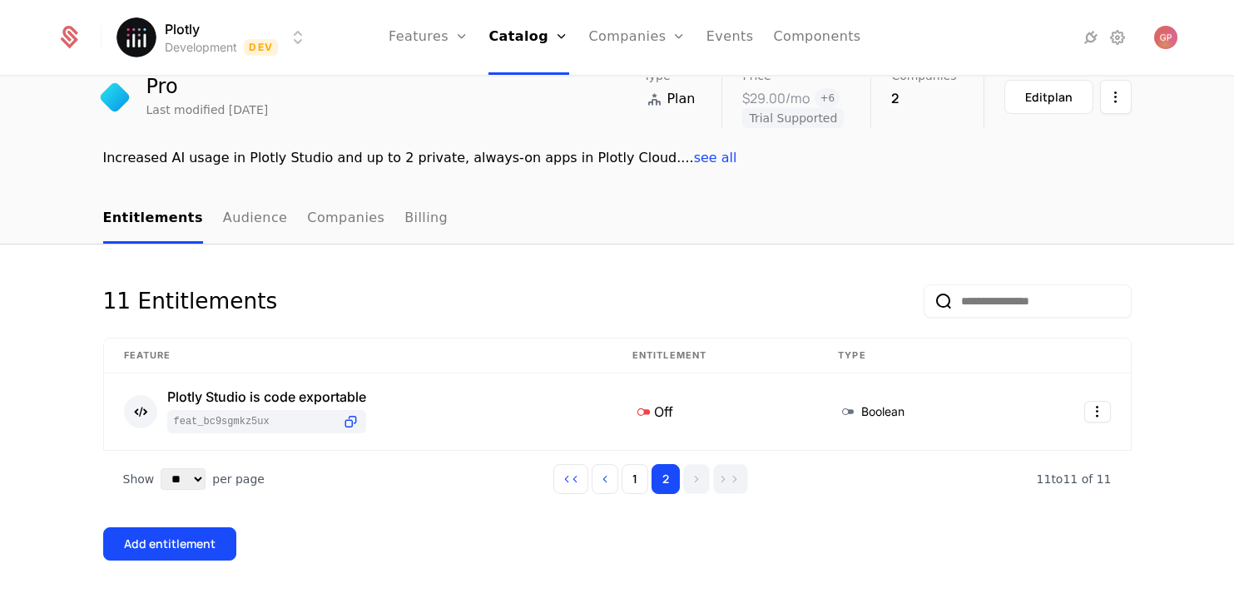
scroll to position [72, 0]
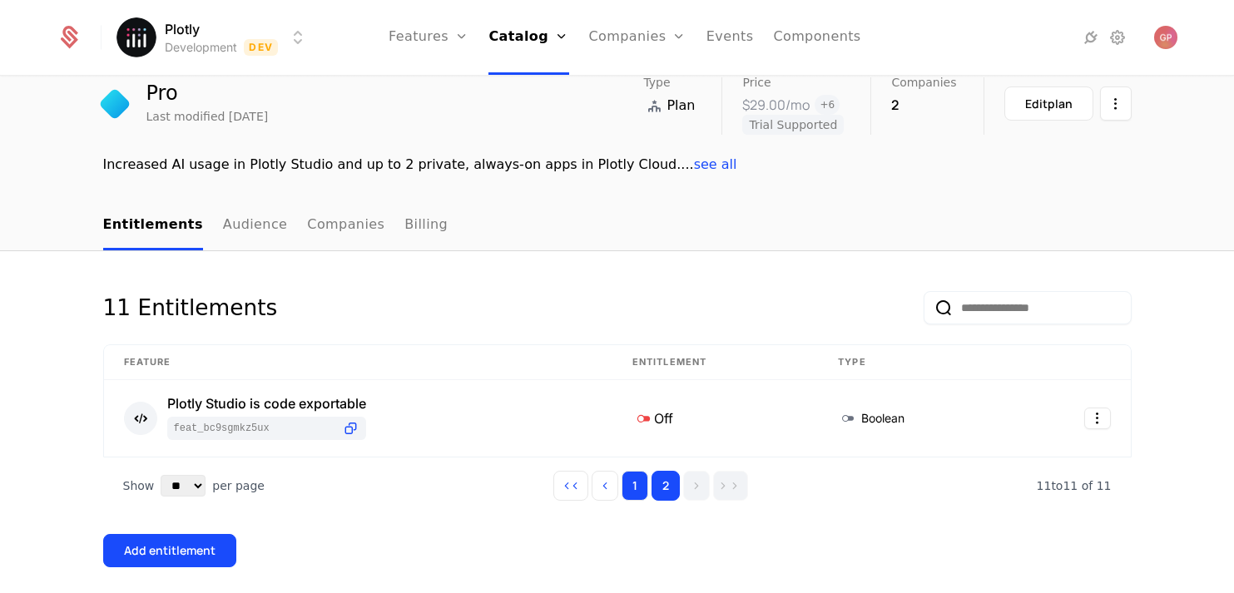
click at [633, 488] on button "1" at bounding box center [635, 486] width 27 height 30
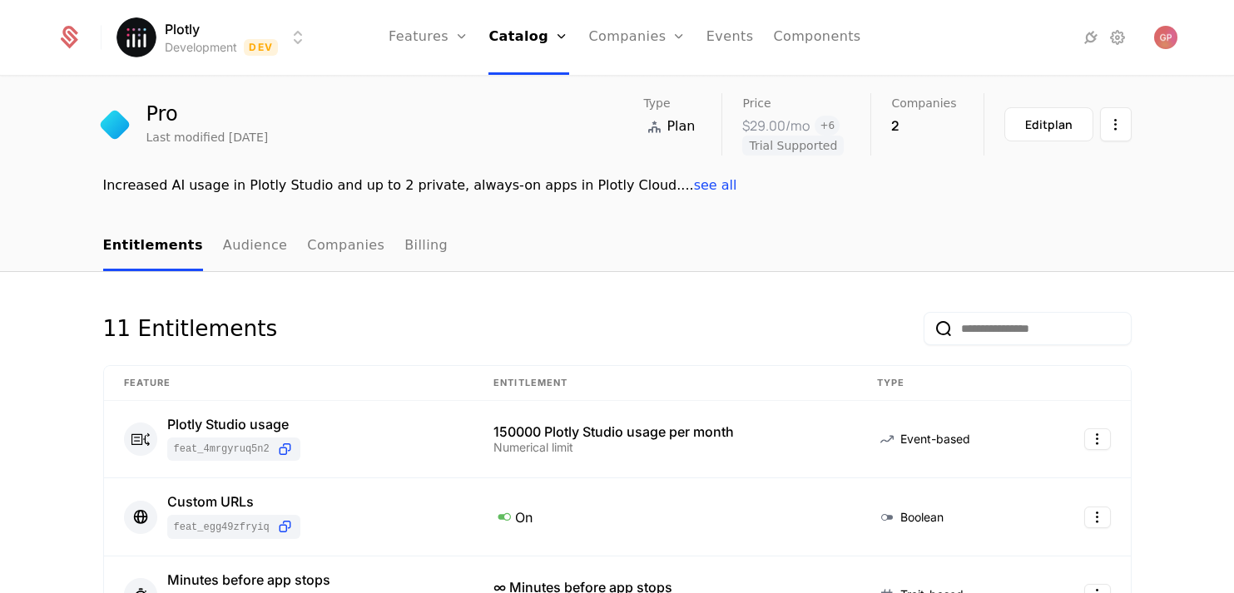
scroll to position [0, 0]
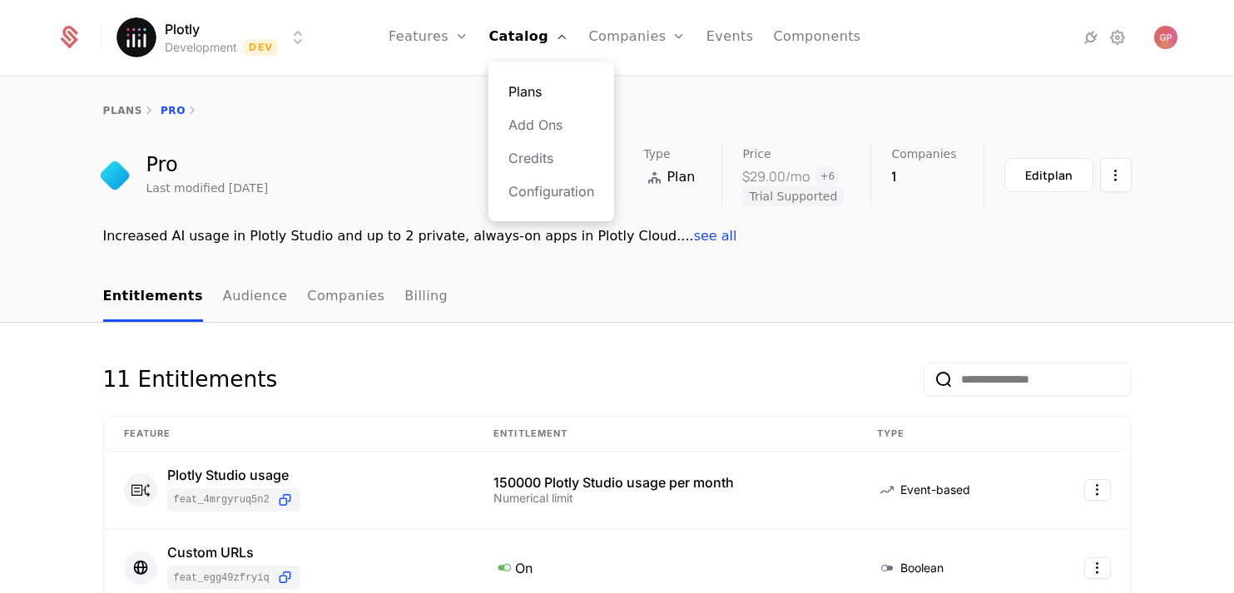
click at [535, 85] on link "Plans" at bounding box center [551, 92] width 86 height 20
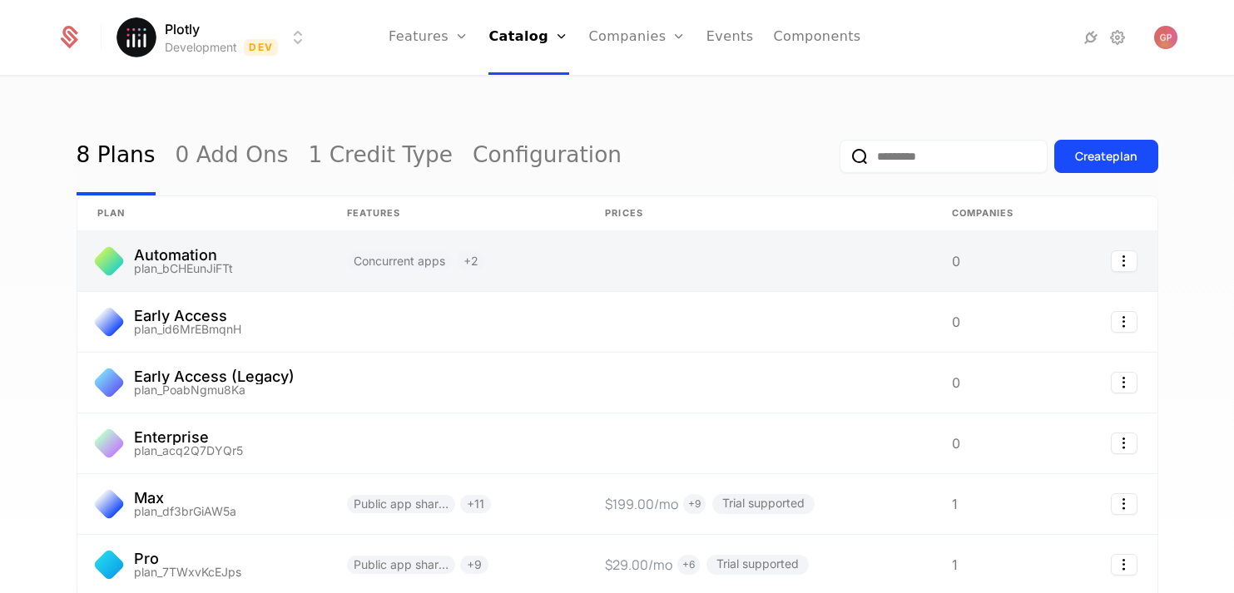
click at [227, 255] on link at bounding box center [202, 261] width 250 height 60
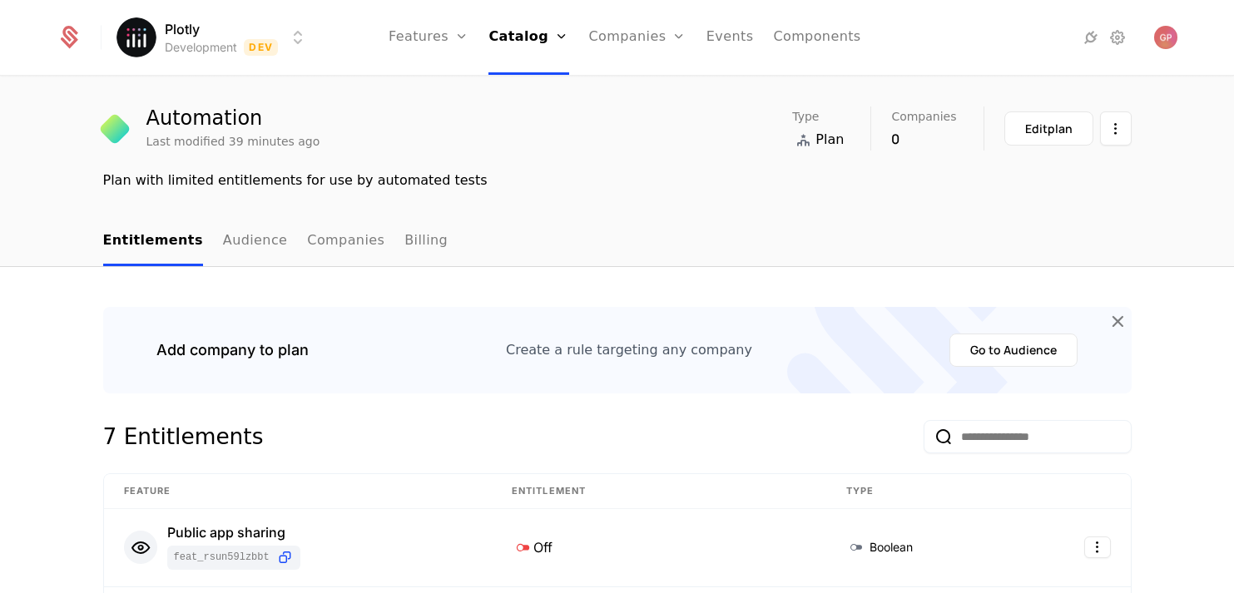
scroll to position [47, 0]
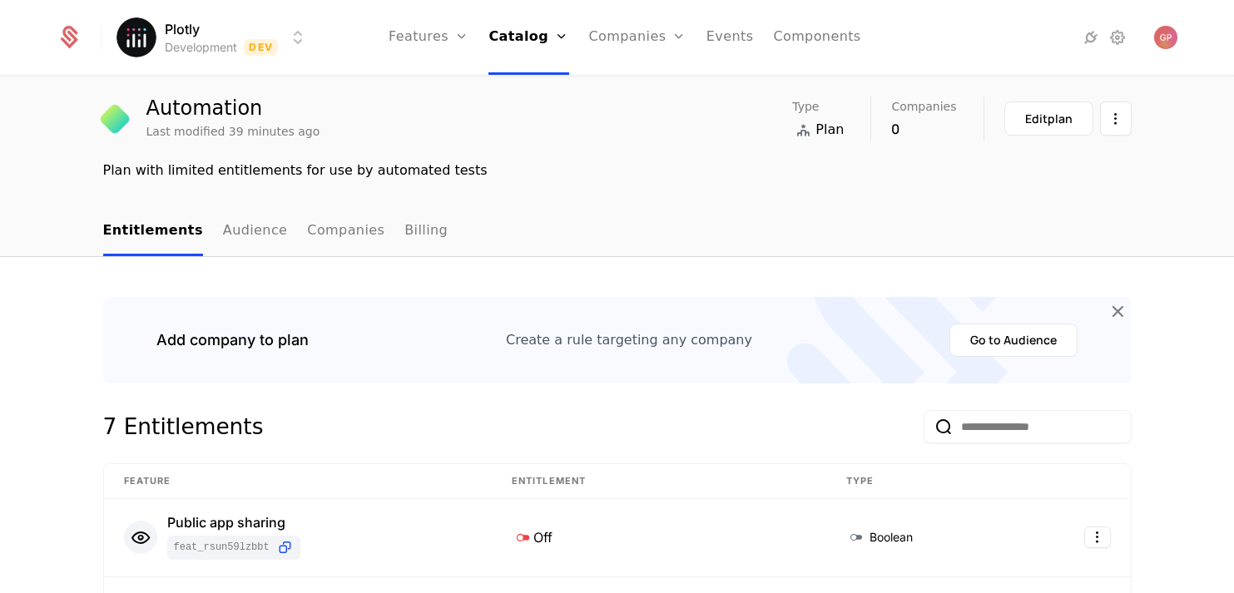
click at [250, 207] on div "plans Automation Automation Last modified 39 minutes ago Type Plan Companies 0 …" at bounding box center [617, 118] width 1234 height 177
click at [242, 233] on link "Audience" at bounding box center [255, 231] width 65 height 49
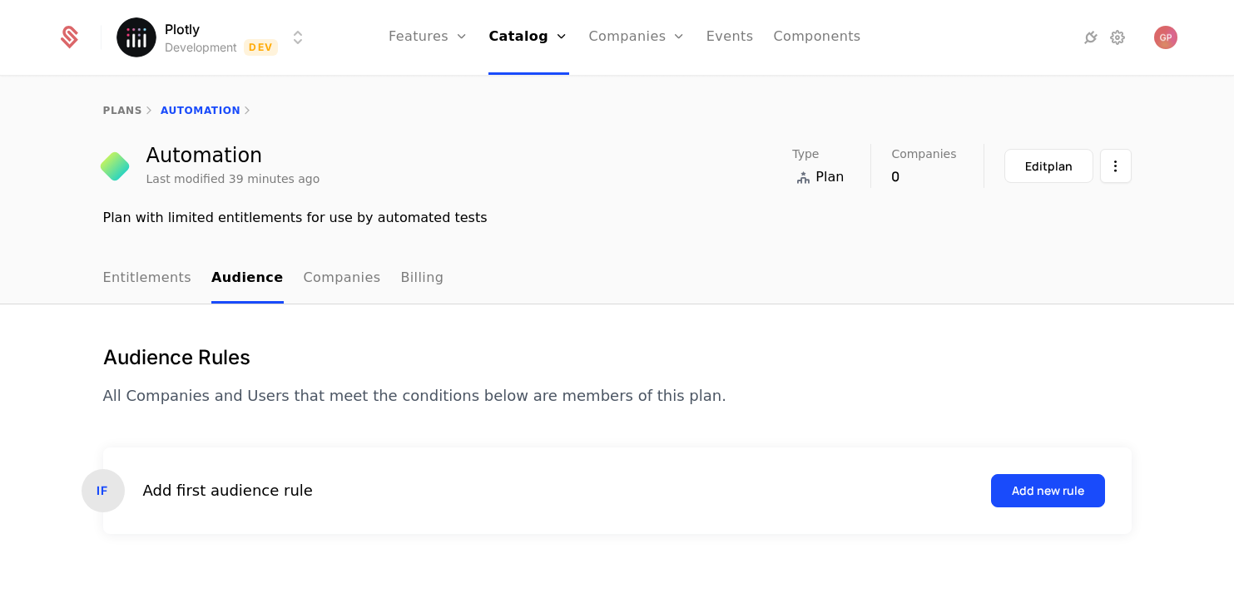
scroll to position [61, 0]
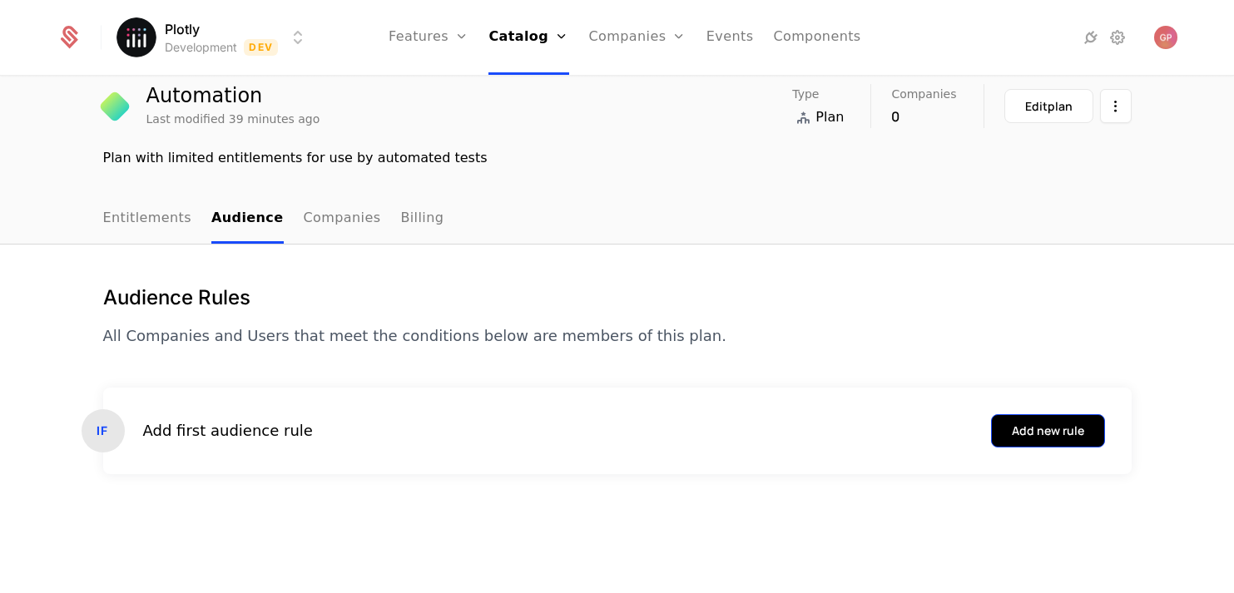
click at [1073, 435] on div "Add new rule" at bounding box center [1048, 431] width 72 height 17
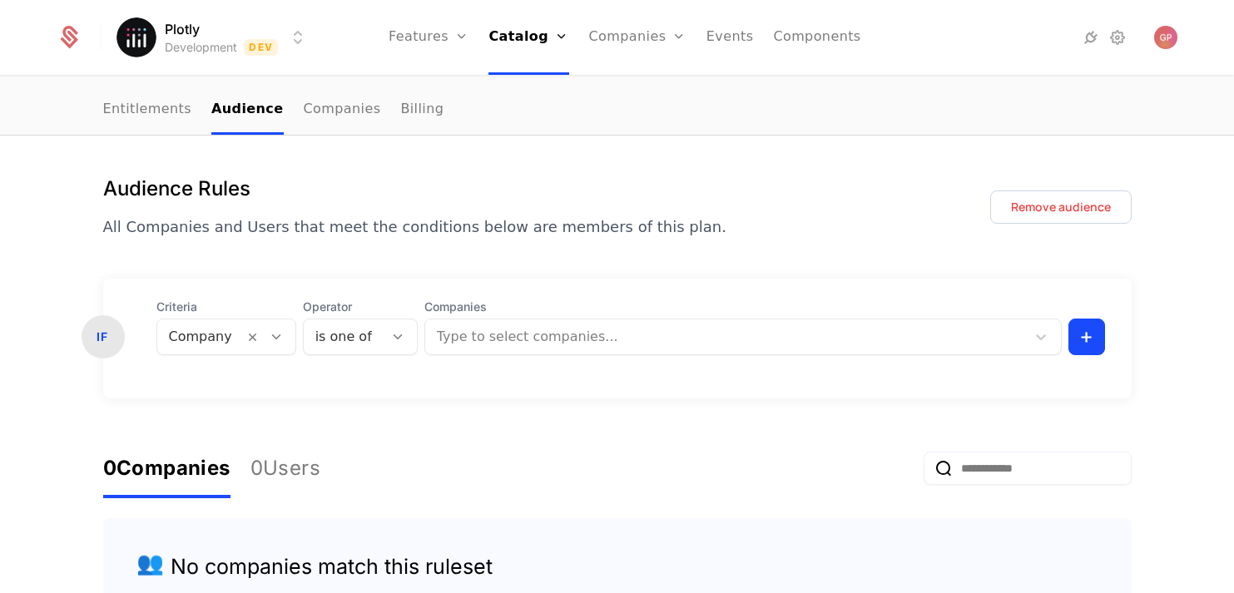
scroll to position [184, 0]
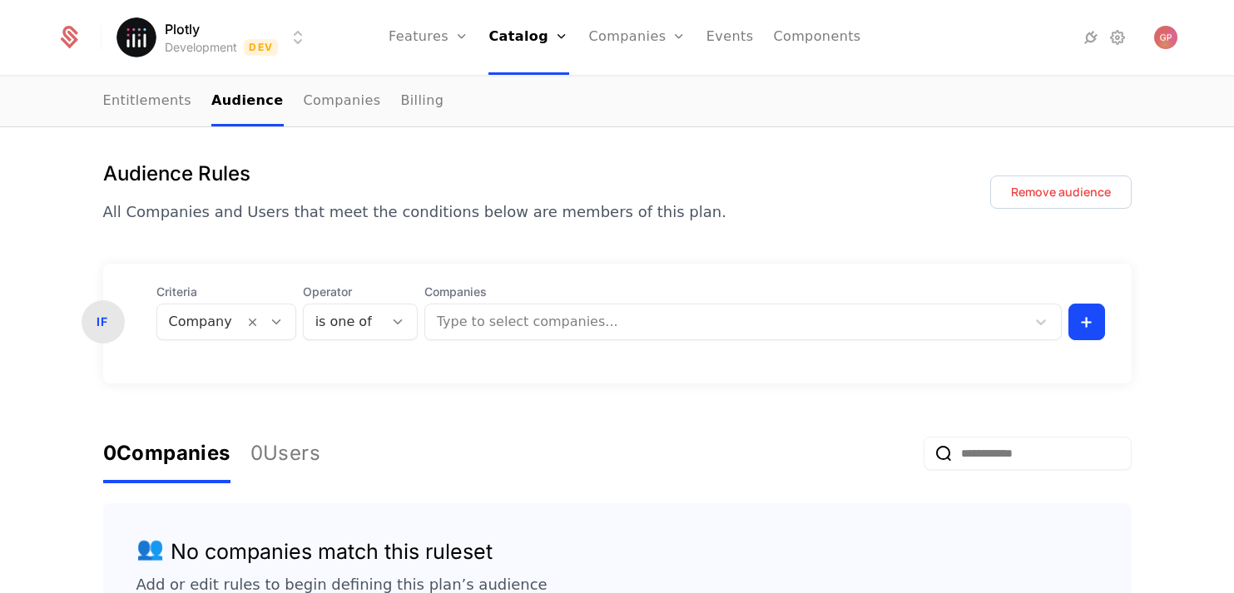
click at [280, 320] on div at bounding box center [276, 322] width 28 height 18
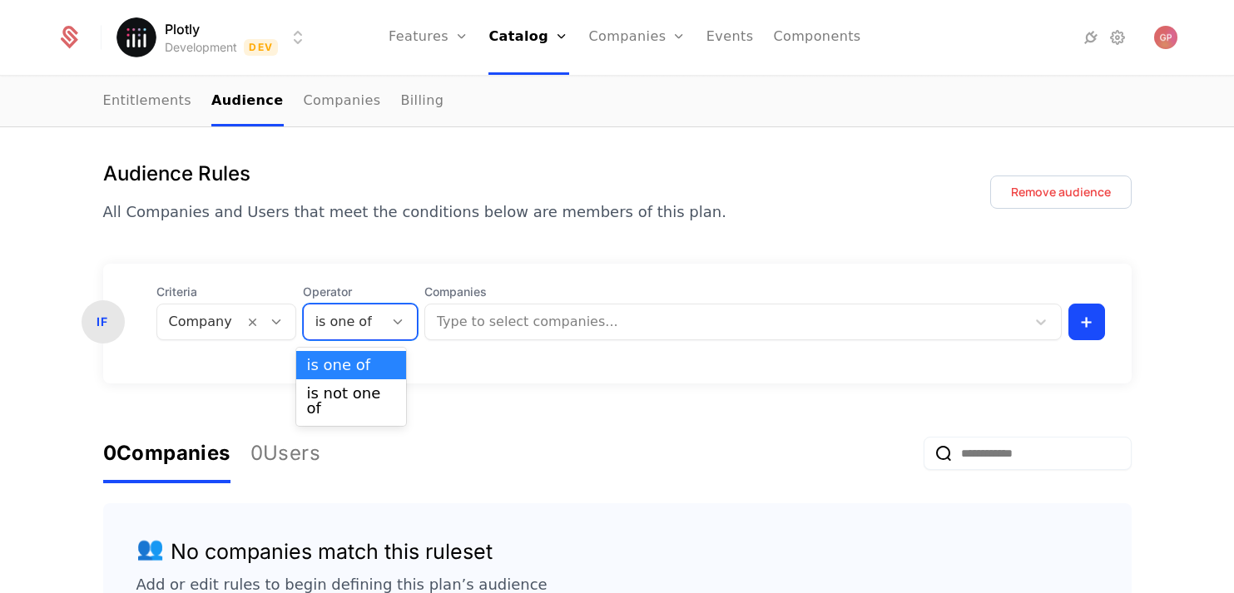
click at [390, 325] on icon at bounding box center [397, 322] width 15 height 15
click at [245, 313] on div at bounding box center [270, 322] width 52 height 35
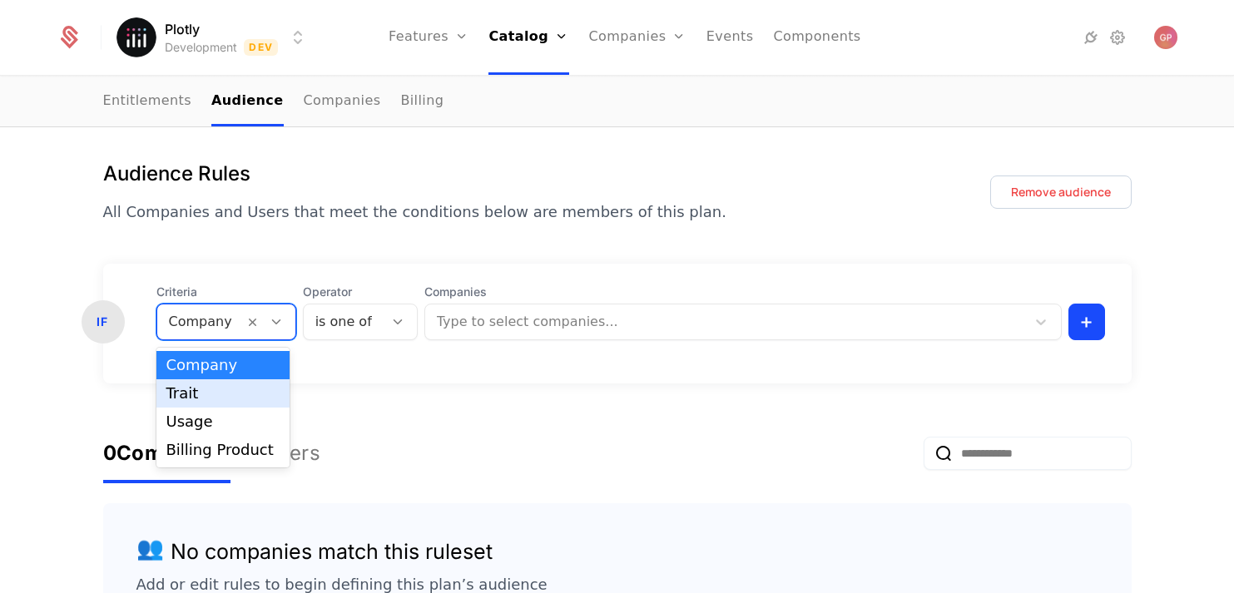
click at [245, 392] on div "Trait" at bounding box center [223, 393] width 114 height 15
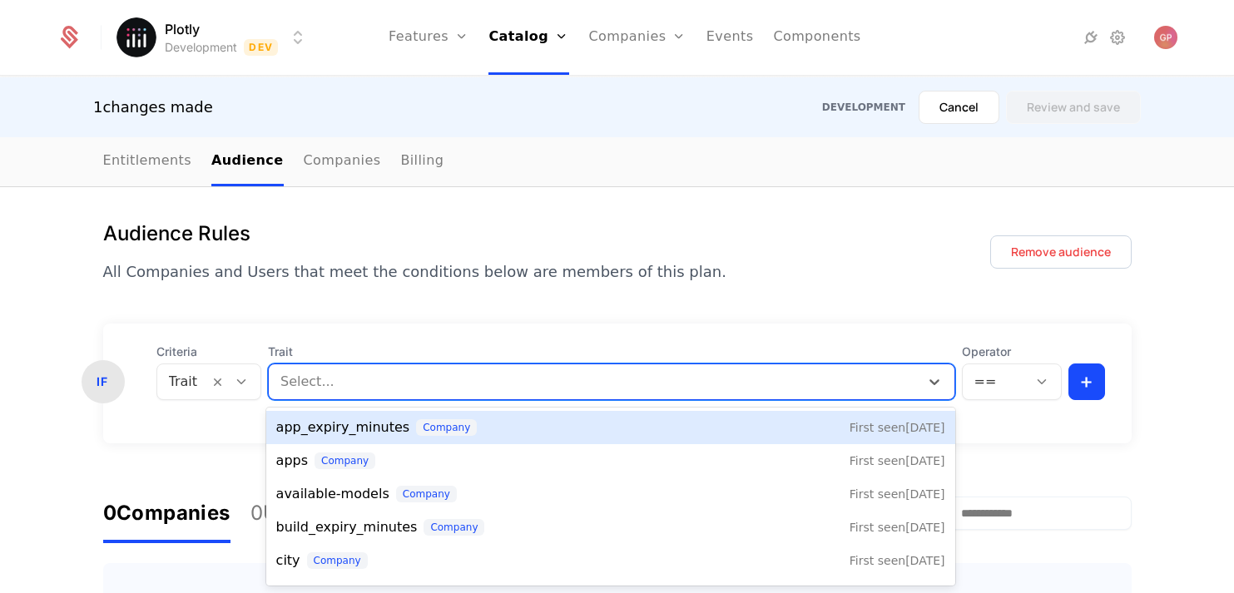
click at [315, 389] on div at bounding box center [593, 381] width 627 height 23
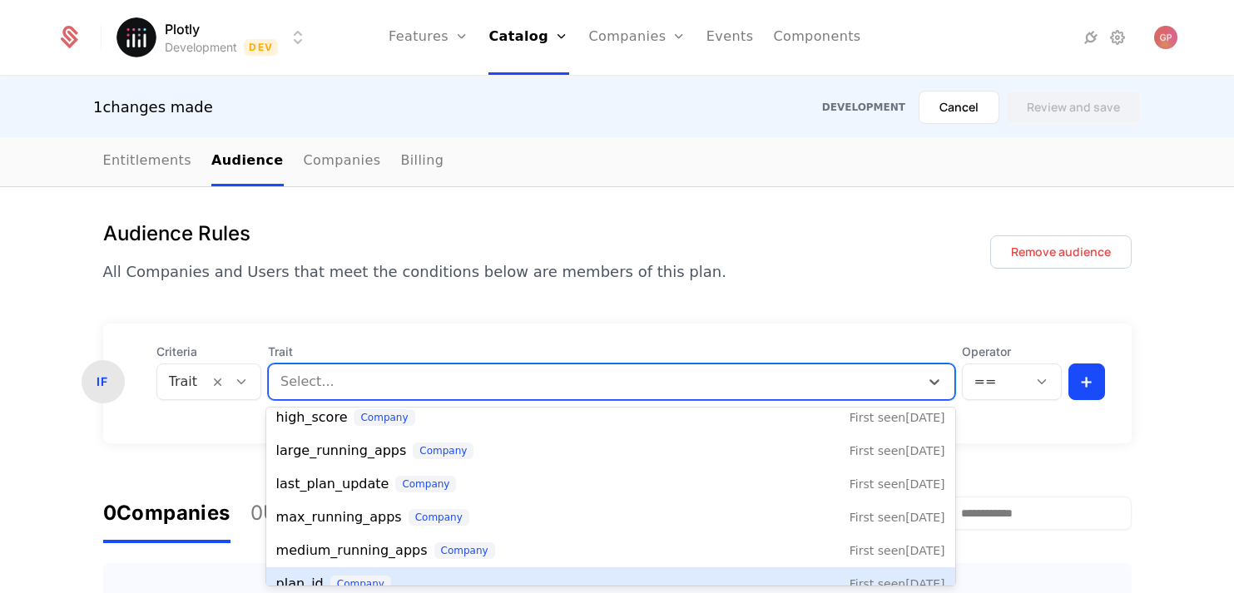
scroll to position [361, 0]
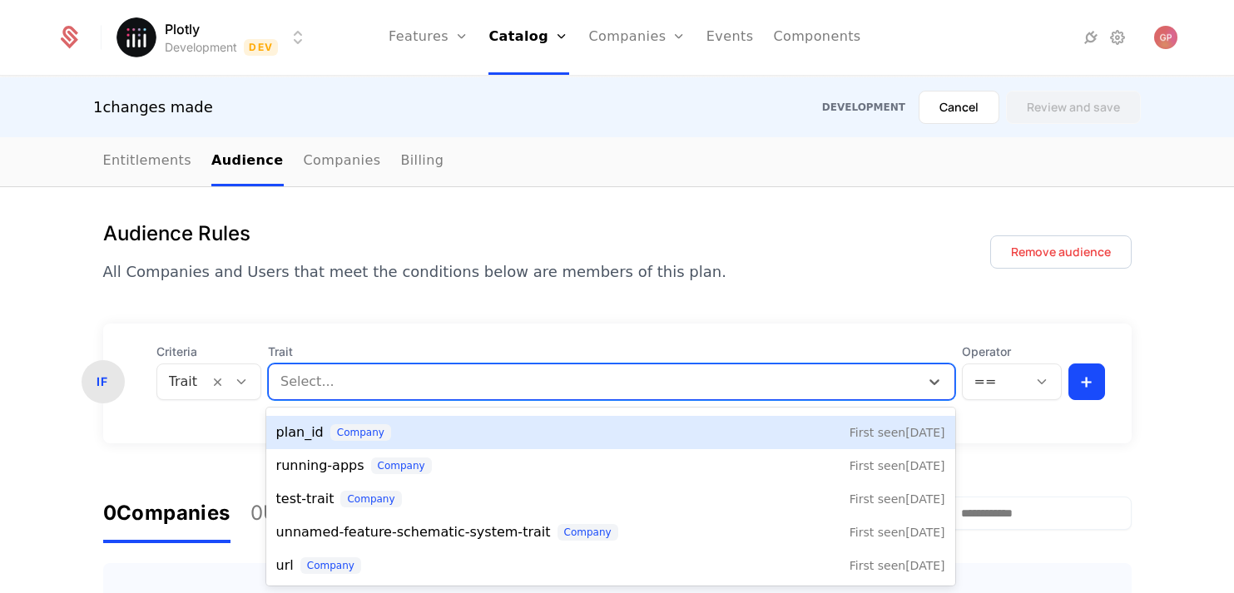
click at [144, 431] on div "IF Criteria Trait Trait [object Object], 12 of 16. 16 results available. Use Up…" at bounding box center [617, 384] width 1028 height 120
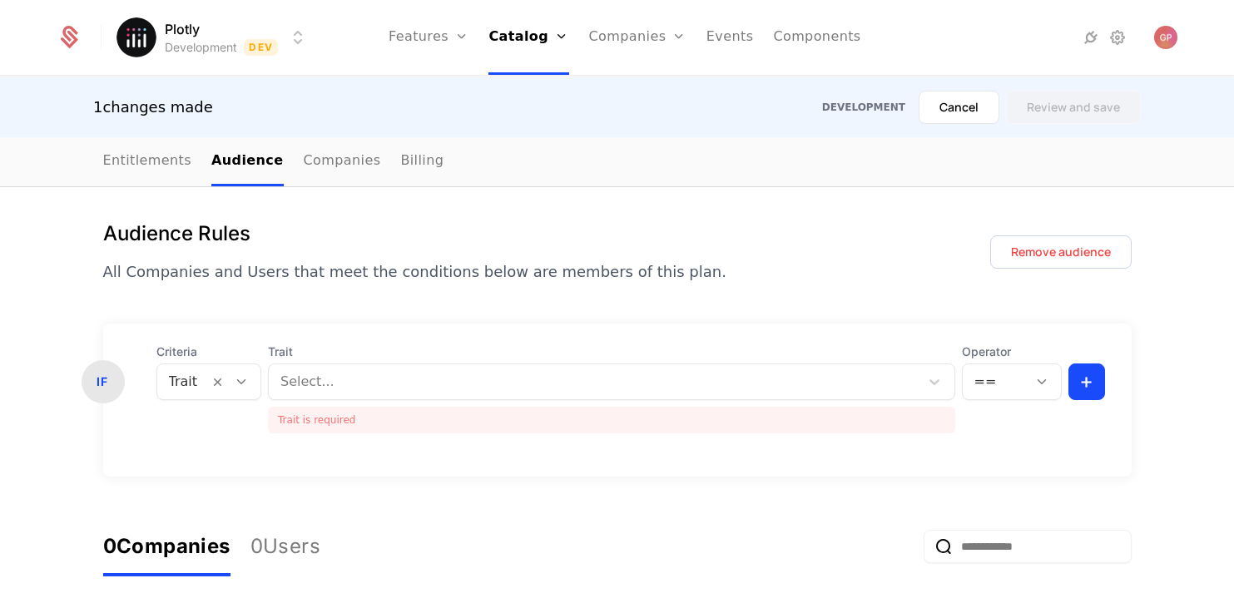
click at [191, 384] on div at bounding box center [183, 381] width 29 height 23
click at [444, 496] on form "IF Criteria Trait Trait Select... Trait is required Operator == + 0 Companies 0…" at bounding box center [617, 523] width 1028 height 398
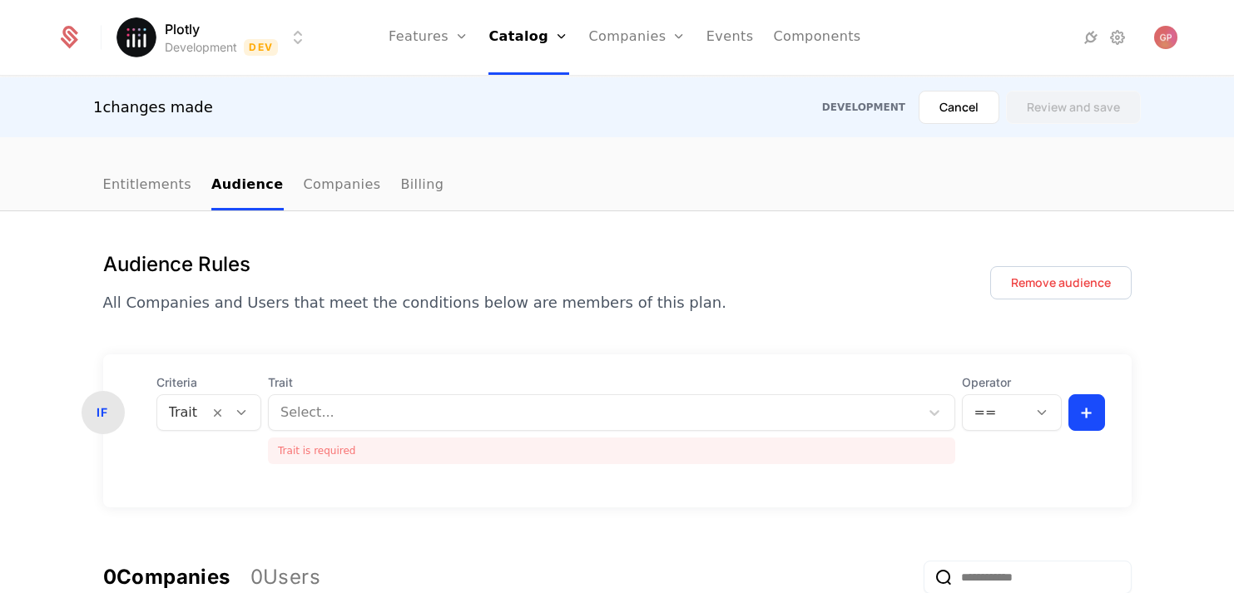
scroll to position [161, 0]
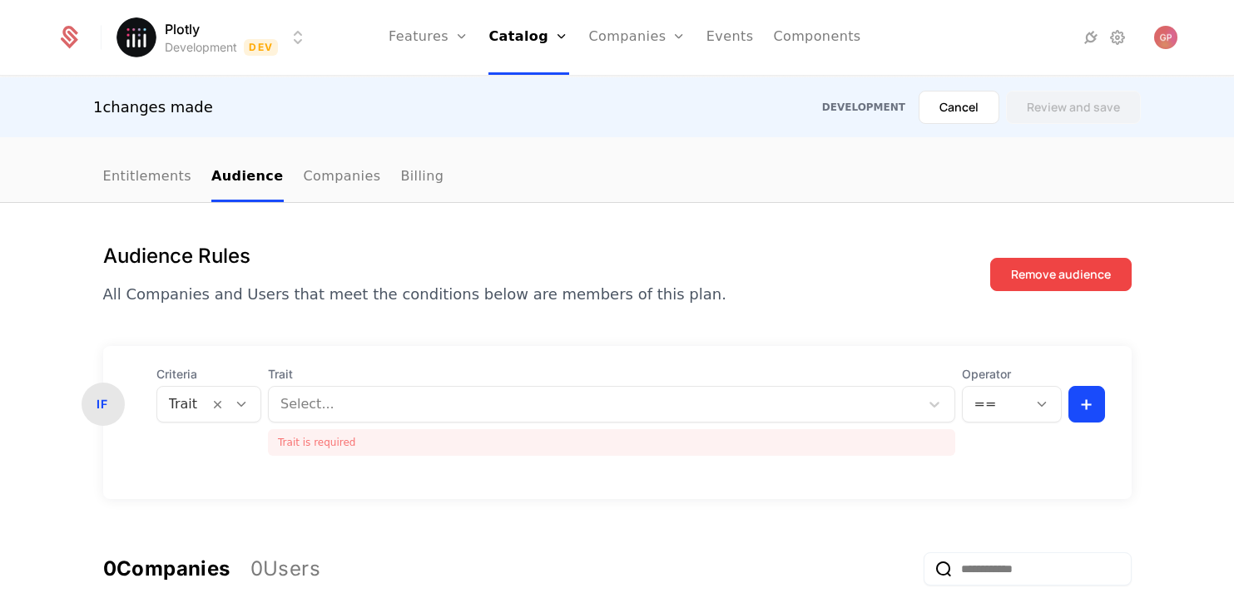
click at [1075, 272] on div "Remove audience" at bounding box center [1061, 274] width 100 height 17
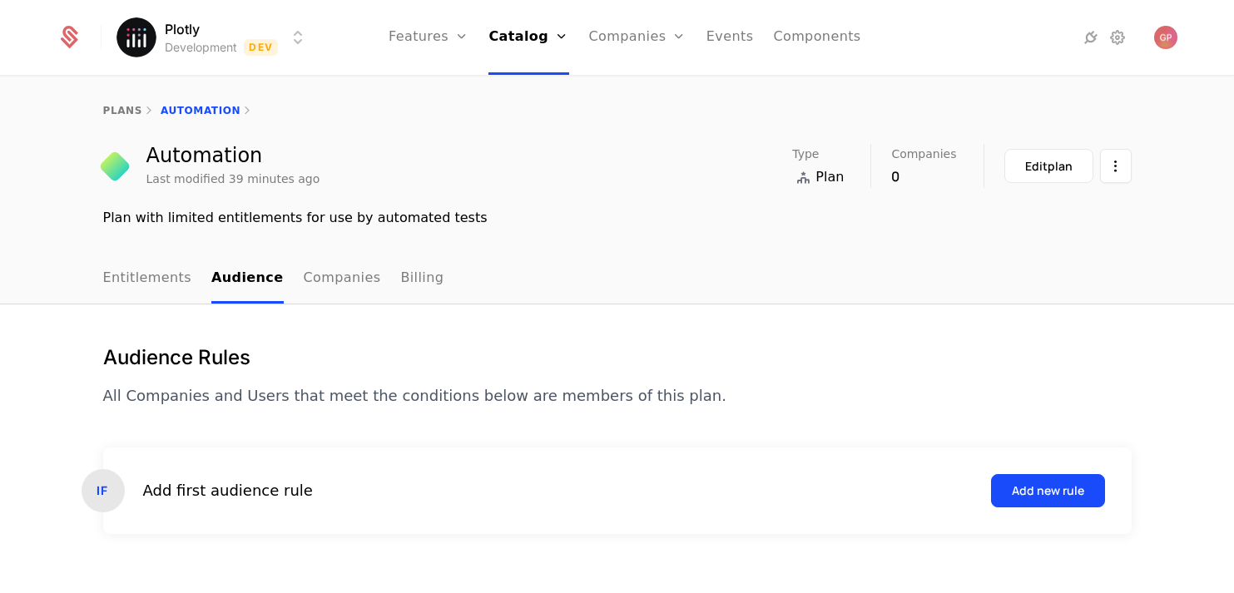
scroll to position [61, 0]
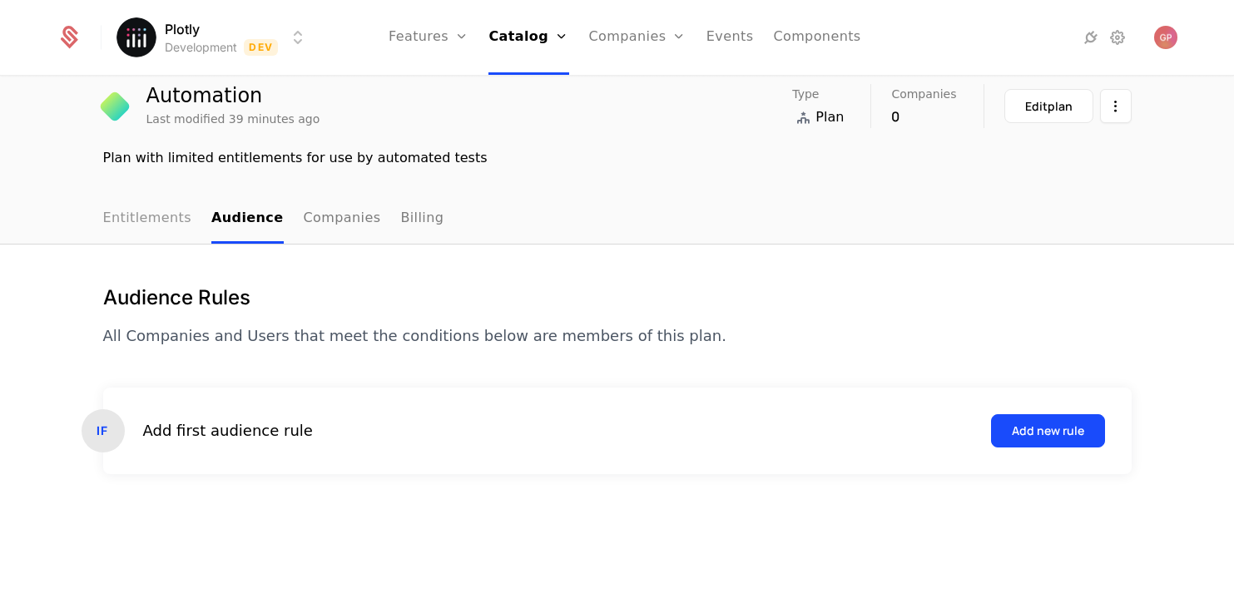
click at [141, 218] on link "Entitlements" at bounding box center [147, 219] width 89 height 49
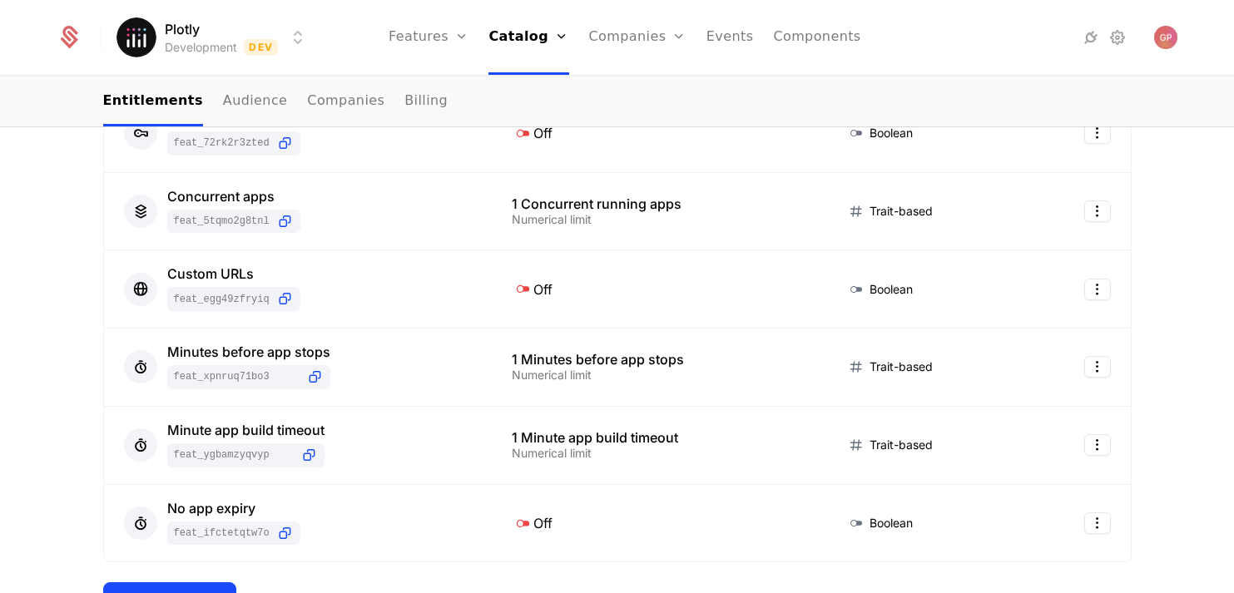
scroll to position [563, 0]
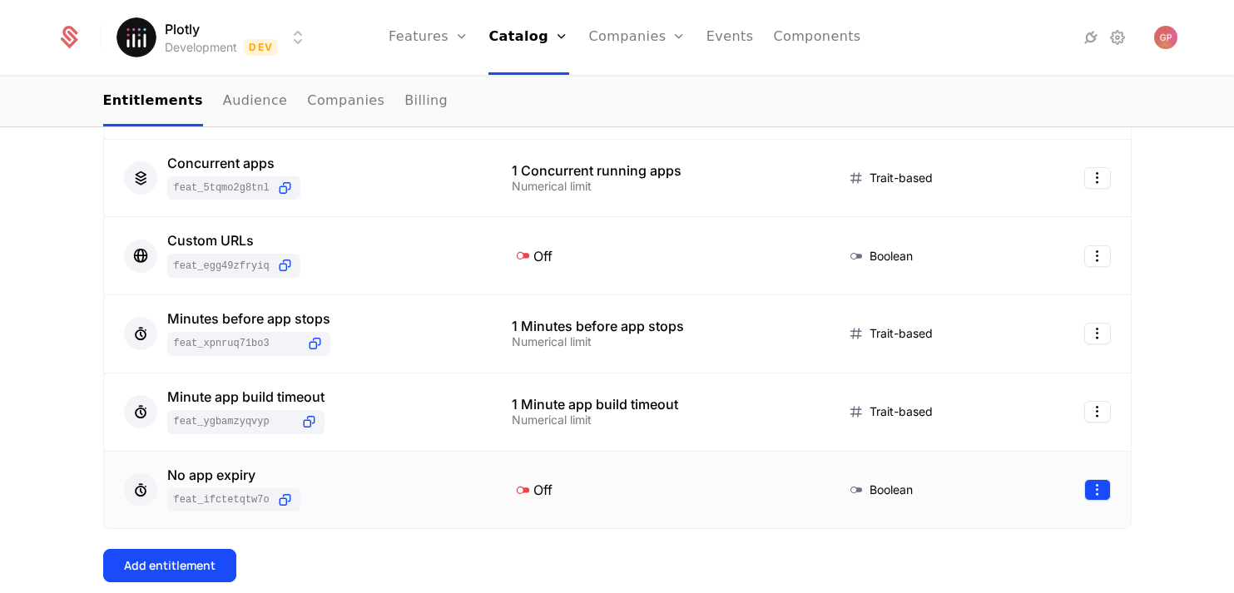
click at [1104, 485] on html "Plotly Development Dev Features Features Flags Catalog Plans Add Ons Credits Co…" at bounding box center [617, 296] width 1234 height 593
click at [1016, 379] on div "Delete" at bounding box center [995, 381] width 62 height 23
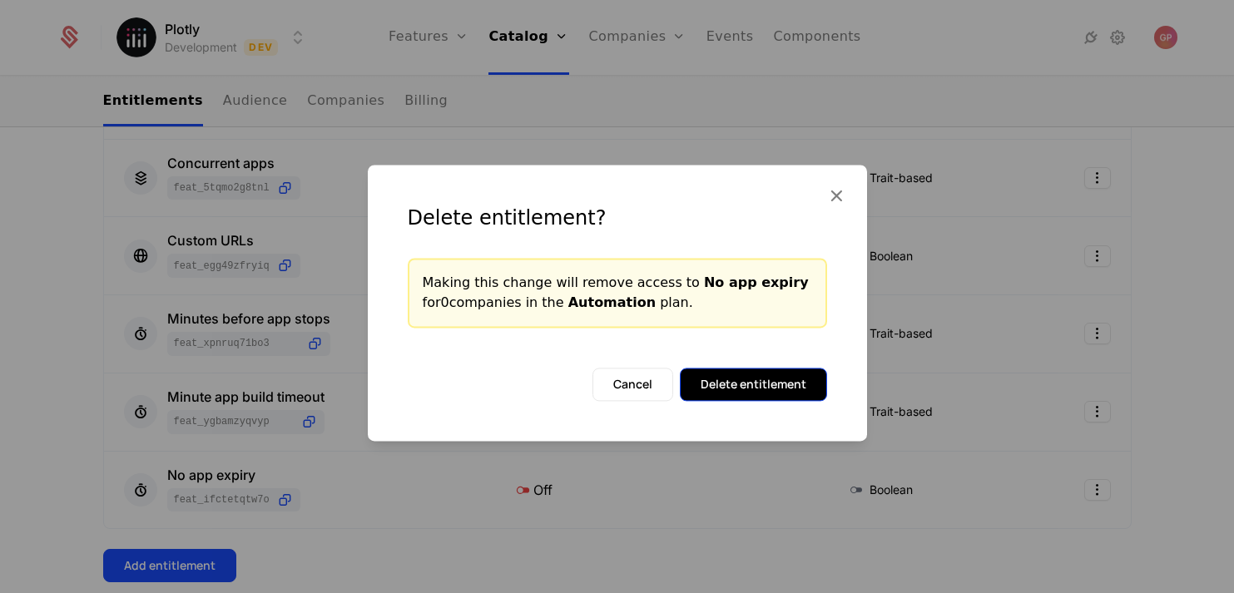
click at [798, 386] on button "Delete entitlement" at bounding box center [753, 384] width 147 height 33
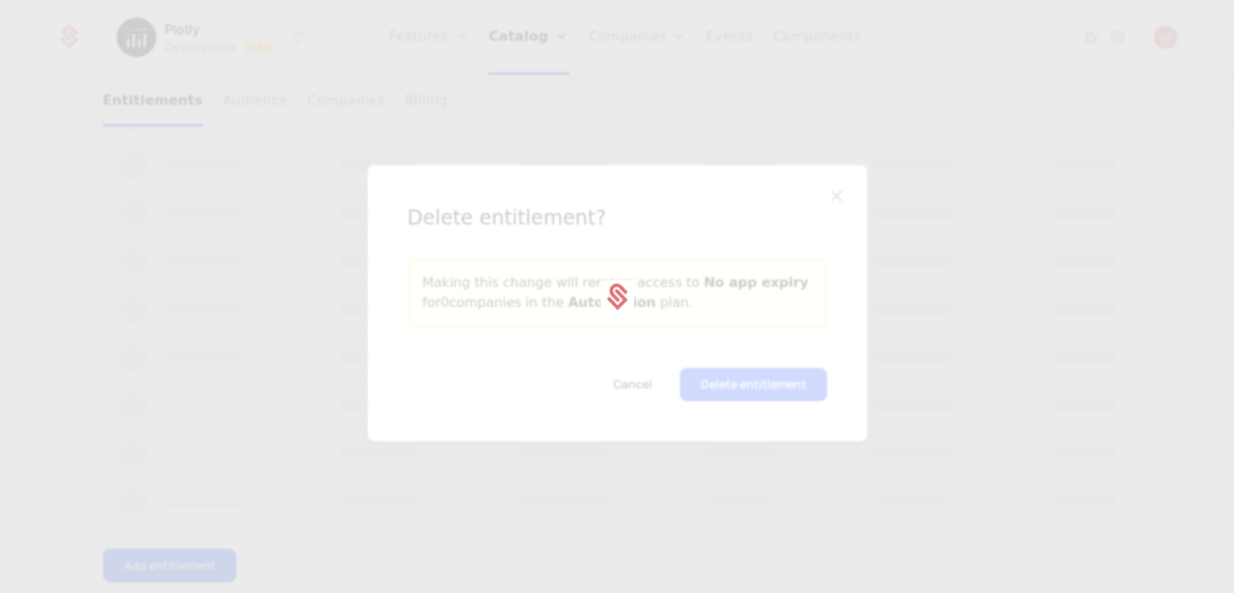
scroll to position [0, 0]
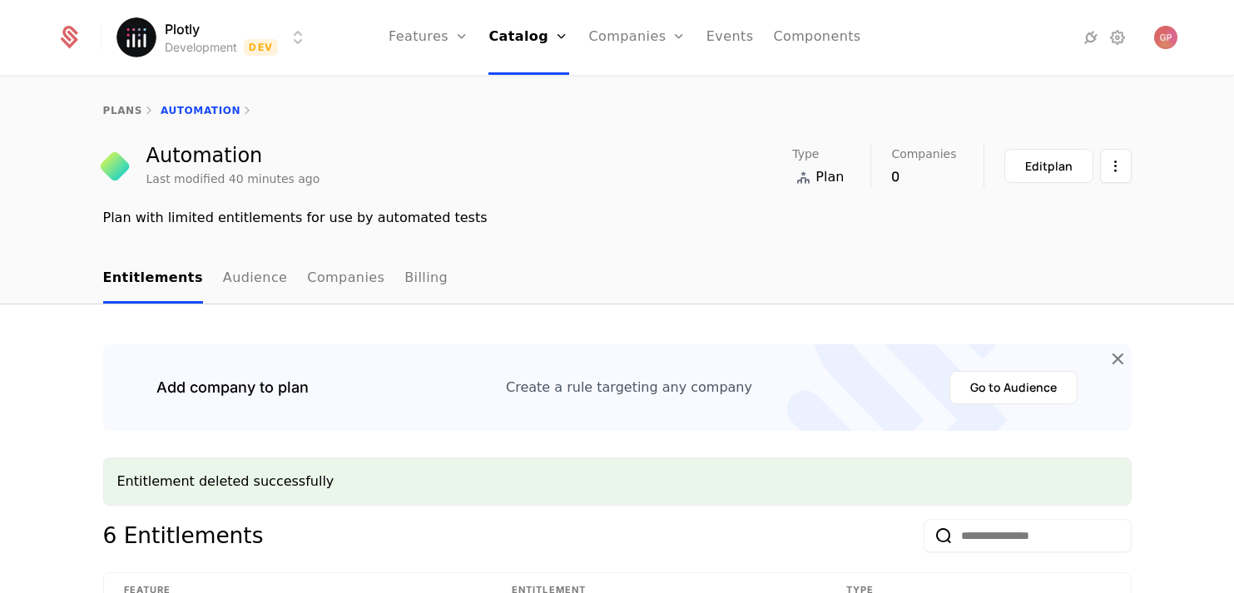
click at [295, 44] on html "Plotly Development Dev Features Features Flags Catalog Plans Add Ons Credits Co…" at bounding box center [617, 296] width 1234 height 593
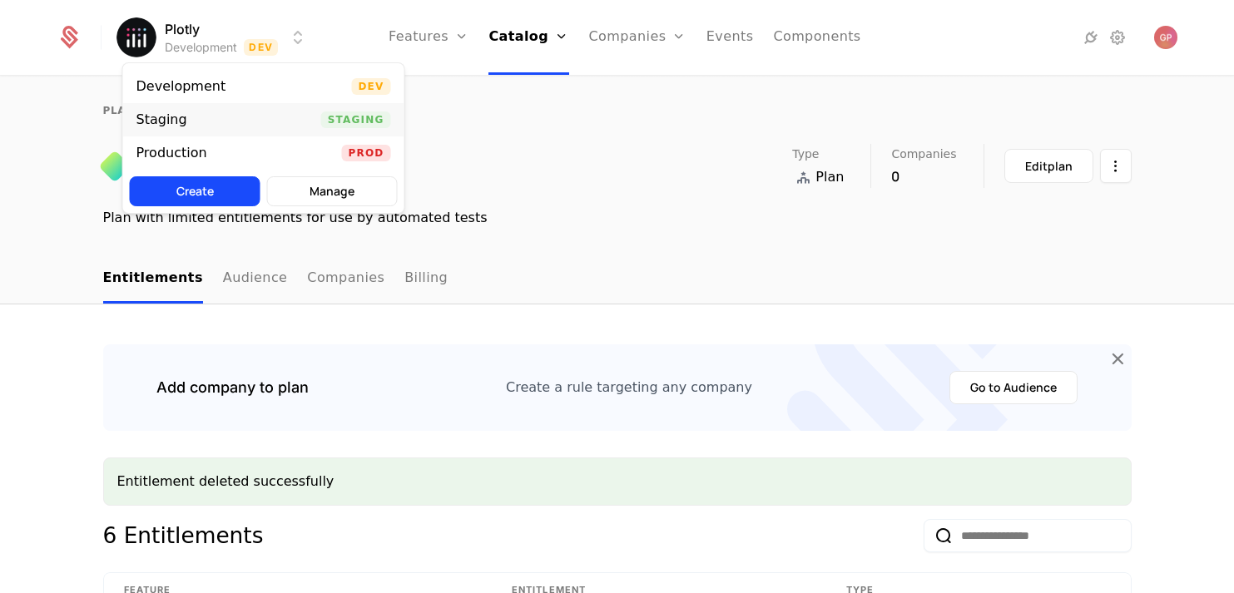
click at [280, 112] on div "Staging Staging" at bounding box center [263, 119] width 281 height 33
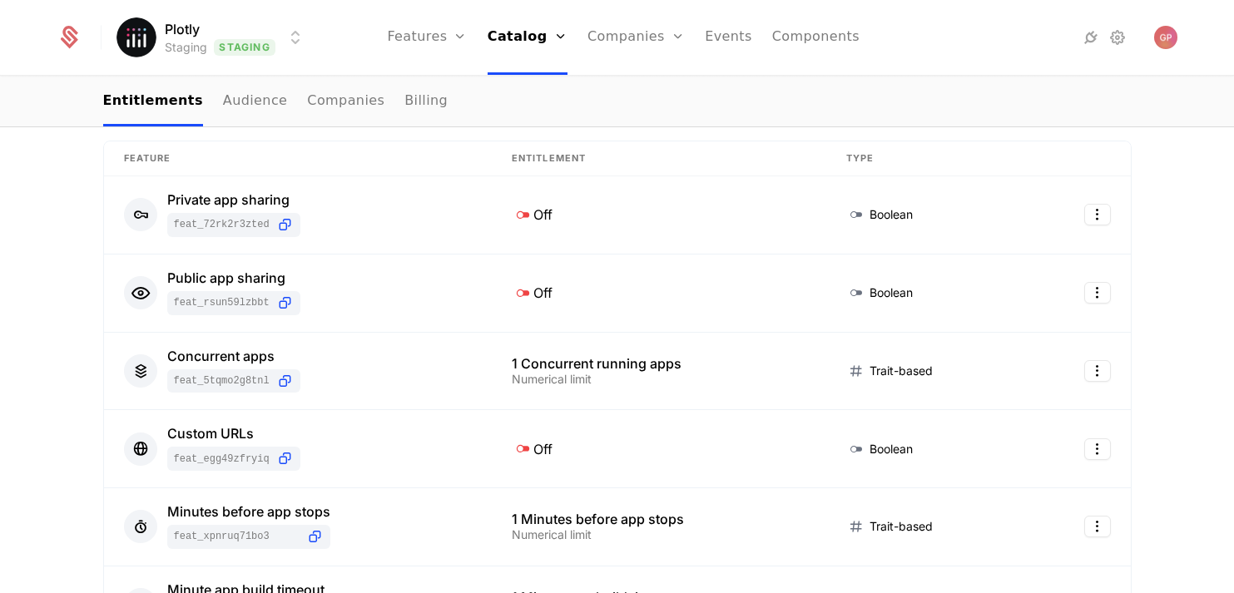
scroll to position [870, 0]
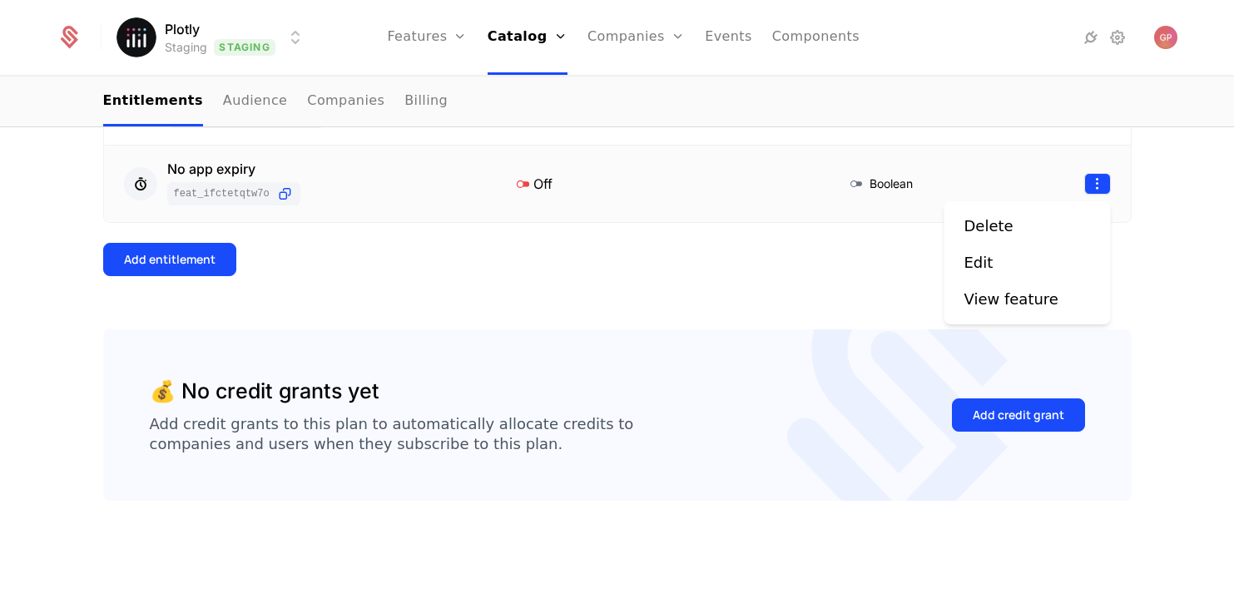
click at [1099, 186] on html "Plotly Staging Staging Features Features Flags Catalog Plans Add Ons Credits Co…" at bounding box center [617, 296] width 1234 height 593
click at [1041, 231] on div "Delete" at bounding box center [1027, 226] width 126 height 23
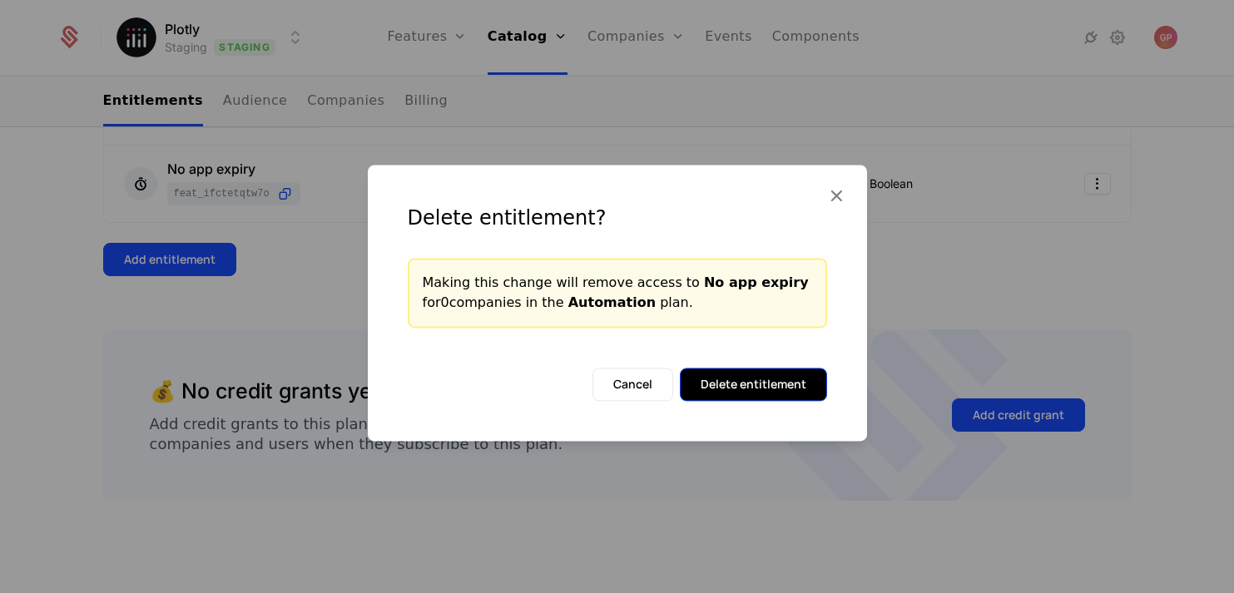
click at [766, 394] on button "Delete entitlement" at bounding box center [753, 384] width 147 height 33
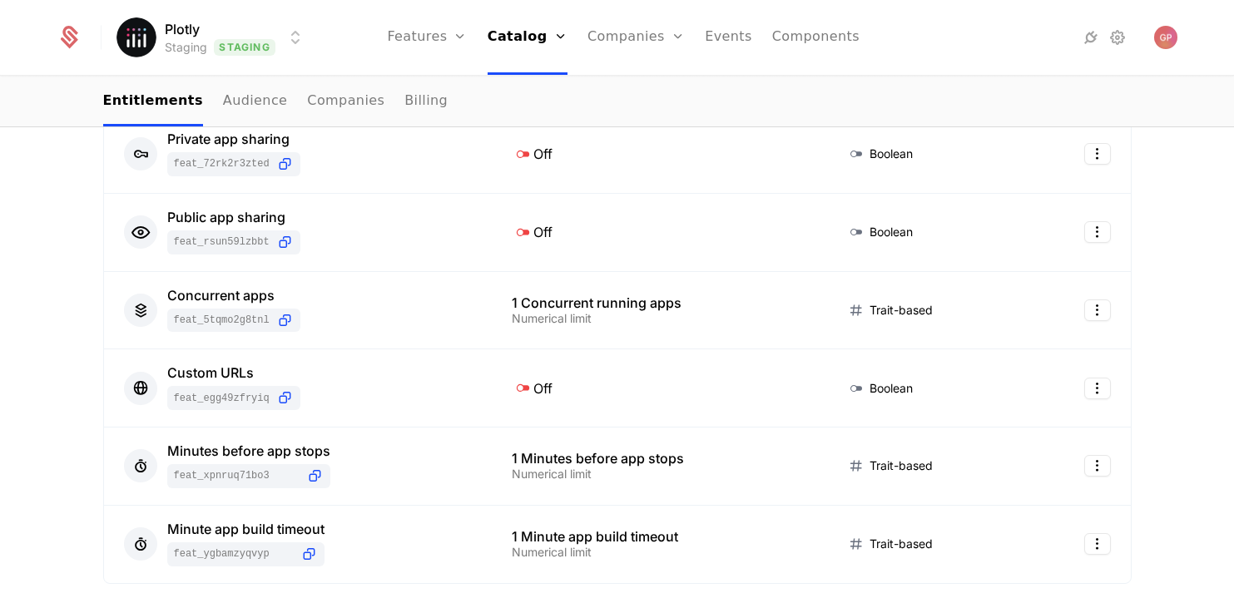
scroll to position [0, 0]
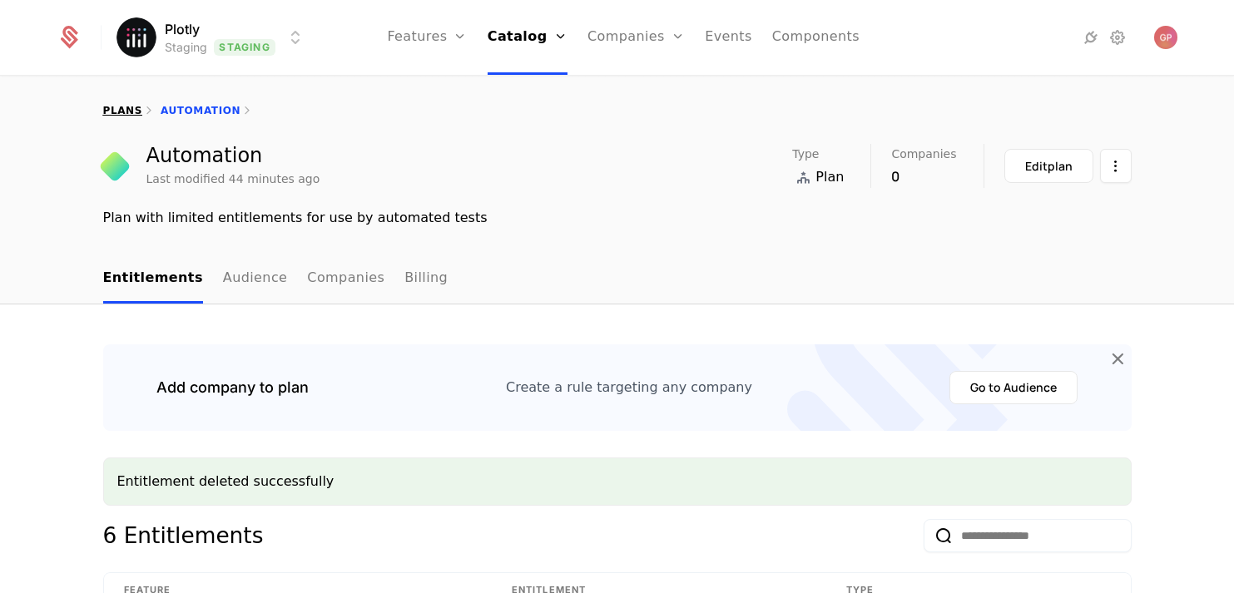
click at [125, 109] on link "plans" at bounding box center [122, 111] width 39 height 12
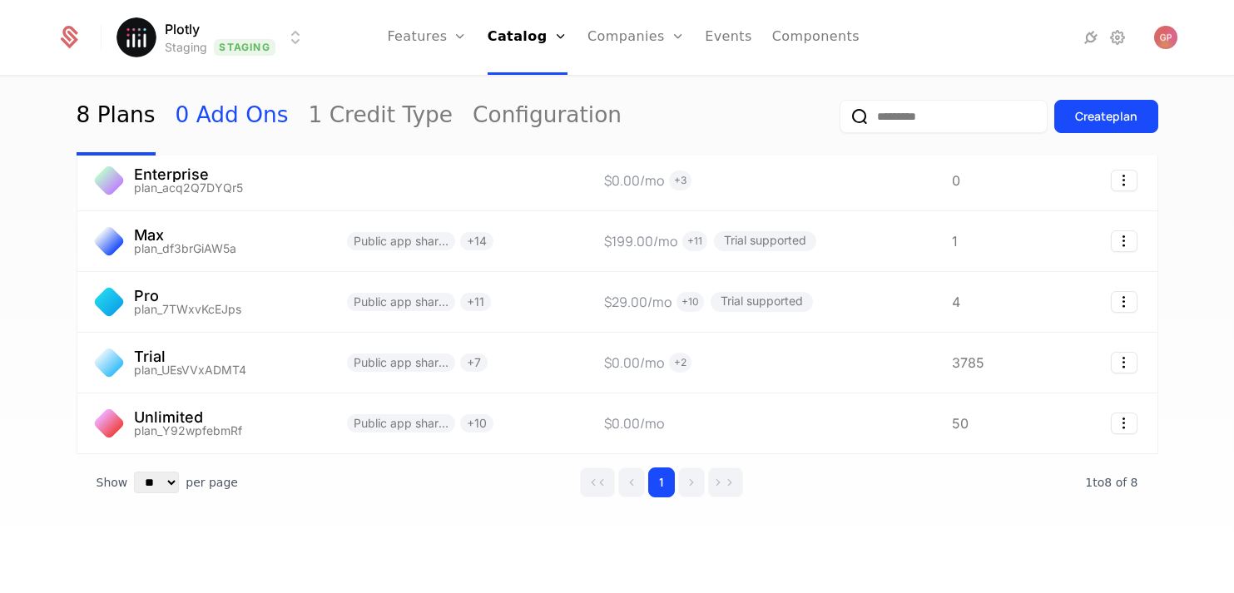
scroll to position [264, 0]
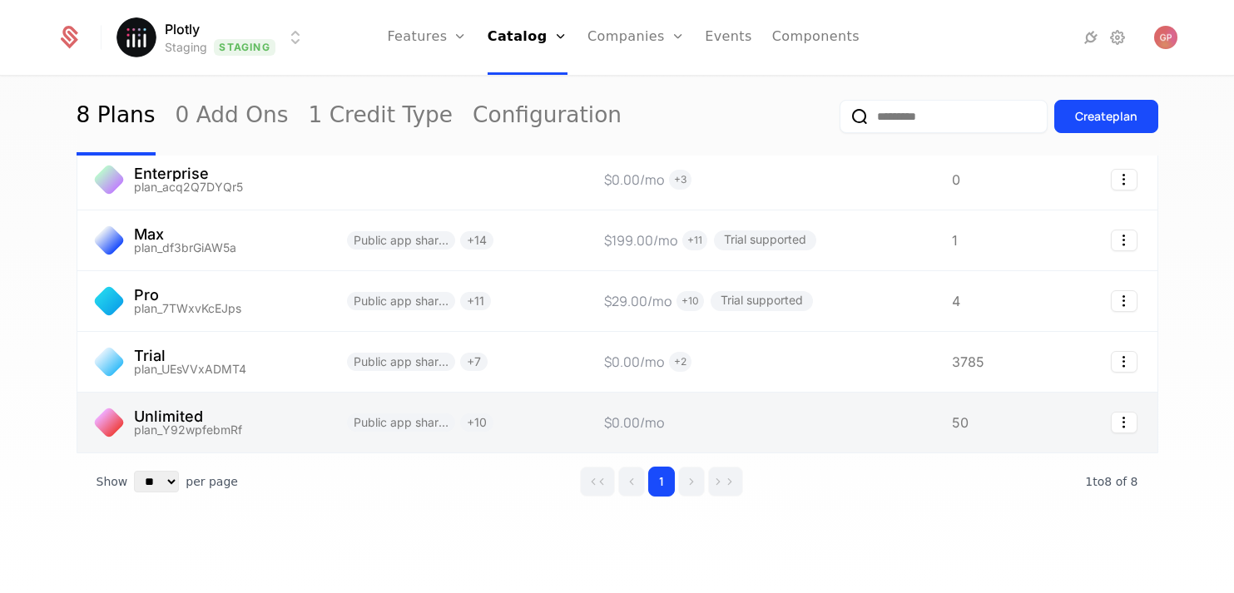
click at [290, 406] on link at bounding box center [202, 423] width 250 height 60
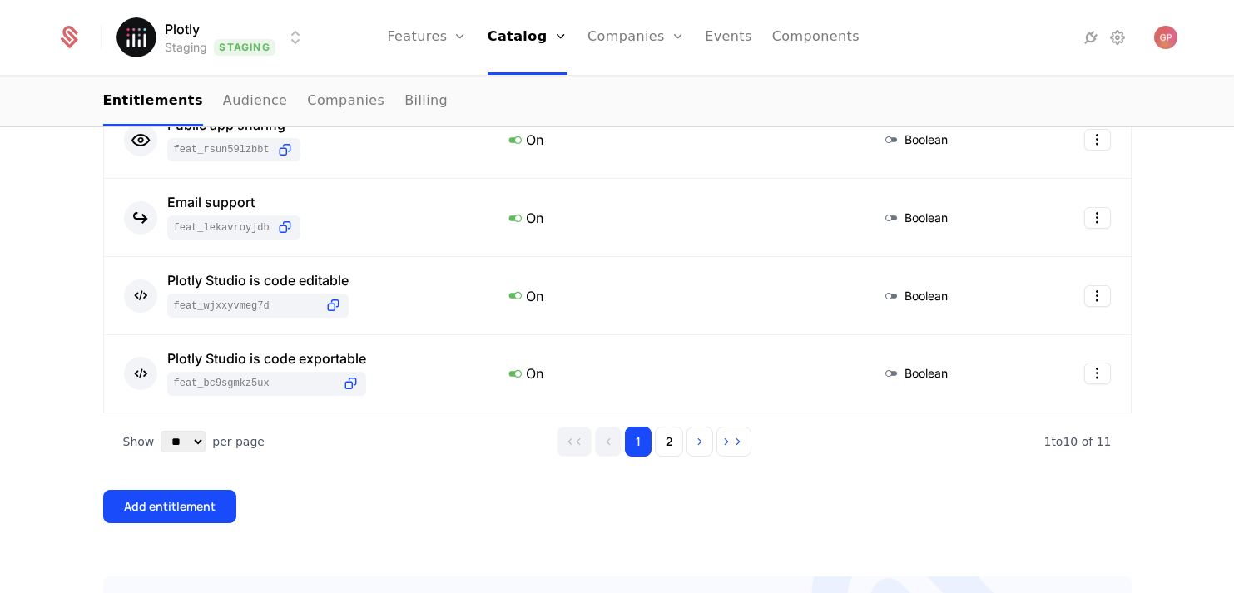
scroll to position [804, 0]
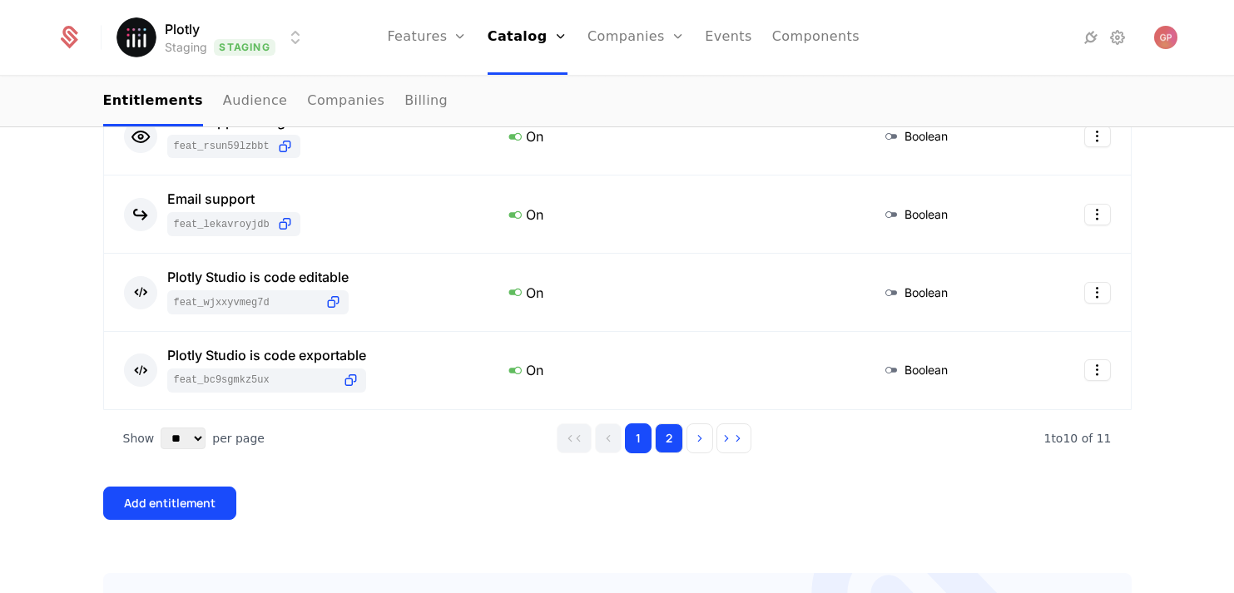
click at [681, 448] on button "2" at bounding box center [669, 439] width 28 height 30
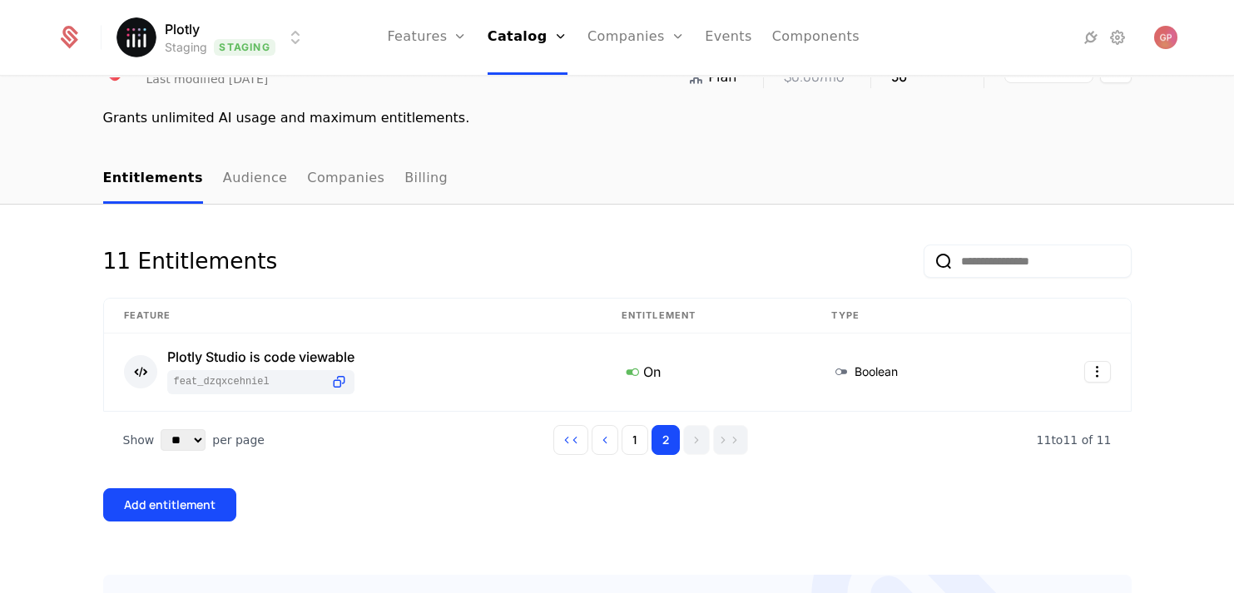
scroll to position [0, 0]
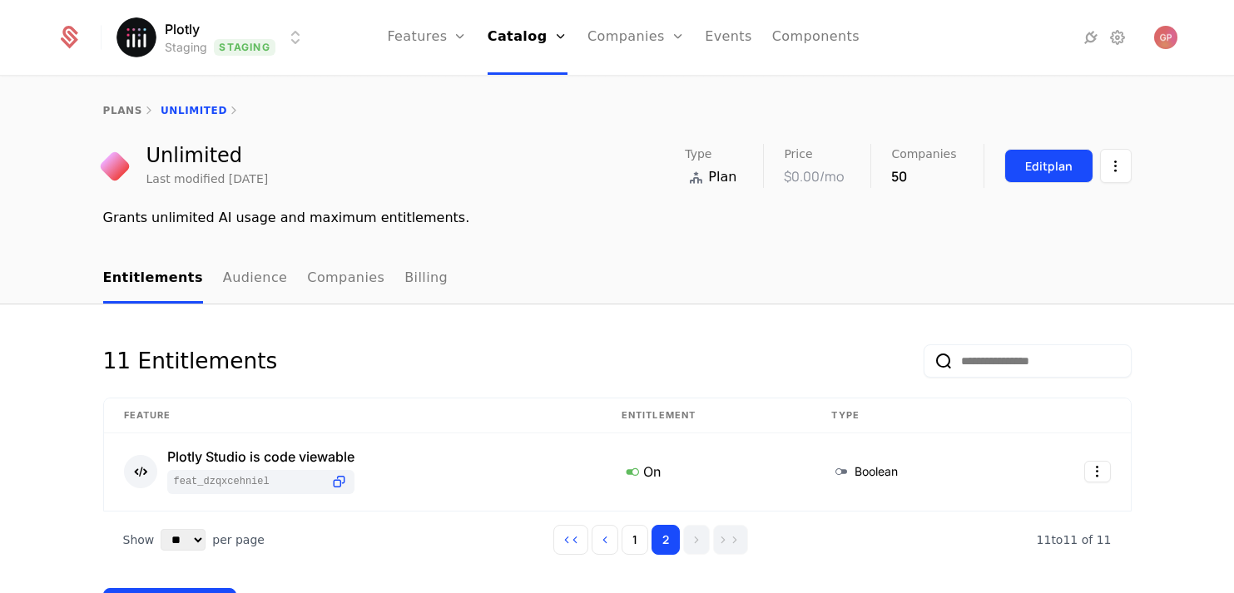
click at [1059, 165] on div "Edit plan" at bounding box center [1048, 166] width 47 height 17
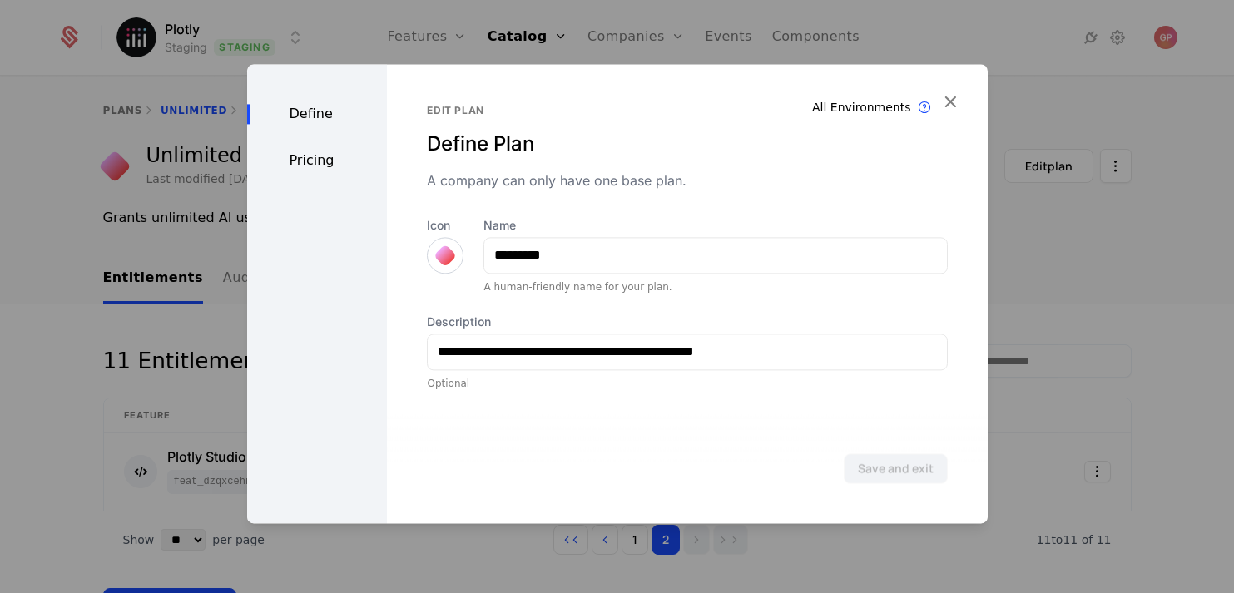
click at [300, 167] on div "Pricing" at bounding box center [317, 161] width 141 height 20
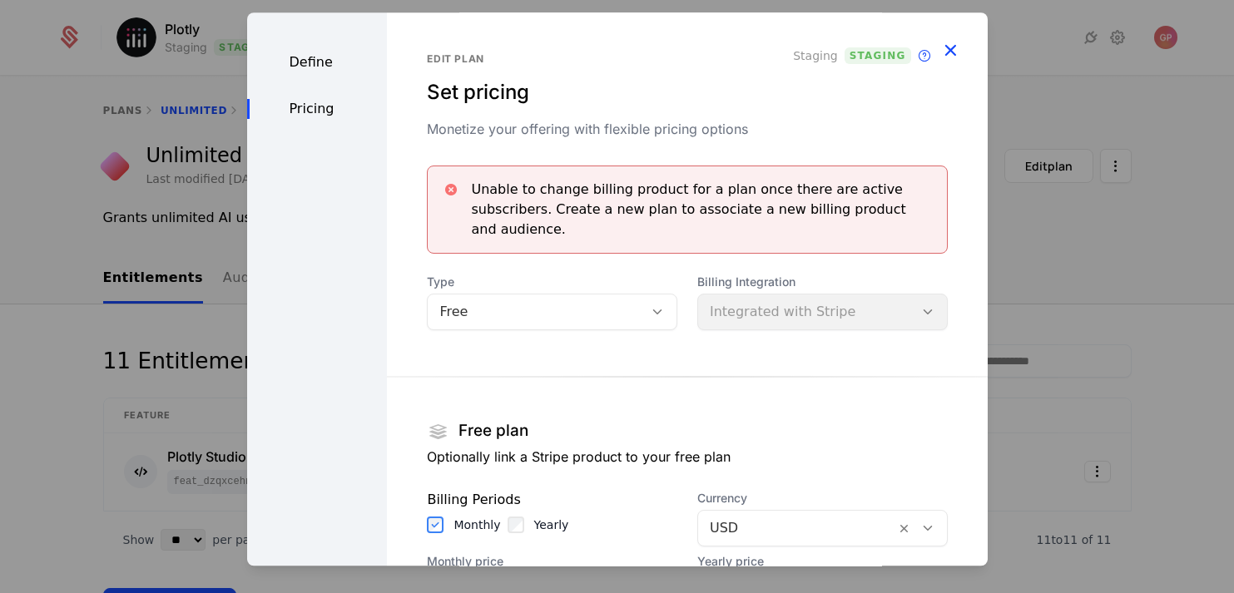
click at [946, 42] on icon "button" at bounding box center [950, 50] width 22 height 22
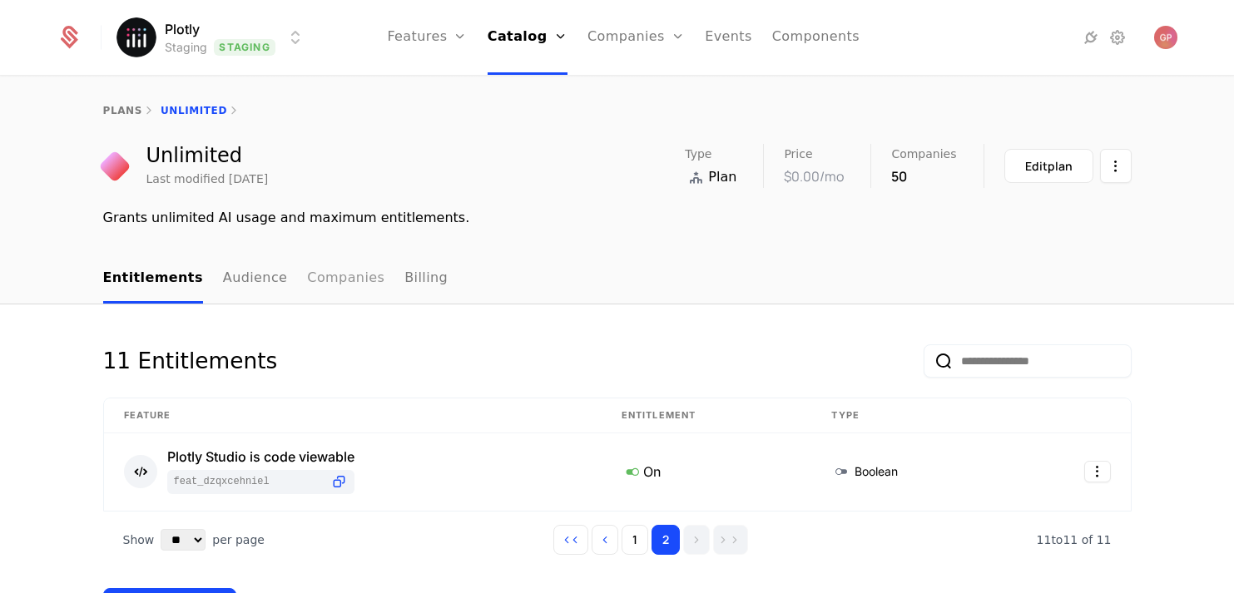
click at [344, 279] on link "Companies" at bounding box center [345, 279] width 77 height 49
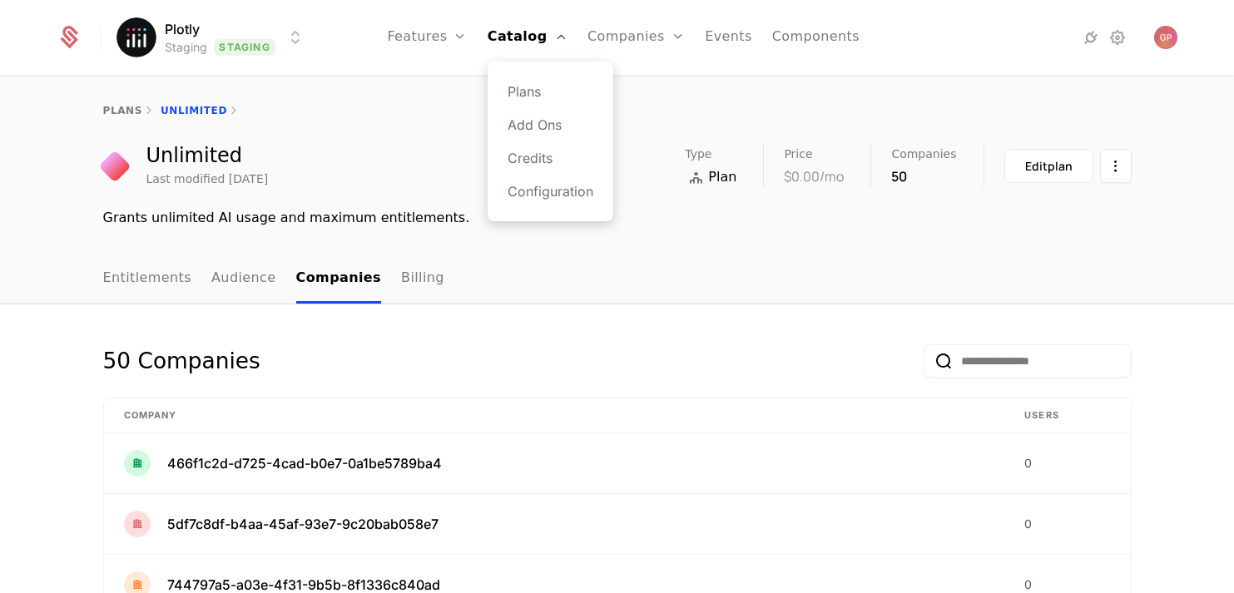
click at [527, 78] on div "Plans Add Ons Credits Configuration" at bounding box center [551, 142] width 126 height 160
click at [533, 86] on link "Plans" at bounding box center [551, 92] width 86 height 20
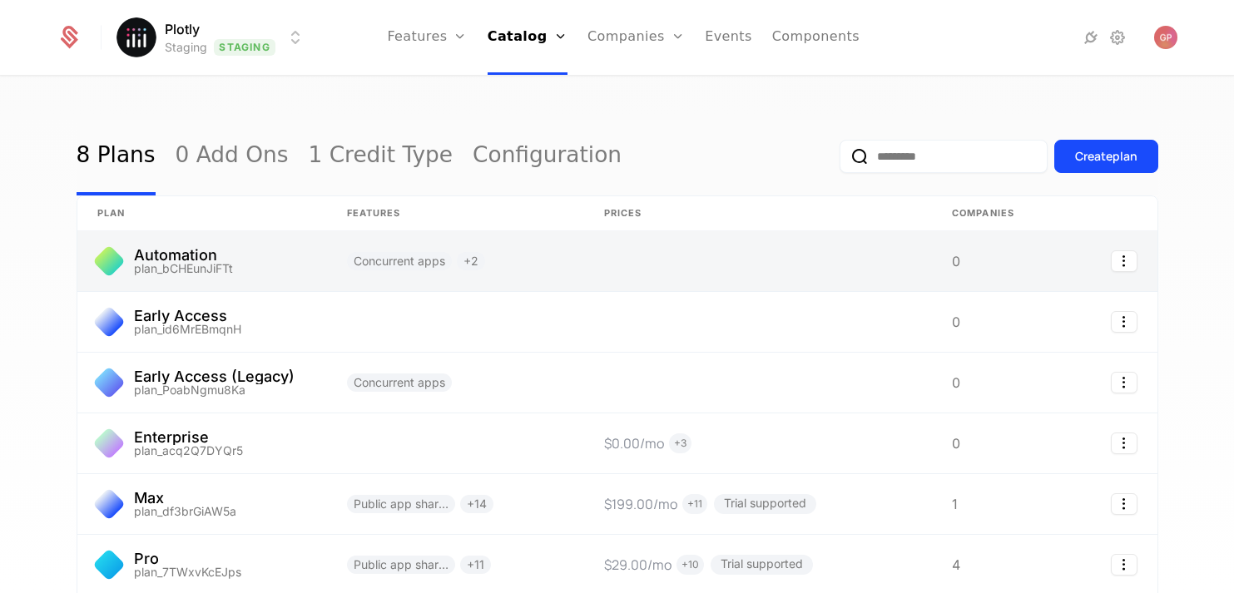
click at [598, 260] on link at bounding box center [758, 261] width 348 height 60
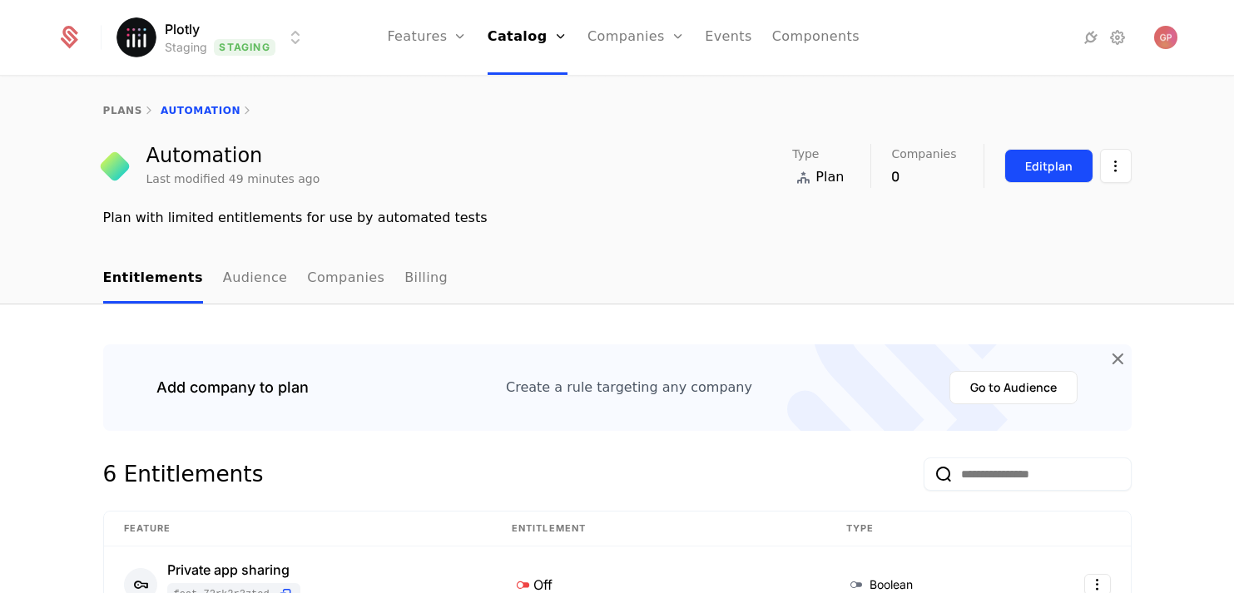
click at [1028, 158] on div "Edit plan" at bounding box center [1048, 166] width 47 height 17
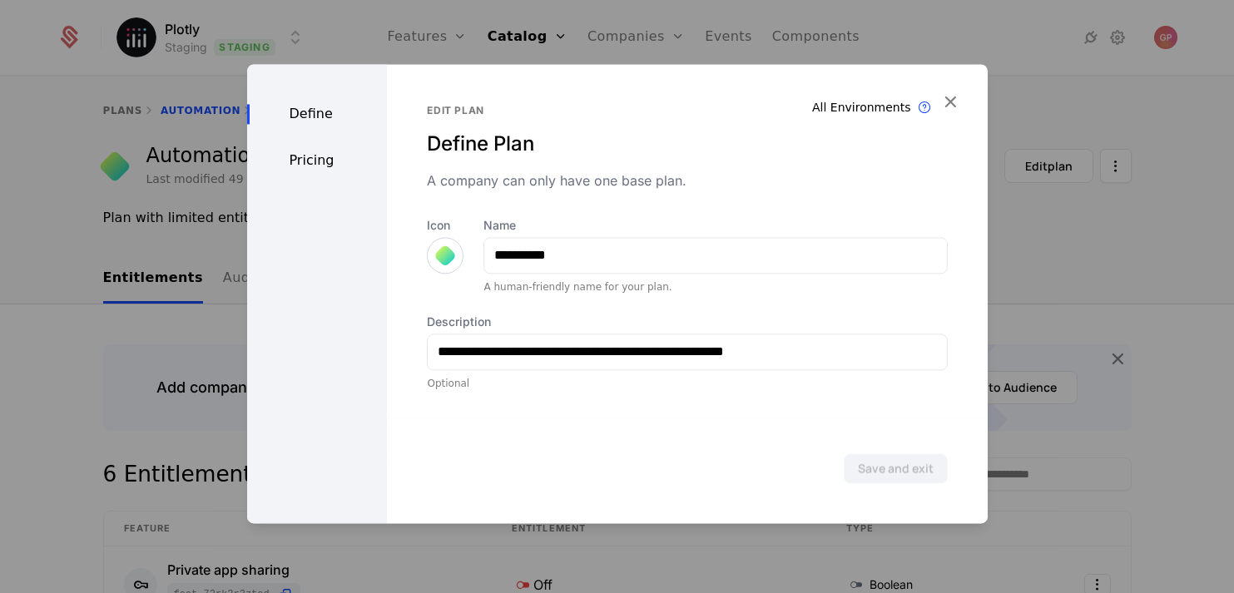
click at [334, 164] on div "Pricing" at bounding box center [317, 161] width 141 height 20
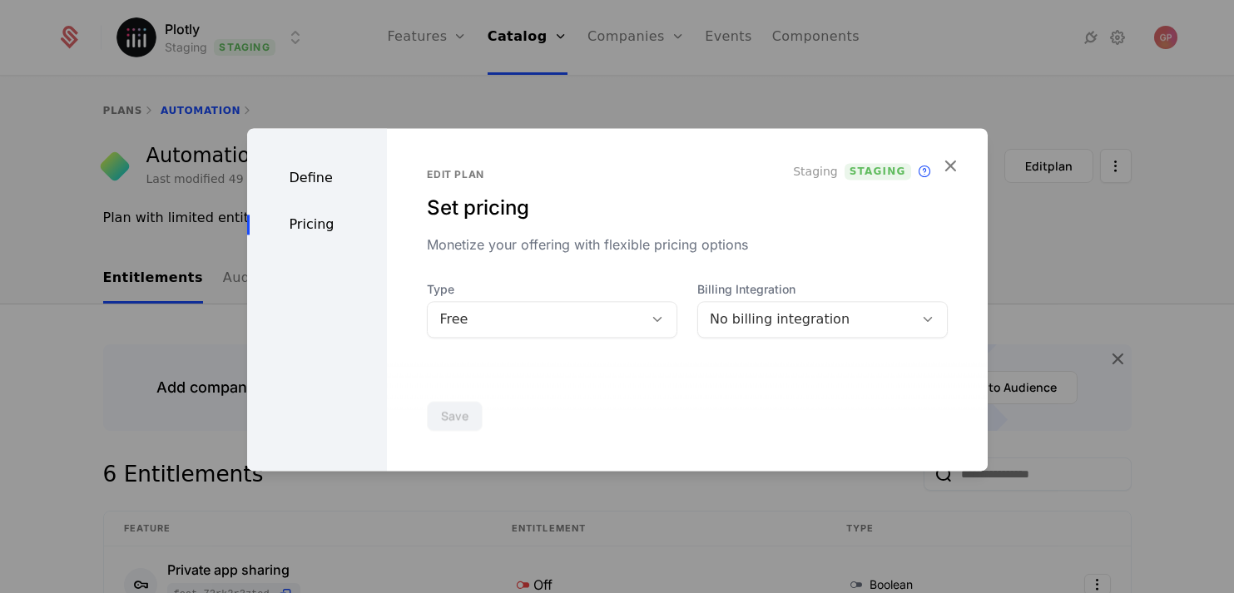
click at [832, 303] on div "No billing integration" at bounding box center [822, 319] width 250 height 37
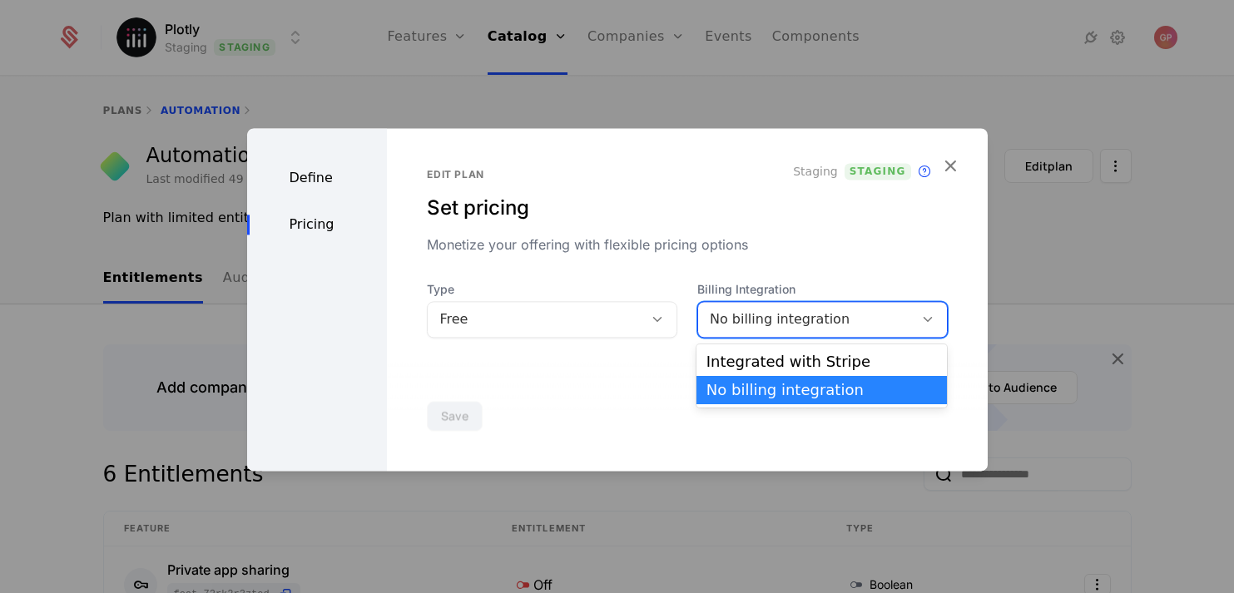
click at [824, 253] on div "Monetize your offering with flexible pricing options" at bounding box center [687, 245] width 520 height 20
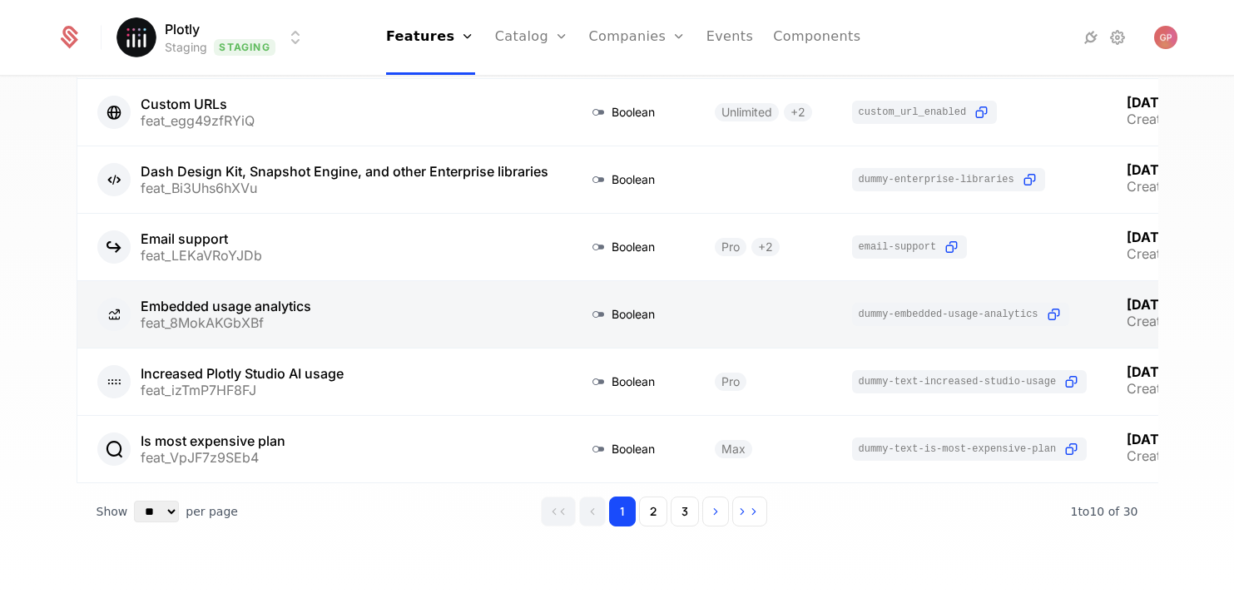
scroll to position [452, 0]
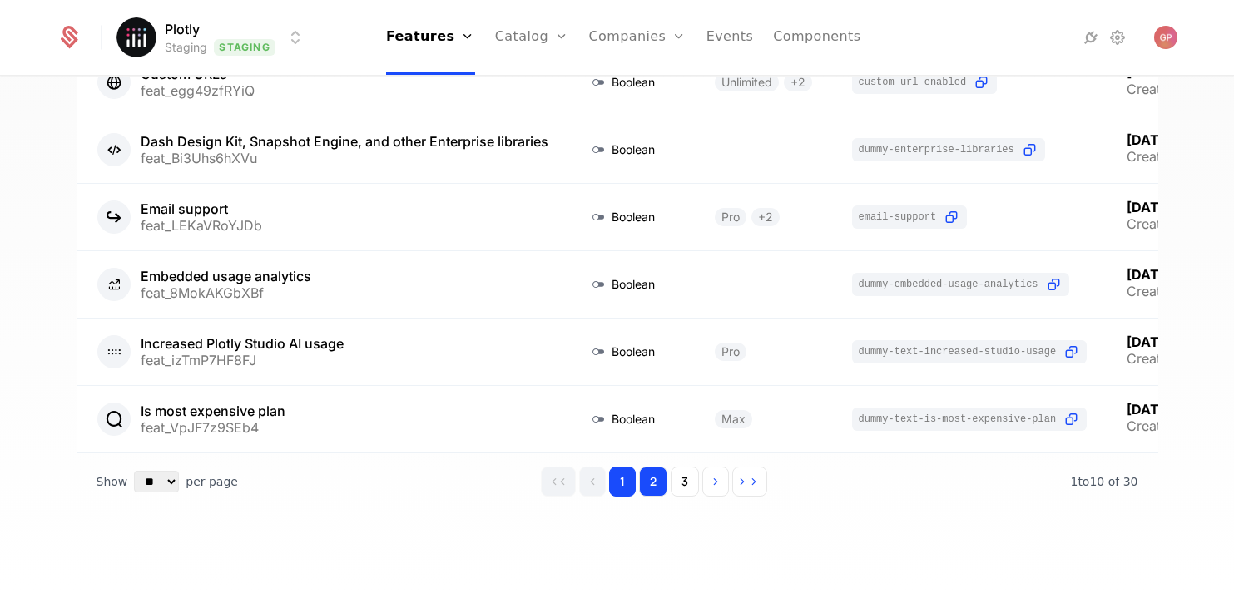
click at [647, 478] on button "2" at bounding box center [653, 482] width 28 height 30
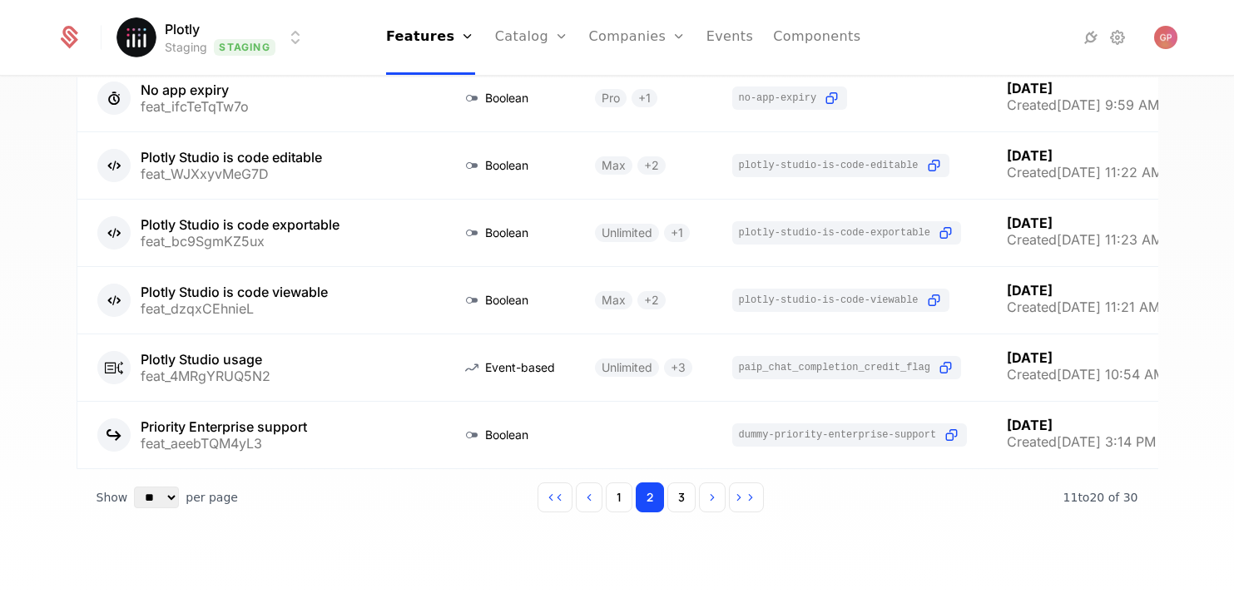
scroll to position [452, 0]
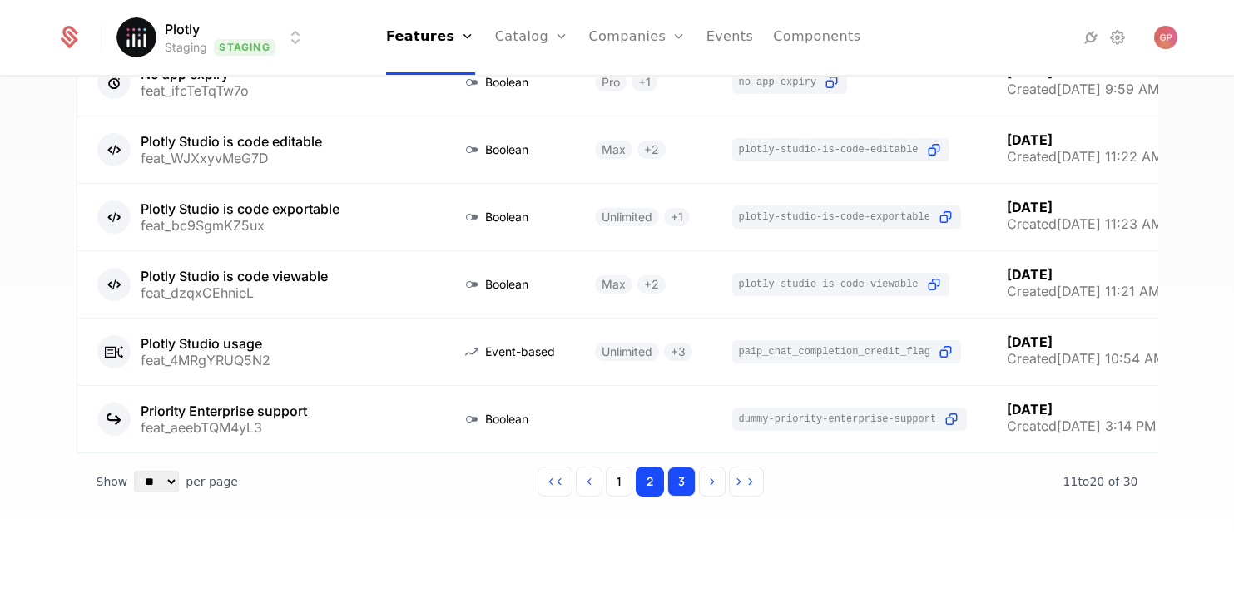
click at [680, 475] on button "3" at bounding box center [681, 482] width 28 height 30
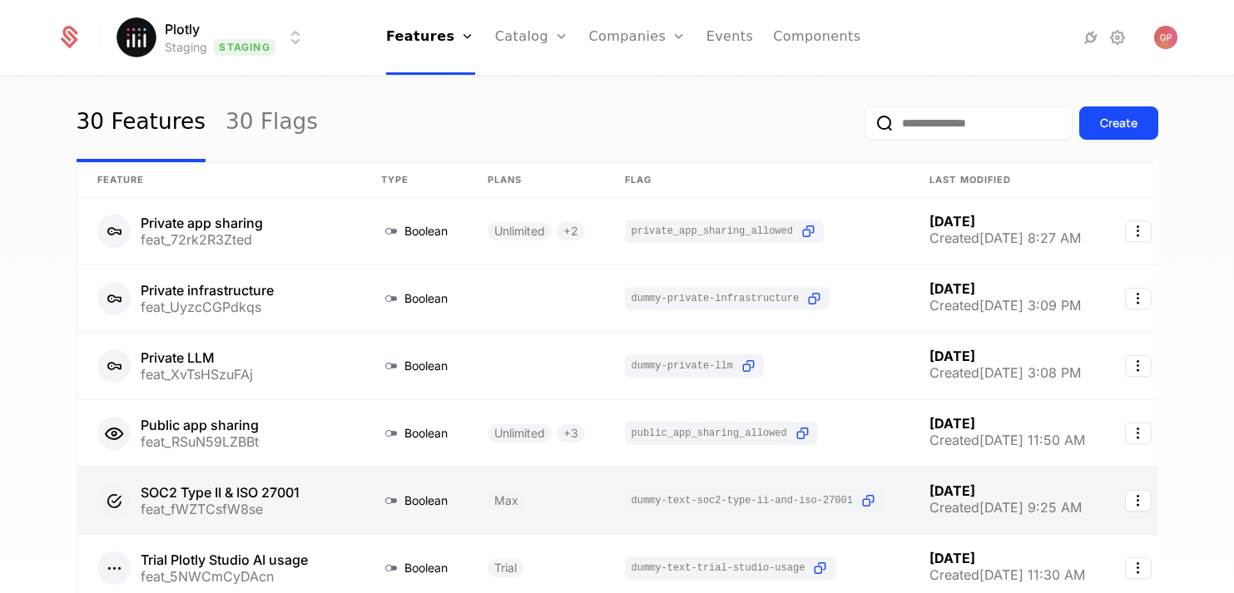
scroll to position [17, 0]
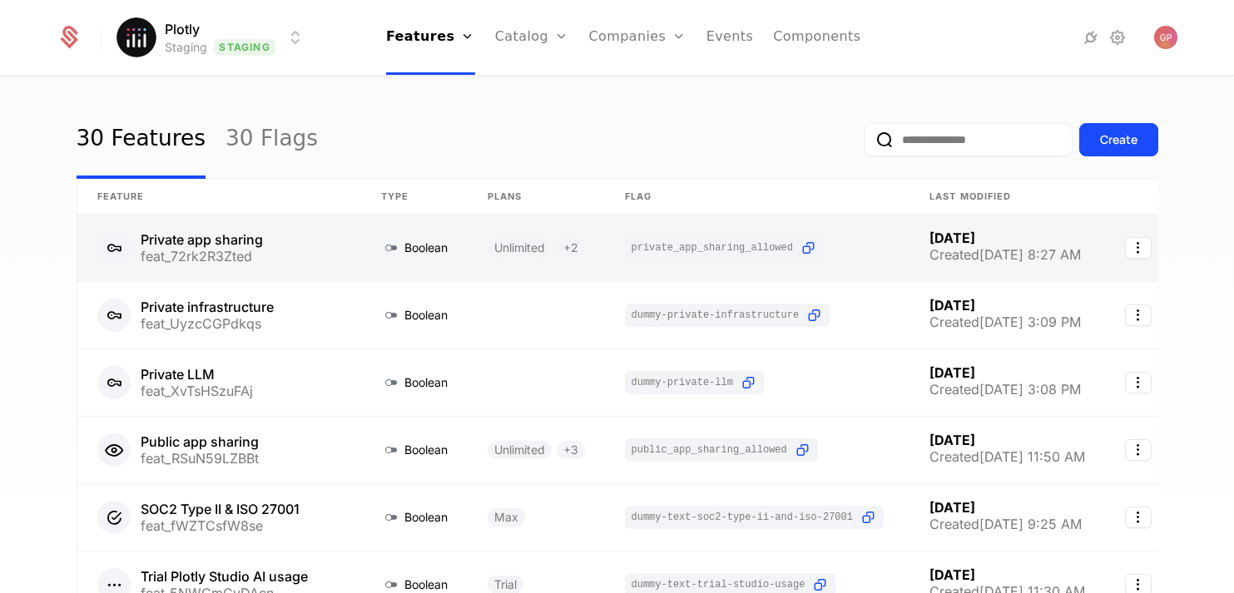
click at [230, 259] on link at bounding box center [219, 248] width 284 height 67
